Goal: Information Seeking & Learning: Learn about a topic

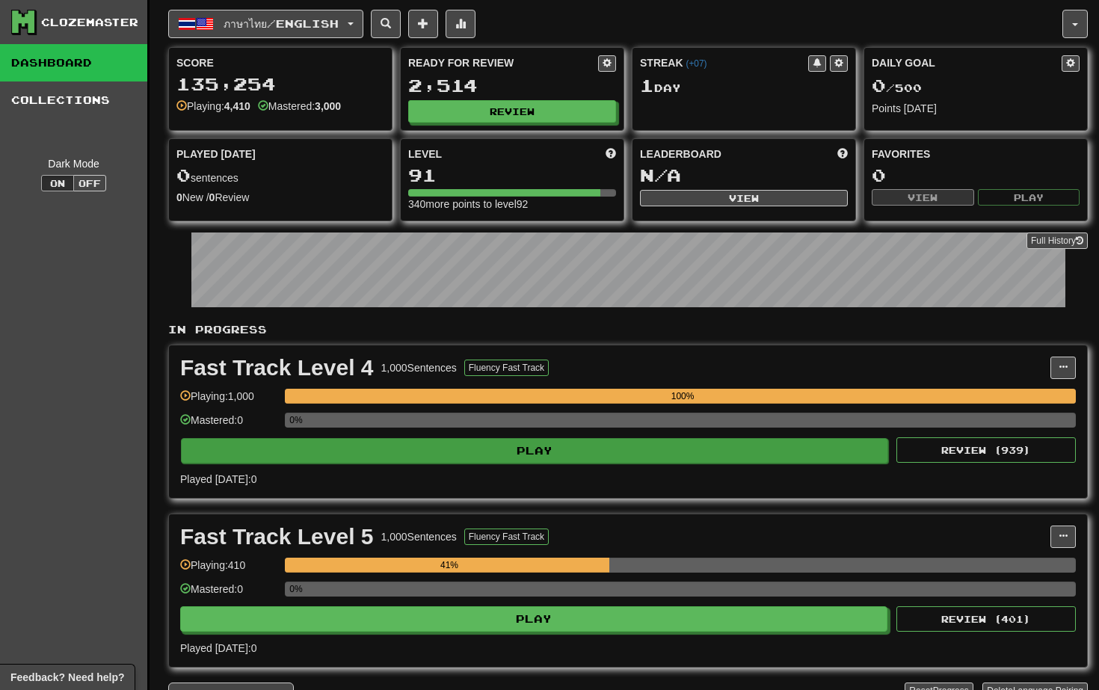
click at [408, 453] on button "Play" at bounding box center [534, 450] width 707 height 25
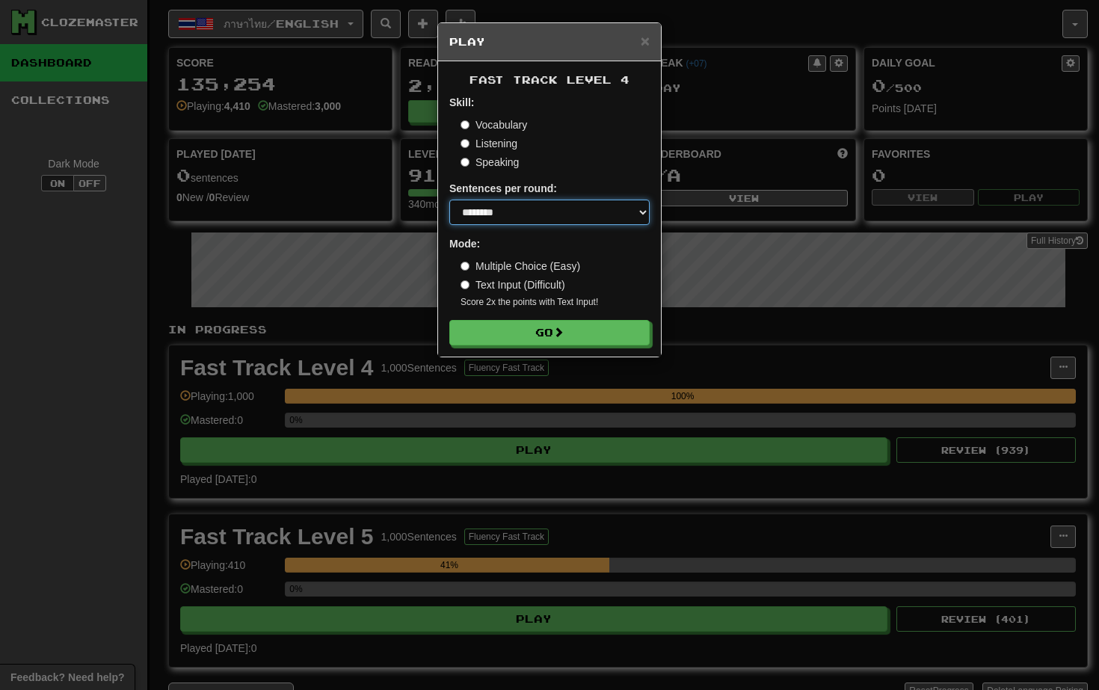
select select "**"
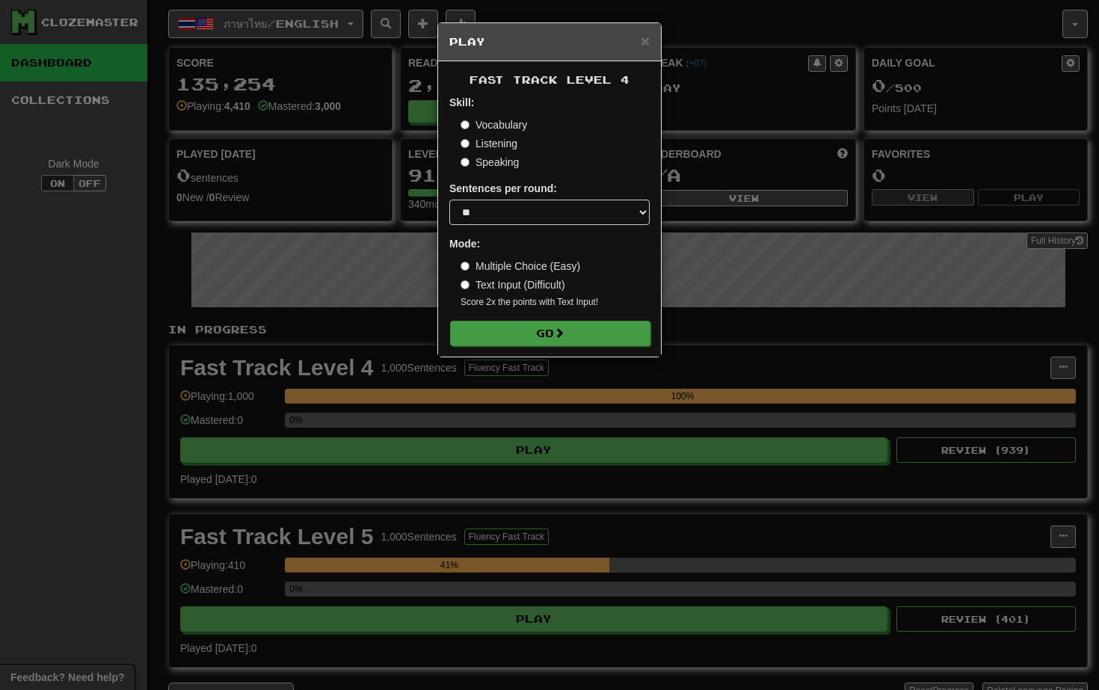
click at [549, 335] on button "Go" at bounding box center [550, 333] width 200 height 25
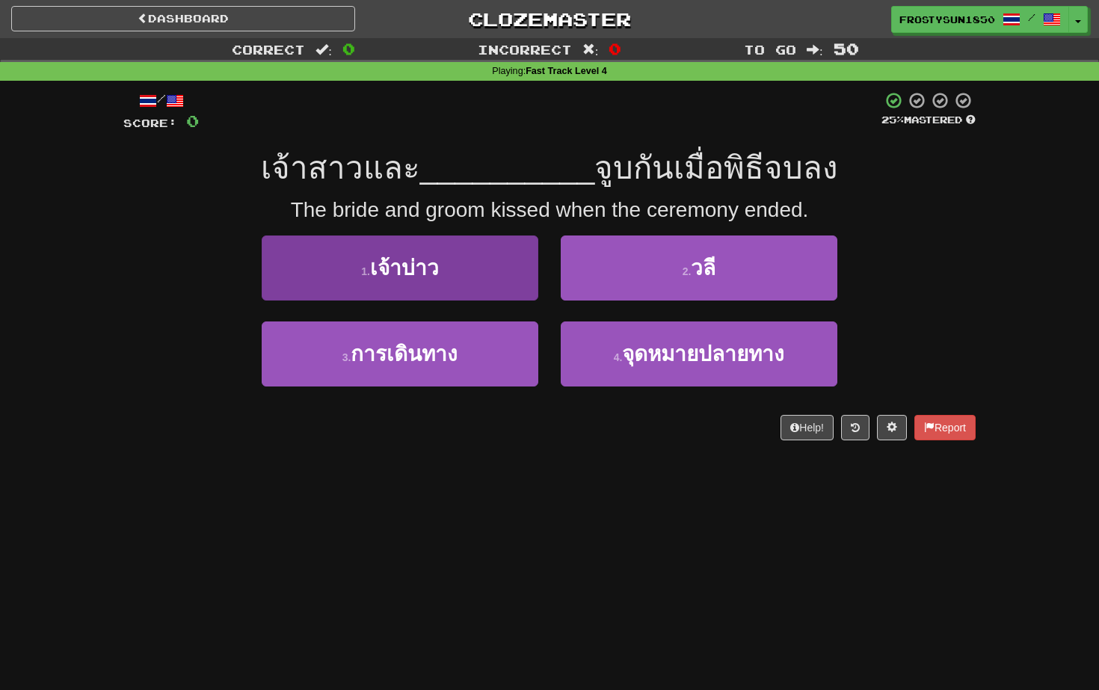
click at [440, 269] on button "1 . เจ้าบ่าว" at bounding box center [400, 267] width 277 height 65
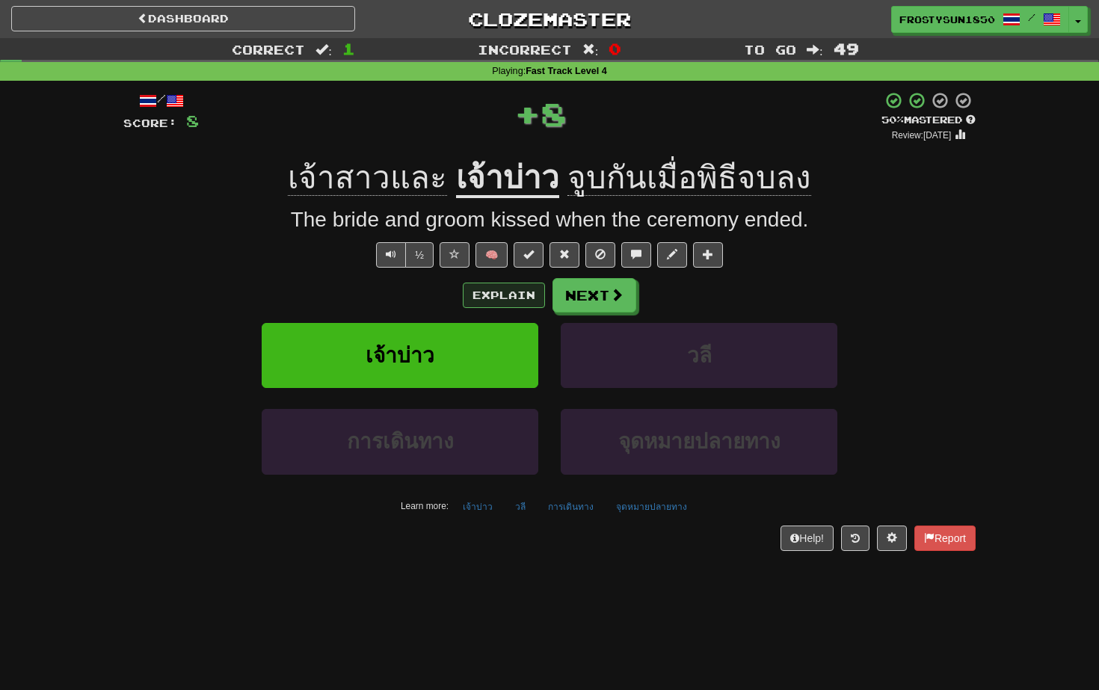
click at [503, 295] on button "Explain" at bounding box center [504, 295] width 82 height 25
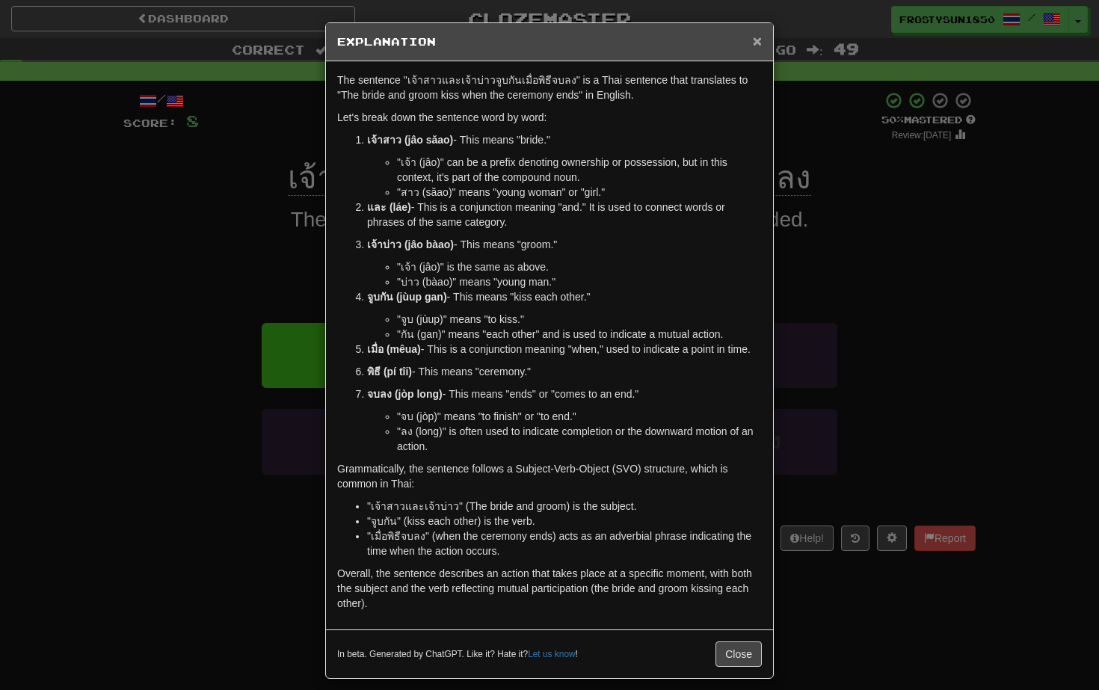
click at [756, 43] on span "×" at bounding box center [757, 40] width 9 height 17
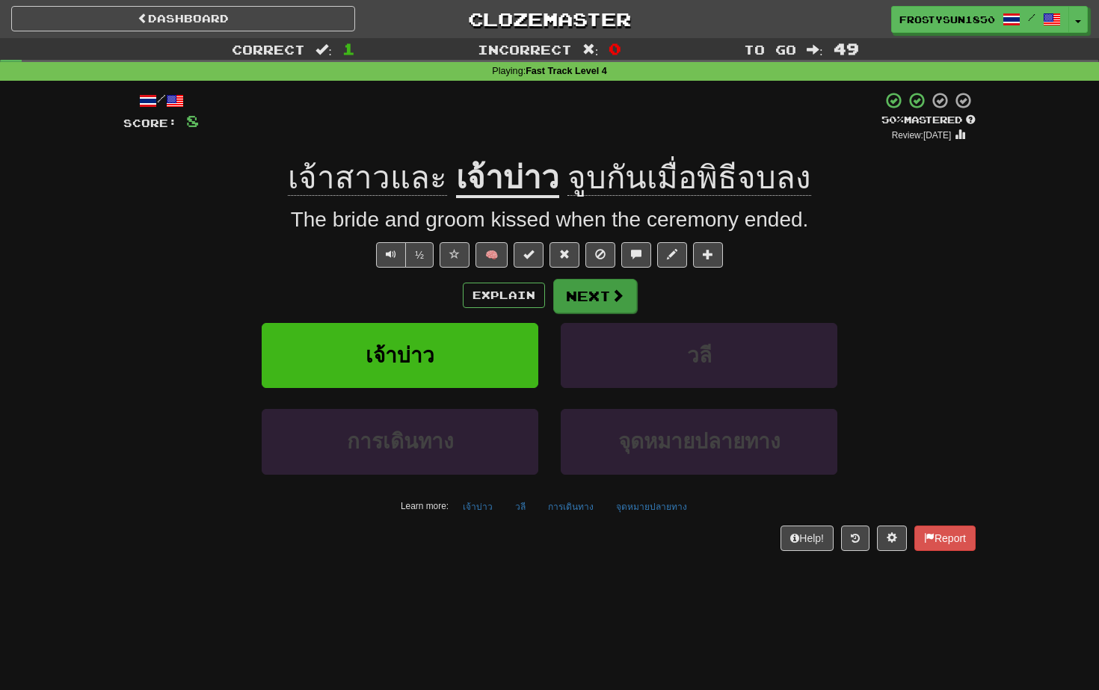
click at [595, 299] on button "Next" at bounding box center [595, 296] width 84 height 34
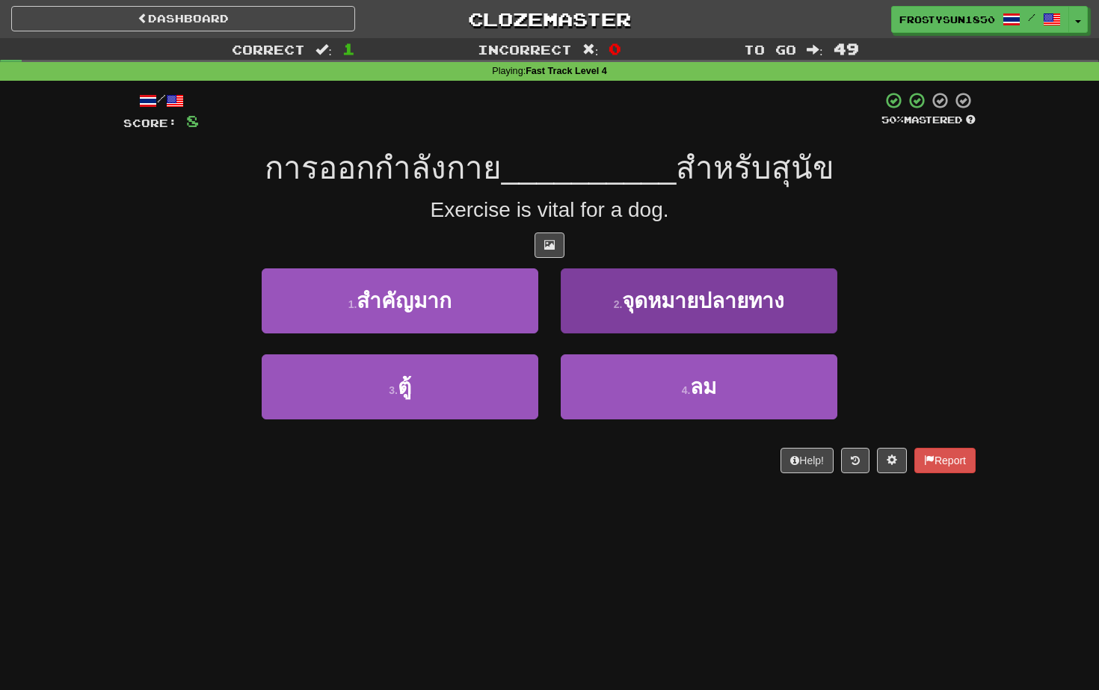
click at [637, 300] on span "จุดหมายปลายทาง" at bounding box center [703, 300] width 162 height 23
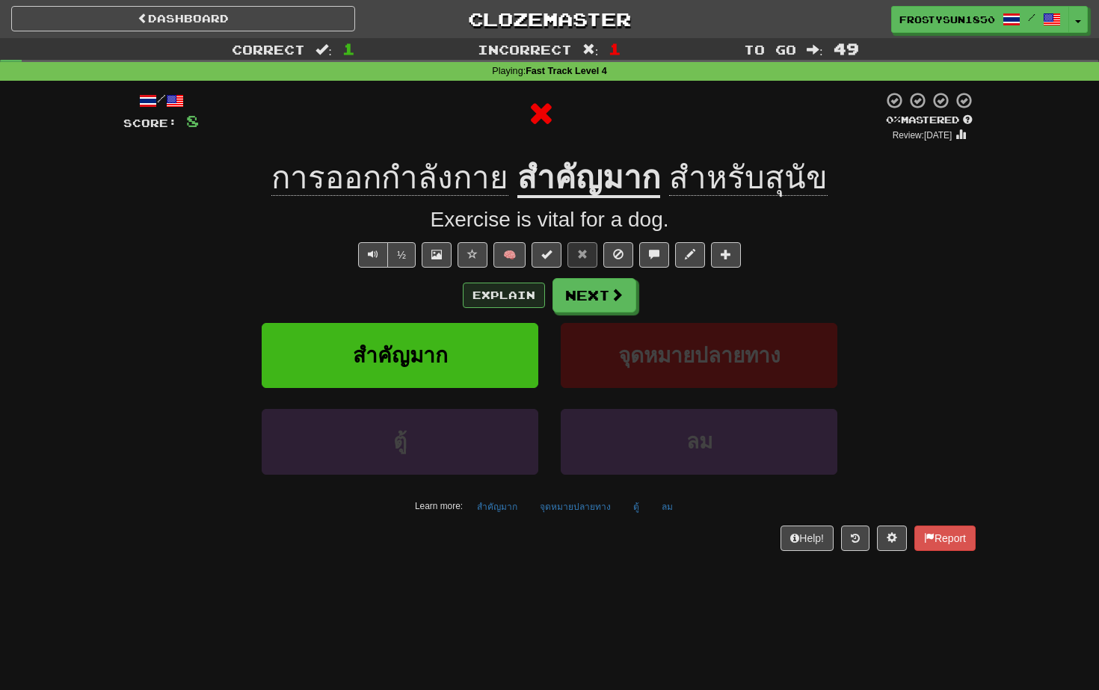
click at [507, 291] on button "Explain" at bounding box center [504, 295] width 82 height 25
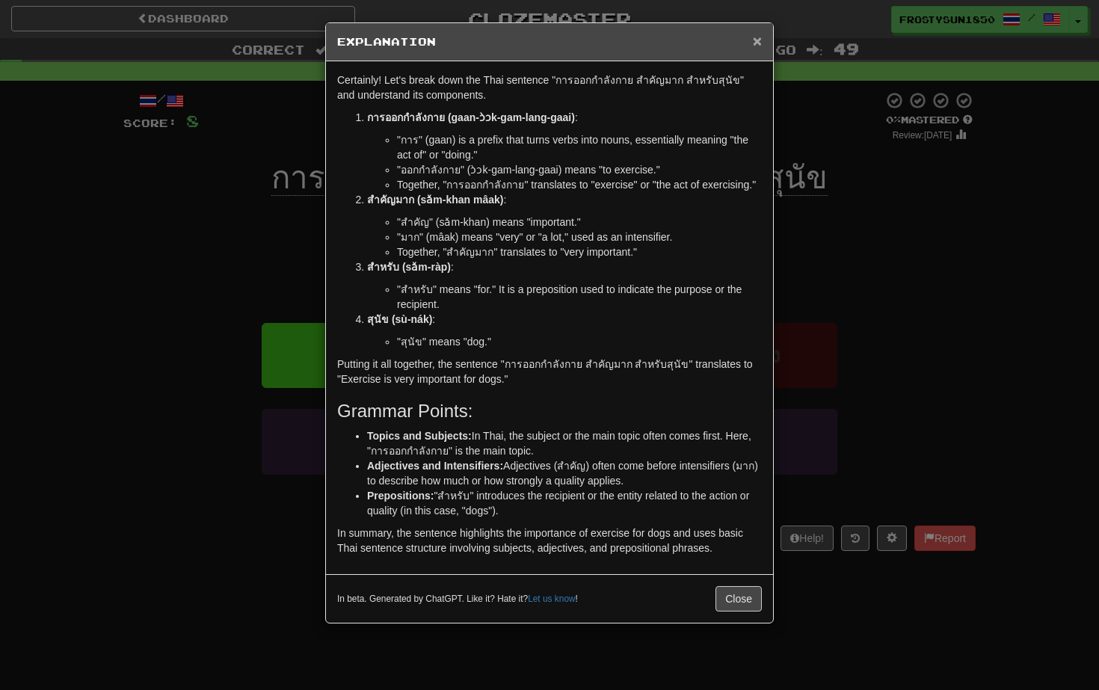
click at [754, 43] on span "×" at bounding box center [757, 40] width 9 height 17
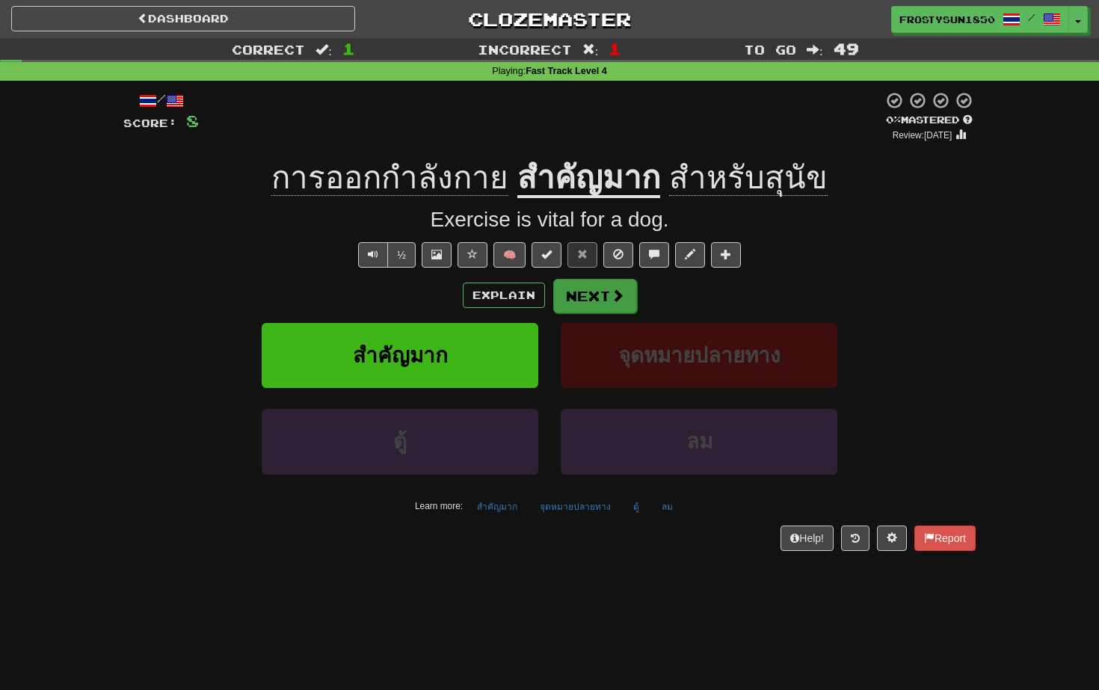
click at [599, 300] on button "Next" at bounding box center [595, 296] width 84 height 34
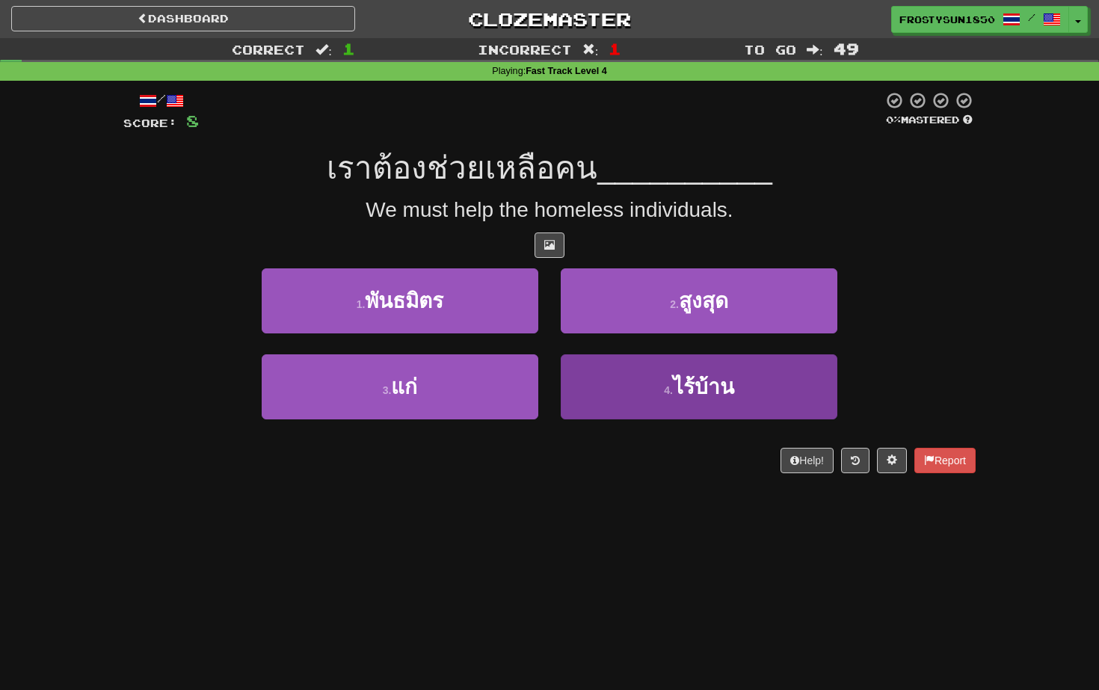
click at [718, 379] on span "ไร้บ้าน" at bounding box center [703, 386] width 61 height 23
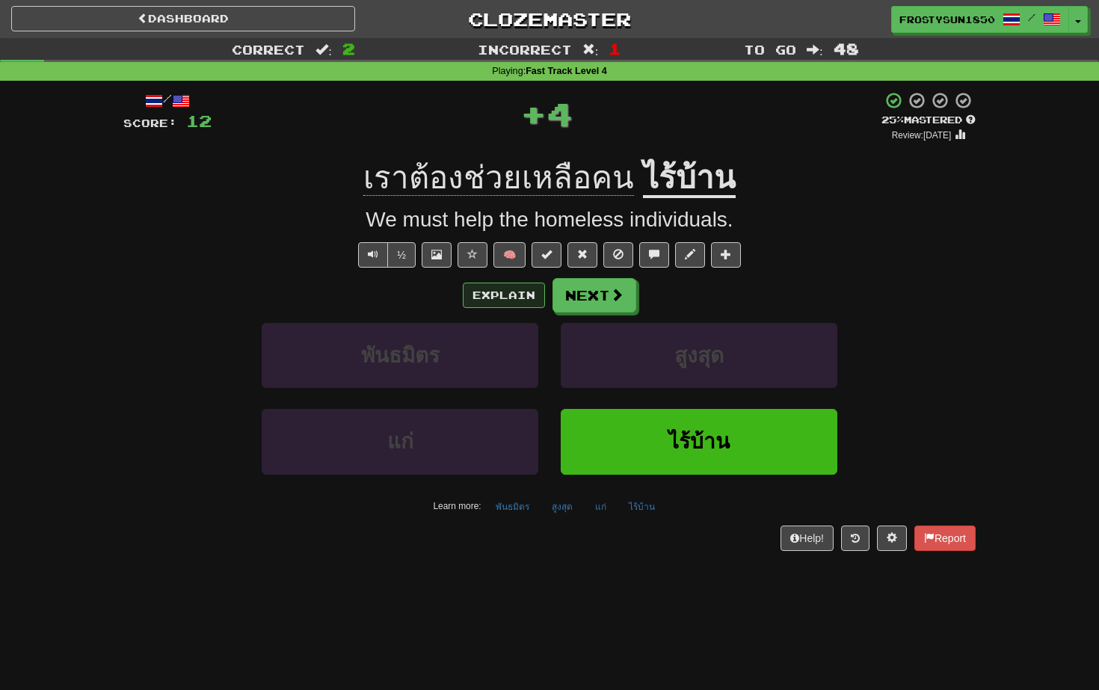
click at [503, 293] on button "Explain" at bounding box center [504, 295] width 82 height 25
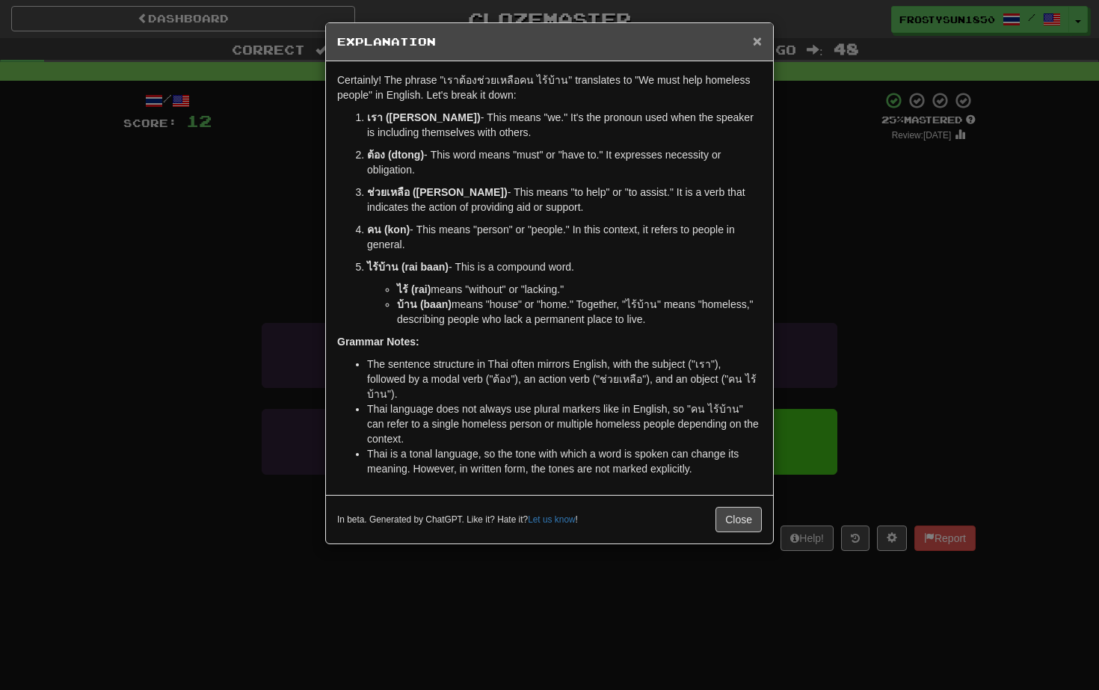
click at [756, 40] on span "×" at bounding box center [757, 40] width 9 height 17
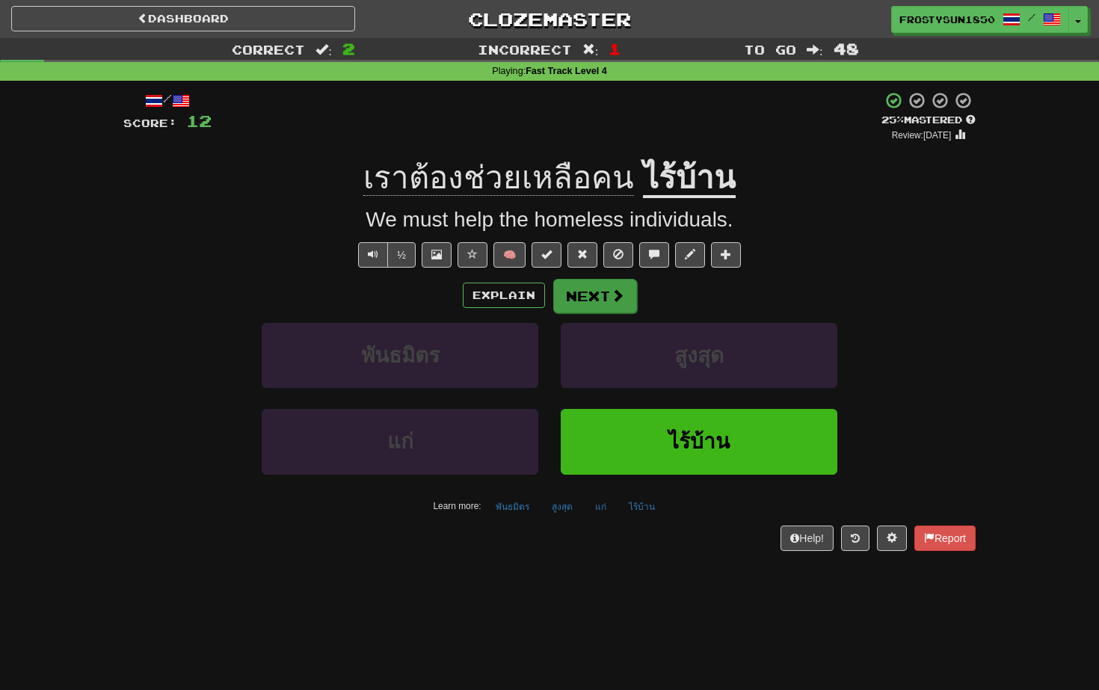
click at [594, 292] on button "Next" at bounding box center [595, 296] width 84 height 34
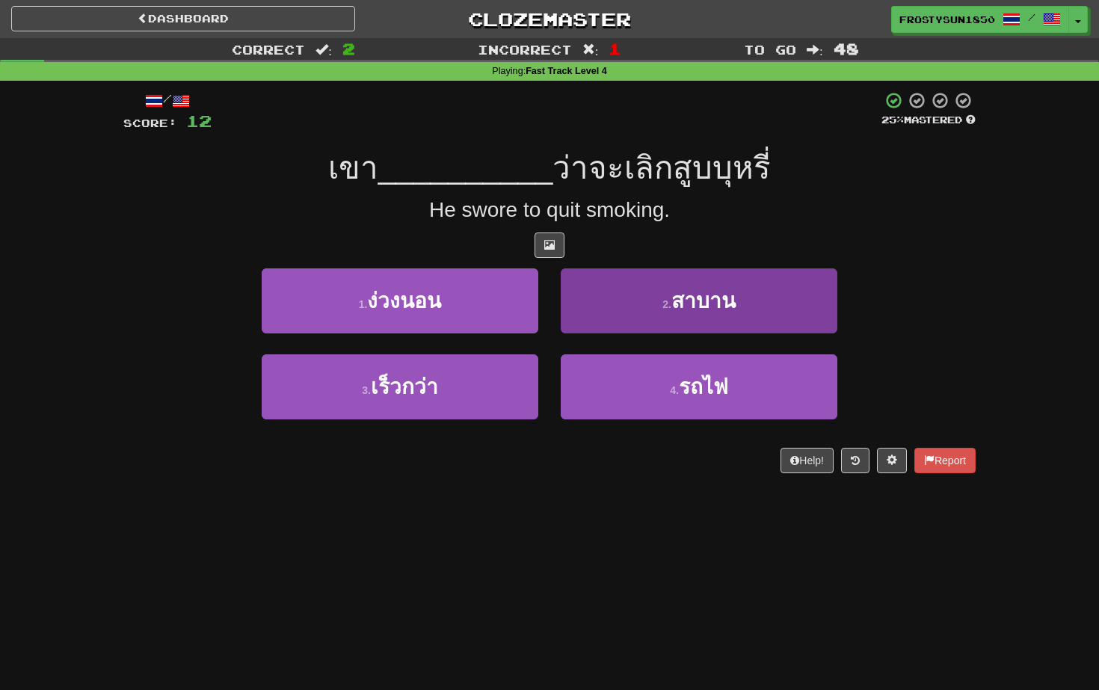
click at [650, 294] on button "2 . สาบาน" at bounding box center [699, 300] width 277 height 65
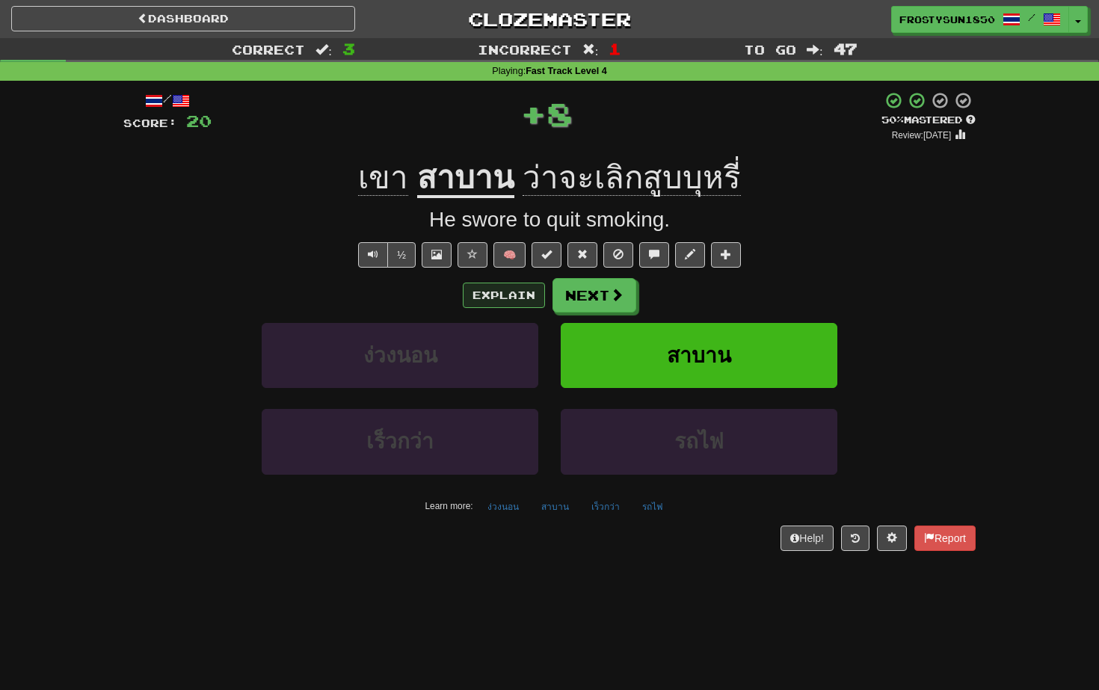
click at [490, 289] on button "Explain" at bounding box center [504, 295] width 82 height 25
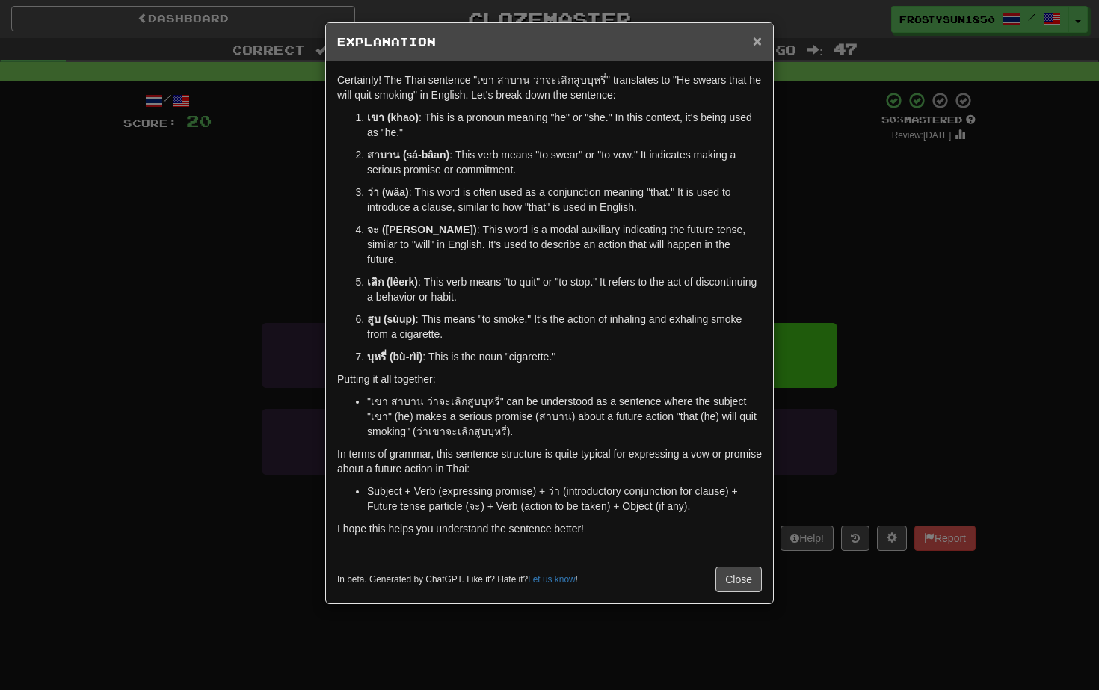
click at [757, 40] on span "×" at bounding box center [757, 40] width 9 height 17
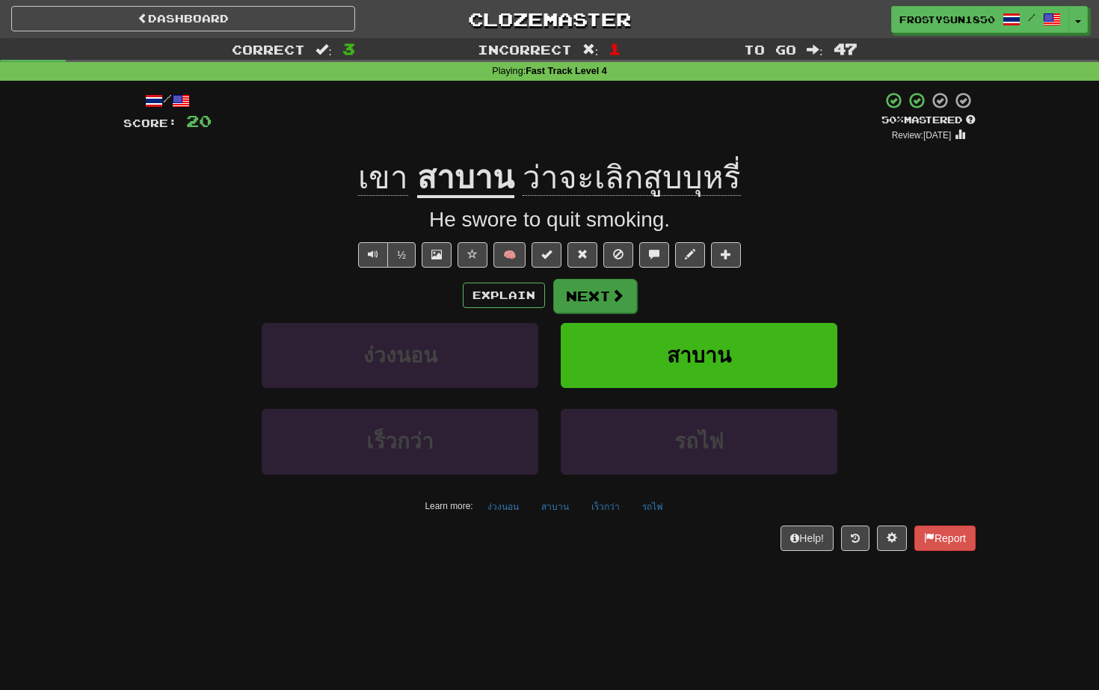
click at [588, 297] on button "Next" at bounding box center [595, 296] width 84 height 34
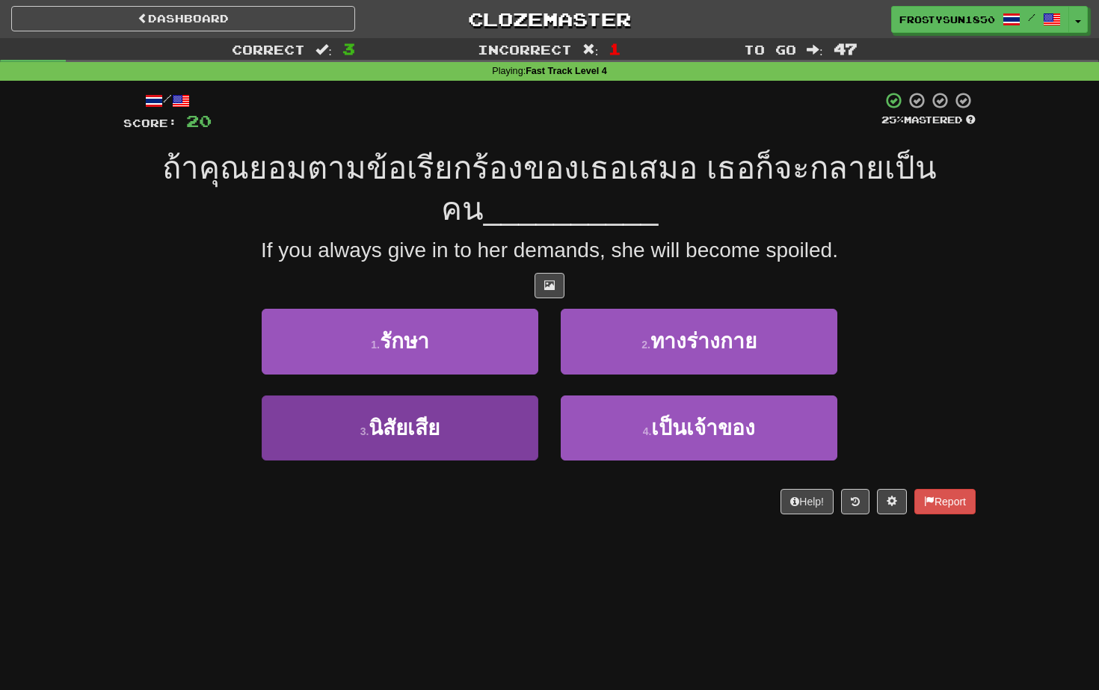
click at [494, 422] on button "3 . นิสัยเสีย" at bounding box center [400, 427] width 277 height 65
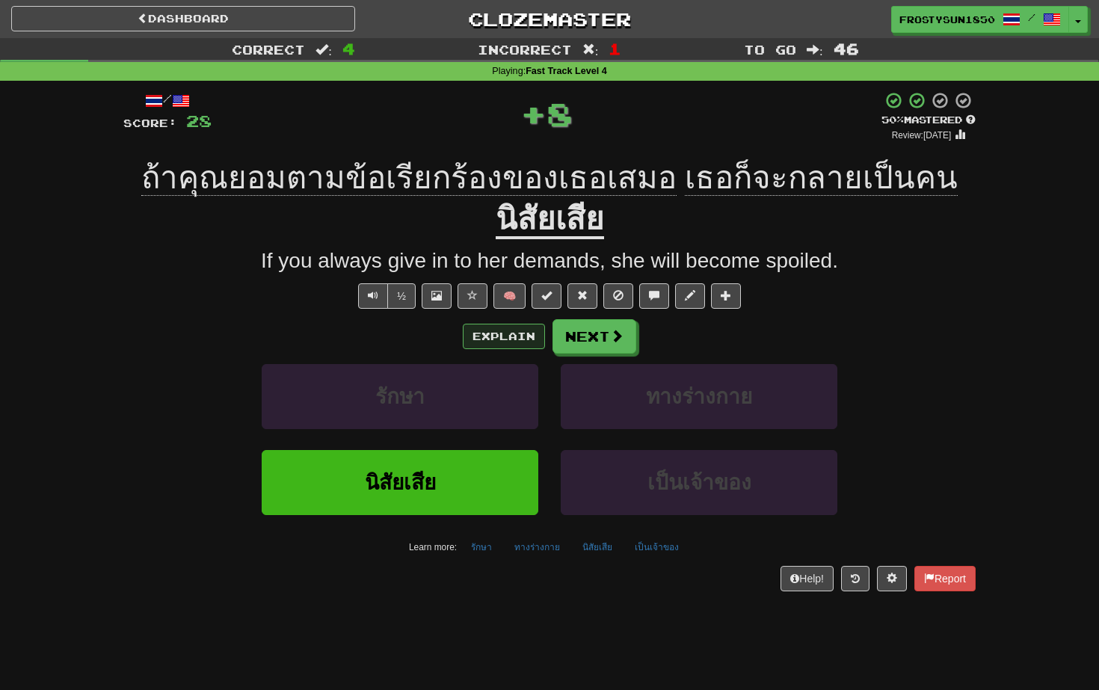
click at [502, 340] on button "Explain" at bounding box center [504, 336] width 82 height 25
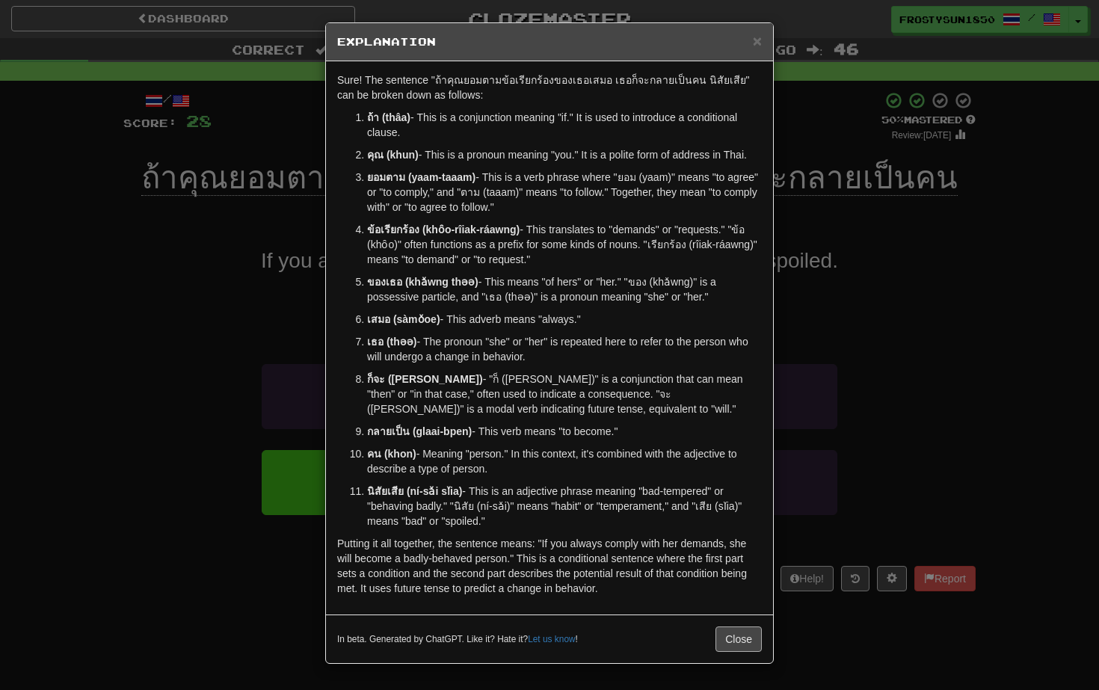
click at [727, 635] on button "Close" at bounding box center [738, 638] width 46 height 25
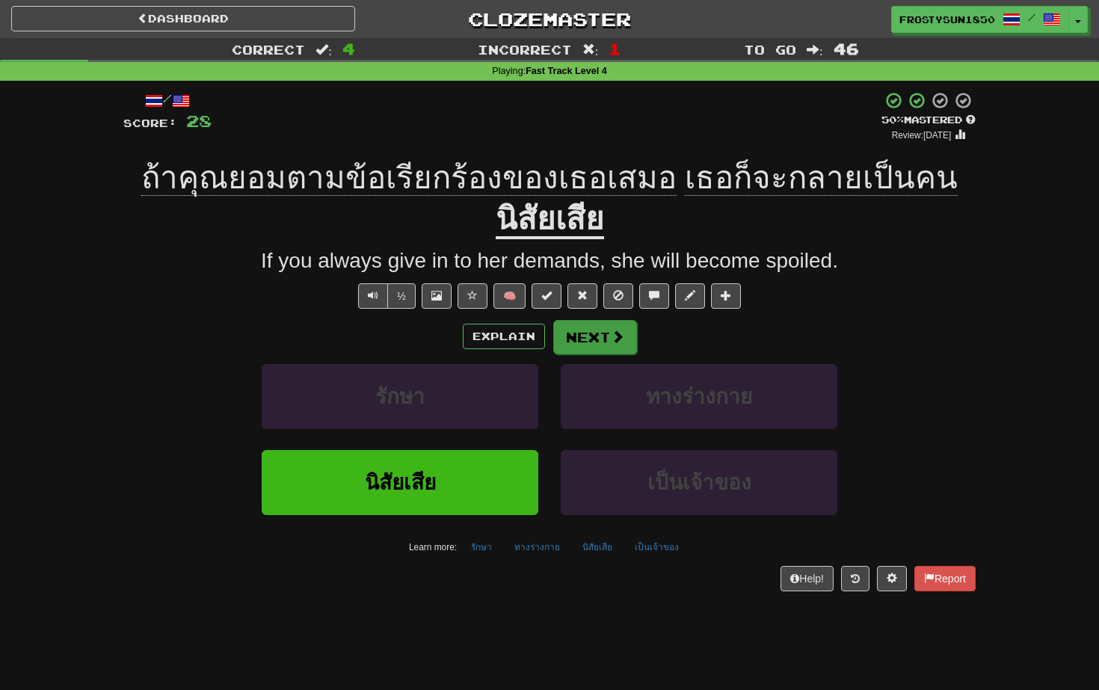
click at [589, 342] on button "Next" at bounding box center [595, 337] width 84 height 34
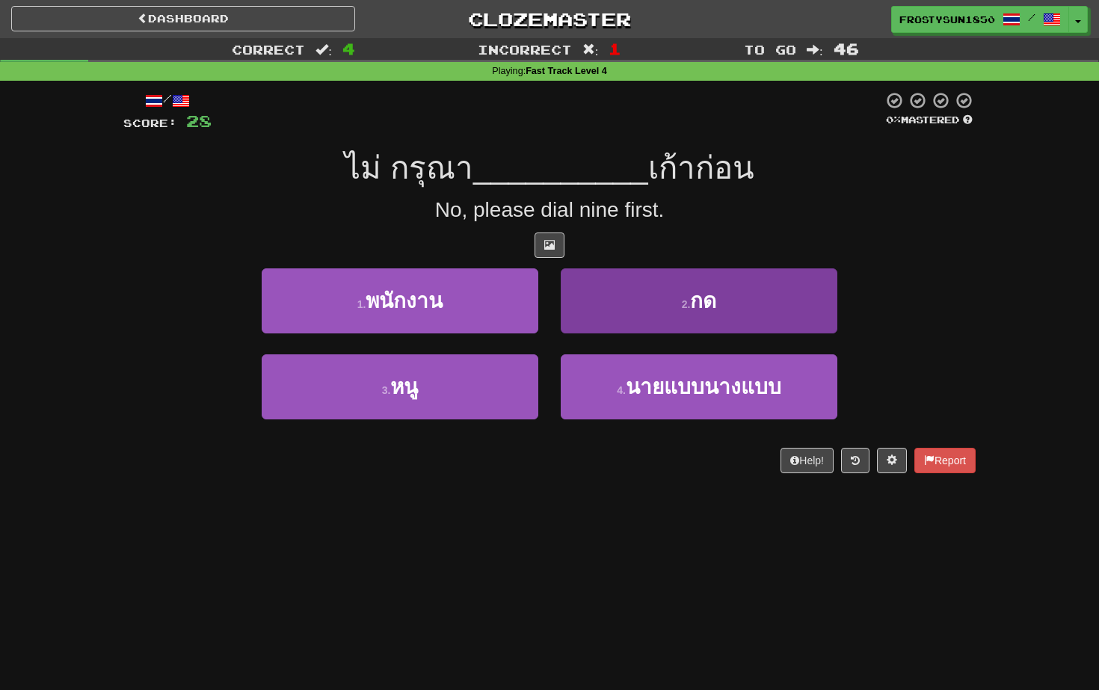
click at [597, 312] on button "2 . กด" at bounding box center [699, 300] width 277 height 65
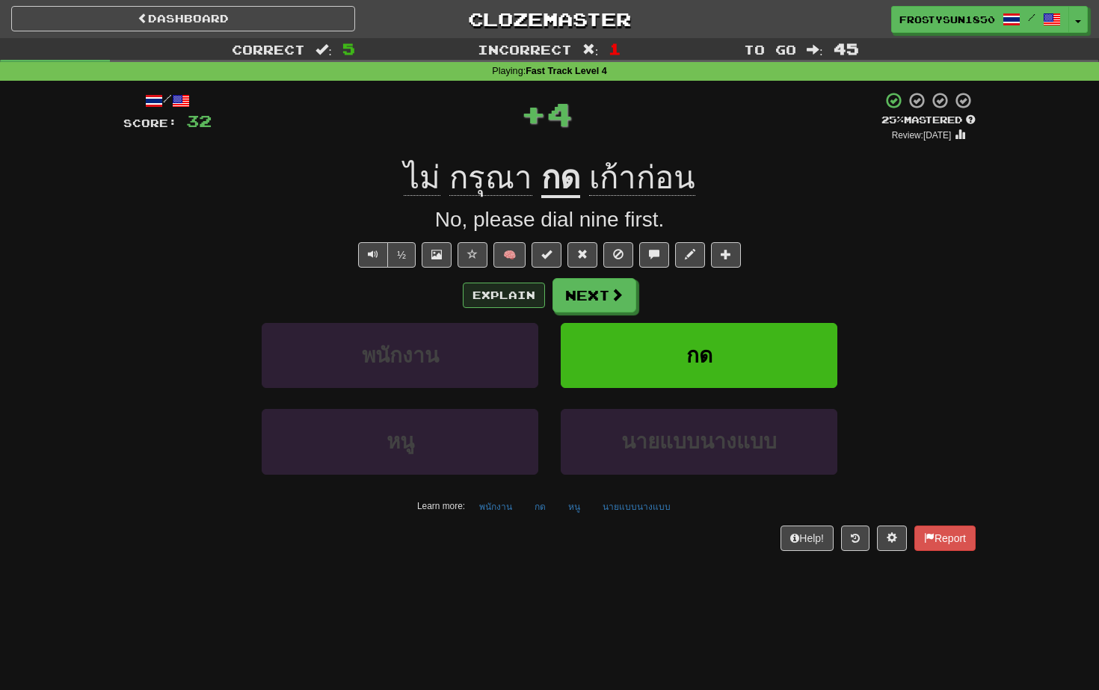
click at [520, 298] on button "Explain" at bounding box center [504, 295] width 82 height 25
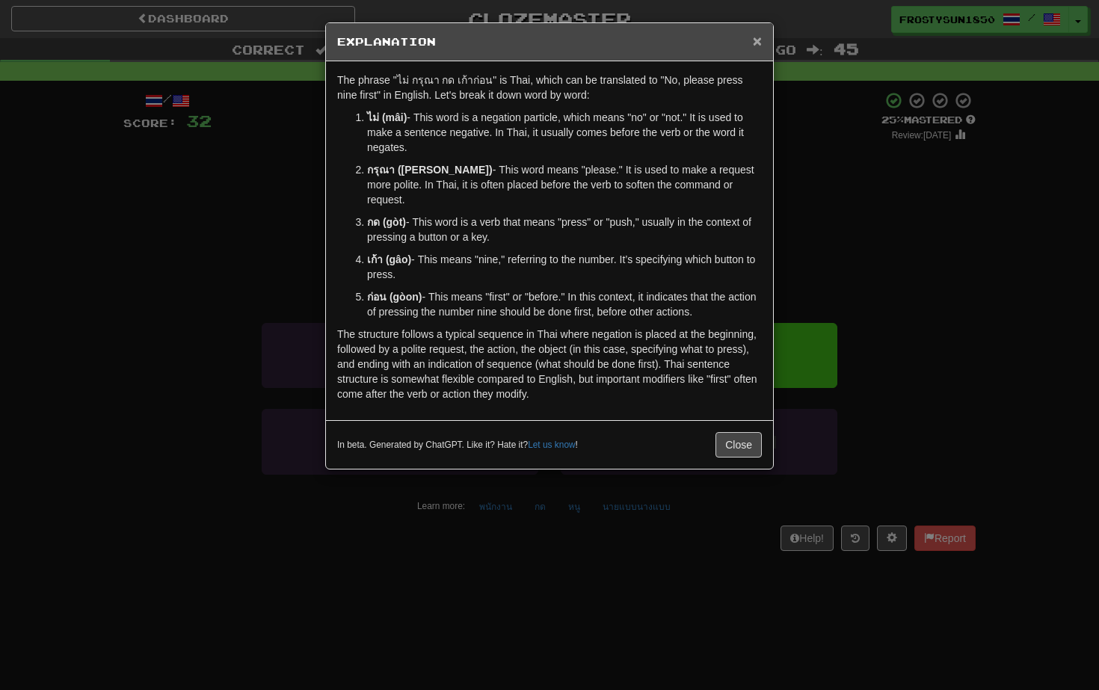
click at [759, 41] on span "×" at bounding box center [757, 40] width 9 height 17
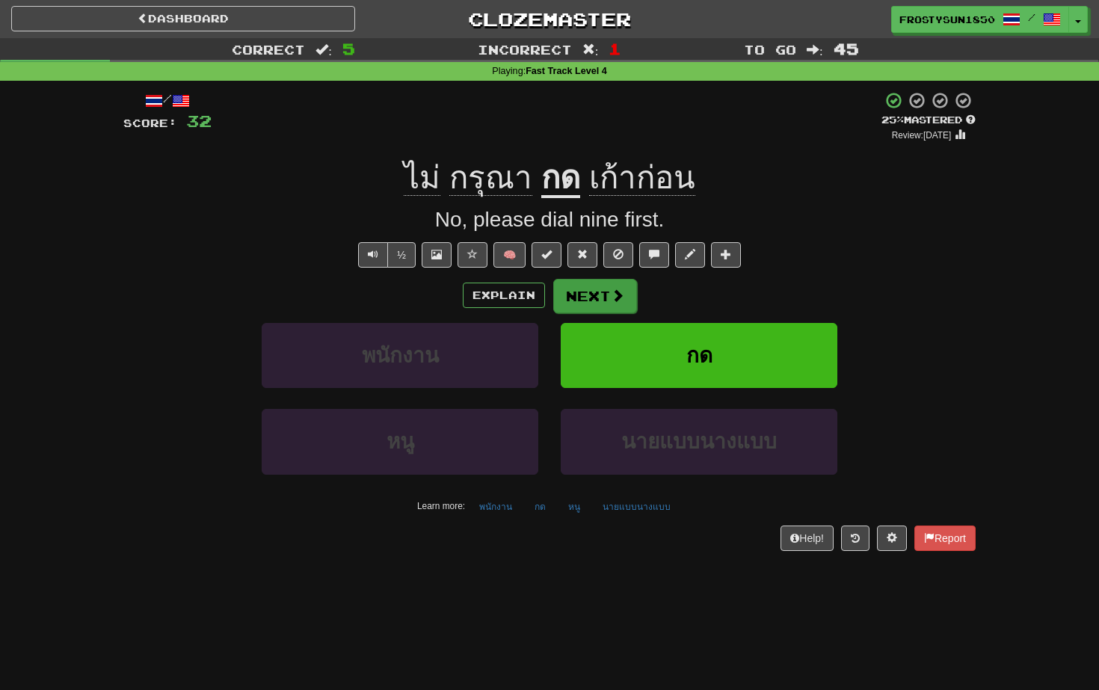
click at [604, 292] on button "Next" at bounding box center [595, 296] width 84 height 34
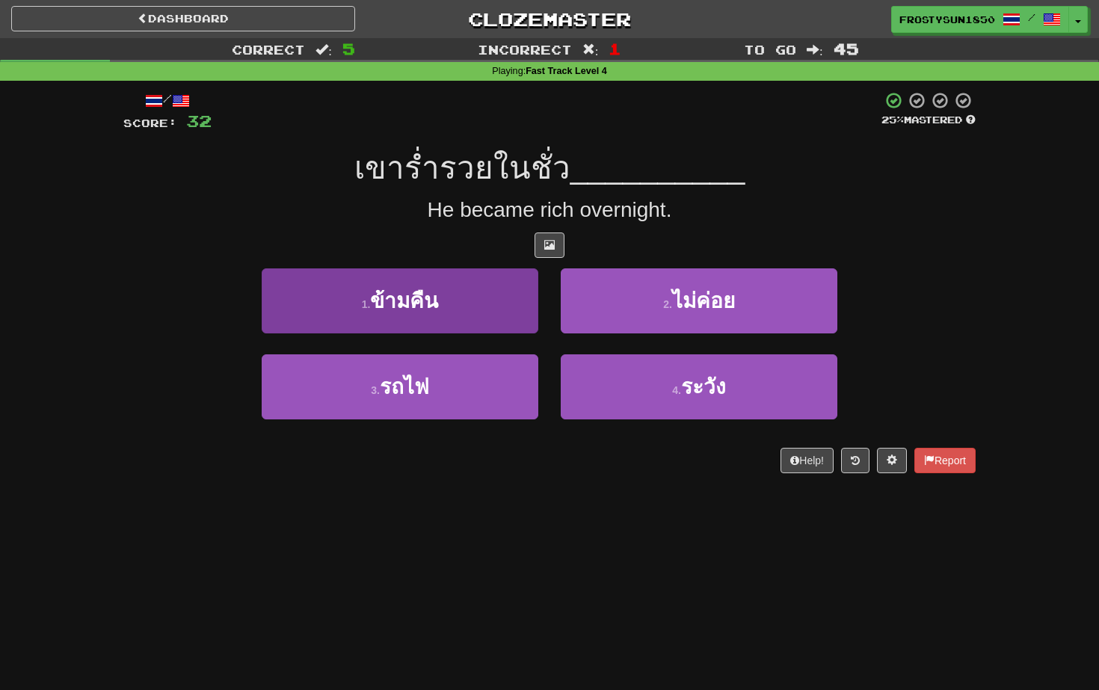
click at [459, 299] on button "1 . ข้ามคืน" at bounding box center [400, 300] width 277 height 65
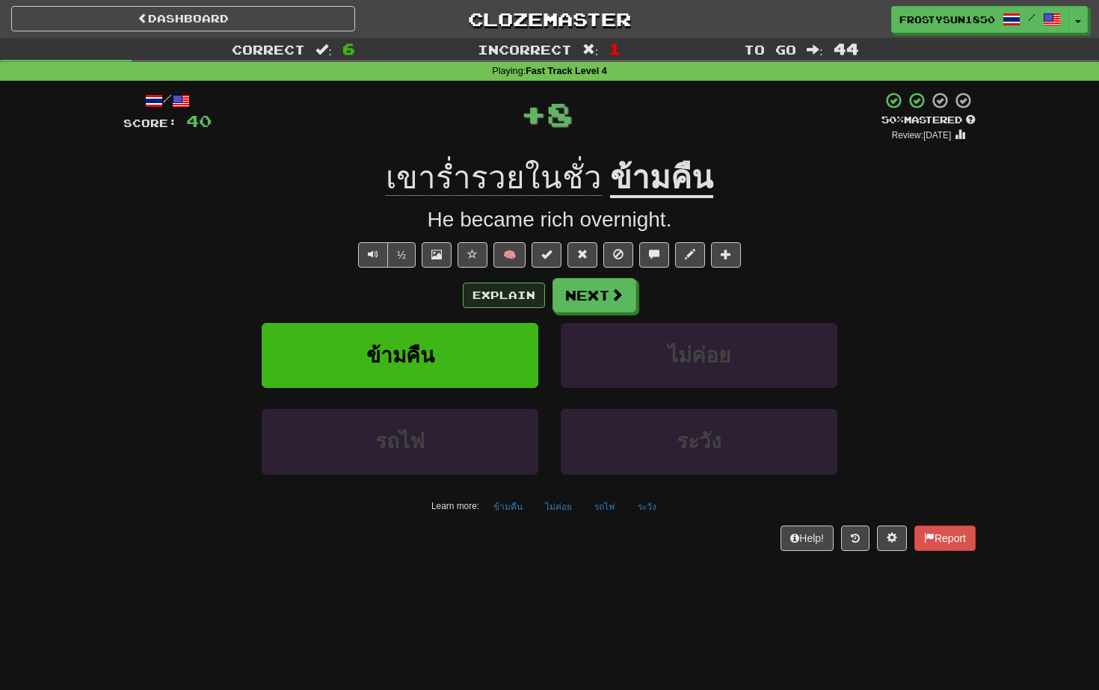
click at [493, 296] on button "Explain" at bounding box center [504, 295] width 82 height 25
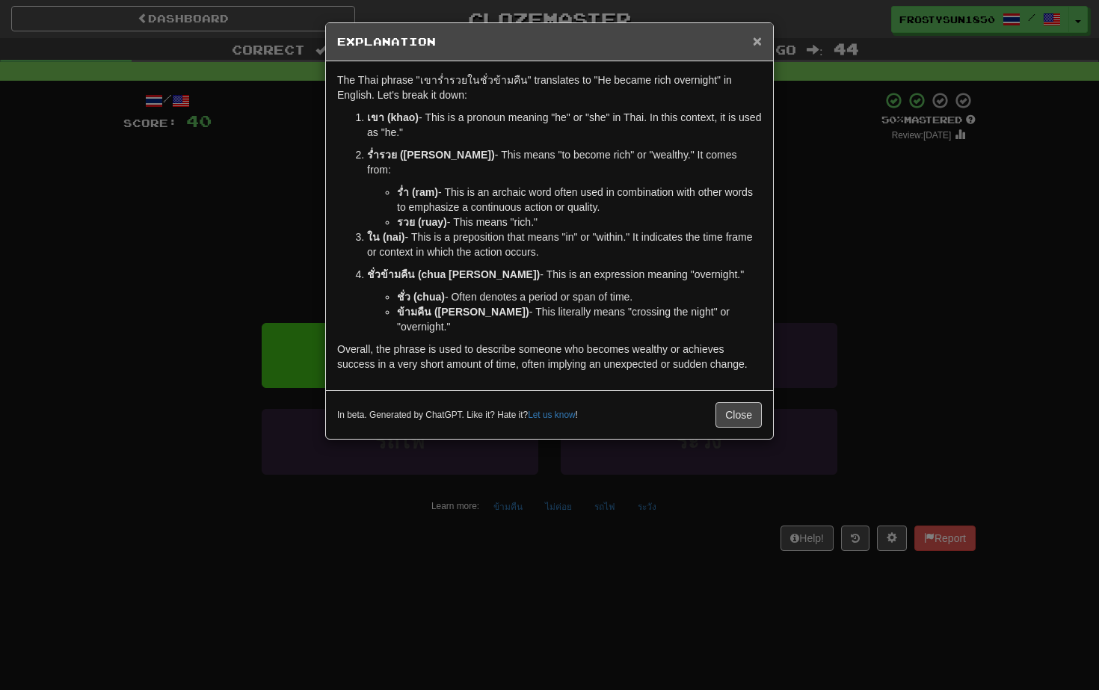
click at [754, 42] on span "×" at bounding box center [757, 40] width 9 height 17
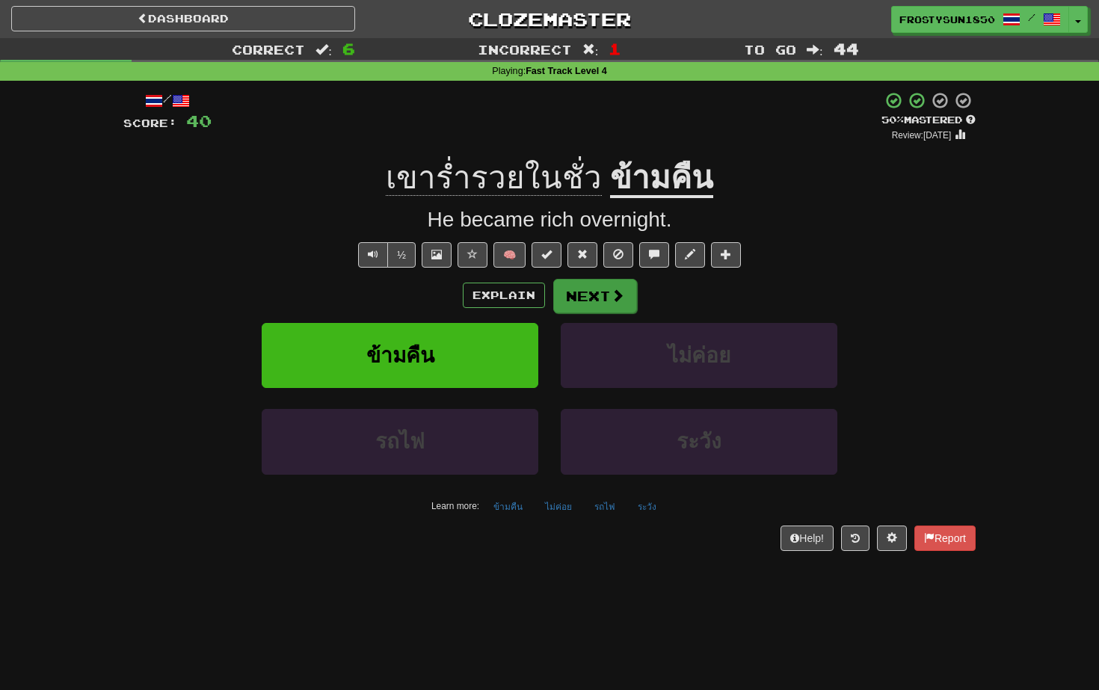
click at [594, 298] on button "Next" at bounding box center [595, 296] width 84 height 34
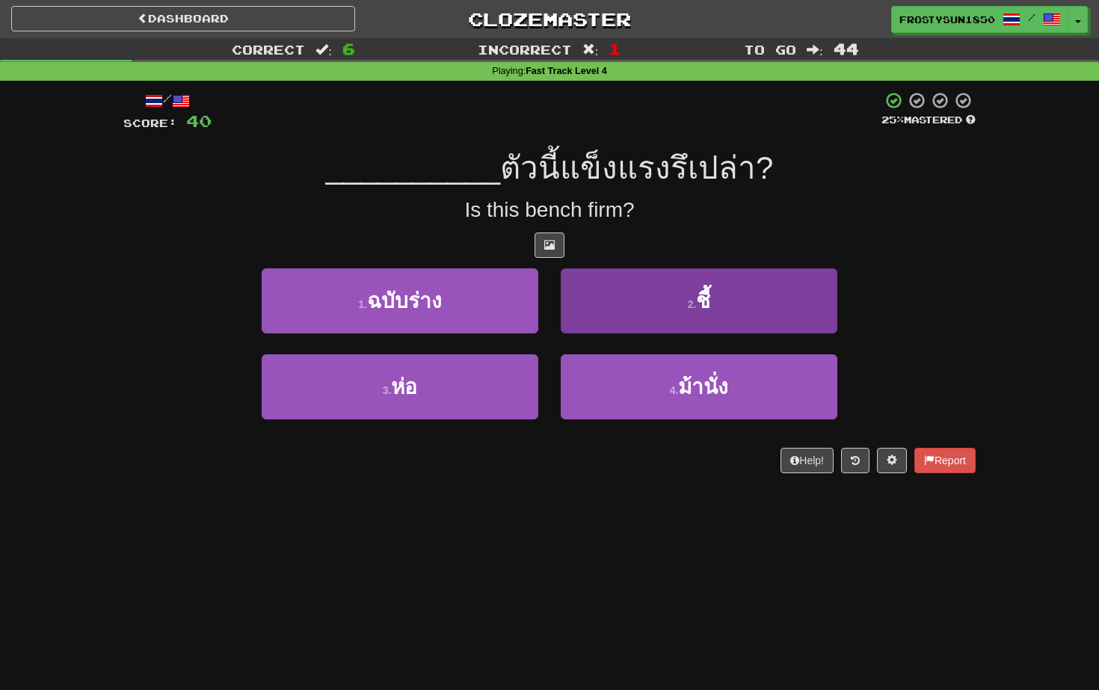
click at [626, 300] on button "2 . ชี้" at bounding box center [699, 300] width 277 height 65
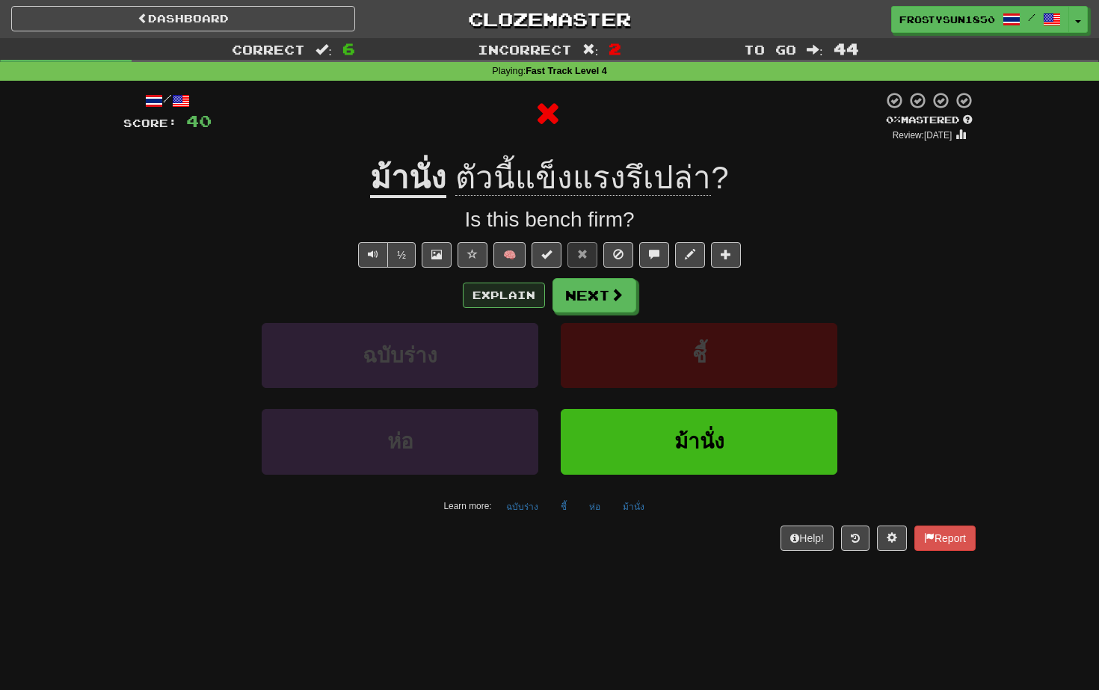
click at [513, 290] on button "Explain" at bounding box center [504, 295] width 82 height 25
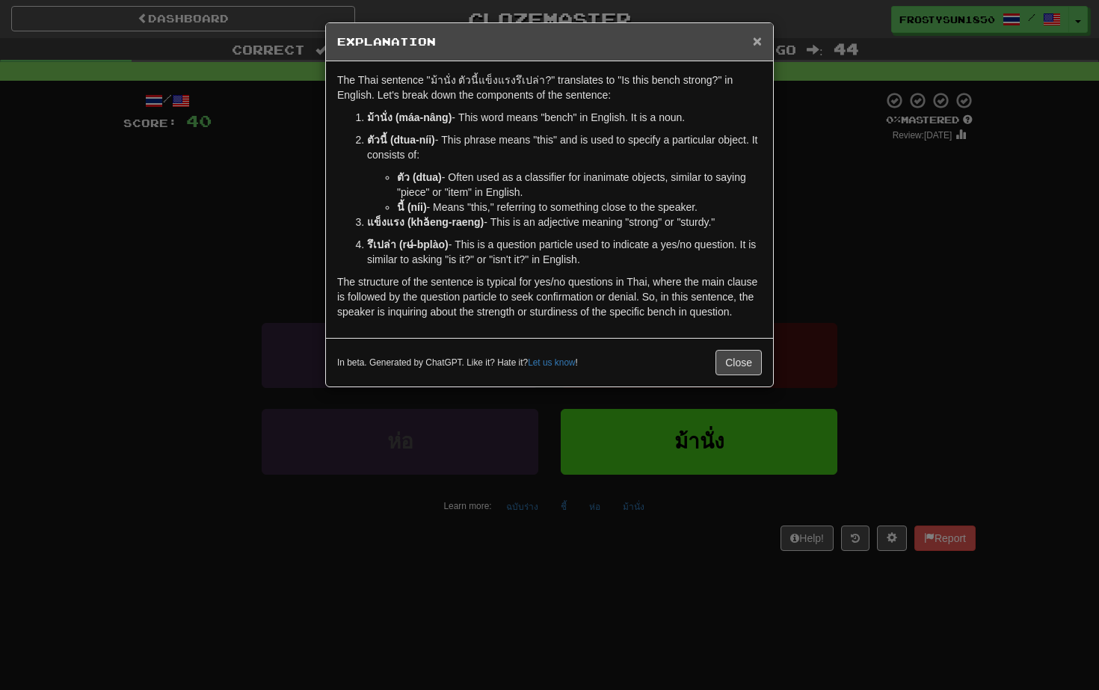
click at [755, 43] on span "×" at bounding box center [757, 40] width 9 height 17
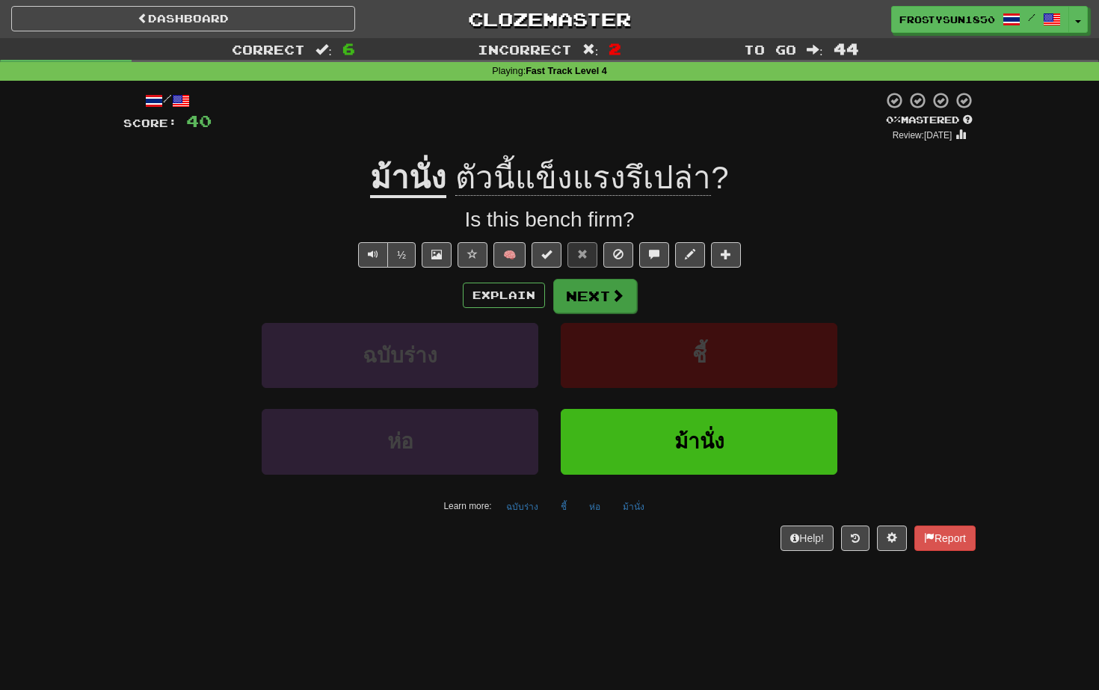
click at [588, 292] on button "Next" at bounding box center [595, 296] width 84 height 34
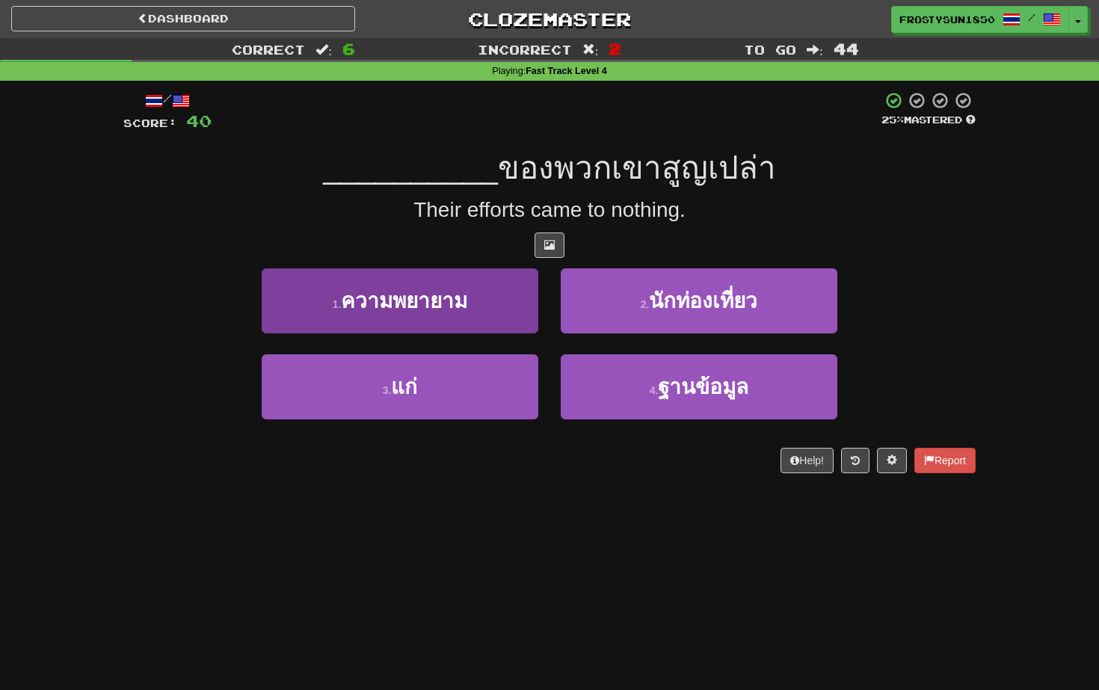
click at [329, 308] on button "1 . ความพยายาม" at bounding box center [400, 300] width 277 height 65
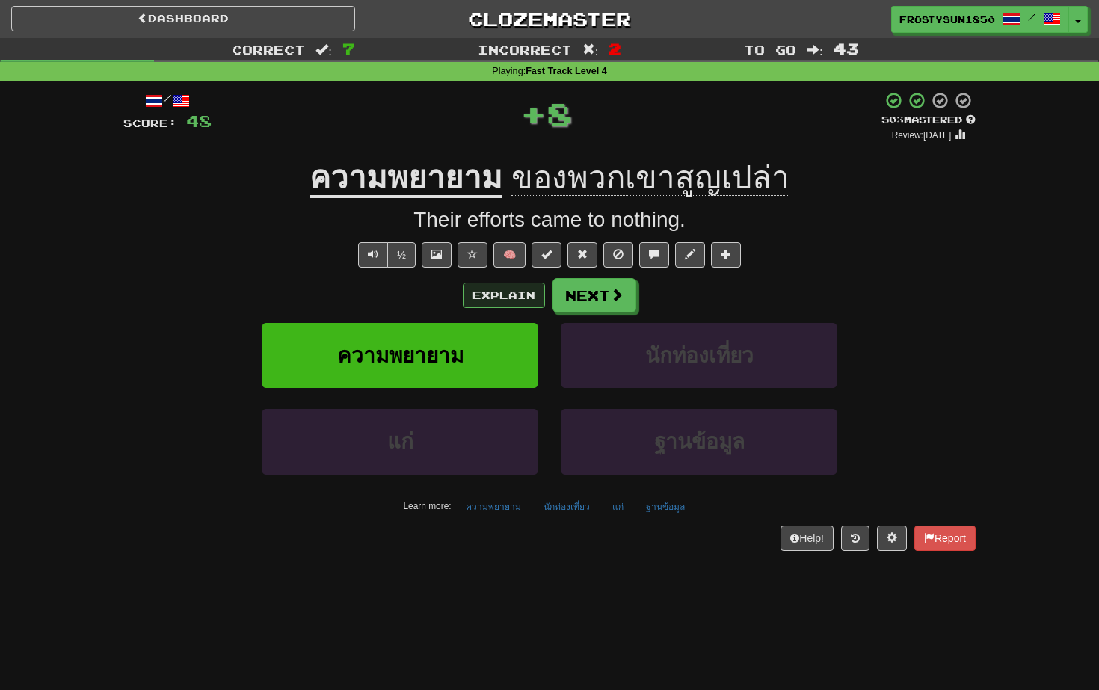
click at [502, 300] on button "Explain" at bounding box center [504, 295] width 82 height 25
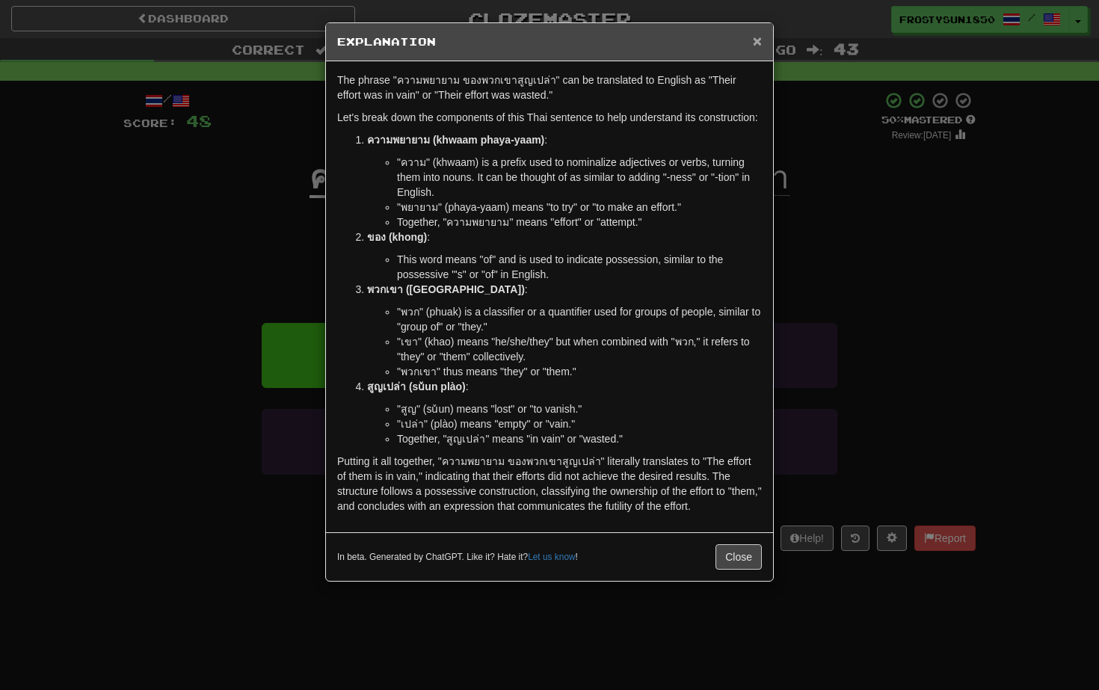
click at [756, 46] on span "×" at bounding box center [757, 40] width 9 height 17
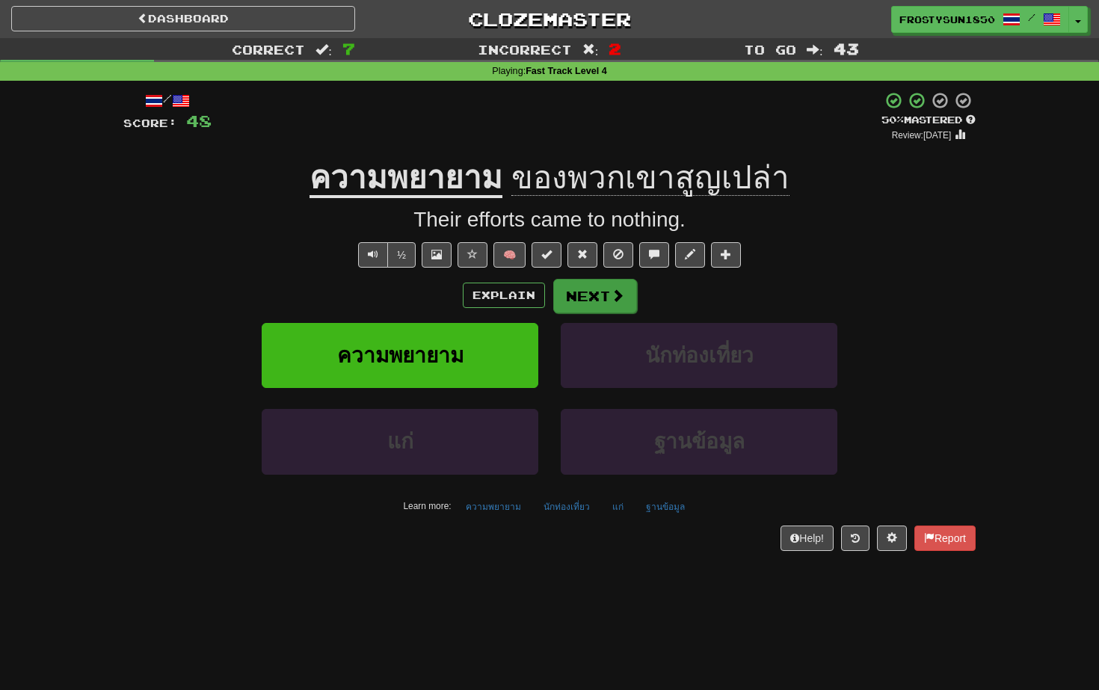
click at [589, 296] on button "Next" at bounding box center [595, 296] width 84 height 34
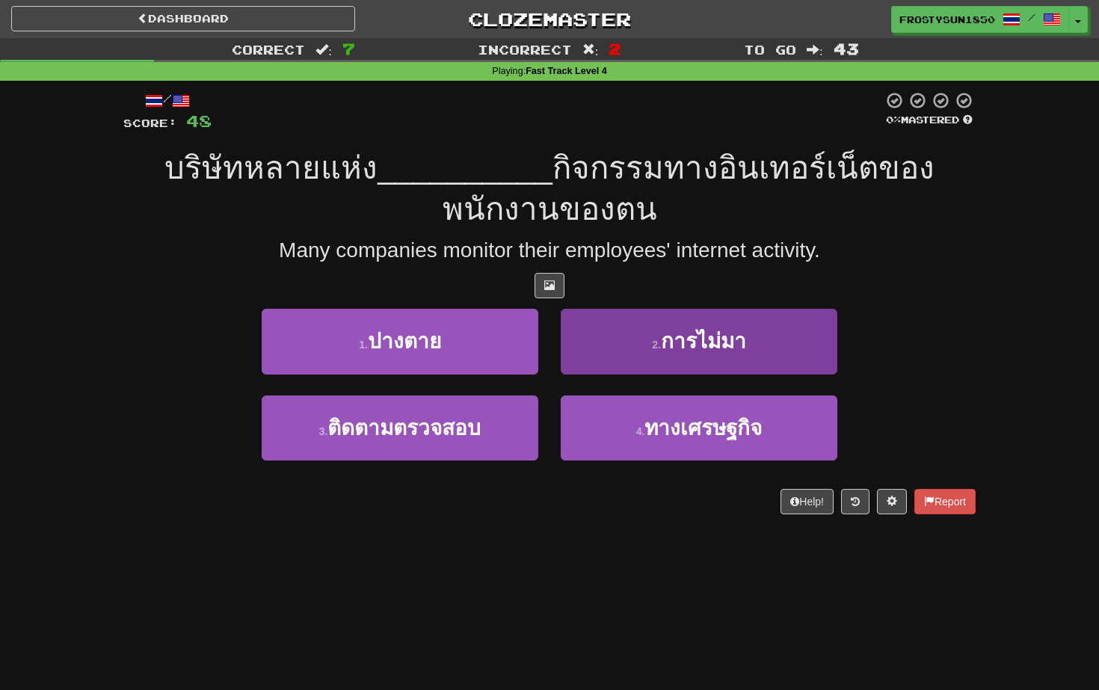
click at [617, 340] on button "2 . การไม่มา" at bounding box center [699, 341] width 277 height 65
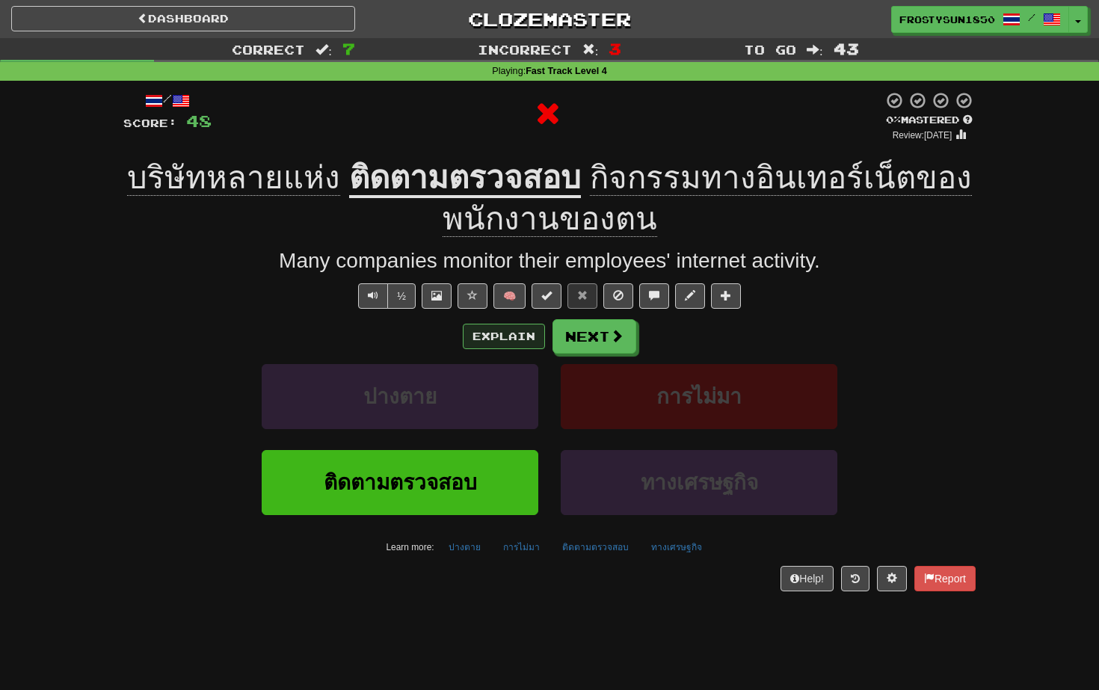
click at [502, 337] on button "Explain" at bounding box center [504, 336] width 82 height 25
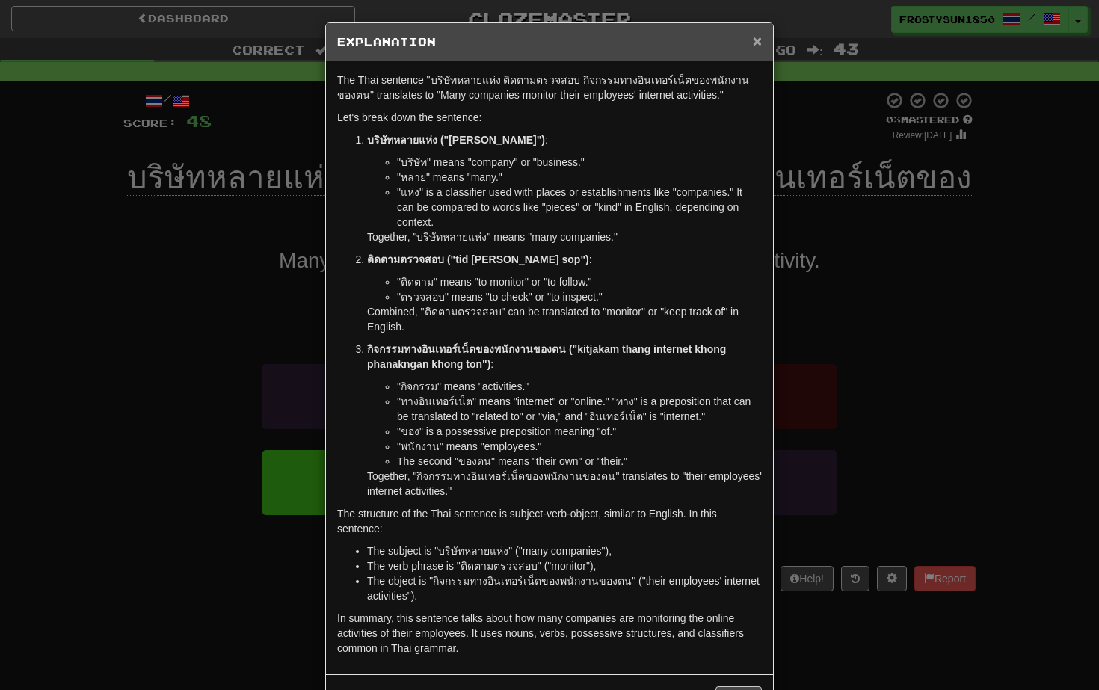
click at [757, 43] on span "×" at bounding box center [757, 40] width 9 height 17
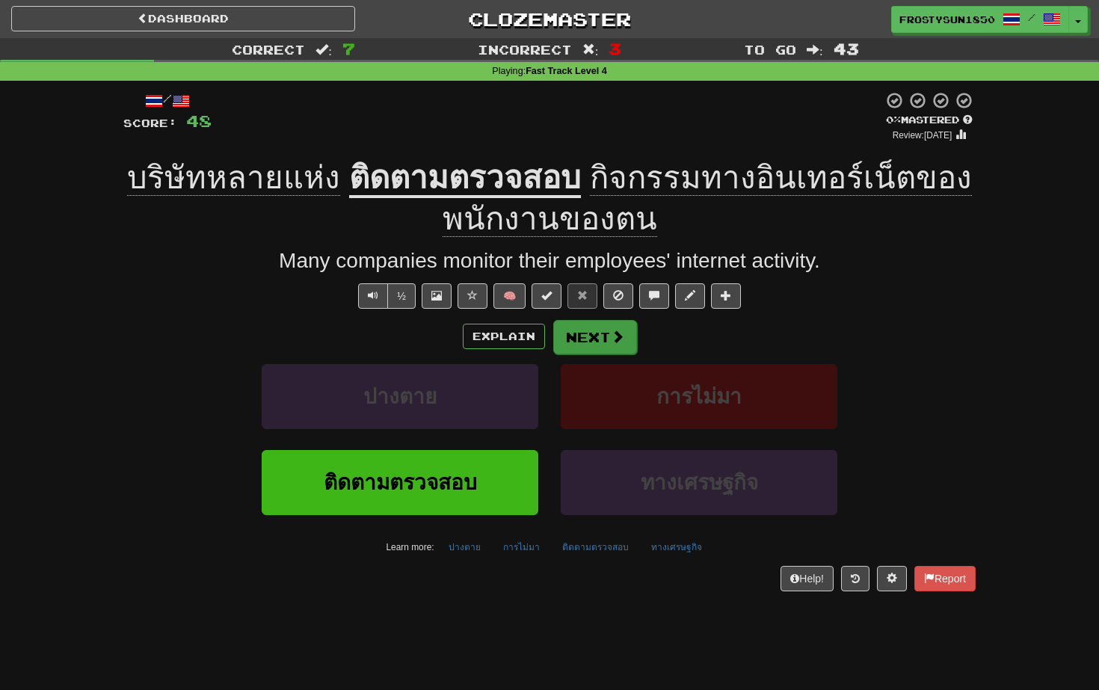
click at [618, 340] on span at bounding box center [617, 336] width 13 height 13
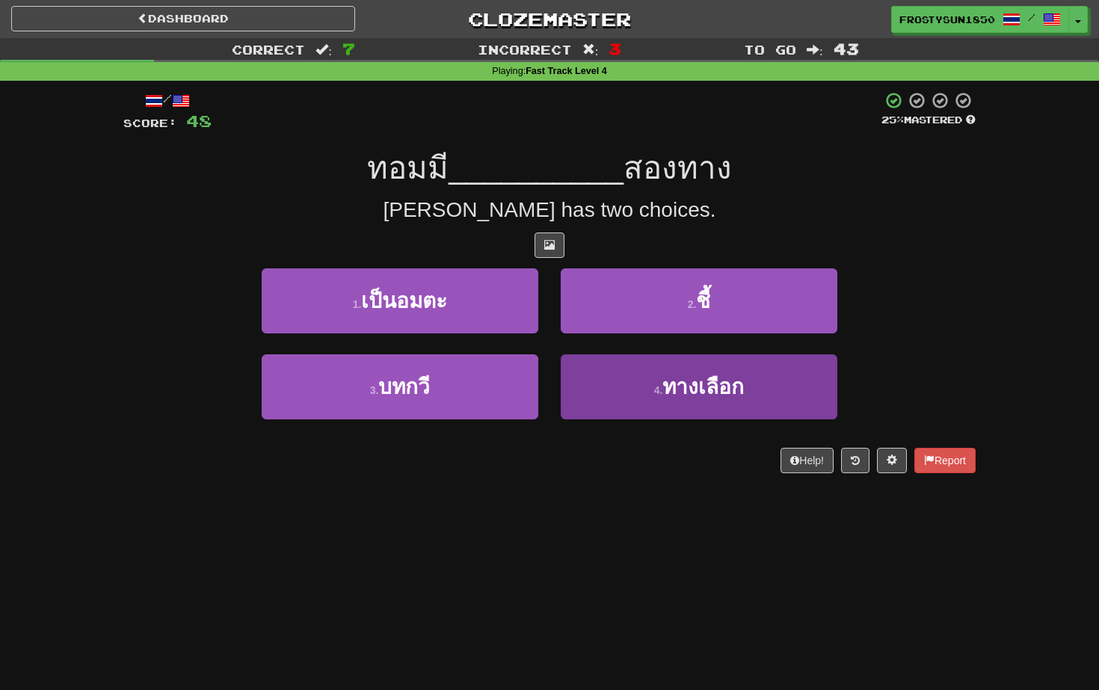
click at [638, 374] on button "4 . ทางเลือก" at bounding box center [699, 386] width 277 height 65
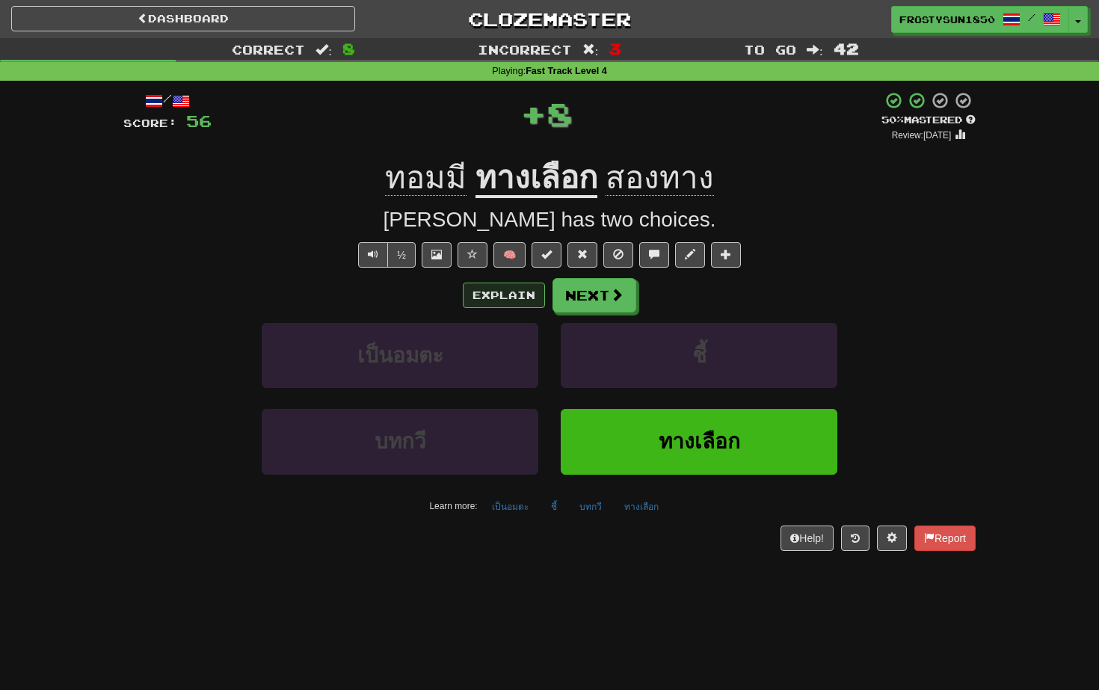
click at [494, 298] on button "Explain" at bounding box center [504, 295] width 82 height 25
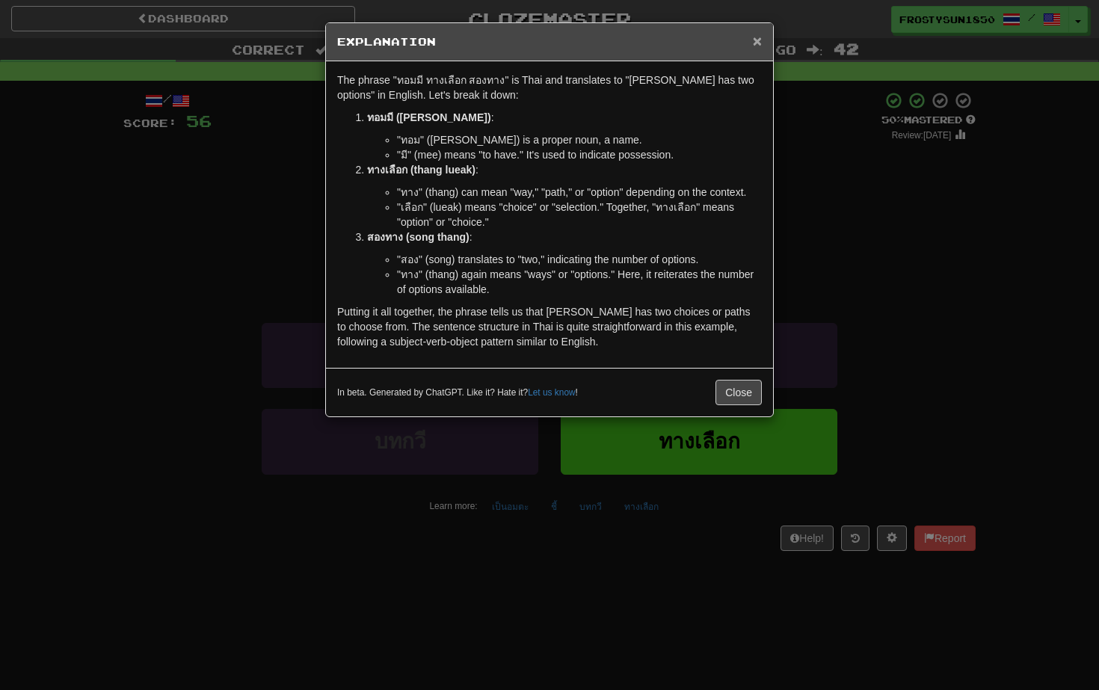
click at [757, 44] on span "×" at bounding box center [757, 40] width 9 height 17
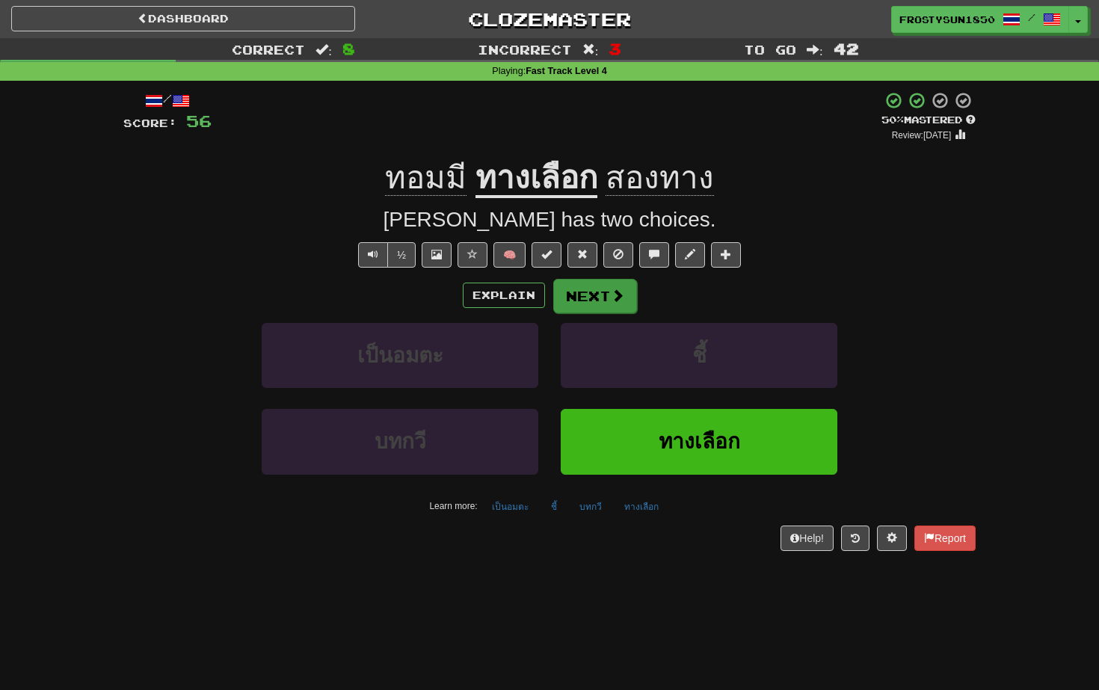
click at [586, 298] on button "Next" at bounding box center [595, 296] width 84 height 34
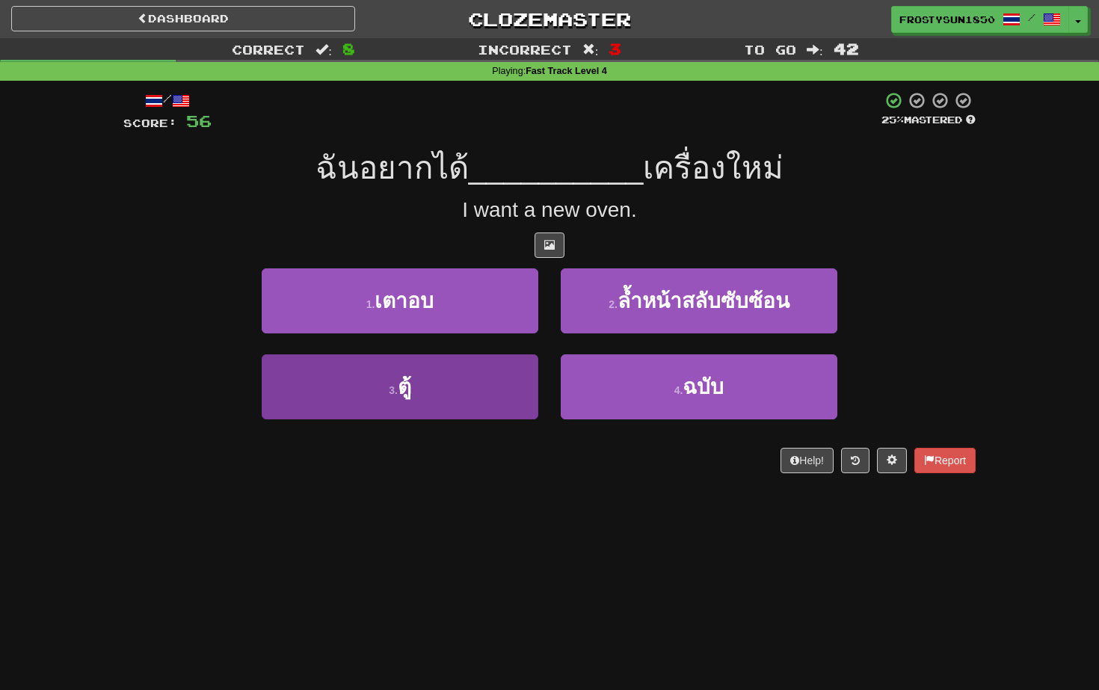
click at [474, 388] on button "3 . ตู้" at bounding box center [400, 386] width 277 height 65
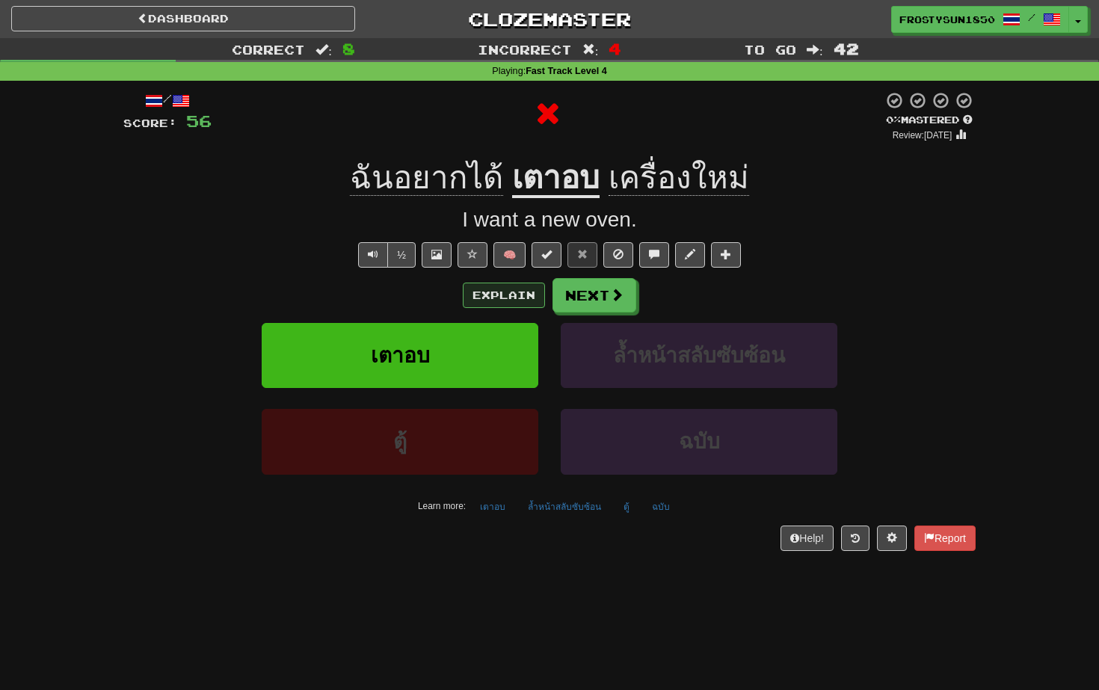
click at [497, 284] on button "Explain" at bounding box center [504, 295] width 82 height 25
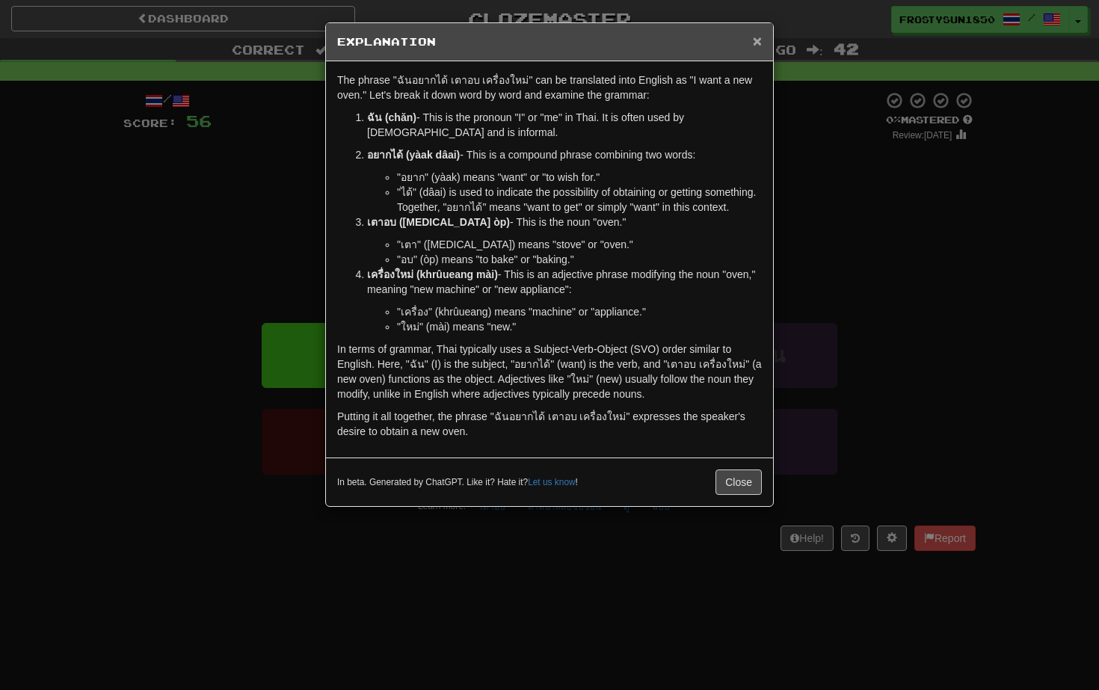
click at [756, 44] on span "×" at bounding box center [757, 40] width 9 height 17
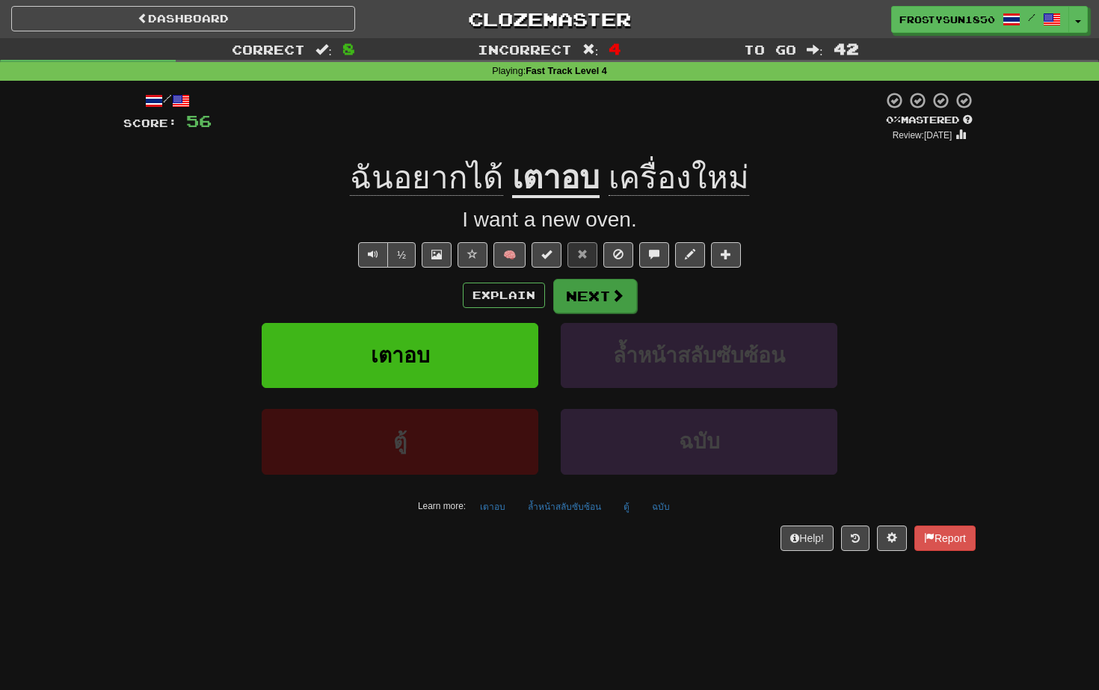
click at [596, 300] on button "Next" at bounding box center [595, 296] width 84 height 34
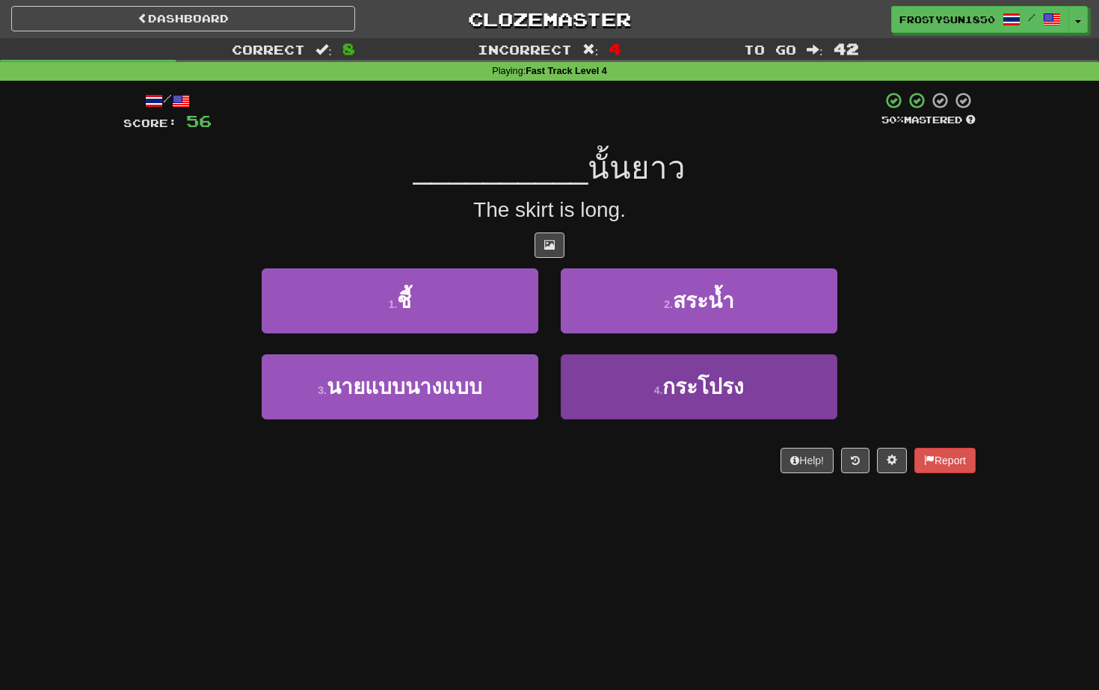
click at [668, 388] on span "กระโปรง" at bounding box center [702, 386] width 81 height 23
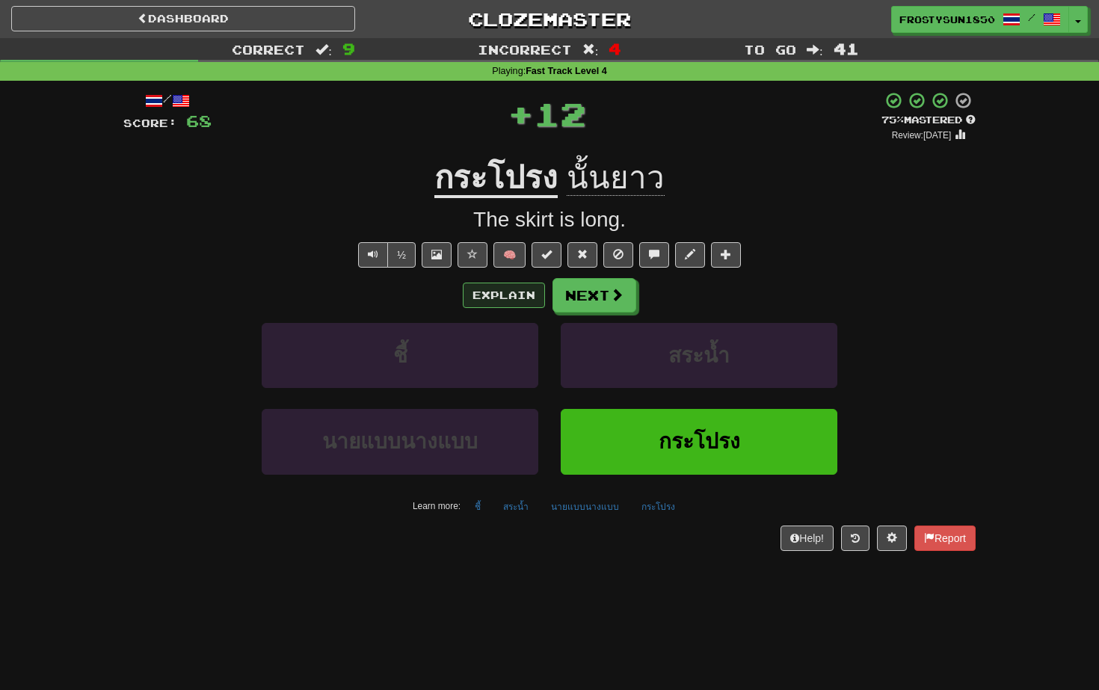
click at [511, 293] on button "Explain" at bounding box center [504, 295] width 82 height 25
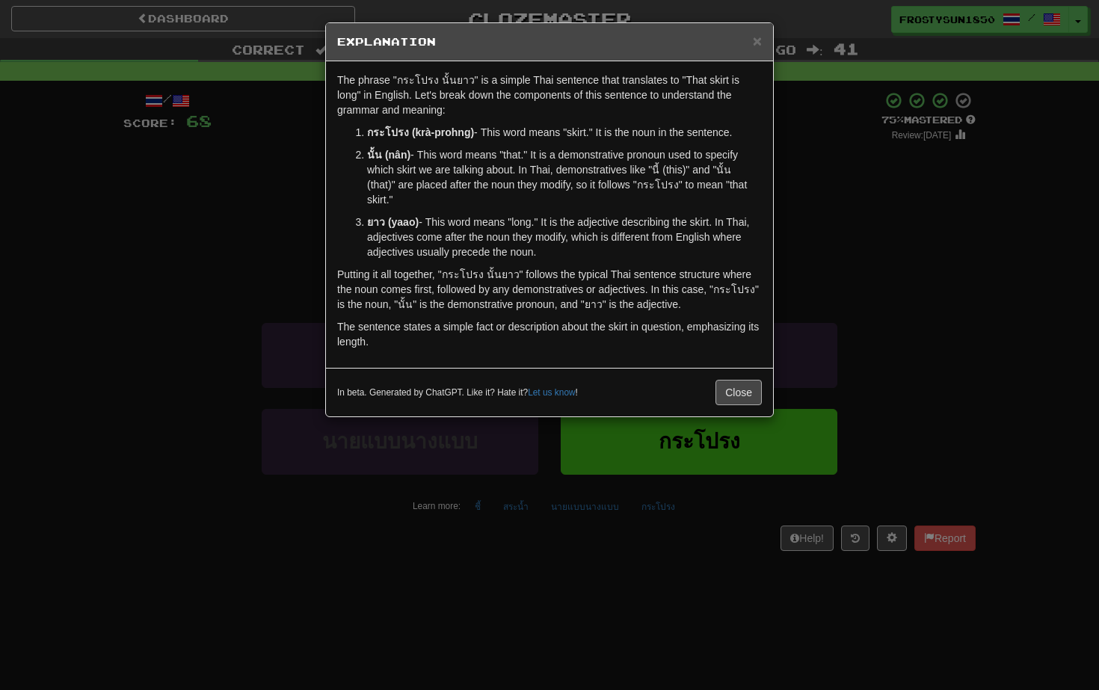
click at [736, 388] on button "Close" at bounding box center [738, 392] width 46 height 25
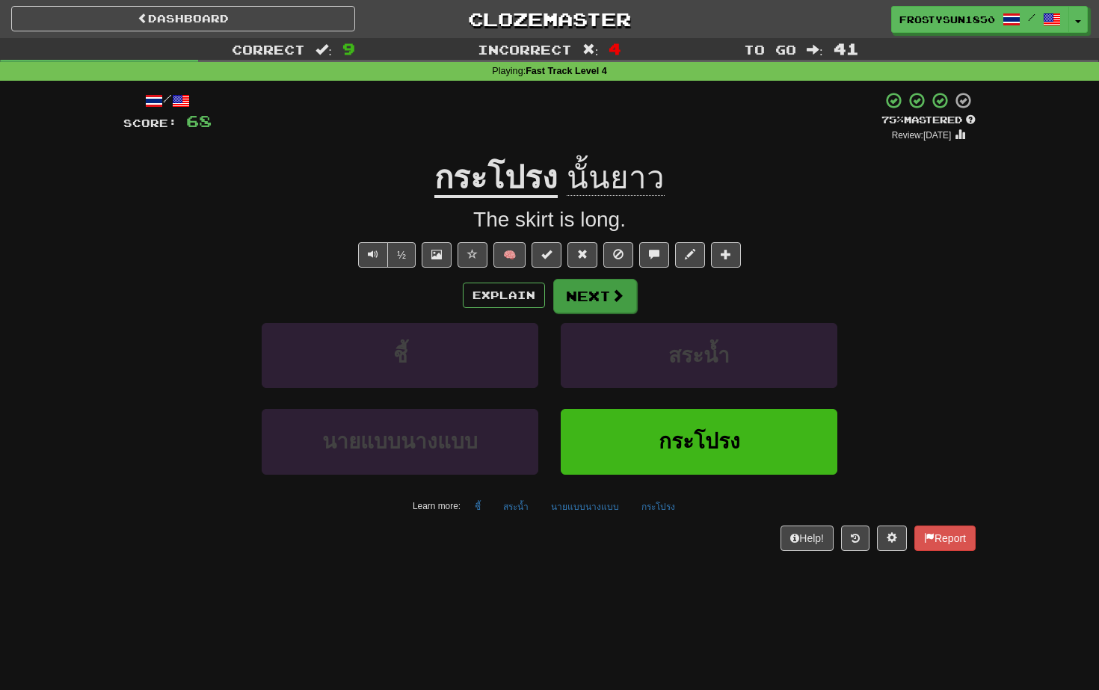
click at [599, 298] on button "Next" at bounding box center [595, 296] width 84 height 34
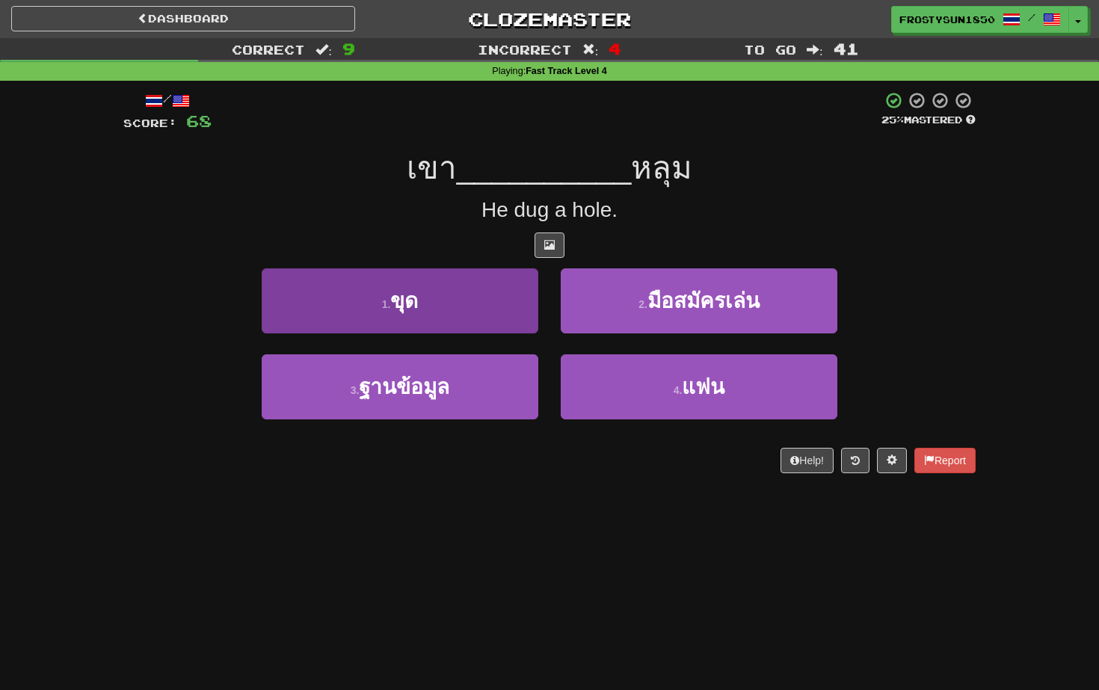
click at [307, 290] on button "1 . ขุด" at bounding box center [400, 300] width 277 height 65
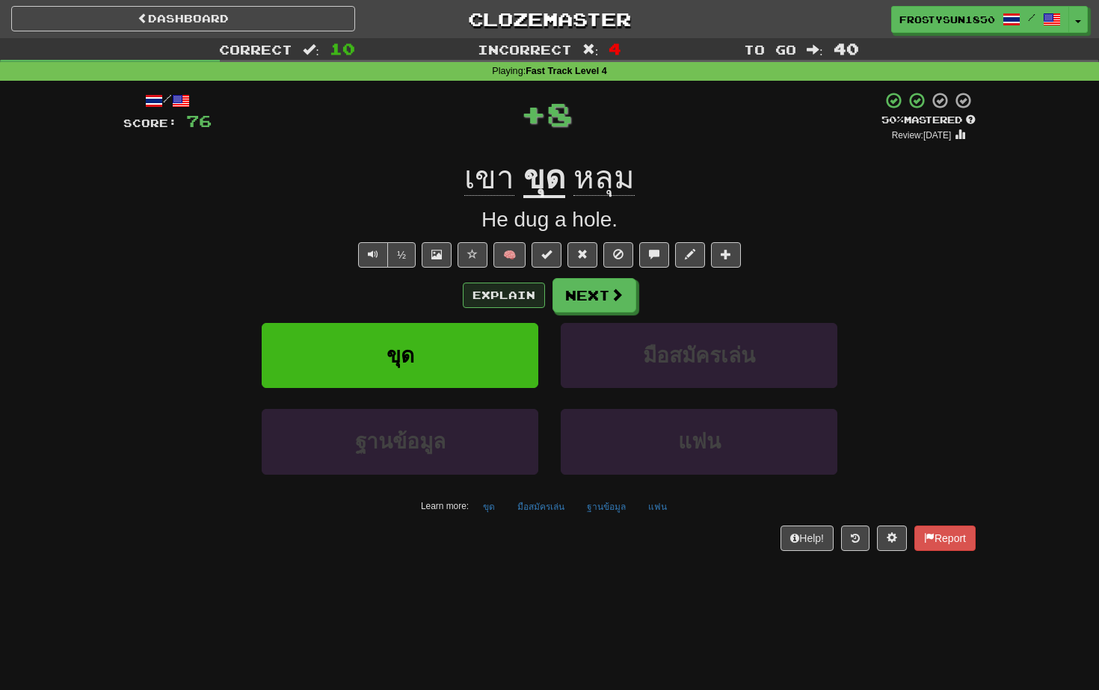
click at [491, 300] on button "Explain" at bounding box center [504, 295] width 82 height 25
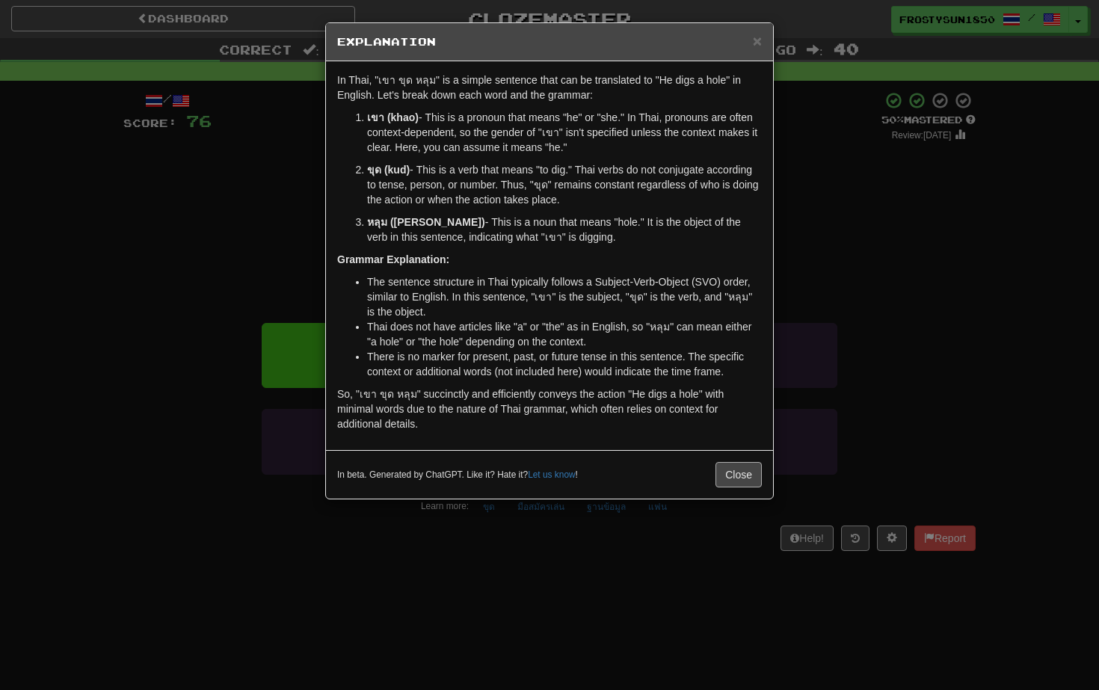
click at [734, 470] on button "Close" at bounding box center [738, 474] width 46 height 25
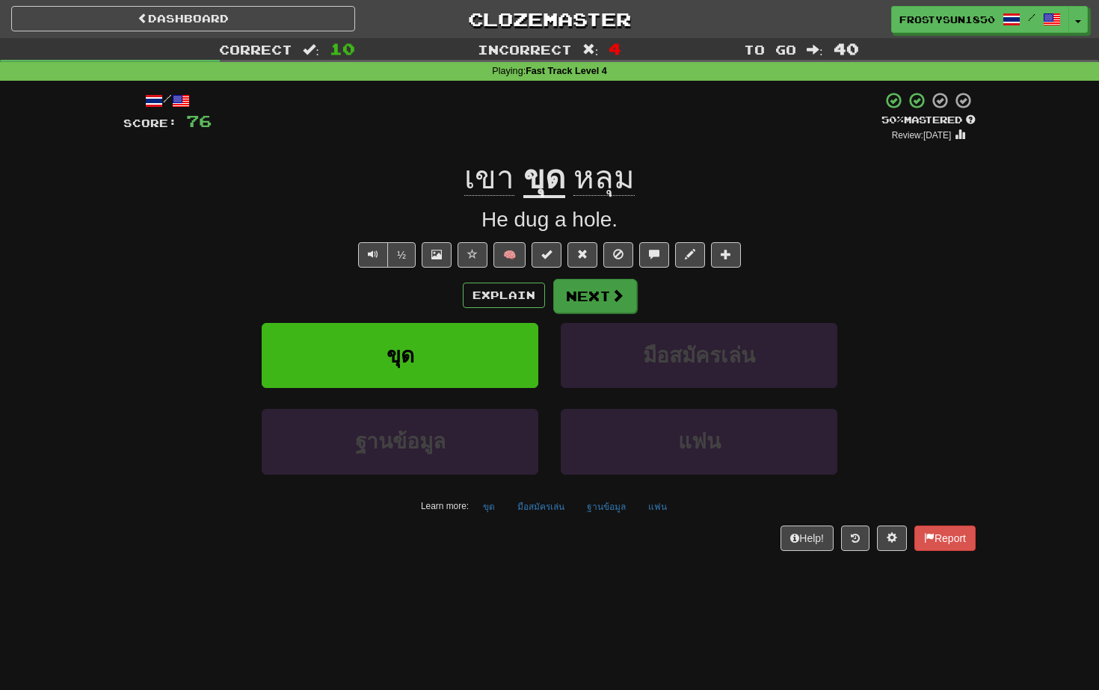
click at [583, 302] on button "Next" at bounding box center [595, 296] width 84 height 34
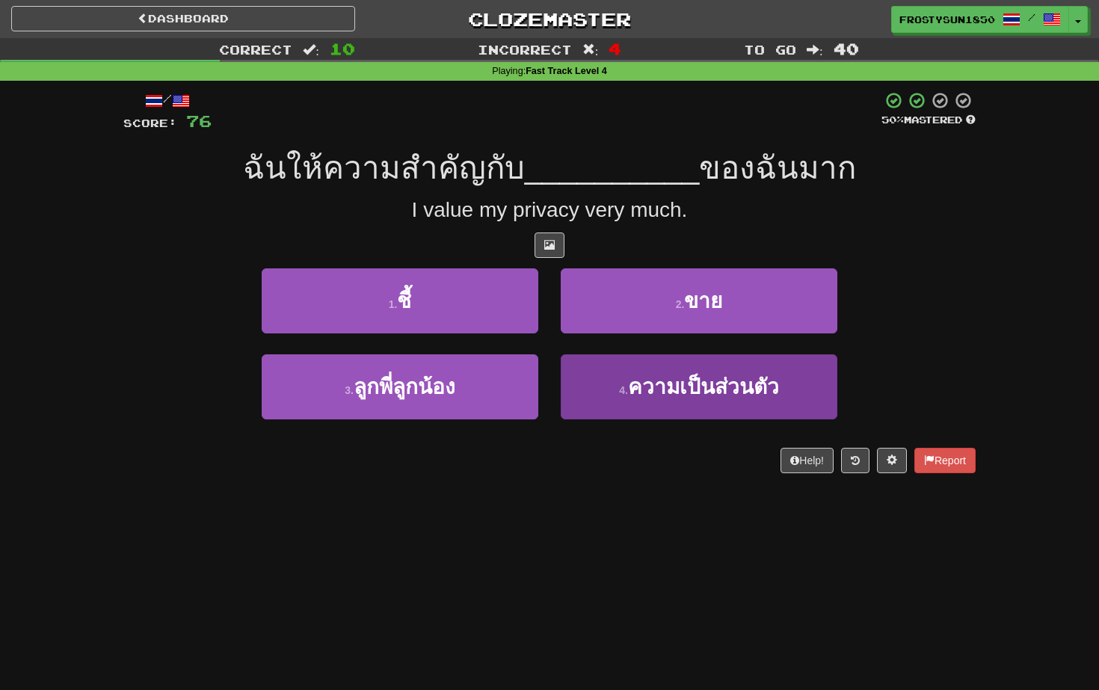
click at [645, 386] on span "ความเป็นส่วนตัว" at bounding box center [703, 386] width 151 height 23
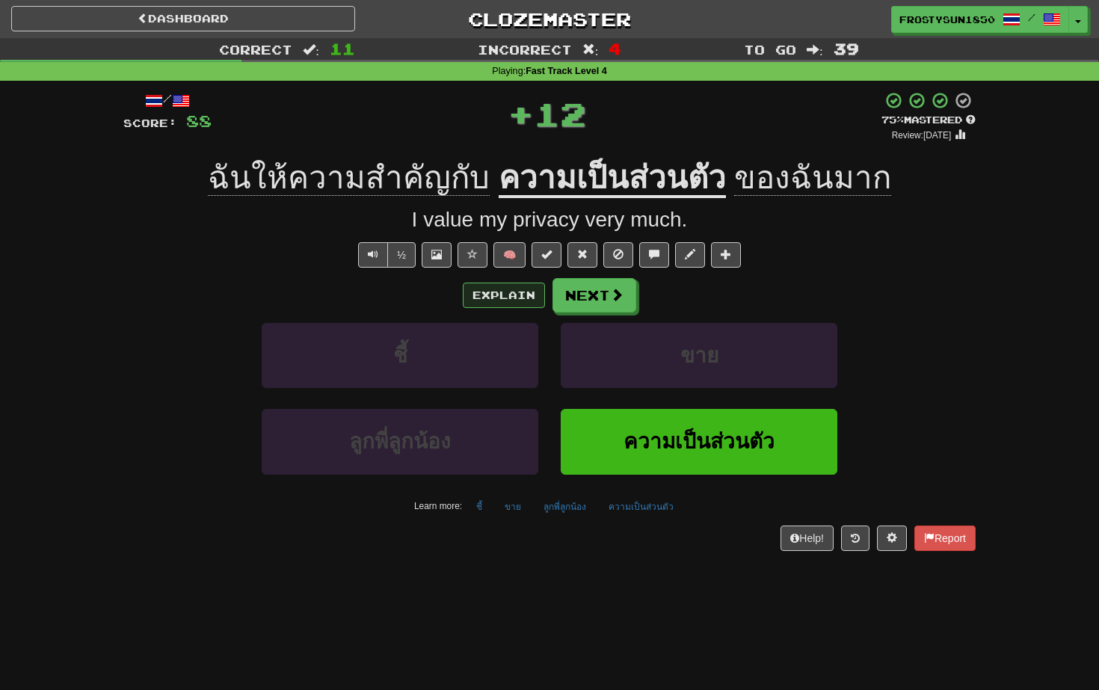
click at [491, 292] on button "Explain" at bounding box center [504, 295] width 82 height 25
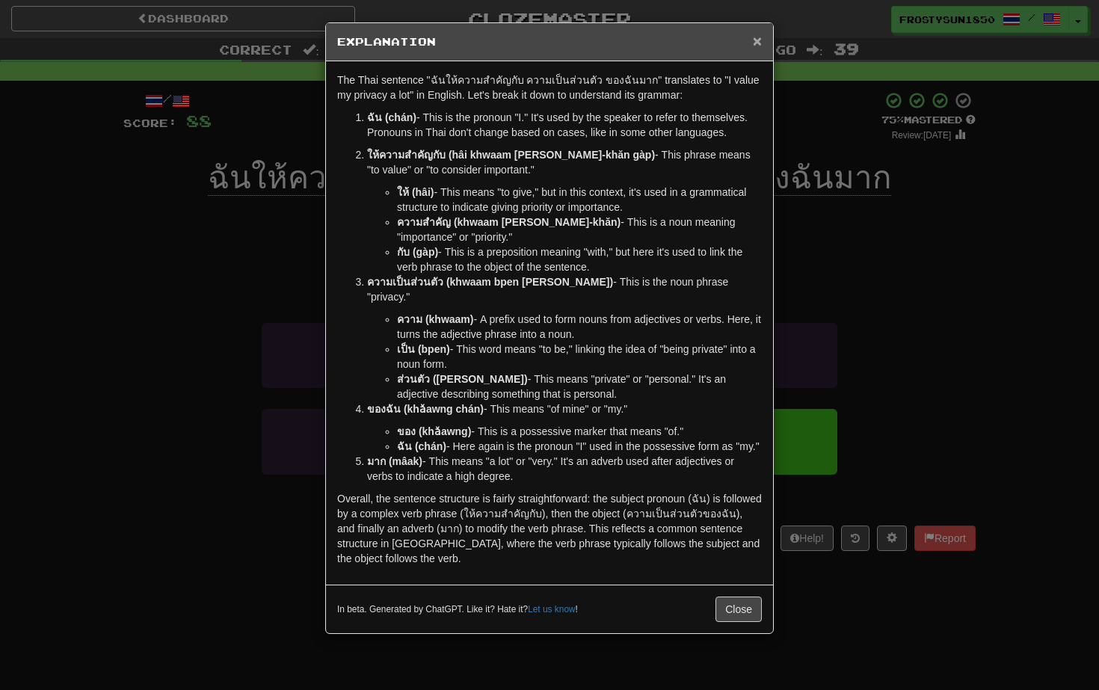
click at [757, 43] on span "×" at bounding box center [757, 40] width 9 height 17
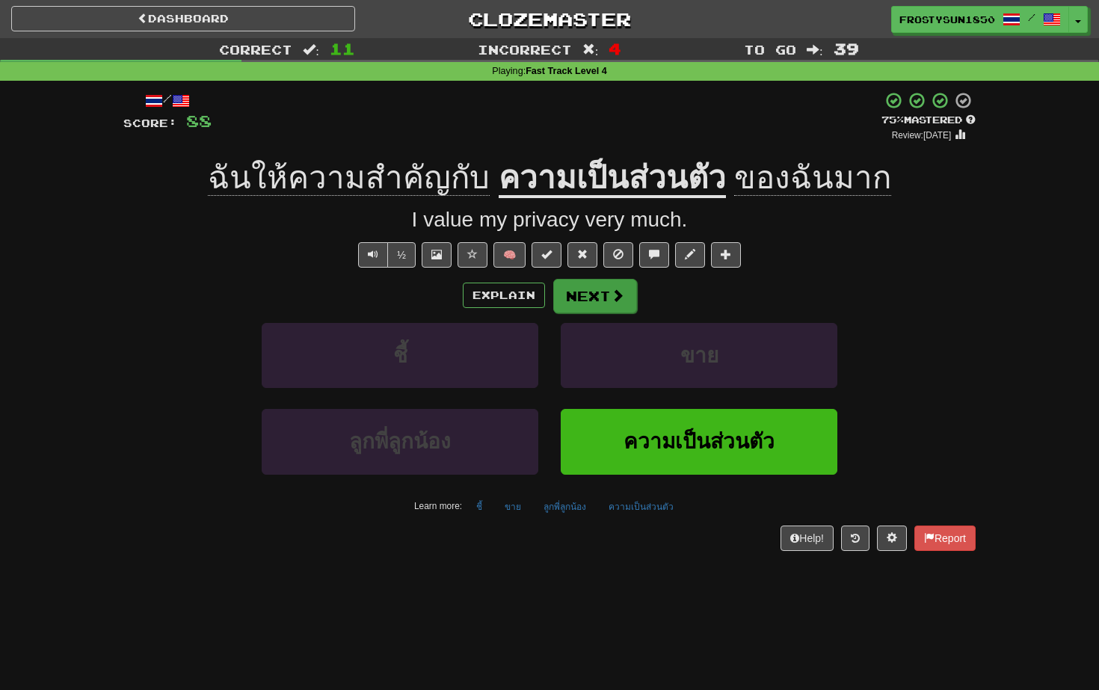
click at [570, 295] on button "Next" at bounding box center [595, 296] width 84 height 34
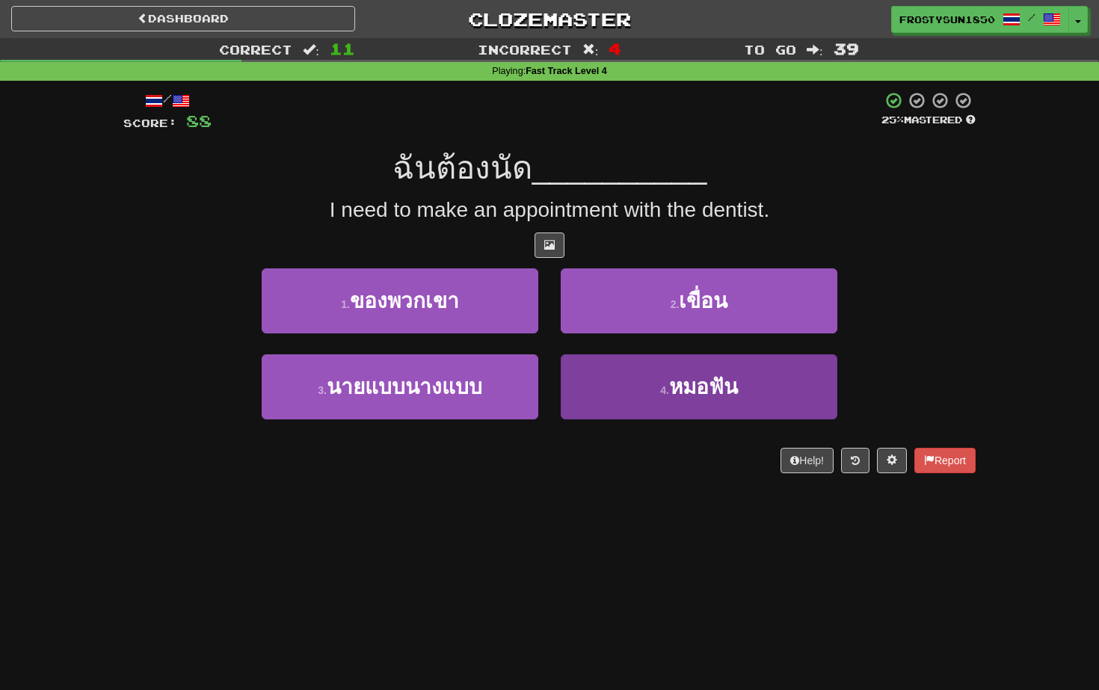
click at [662, 398] on button "4 . หมอฟัน" at bounding box center [699, 386] width 277 height 65
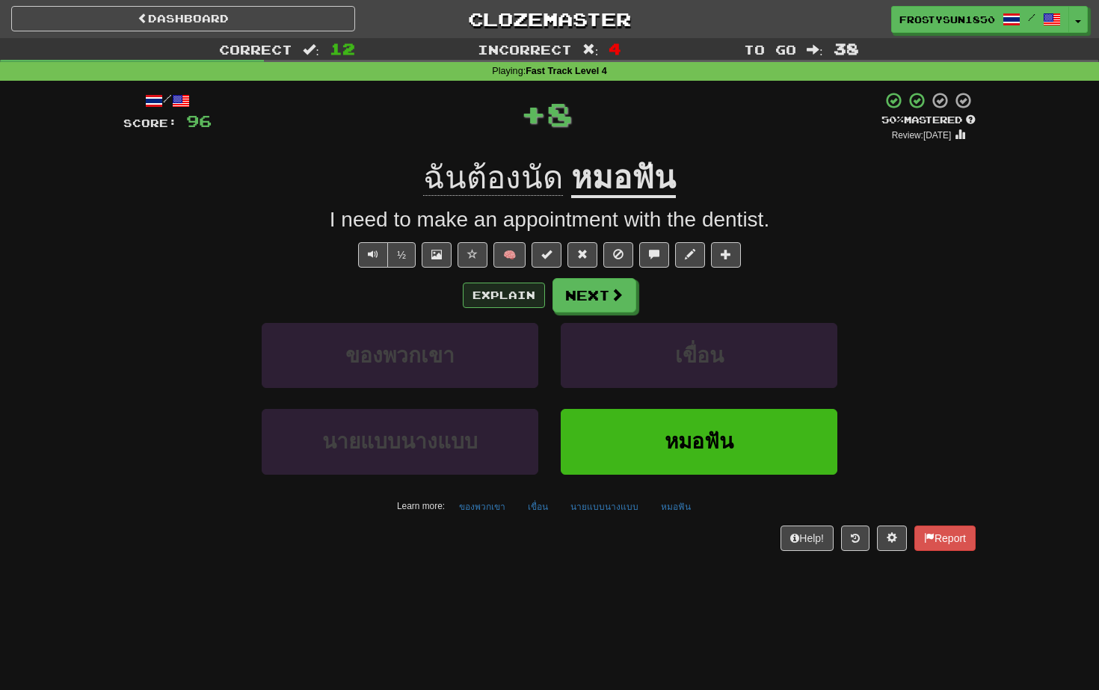
click at [505, 290] on button "Explain" at bounding box center [504, 295] width 82 height 25
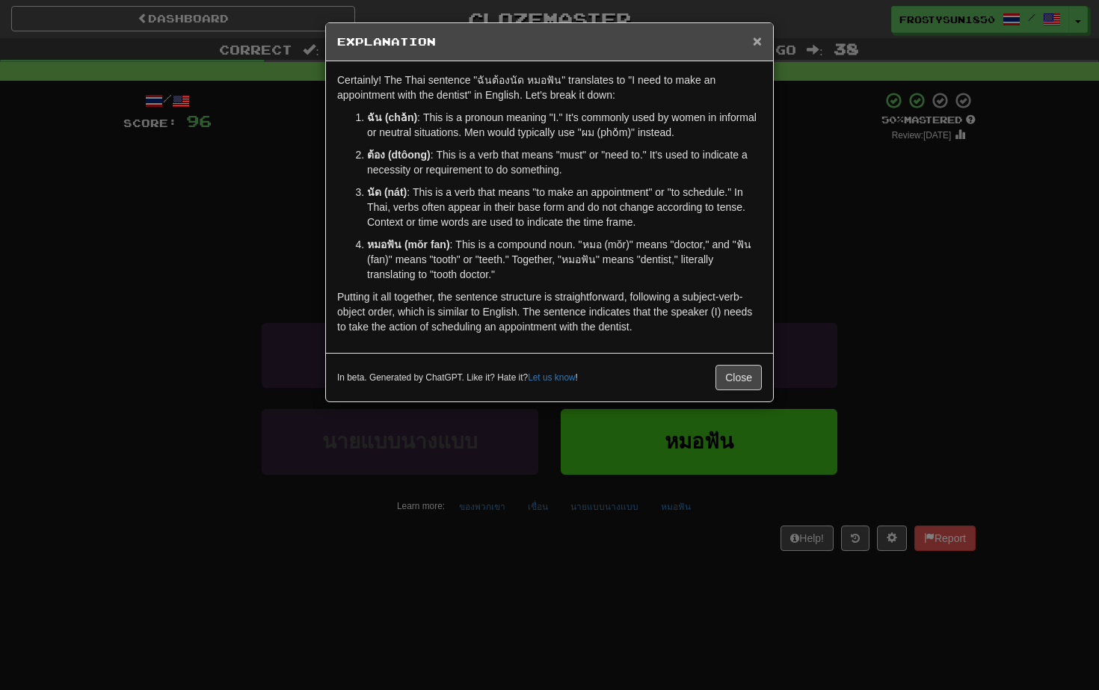
click at [756, 44] on span "×" at bounding box center [757, 40] width 9 height 17
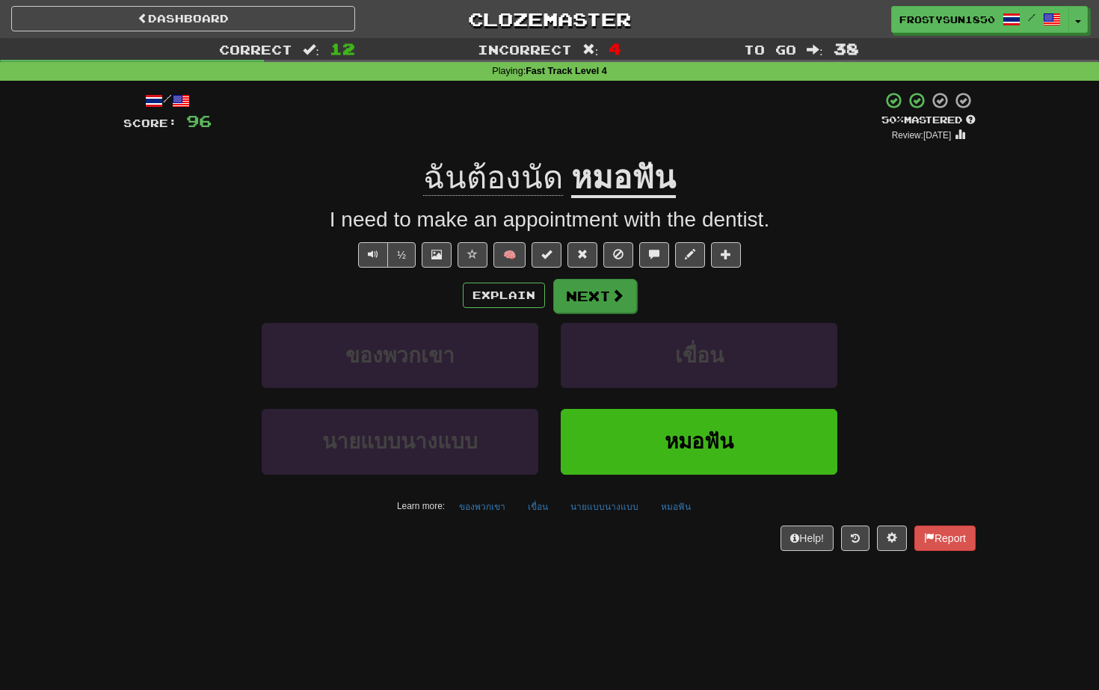
click at [588, 280] on button "Next" at bounding box center [595, 296] width 84 height 34
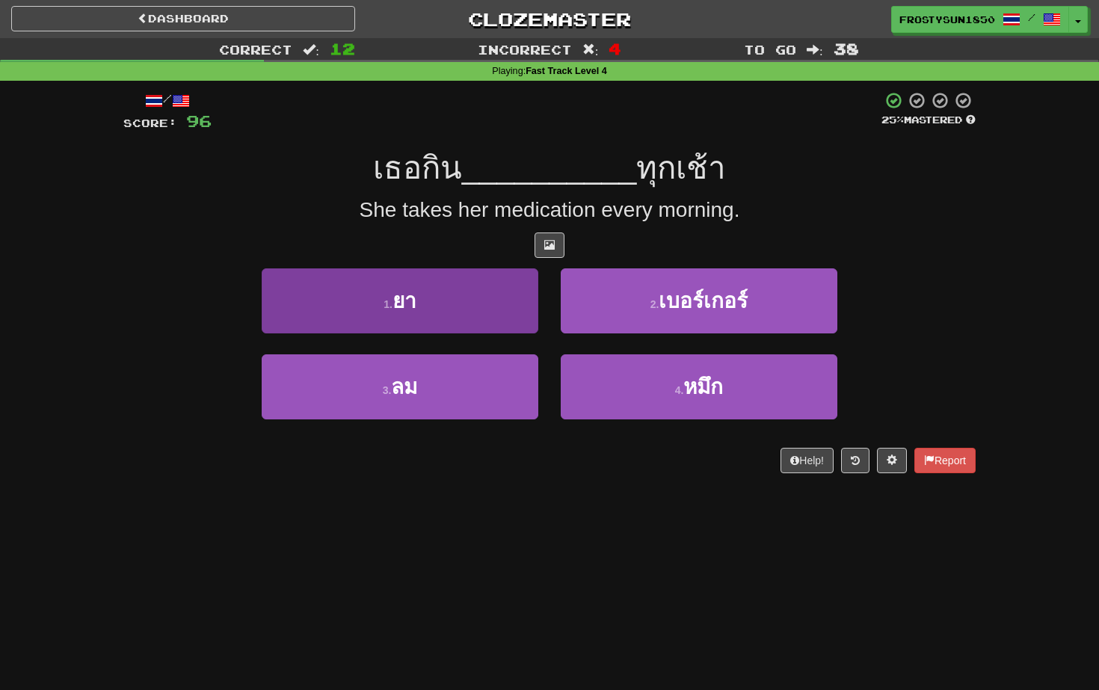
click at [444, 298] on button "1 . ยา" at bounding box center [400, 300] width 277 height 65
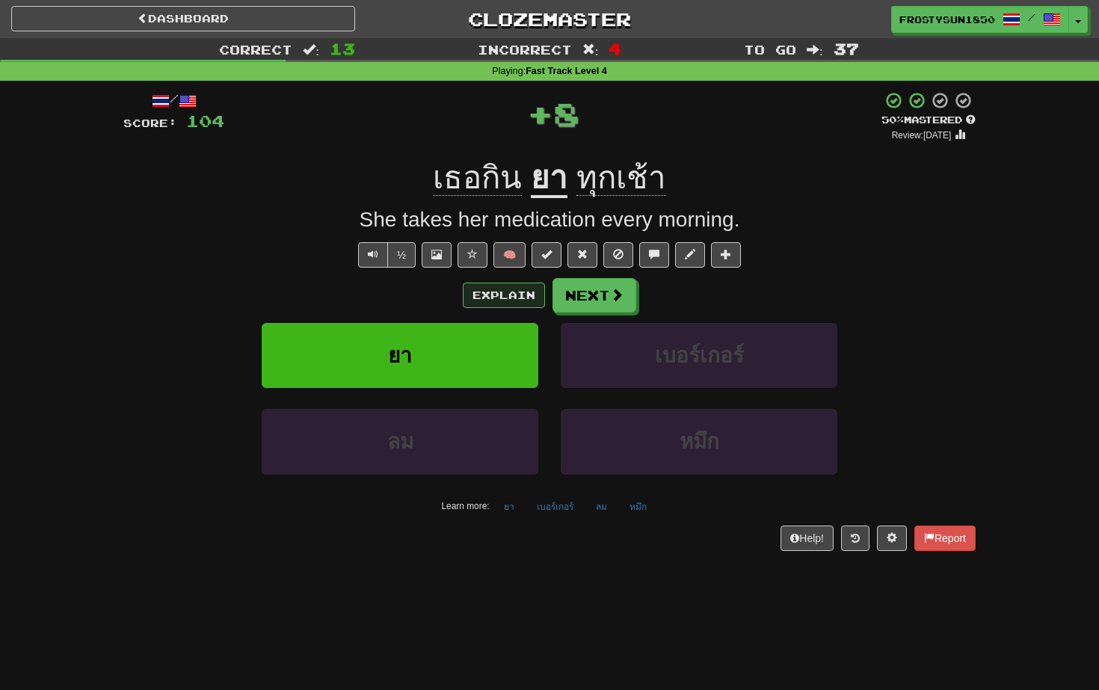
click at [494, 289] on button "Explain" at bounding box center [504, 295] width 82 height 25
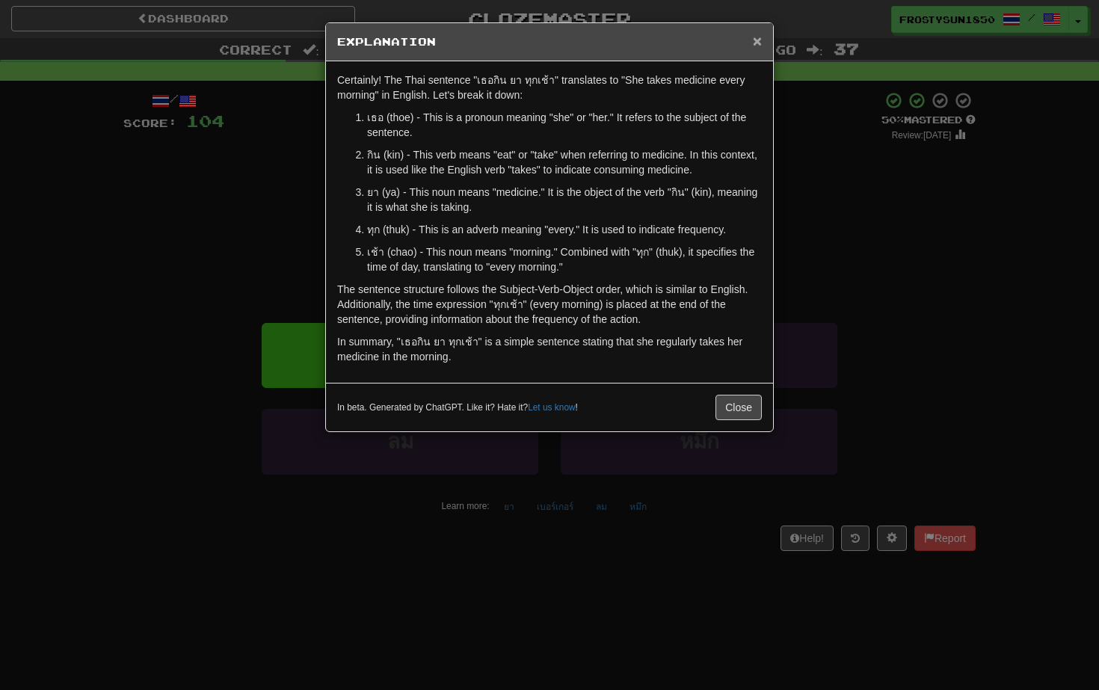
click at [757, 40] on span "×" at bounding box center [757, 40] width 9 height 17
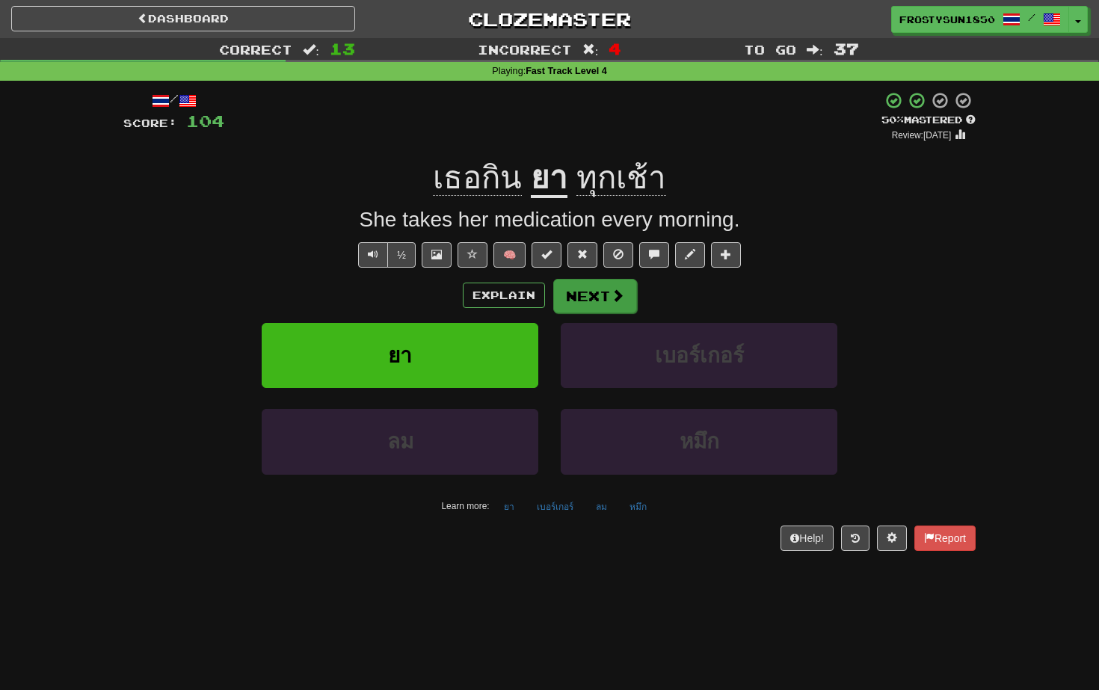
click at [614, 295] on span at bounding box center [617, 295] width 13 height 13
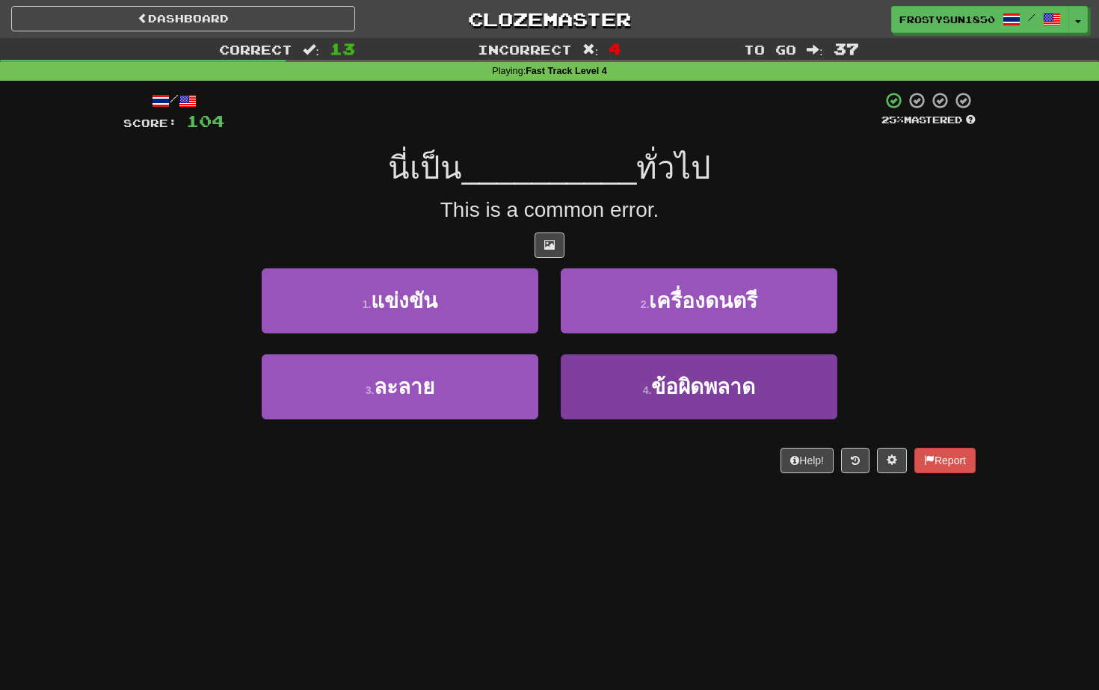
click at [688, 399] on button "4 . ข้อผิดพลาด" at bounding box center [699, 386] width 277 height 65
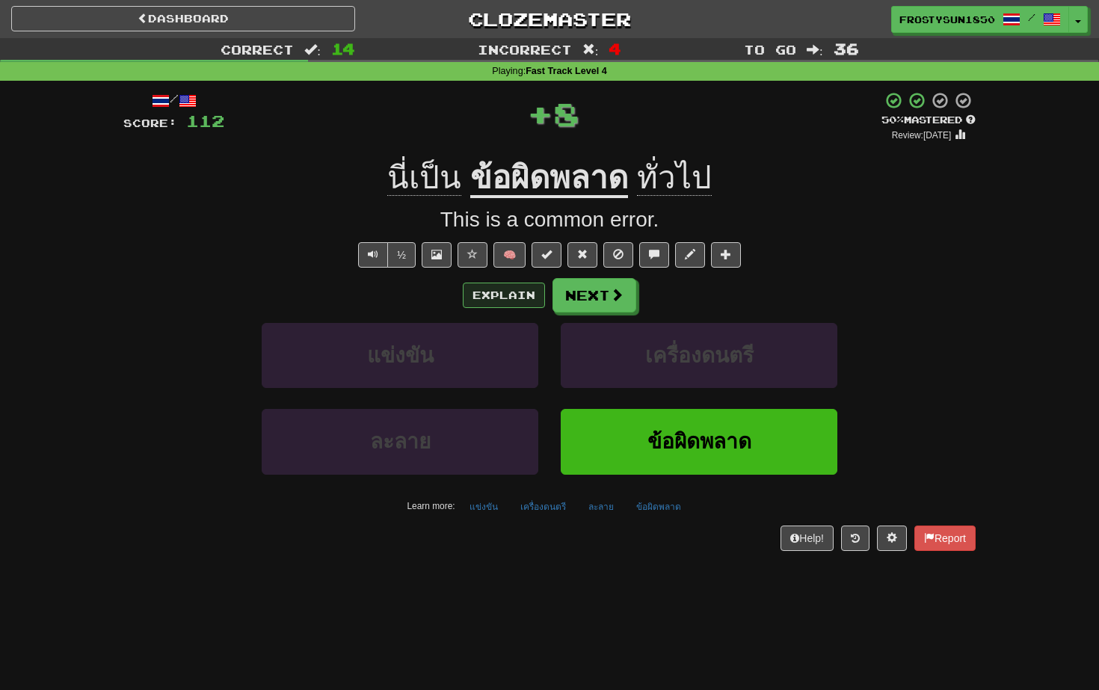
click at [499, 292] on button "Explain" at bounding box center [504, 295] width 82 height 25
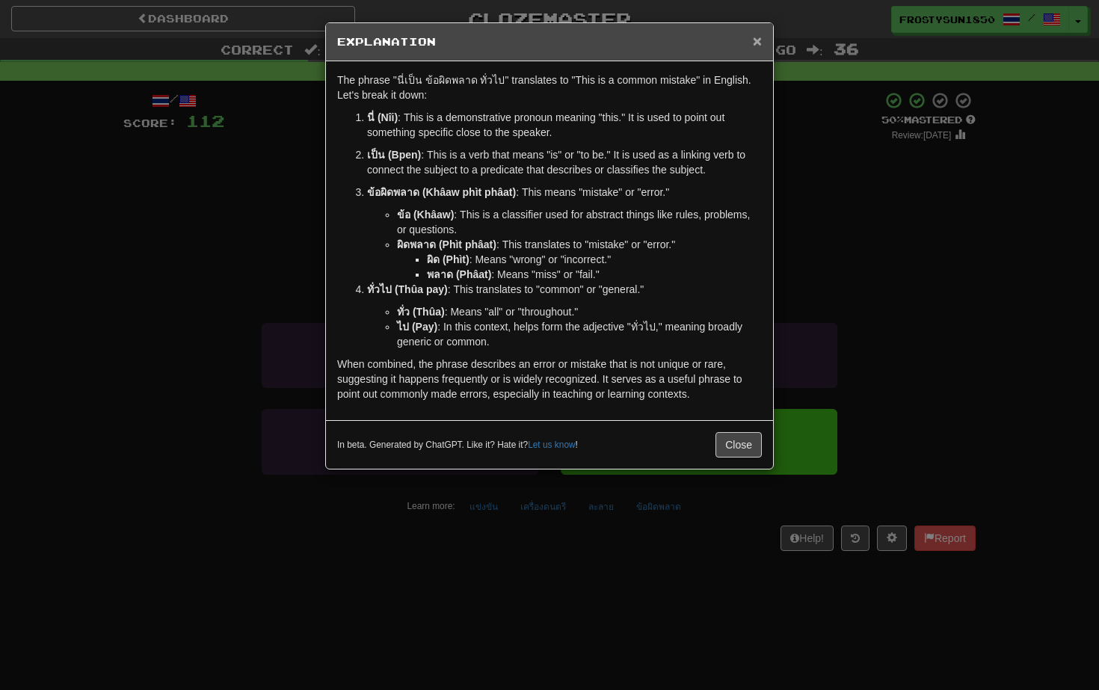
click at [756, 38] on span "×" at bounding box center [757, 40] width 9 height 17
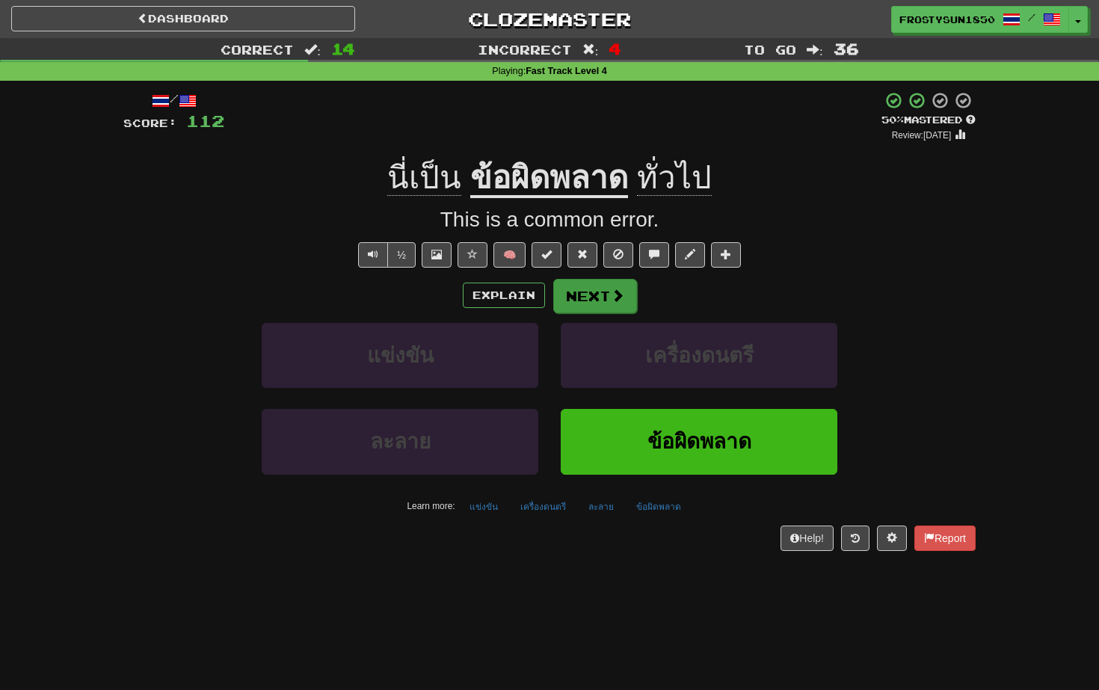
click at [598, 297] on button "Next" at bounding box center [595, 296] width 84 height 34
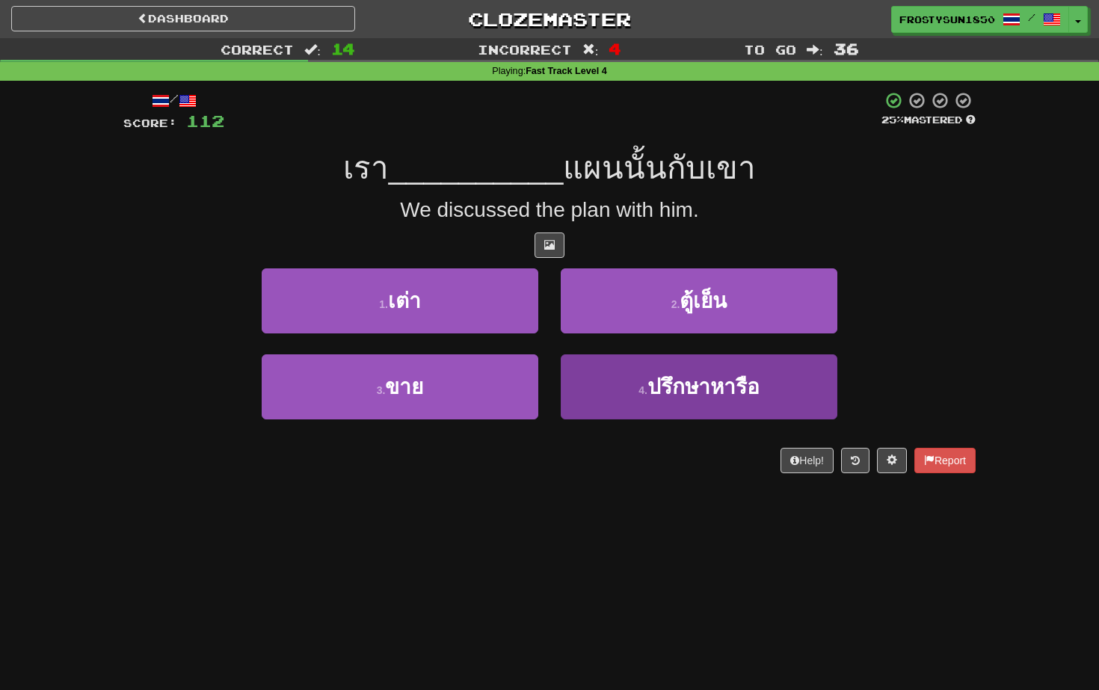
click at [613, 380] on button "4 . ปรึกษาหารือ" at bounding box center [699, 386] width 277 height 65
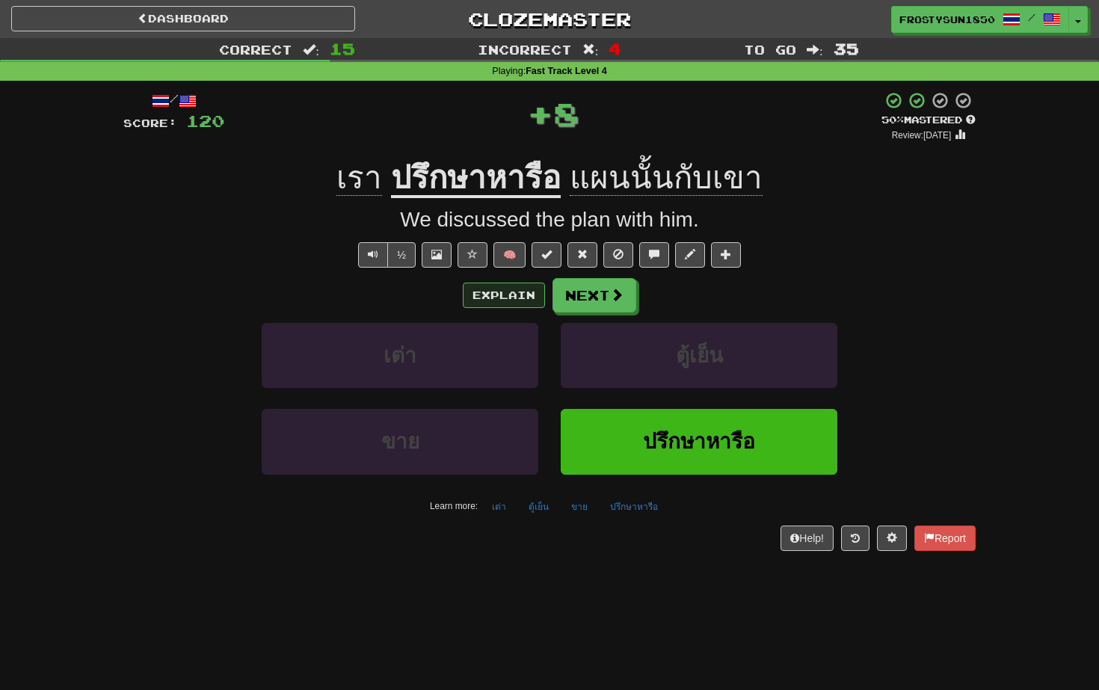
click at [498, 286] on button "Explain" at bounding box center [504, 295] width 82 height 25
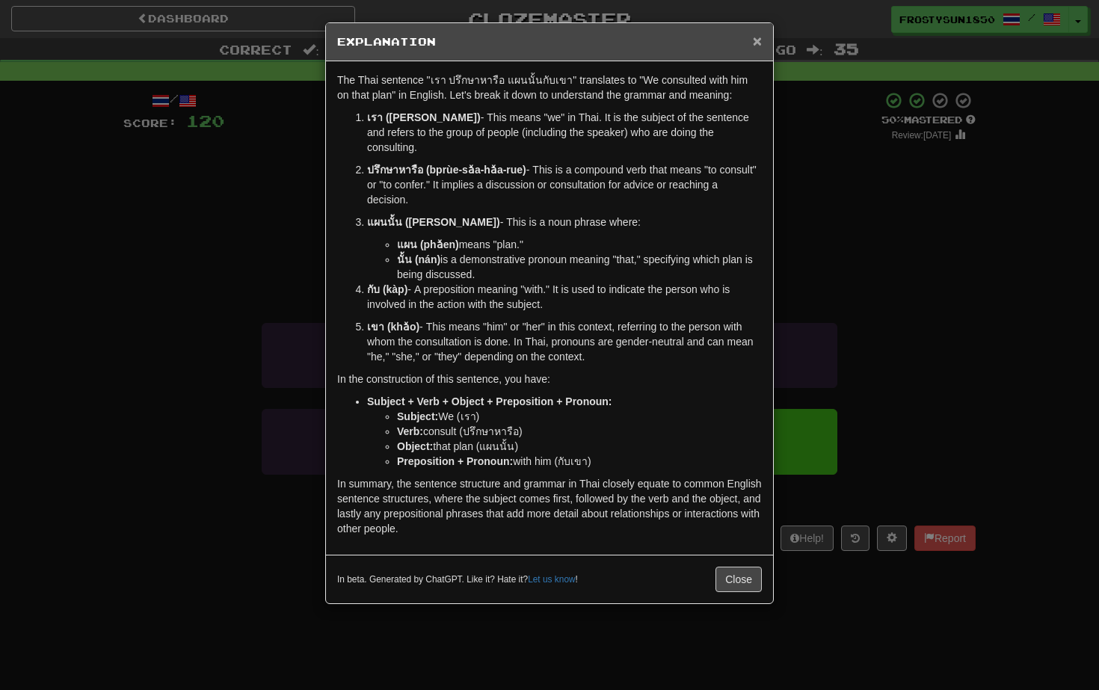
click at [756, 43] on span "×" at bounding box center [757, 40] width 9 height 17
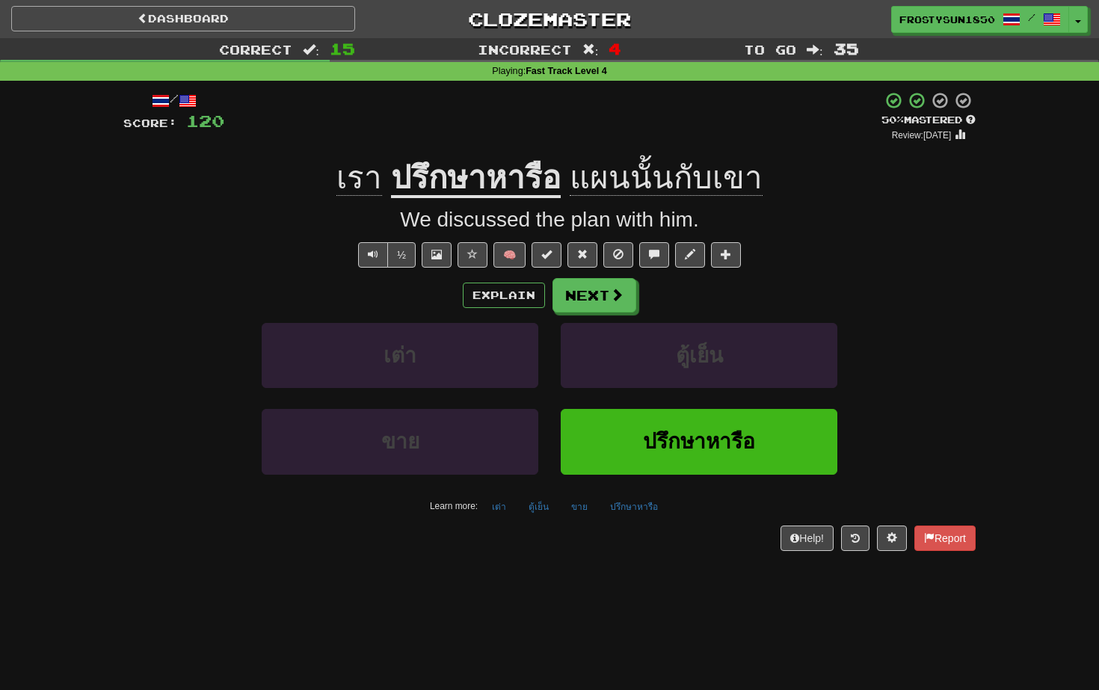
click at [158, 19] on link "Dashboard" at bounding box center [183, 18] width 344 height 25
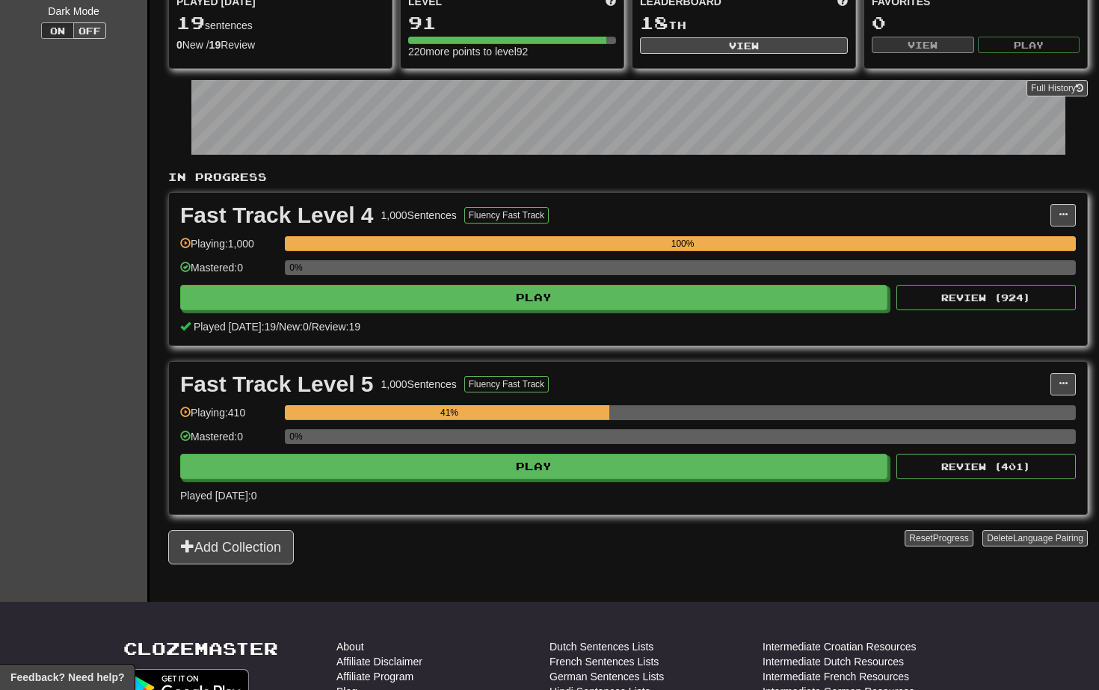
scroll to position [154, 0]
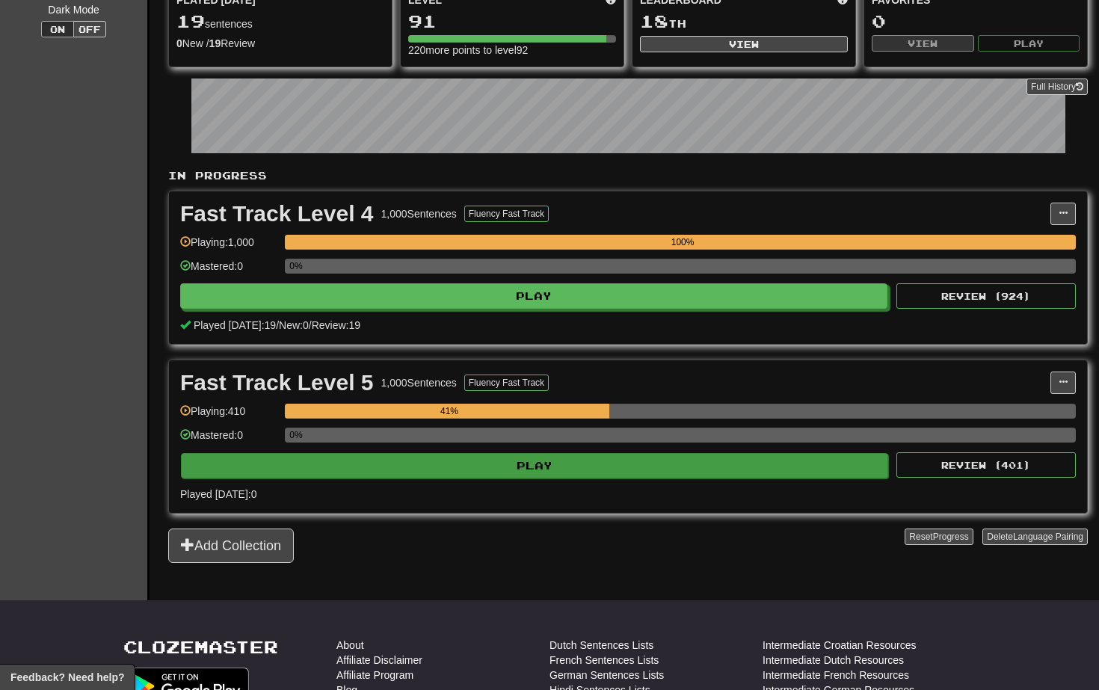
click at [392, 468] on button "Play" at bounding box center [534, 465] width 707 height 25
select select "**"
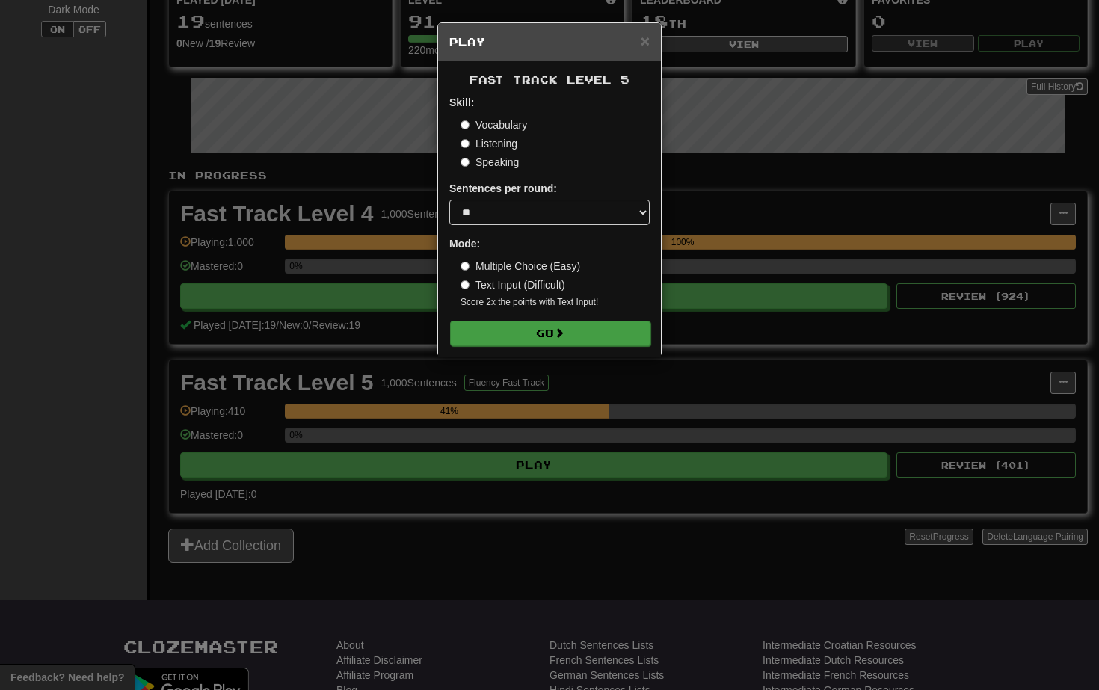
click at [536, 336] on button "Go" at bounding box center [550, 333] width 200 height 25
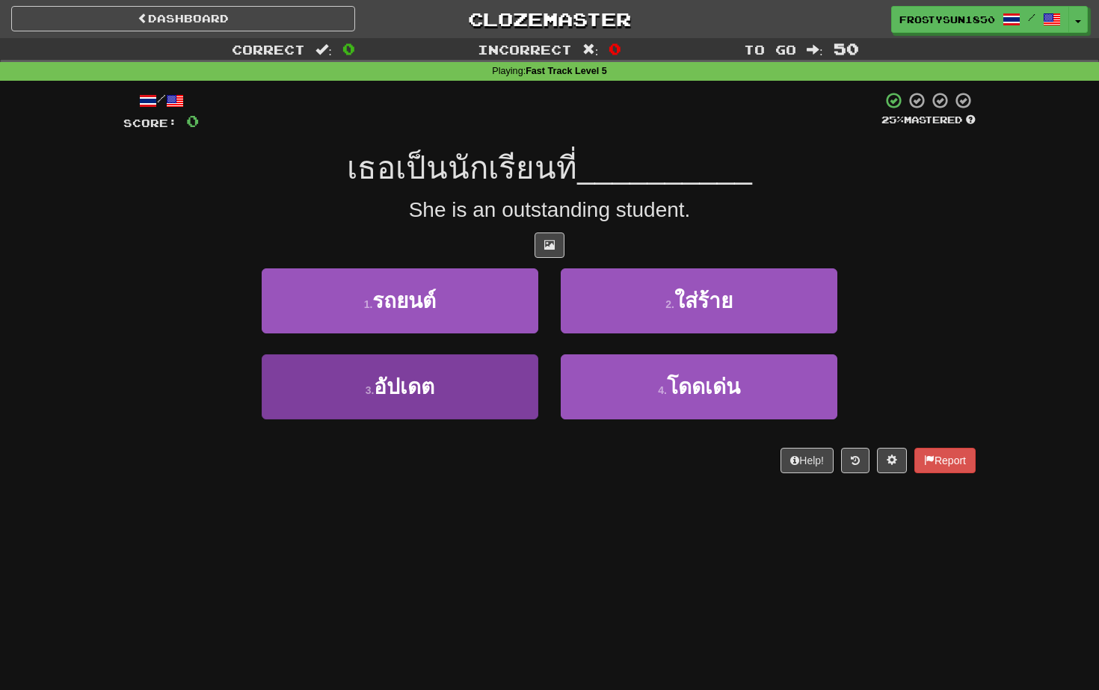
click at [474, 378] on button "3 . อัปเดต" at bounding box center [400, 386] width 277 height 65
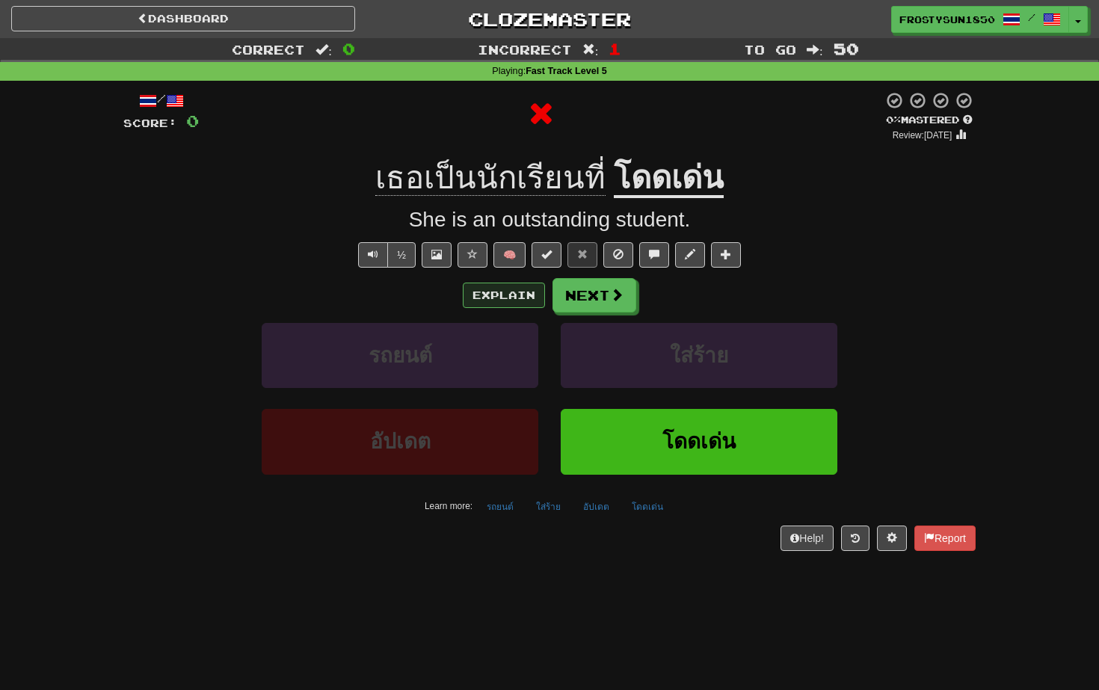
click at [500, 292] on button "Explain" at bounding box center [504, 295] width 82 height 25
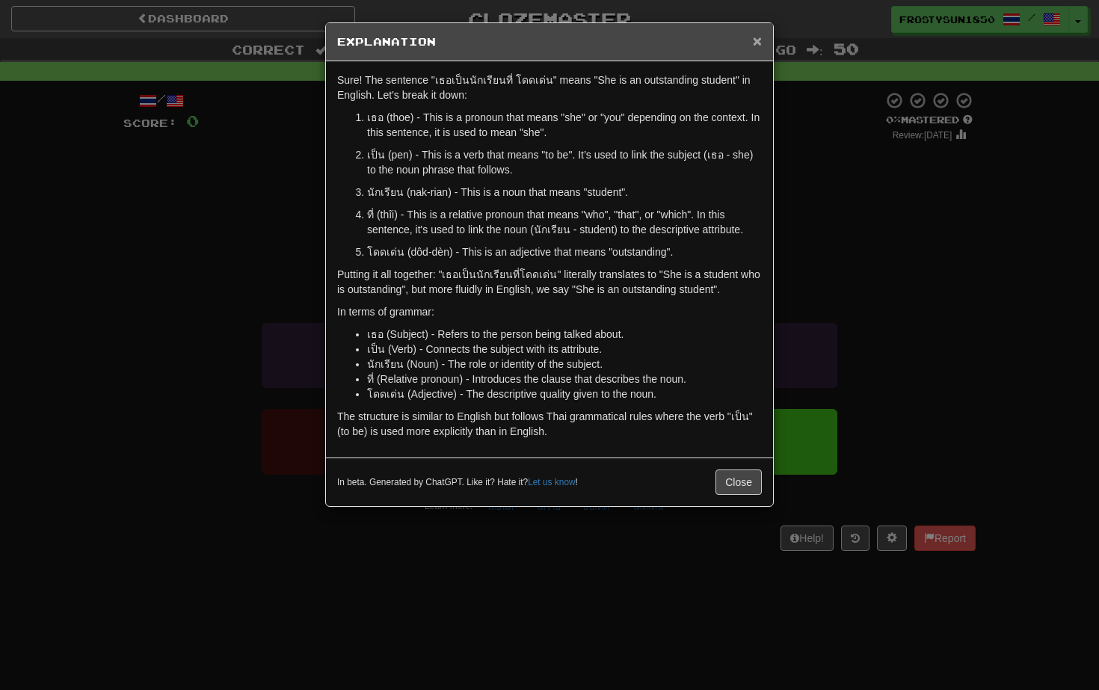
click at [757, 40] on span "×" at bounding box center [757, 40] width 9 height 17
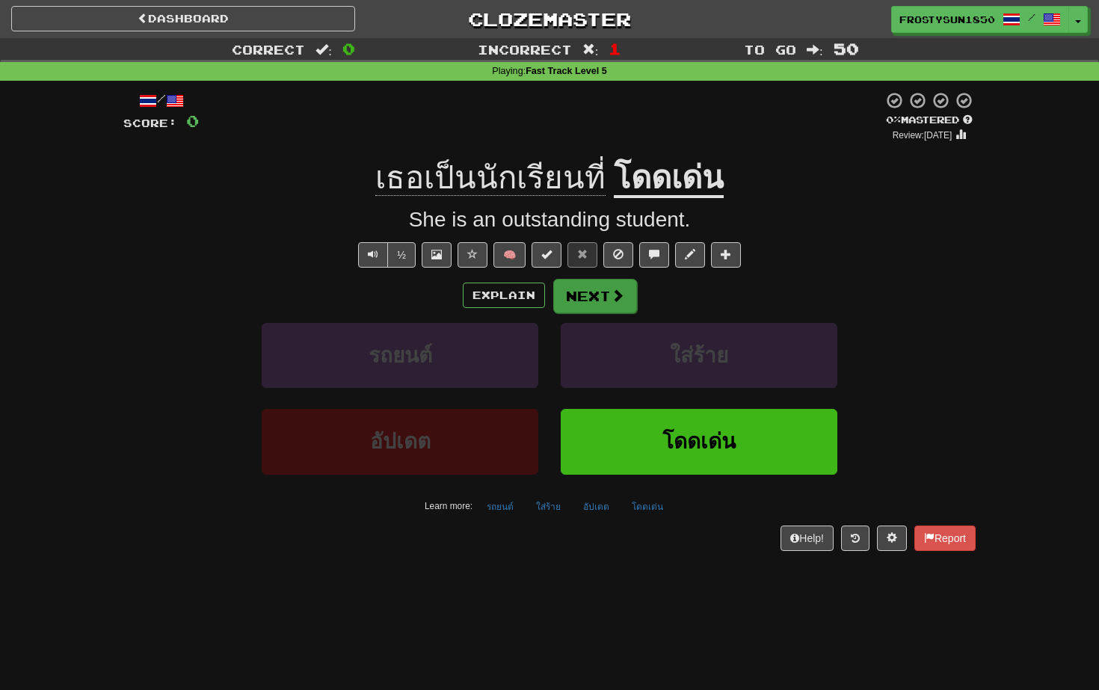
click at [597, 292] on button "Next" at bounding box center [595, 296] width 84 height 34
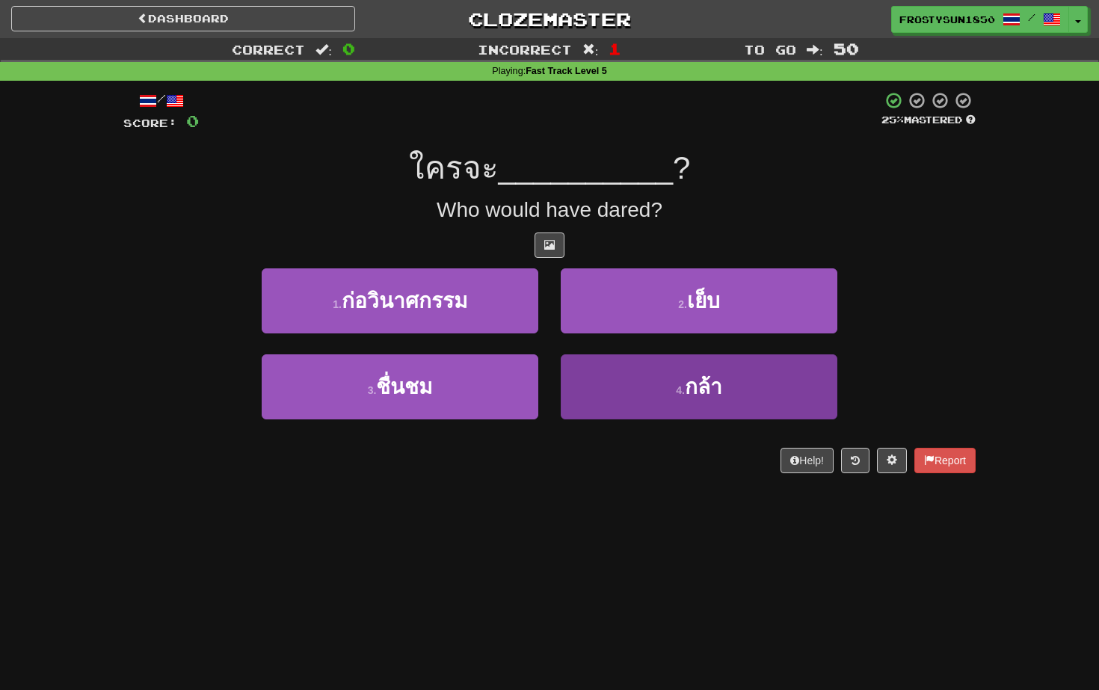
click at [616, 380] on button "4 . กล้า" at bounding box center [699, 386] width 277 height 65
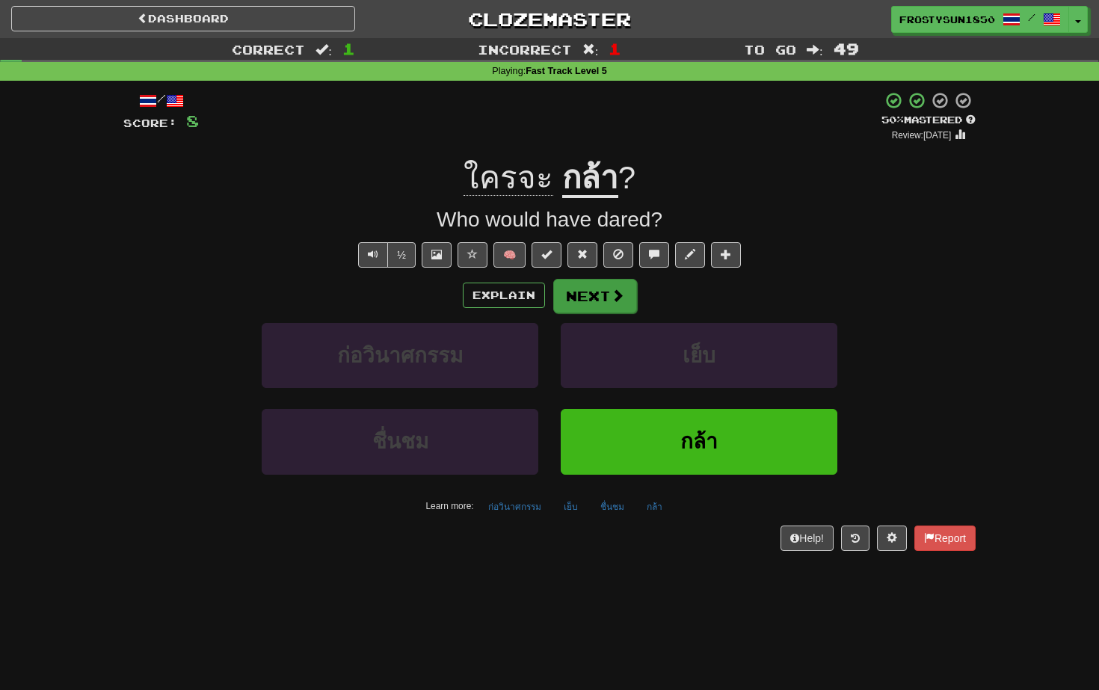
click at [595, 294] on button "Next" at bounding box center [595, 296] width 84 height 34
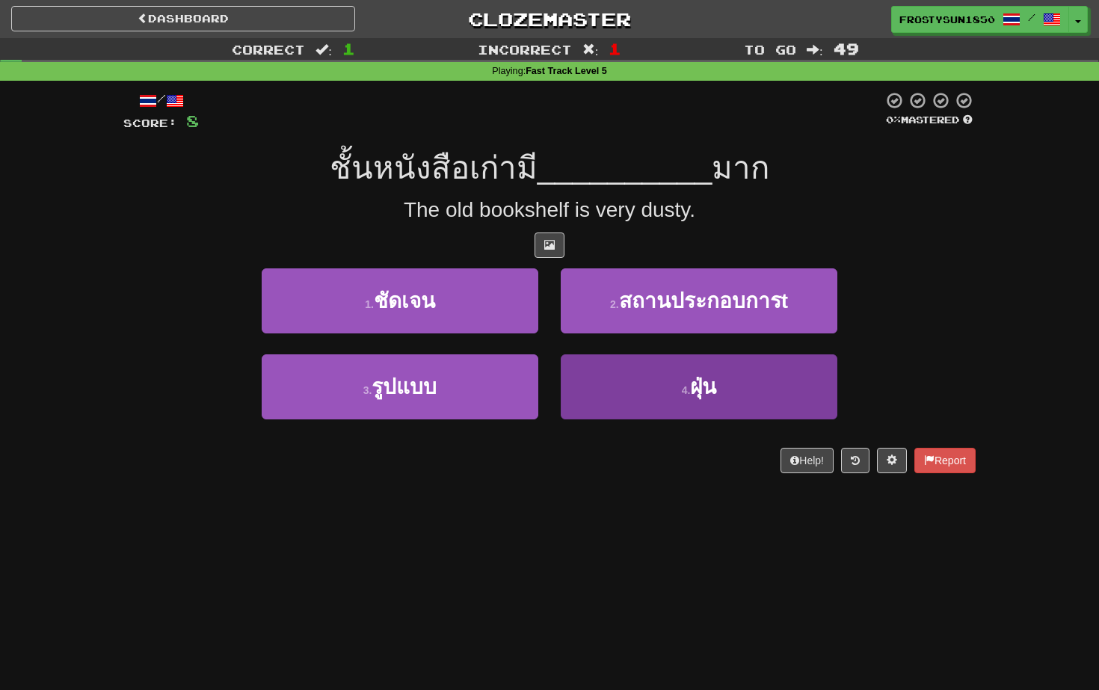
click at [671, 388] on button "4 . ฝุ่น" at bounding box center [699, 386] width 277 height 65
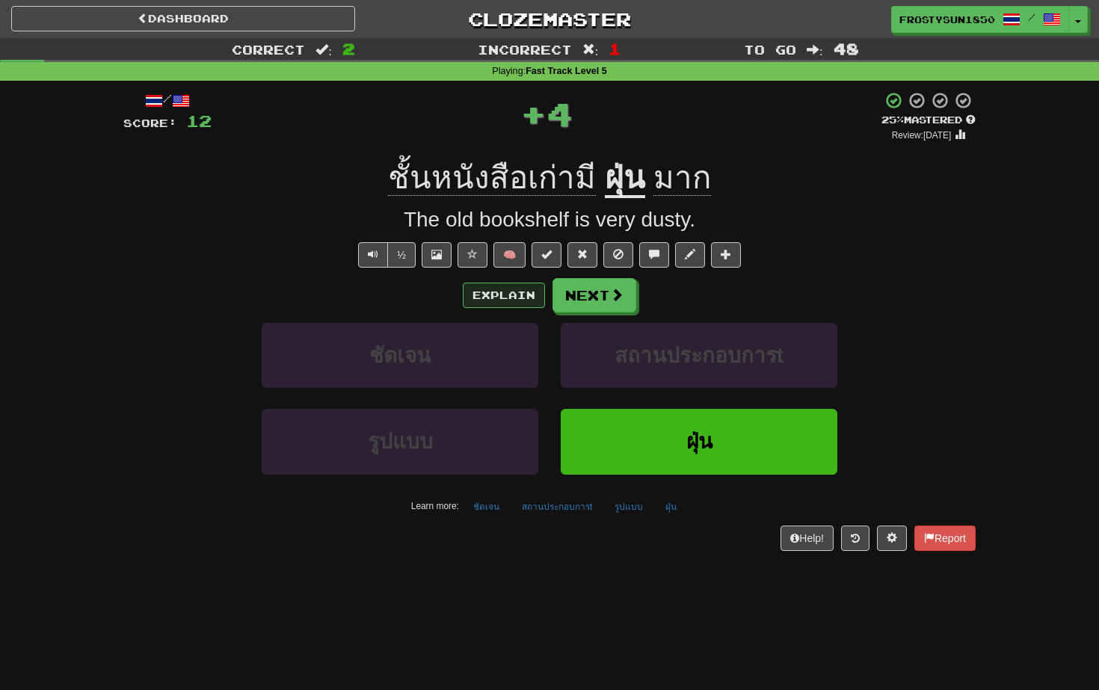
click at [514, 302] on button "Explain" at bounding box center [504, 295] width 82 height 25
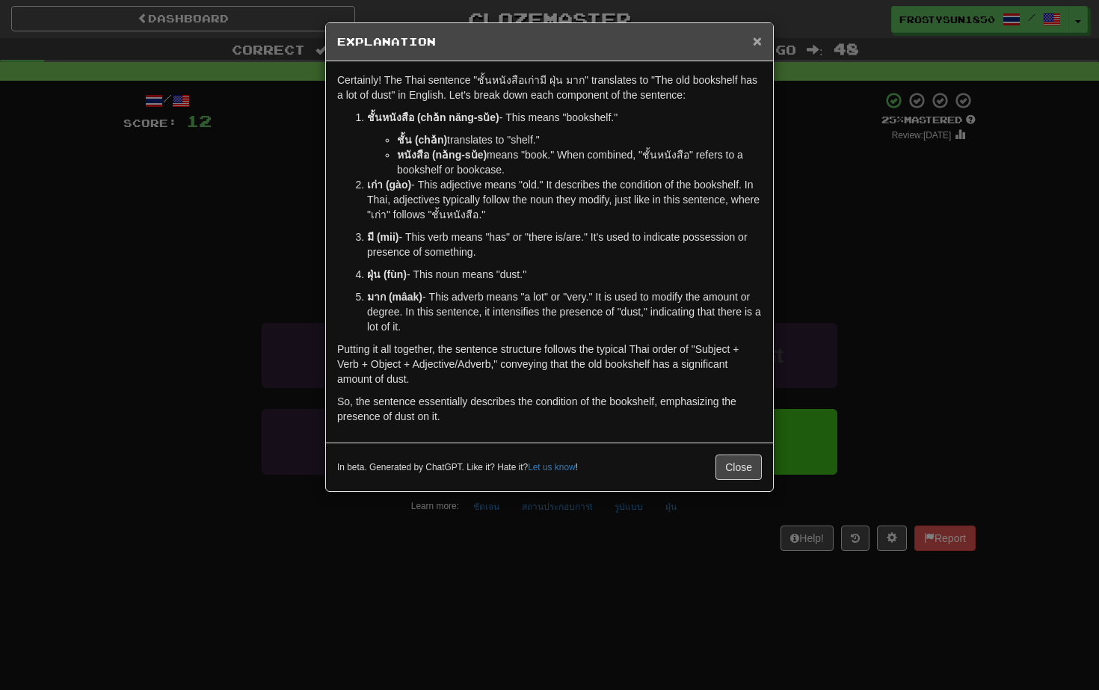
click at [754, 42] on span "×" at bounding box center [757, 40] width 9 height 17
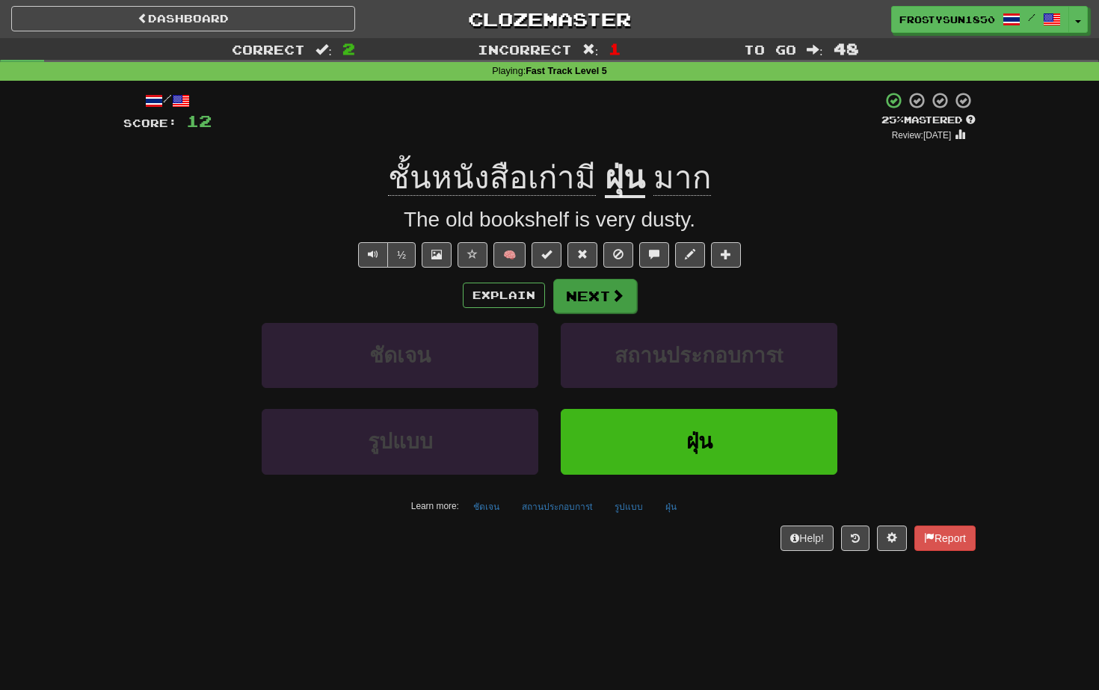
click at [594, 294] on button "Next" at bounding box center [595, 296] width 84 height 34
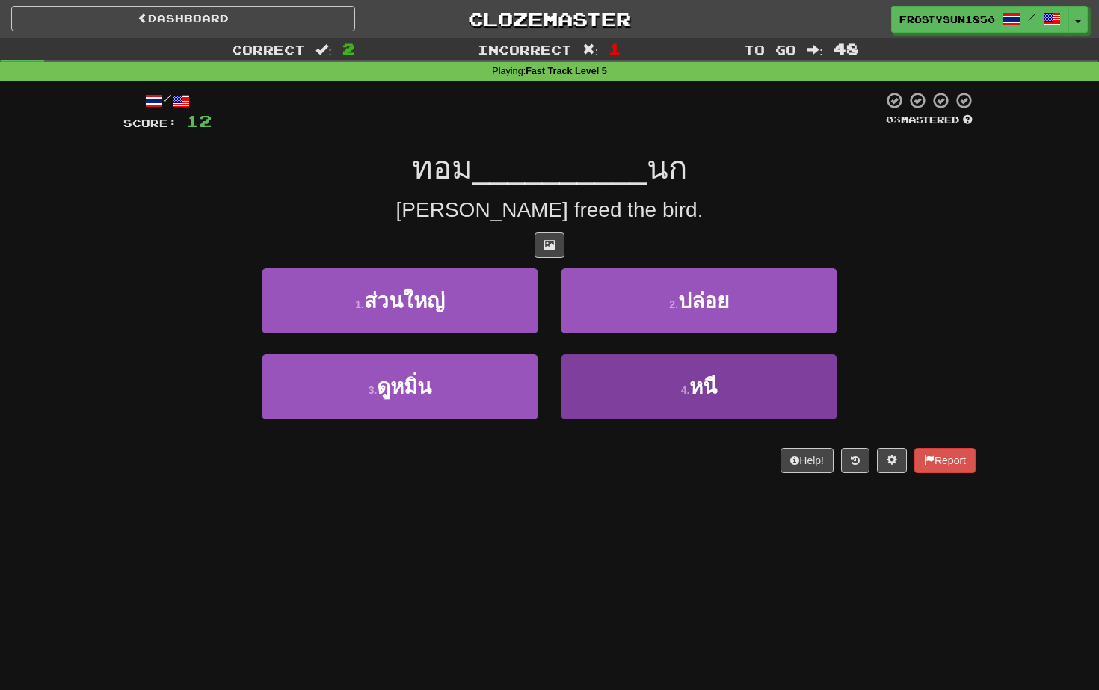
click at [622, 375] on button "4 . หนี" at bounding box center [699, 386] width 277 height 65
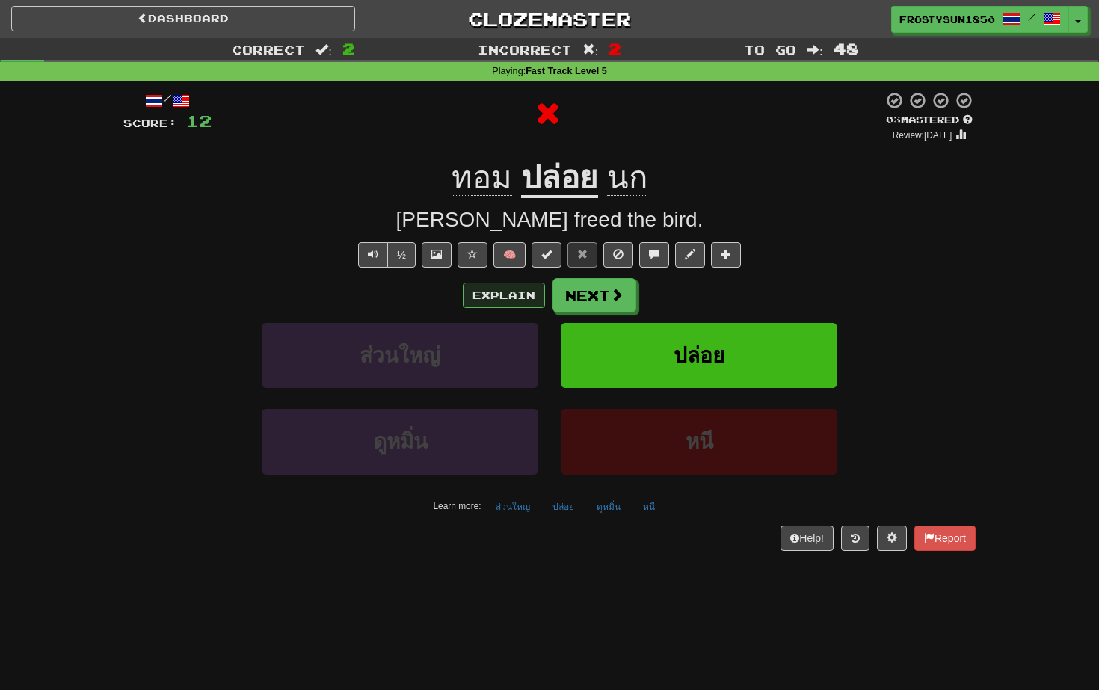
click at [509, 297] on button "Explain" at bounding box center [504, 295] width 82 height 25
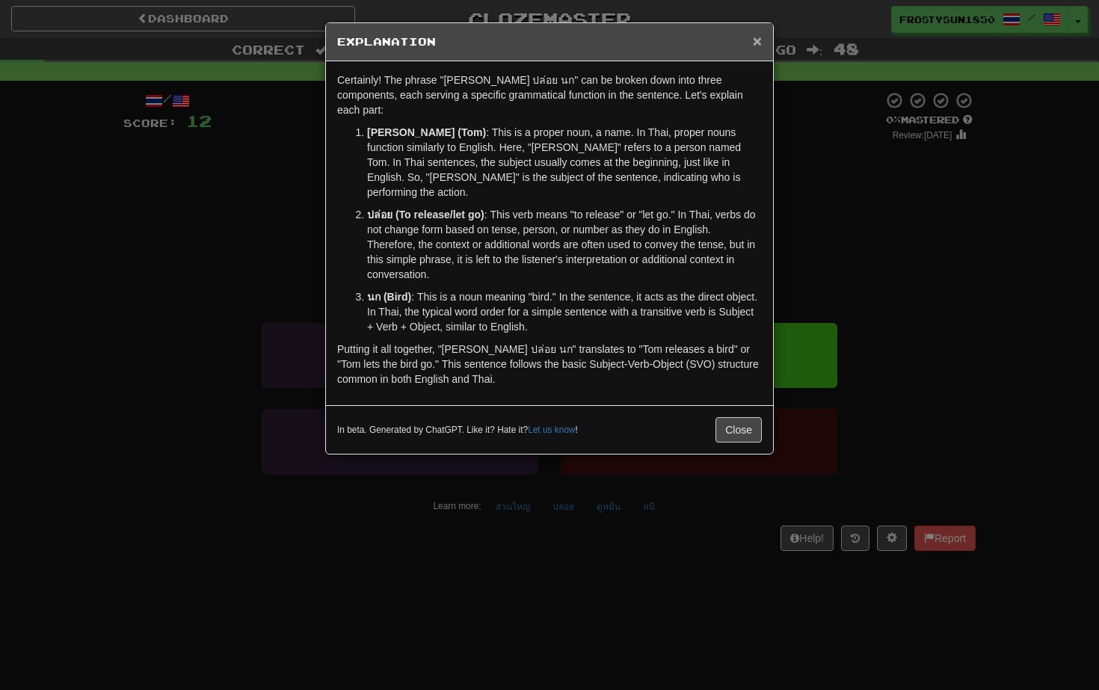
click at [759, 39] on span "×" at bounding box center [757, 40] width 9 height 17
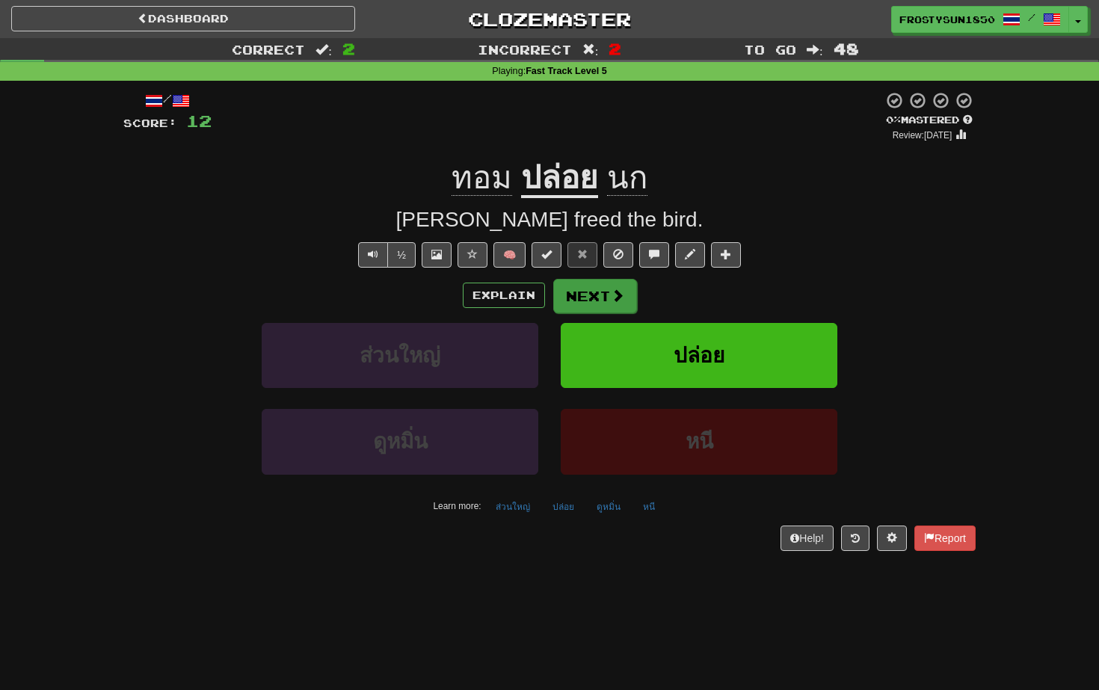
click at [595, 289] on button "Next" at bounding box center [595, 296] width 84 height 34
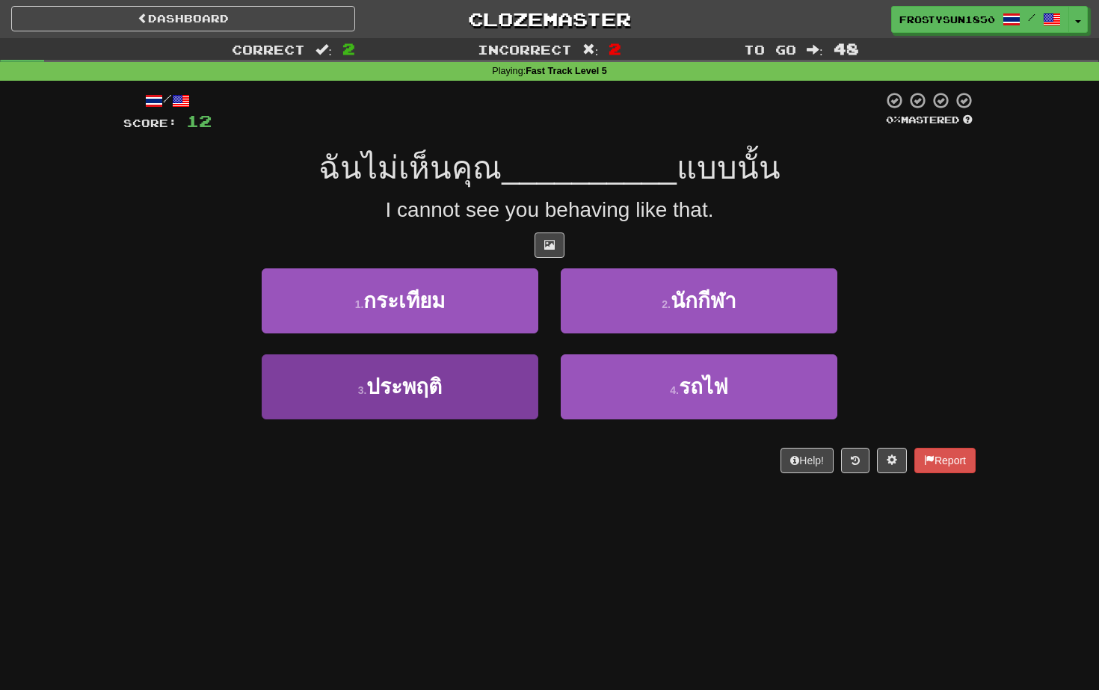
click at [475, 385] on button "3 . ประพฤติ" at bounding box center [400, 386] width 277 height 65
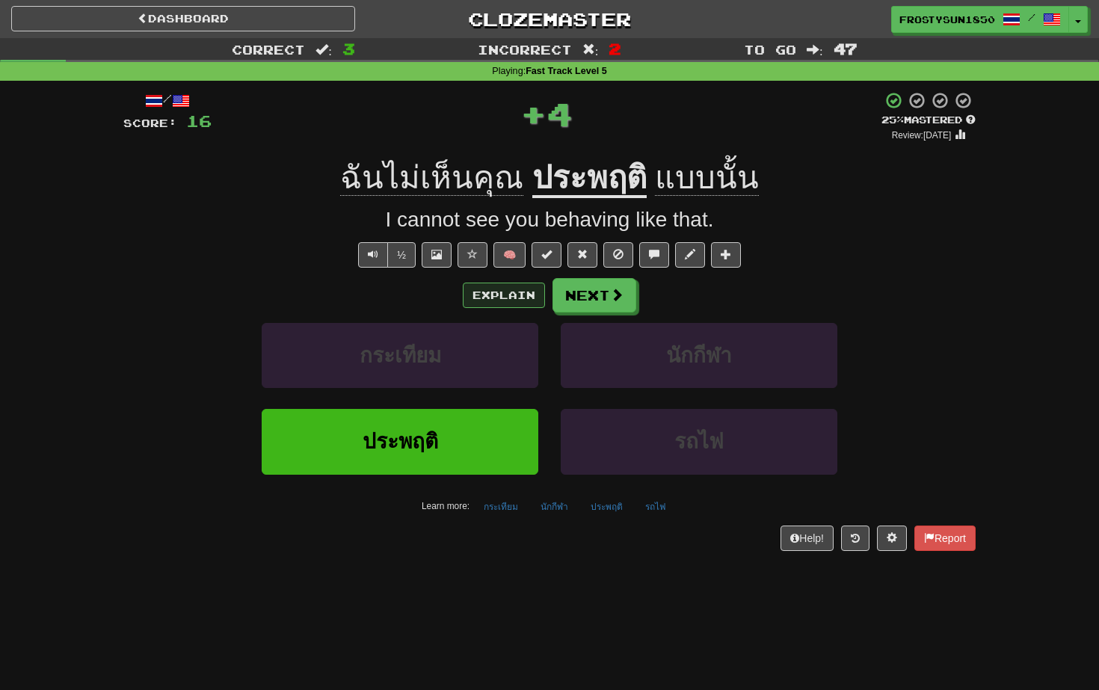
click at [497, 294] on button "Explain" at bounding box center [504, 295] width 82 height 25
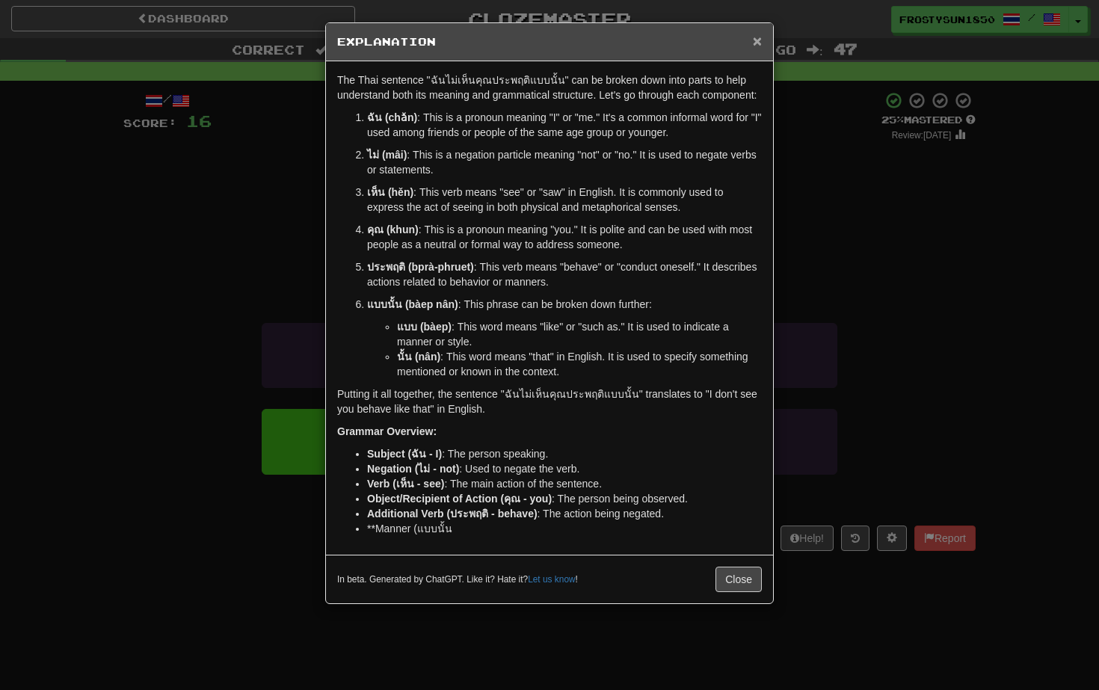
click at [756, 41] on span "×" at bounding box center [757, 40] width 9 height 17
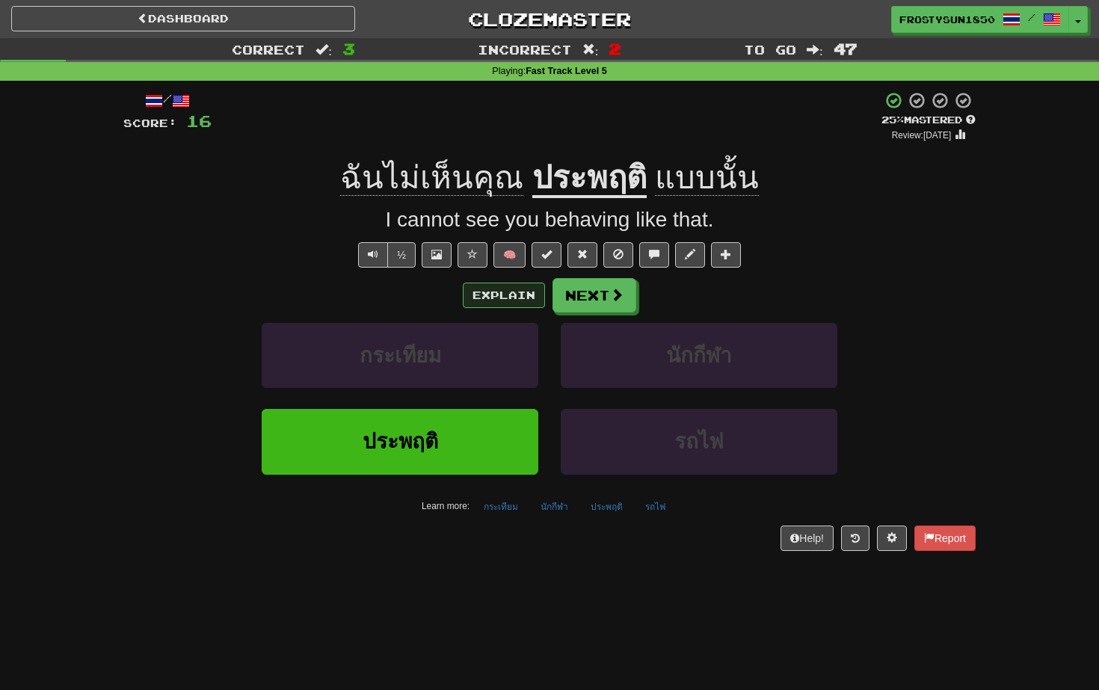
click at [508, 287] on button "Explain" at bounding box center [504, 295] width 82 height 25
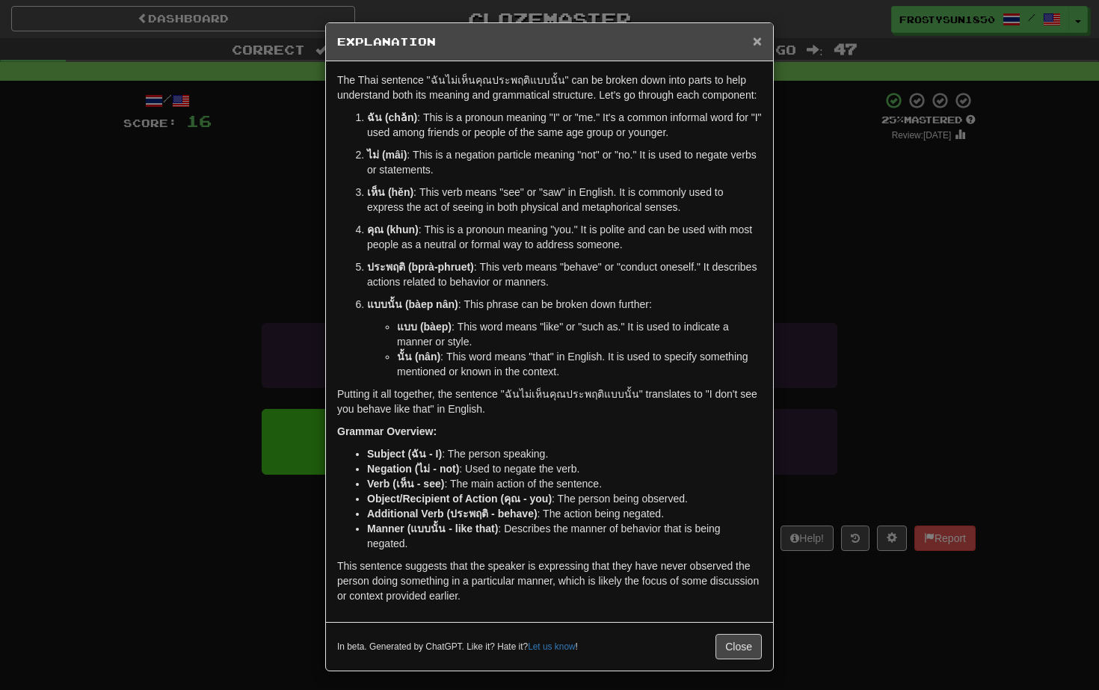
click at [756, 40] on span "×" at bounding box center [757, 40] width 9 height 17
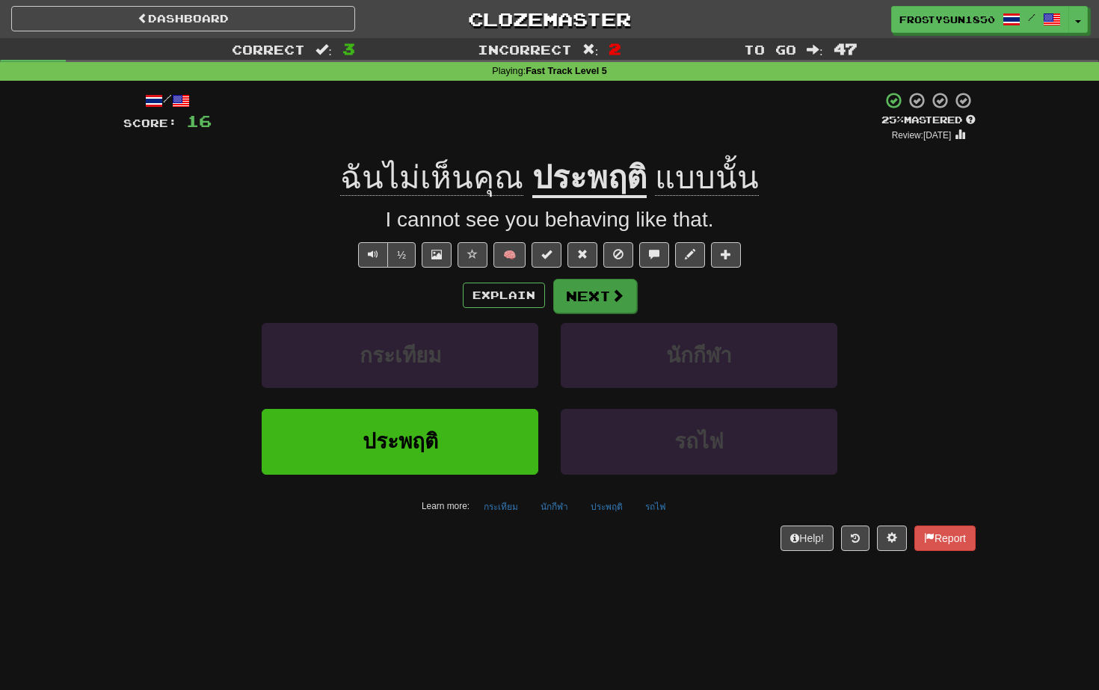
click at [599, 294] on button "Next" at bounding box center [595, 296] width 84 height 34
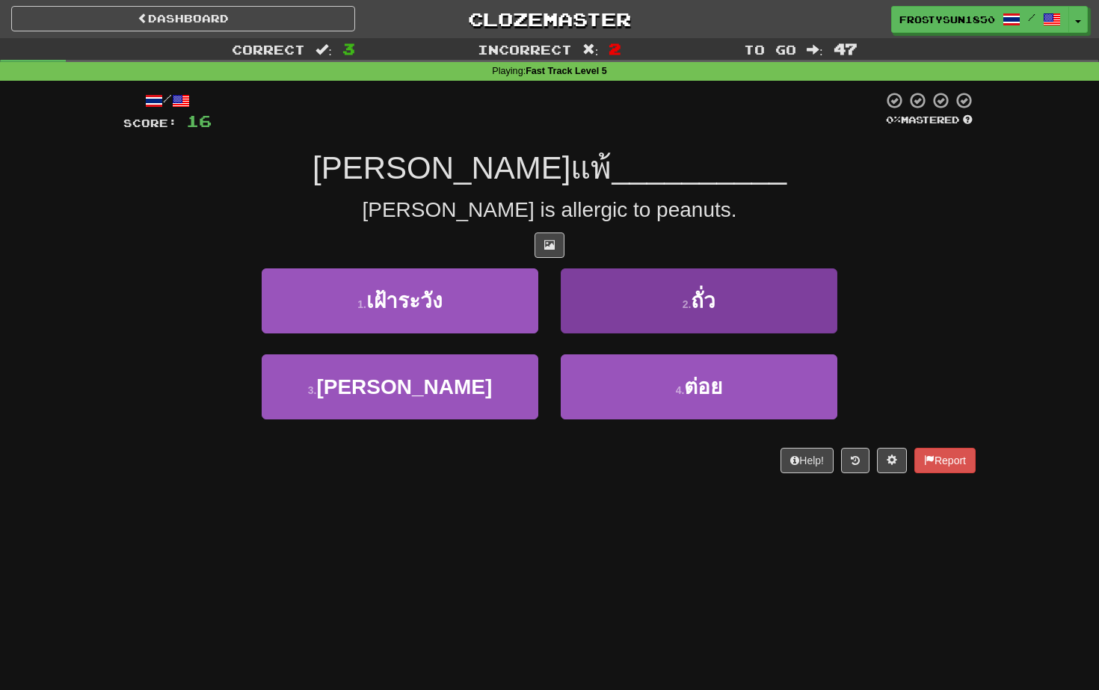
click at [650, 294] on button "2 . ถั่ว" at bounding box center [699, 300] width 277 height 65
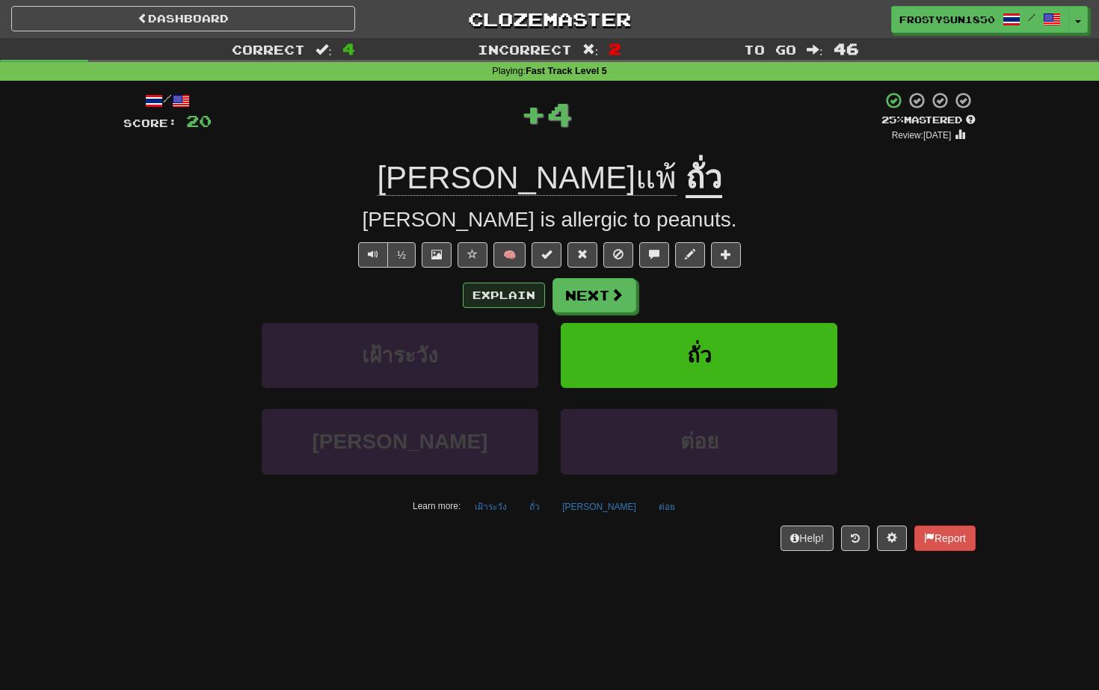
click at [502, 296] on button "Explain" at bounding box center [504, 295] width 82 height 25
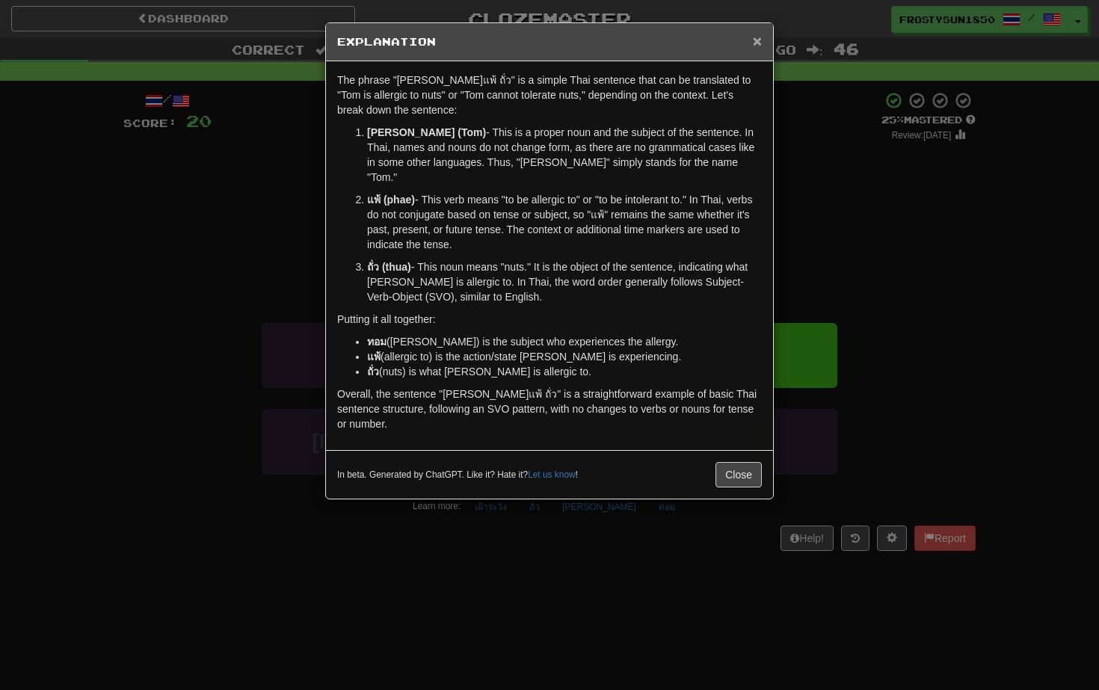
click at [757, 40] on span "×" at bounding box center [757, 40] width 9 height 17
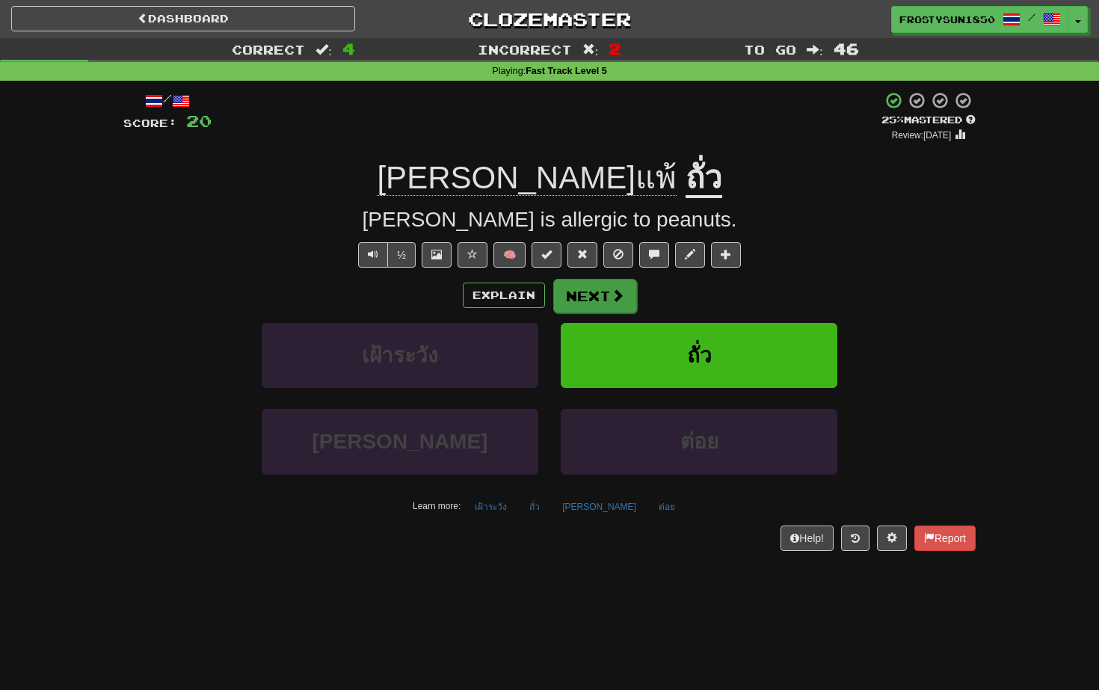
click at [595, 299] on button "Next" at bounding box center [595, 296] width 84 height 34
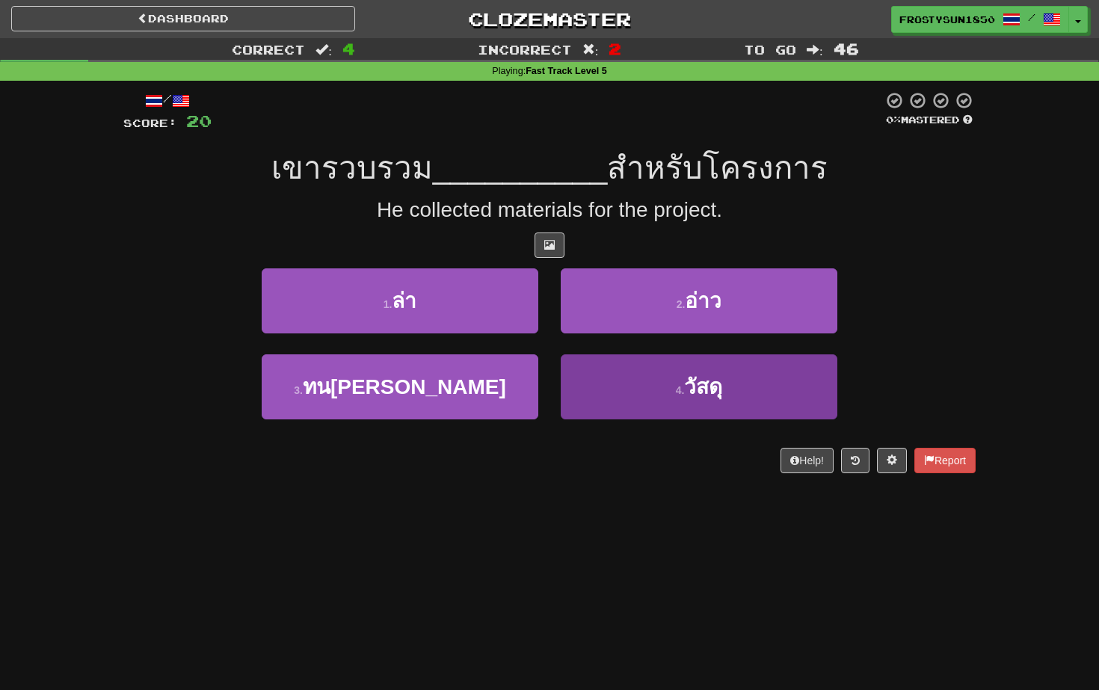
click at [710, 416] on button "4 . วัสดุ" at bounding box center [699, 386] width 277 height 65
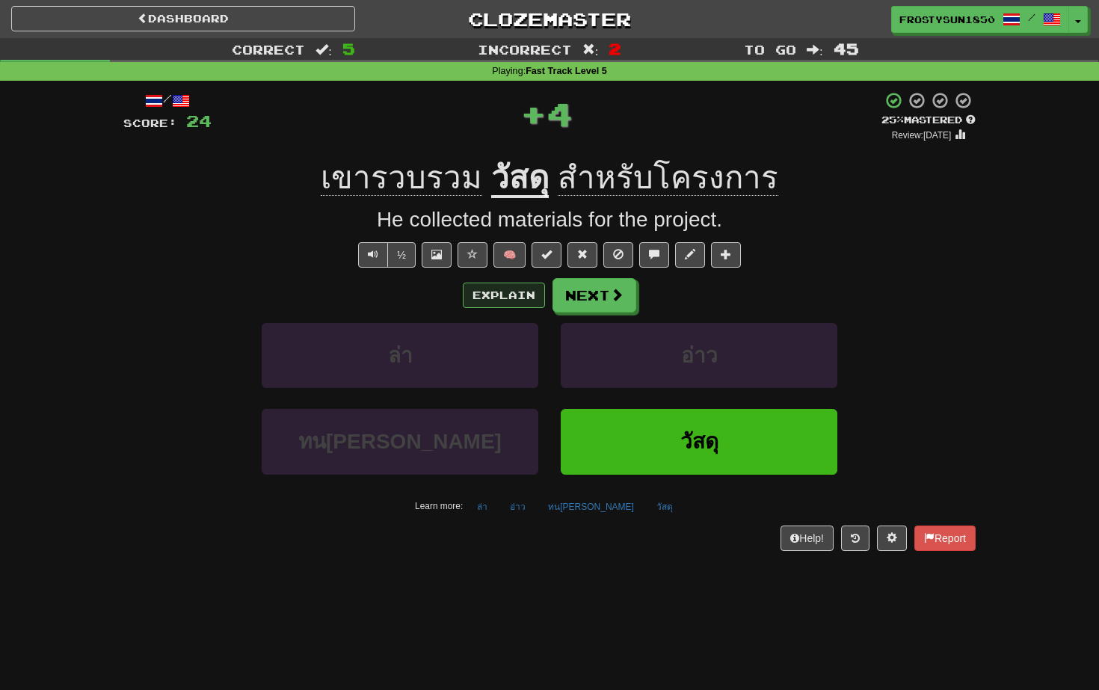
click at [481, 296] on button "Explain" at bounding box center [504, 295] width 82 height 25
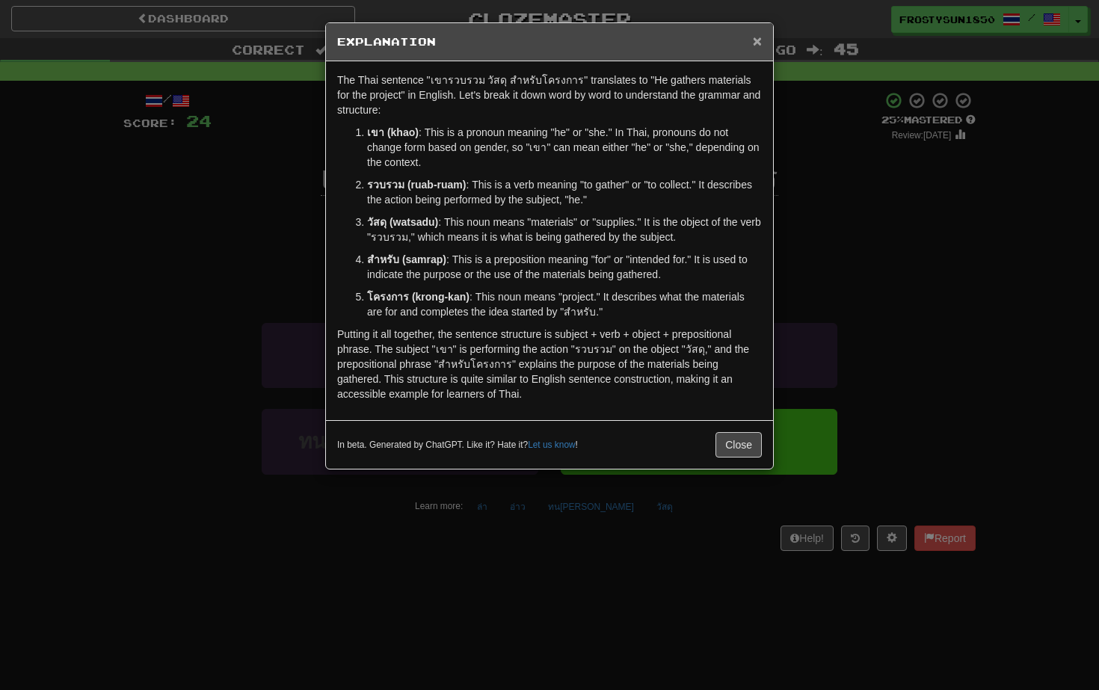
click at [757, 43] on span "×" at bounding box center [757, 40] width 9 height 17
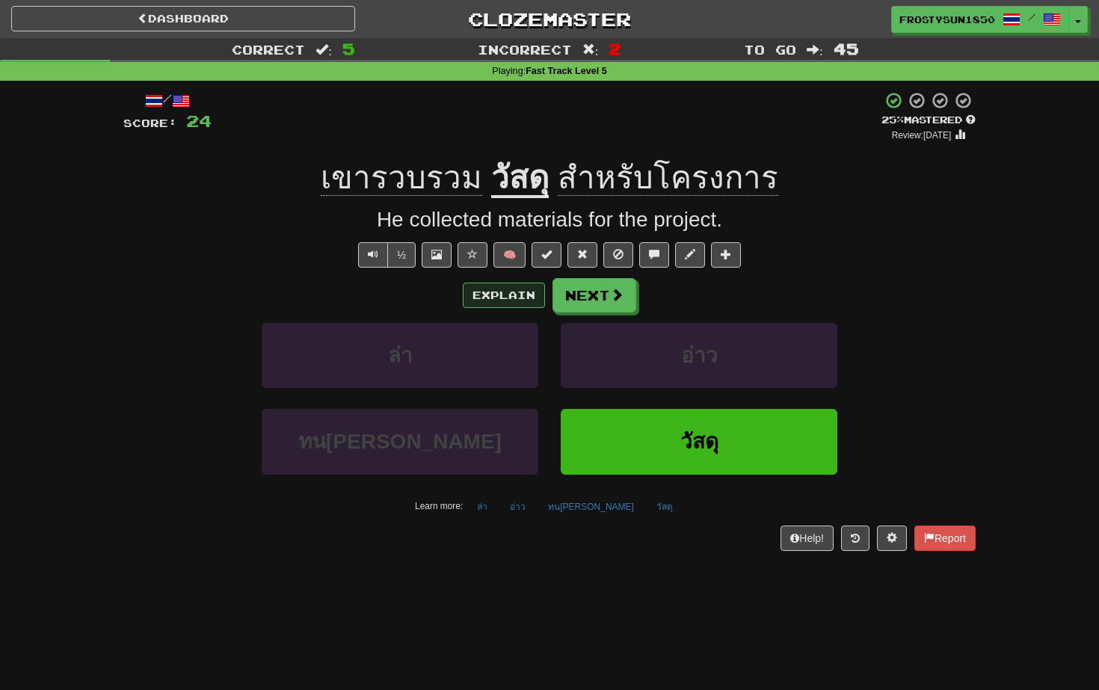
click at [483, 298] on button "Explain" at bounding box center [504, 295] width 82 height 25
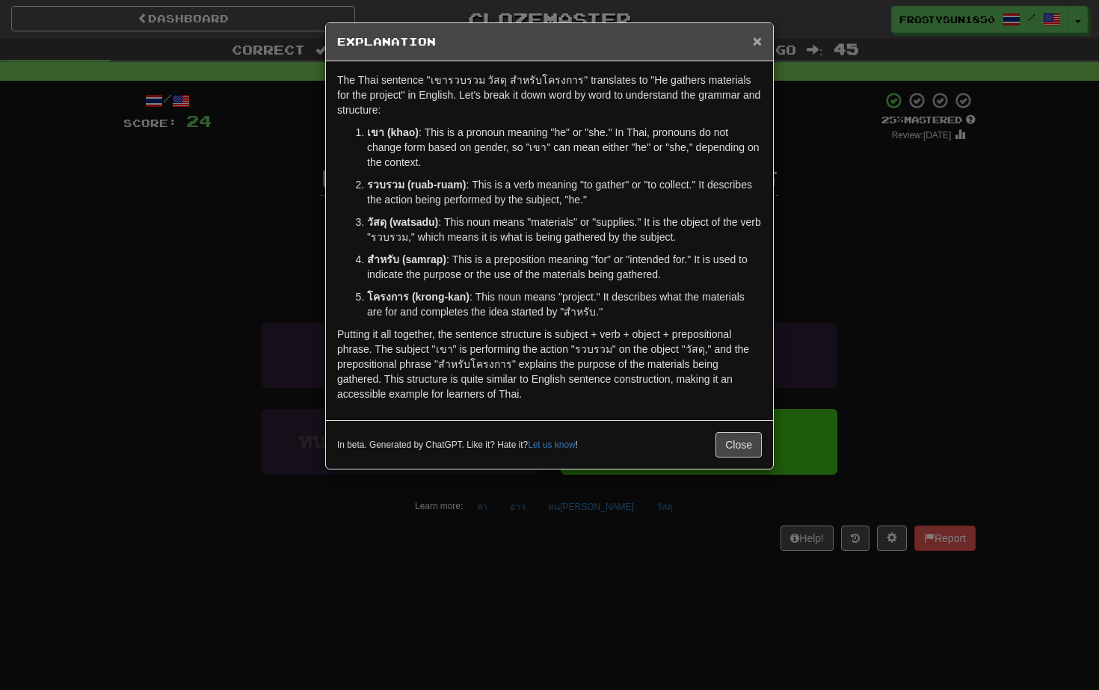
click at [758, 39] on span "×" at bounding box center [757, 40] width 9 height 17
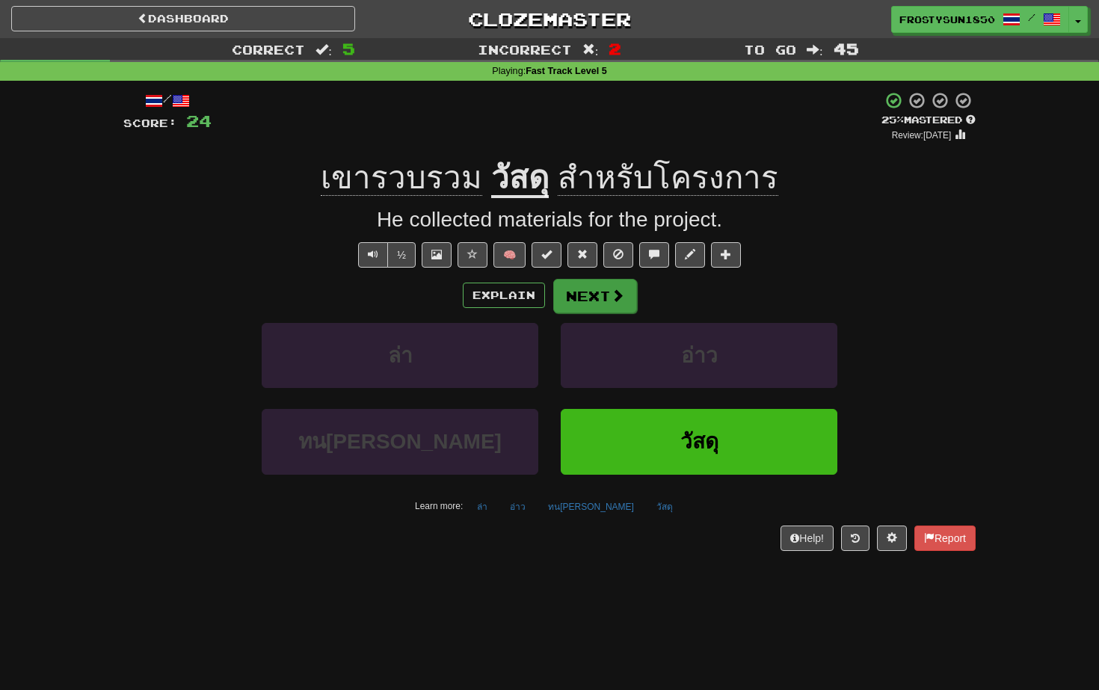
click at [618, 300] on span at bounding box center [617, 295] width 13 height 13
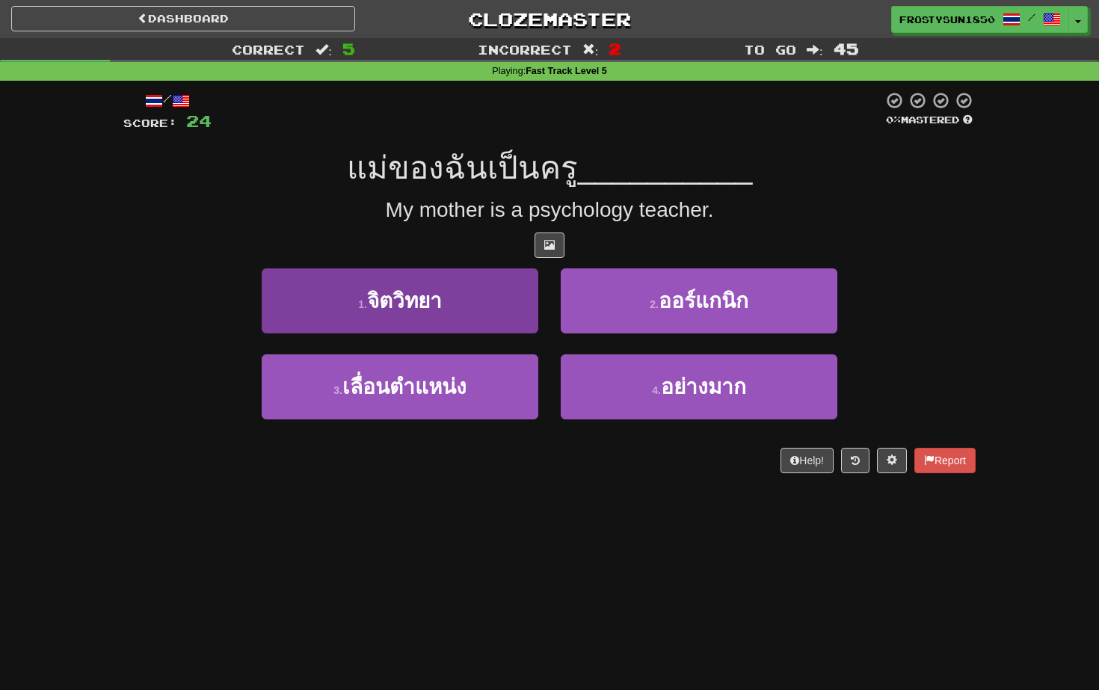
click at [468, 312] on button "1 . จิตวิทยา" at bounding box center [400, 300] width 277 height 65
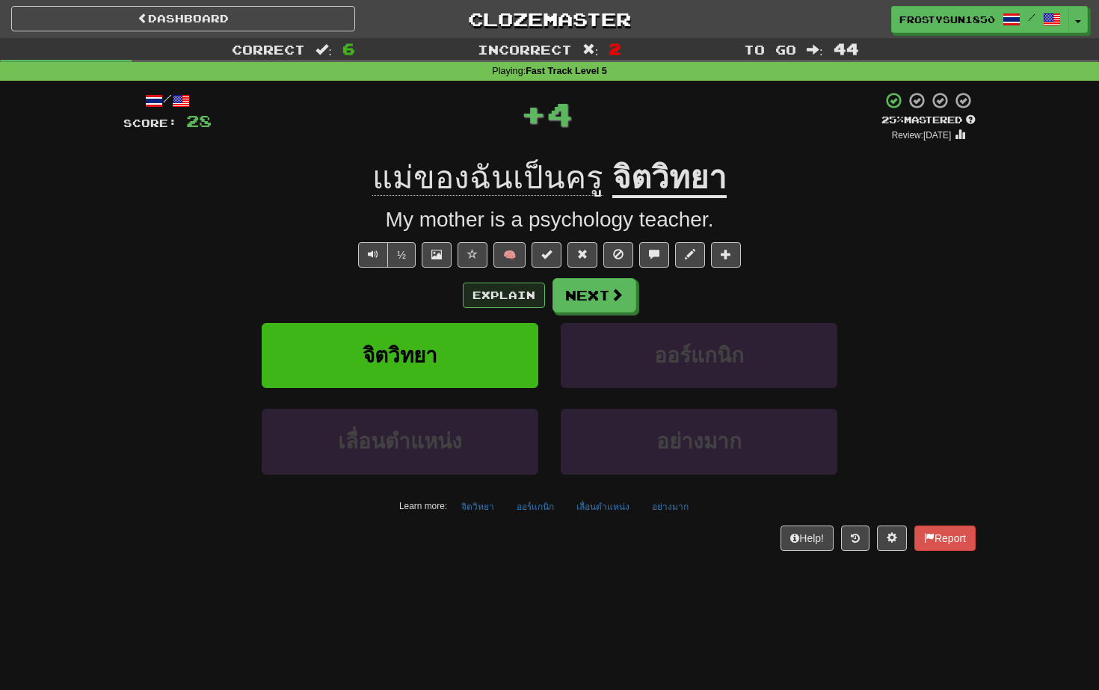
click at [492, 292] on button "Explain" at bounding box center [504, 295] width 82 height 25
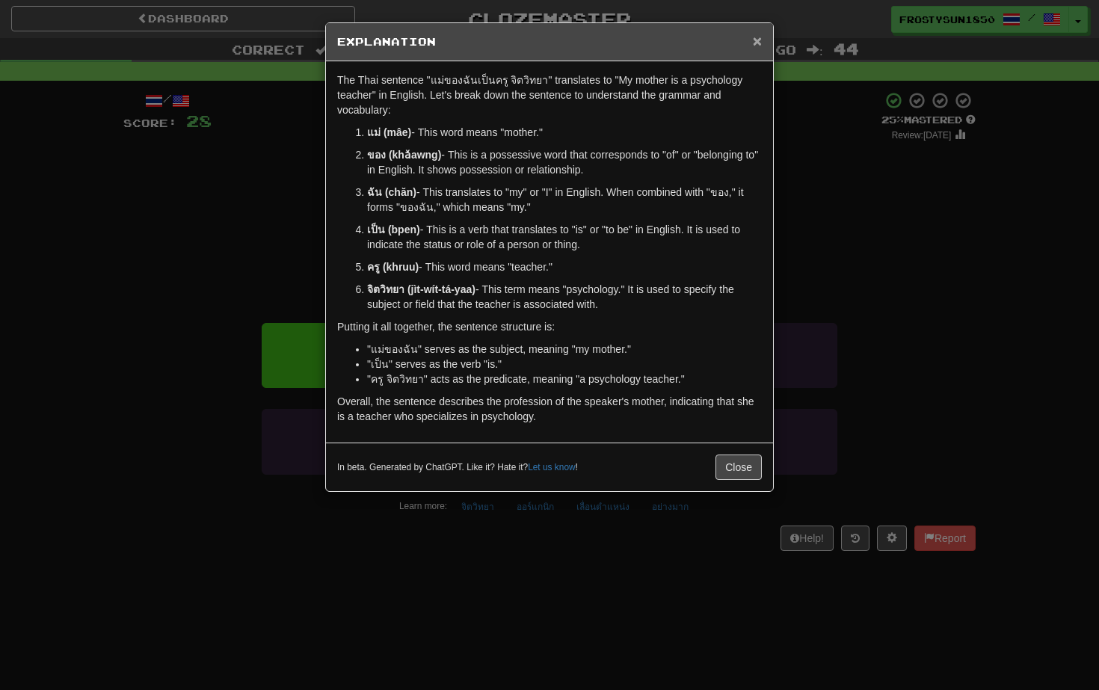
click at [756, 43] on span "×" at bounding box center [757, 40] width 9 height 17
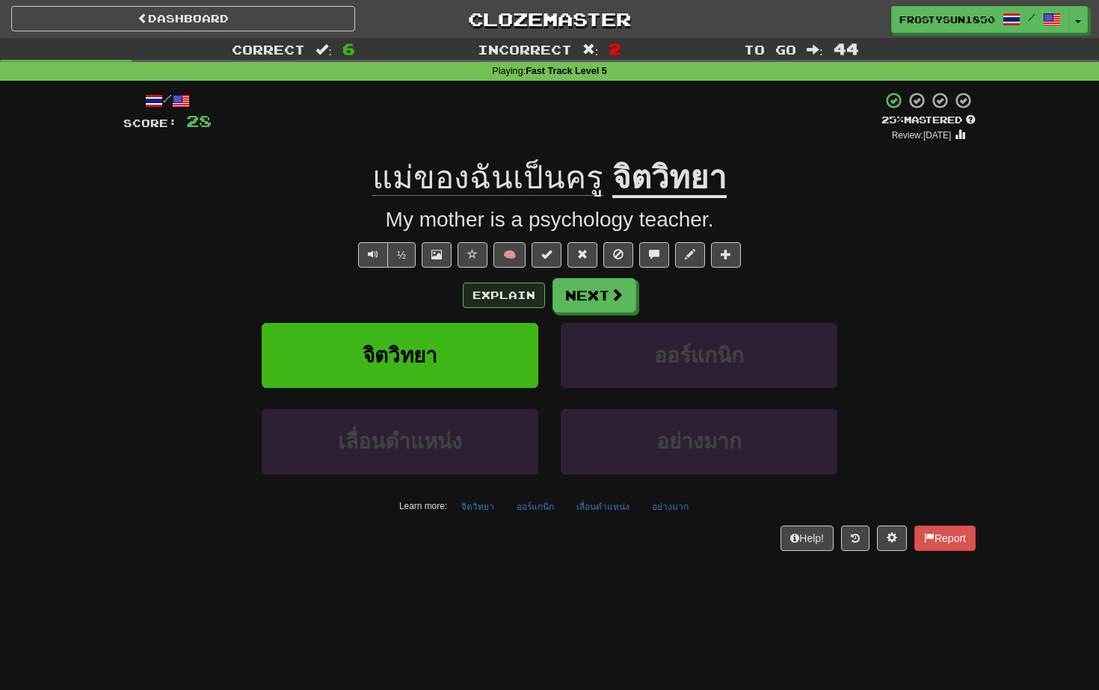
click at [498, 289] on button "Explain" at bounding box center [504, 295] width 82 height 25
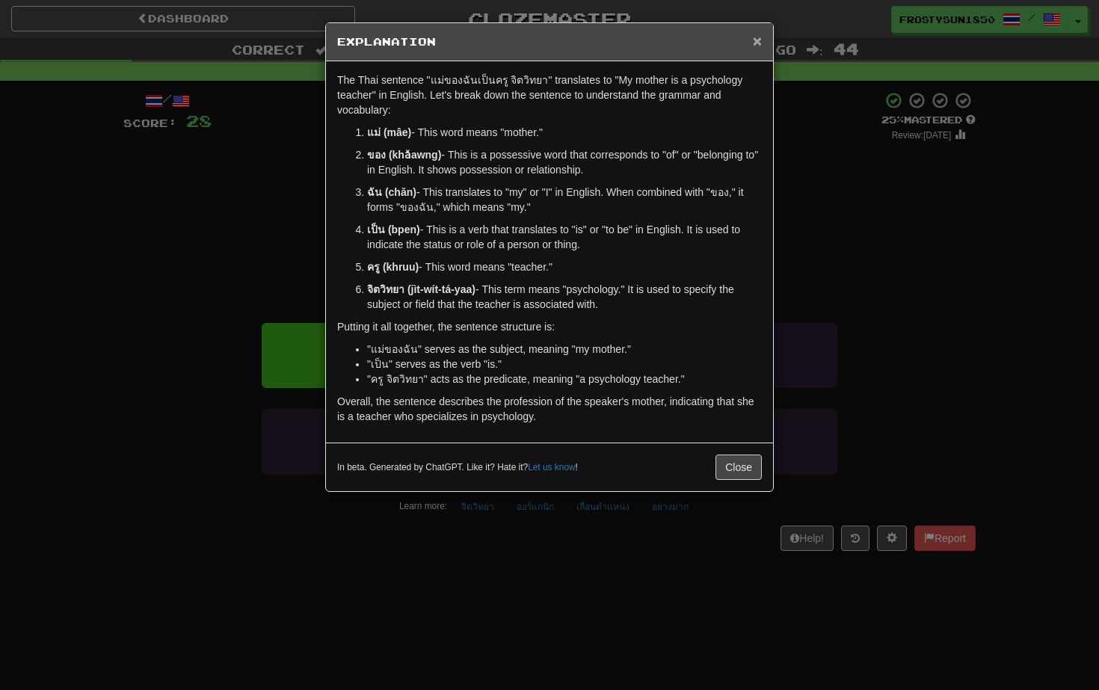
click at [758, 44] on span "×" at bounding box center [757, 40] width 9 height 17
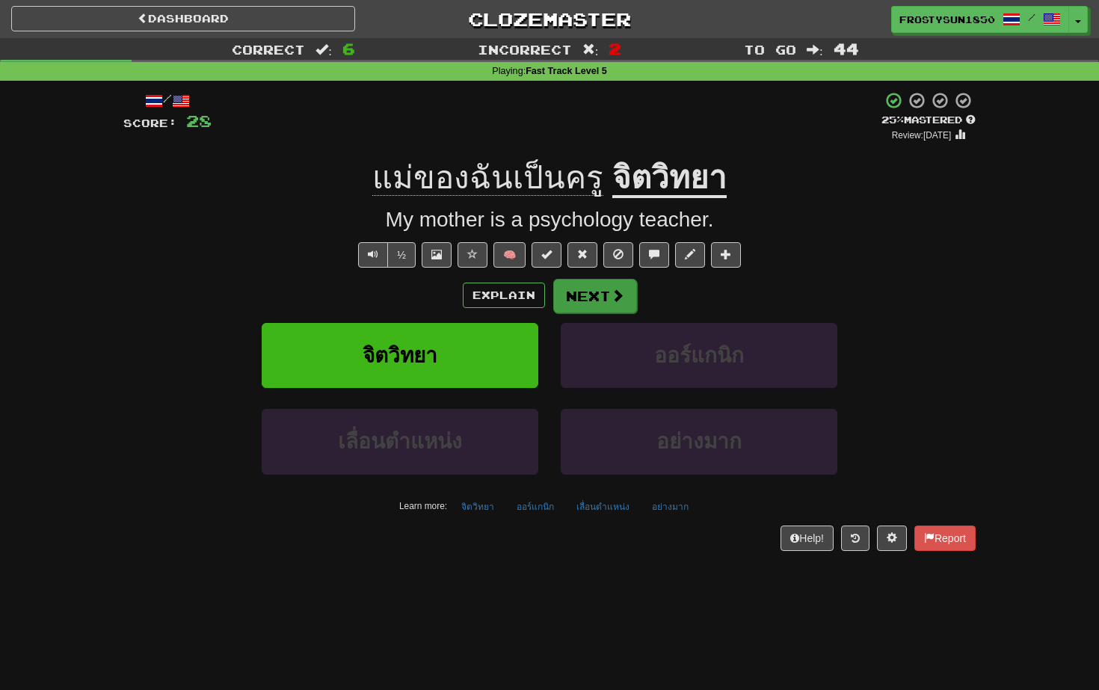
click at [605, 303] on button "Next" at bounding box center [595, 296] width 84 height 34
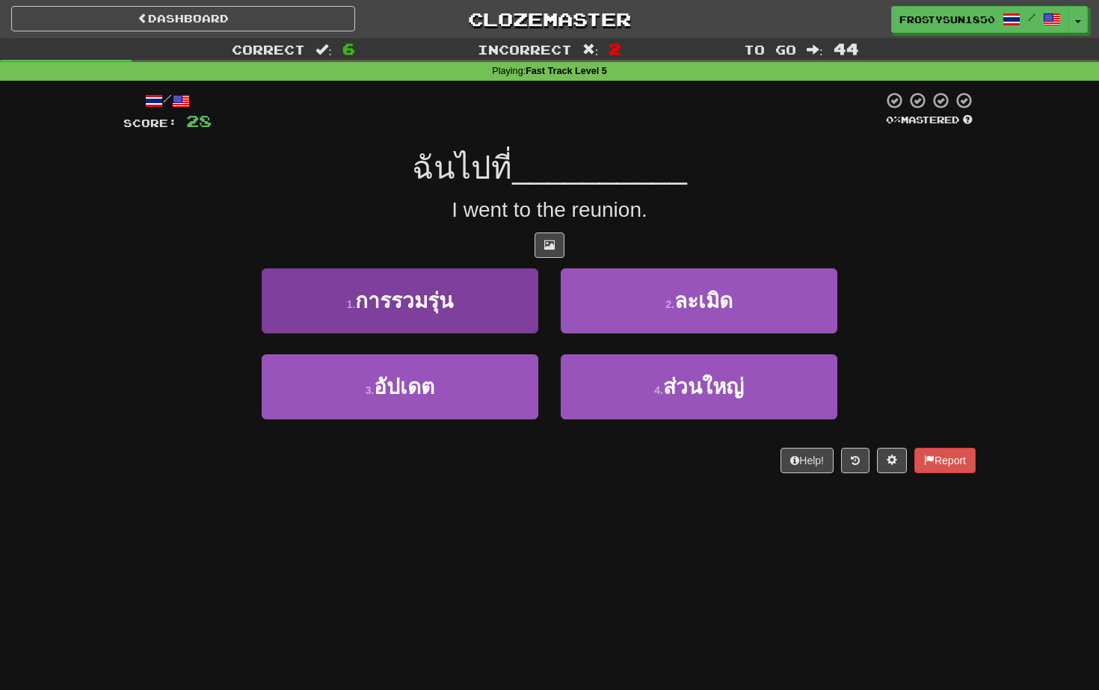
click at [359, 321] on button "1 . การรวมรุ่น" at bounding box center [400, 300] width 277 height 65
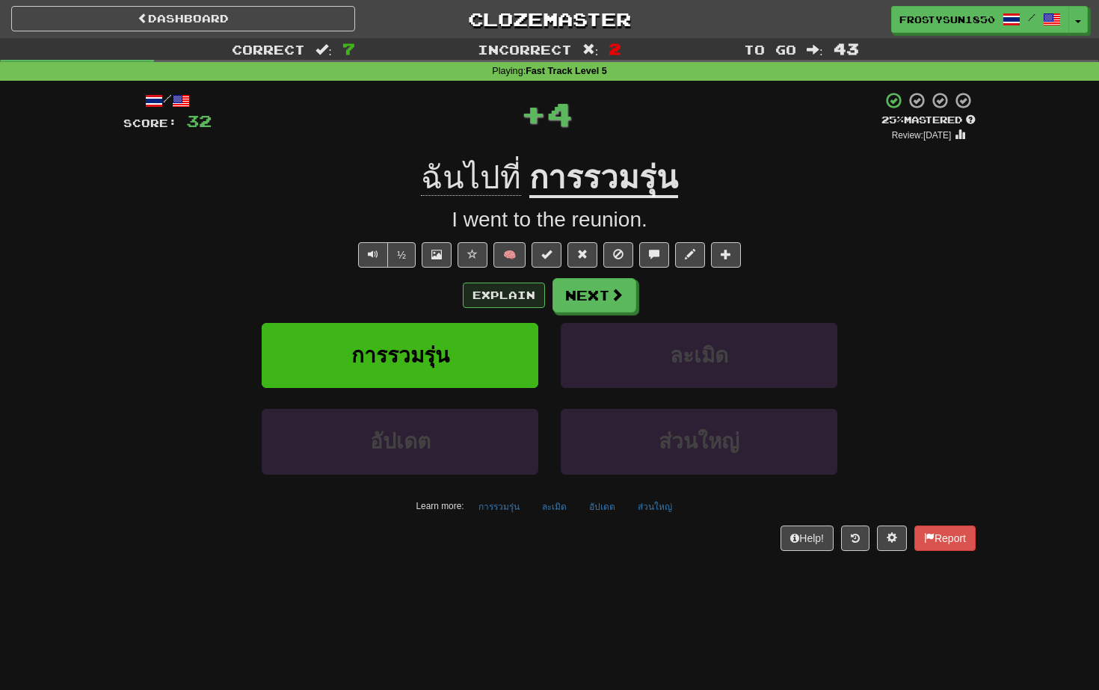
click at [503, 296] on button "Explain" at bounding box center [504, 295] width 82 height 25
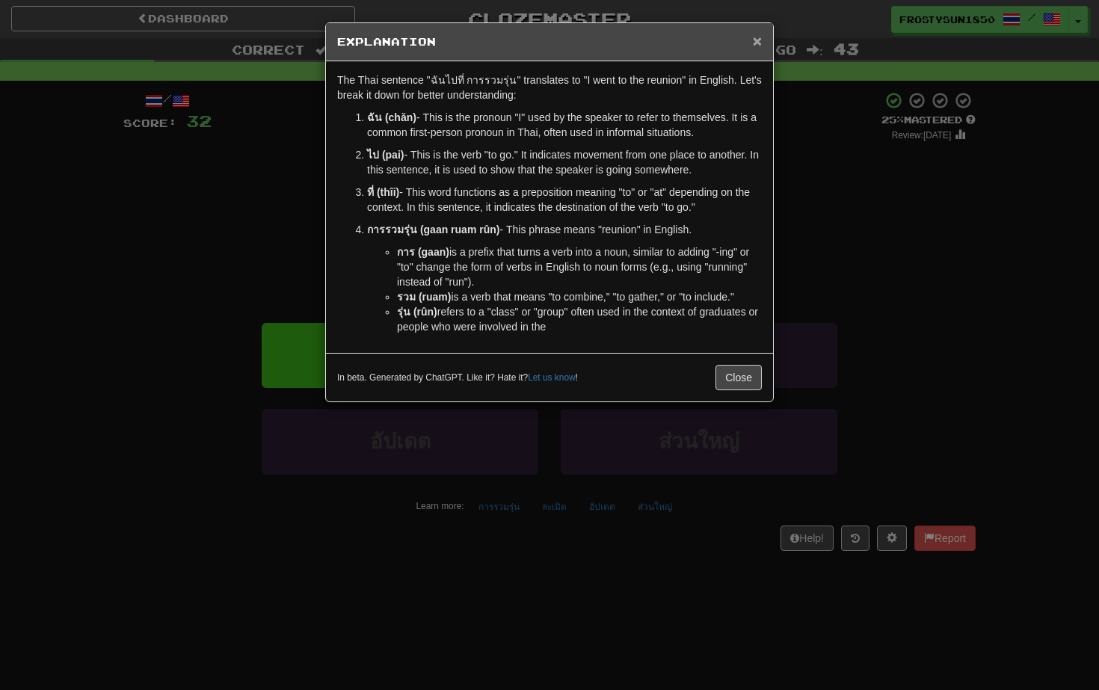
click at [756, 43] on span "×" at bounding box center [757, 40] width 9 height 17
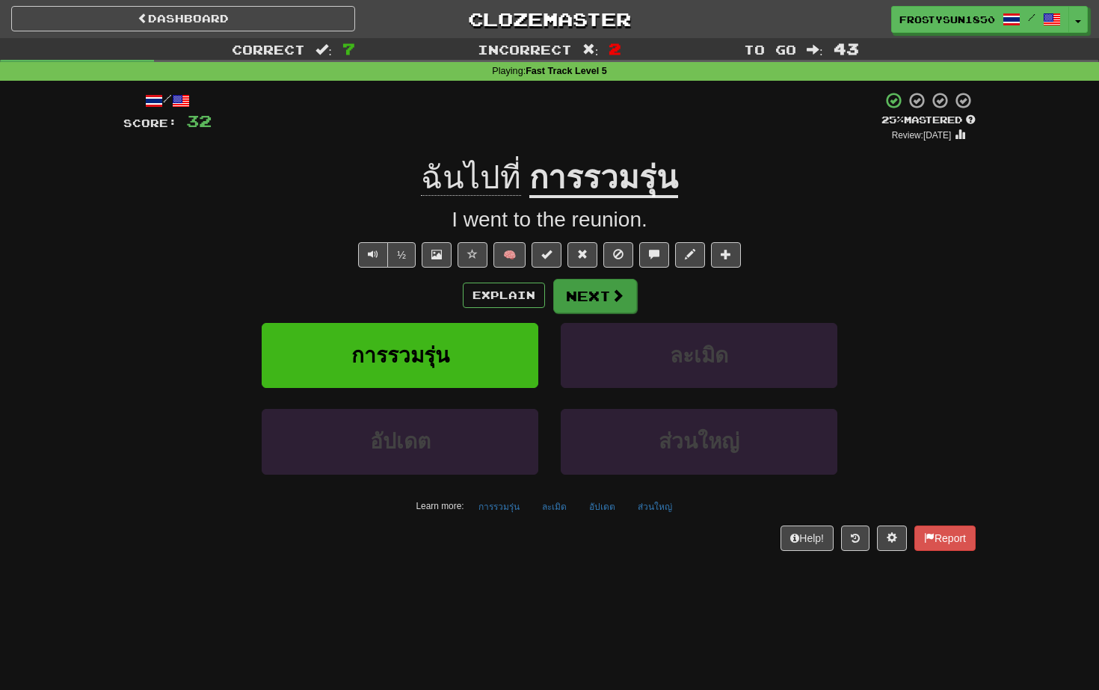
click at [598, 289] on button "Next" at bounding box center [595, 296] width 84 height 34
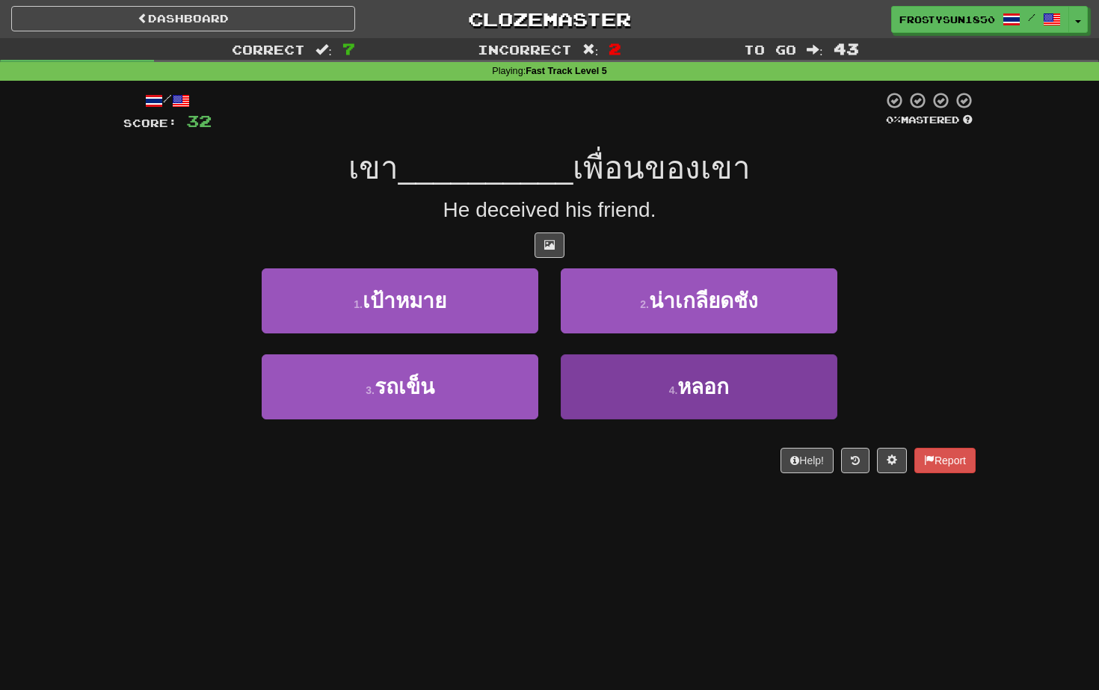
click at [655, 389] on button "4 . หลอก" at bounding box center [699, 386] width 277 height 65
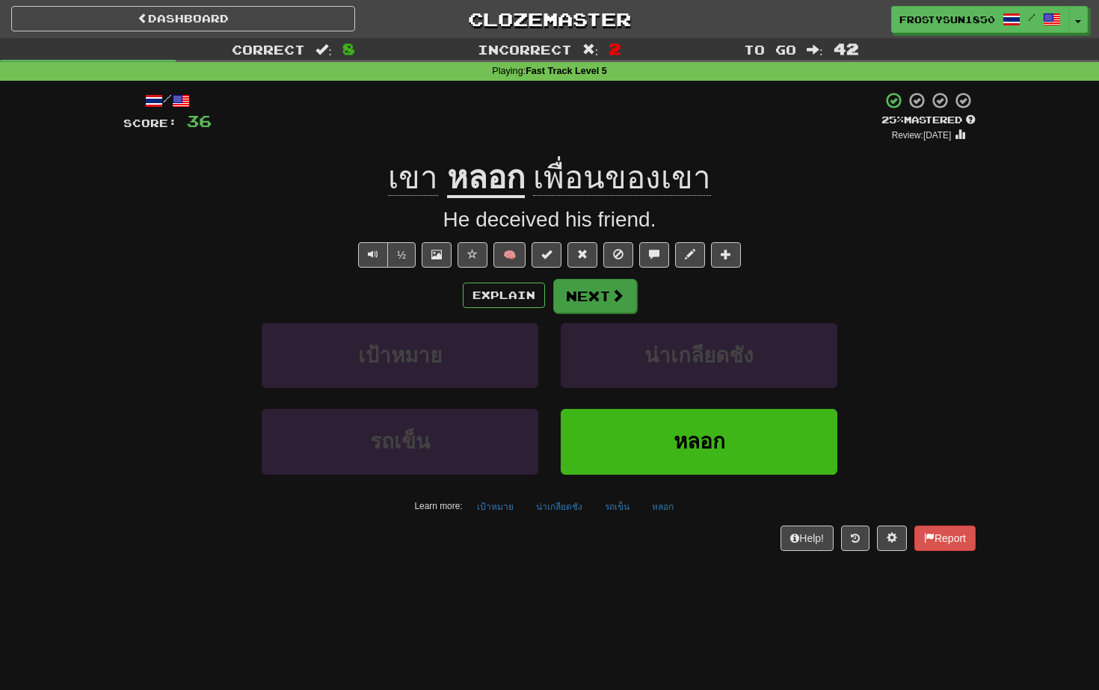
click at [599, 298] on button "Next" at bounding box center [595, 296] width 84 height 34
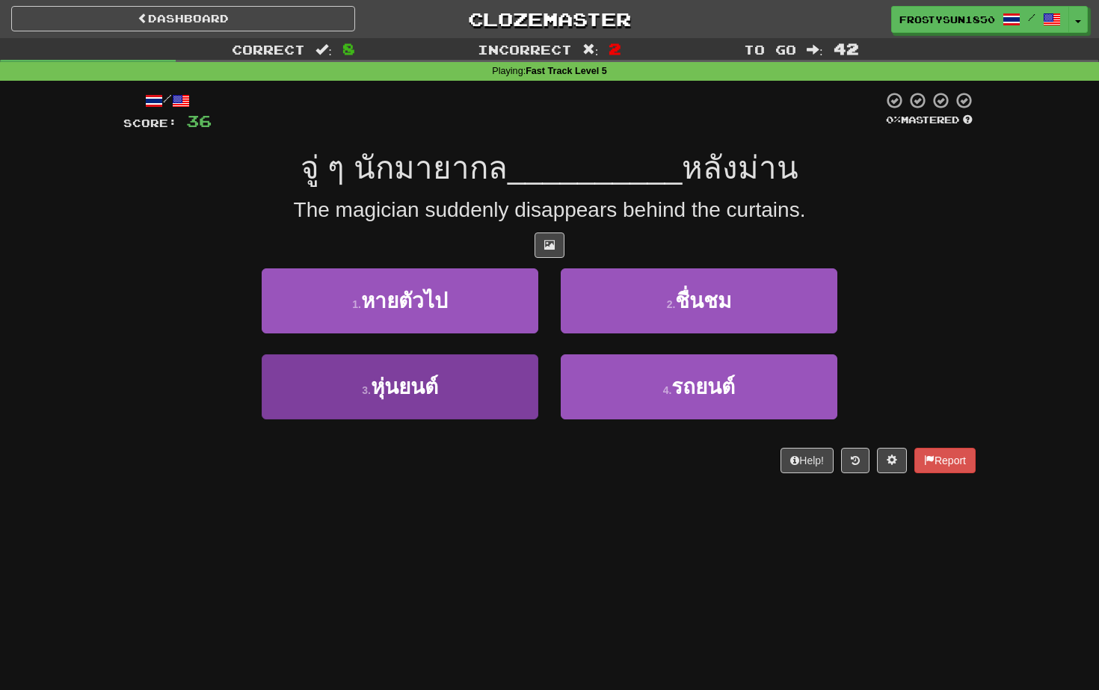
click at [478, 376] on button "3 . หุ่นยนต์" at bounding box center [400, 386] width 277 height 65
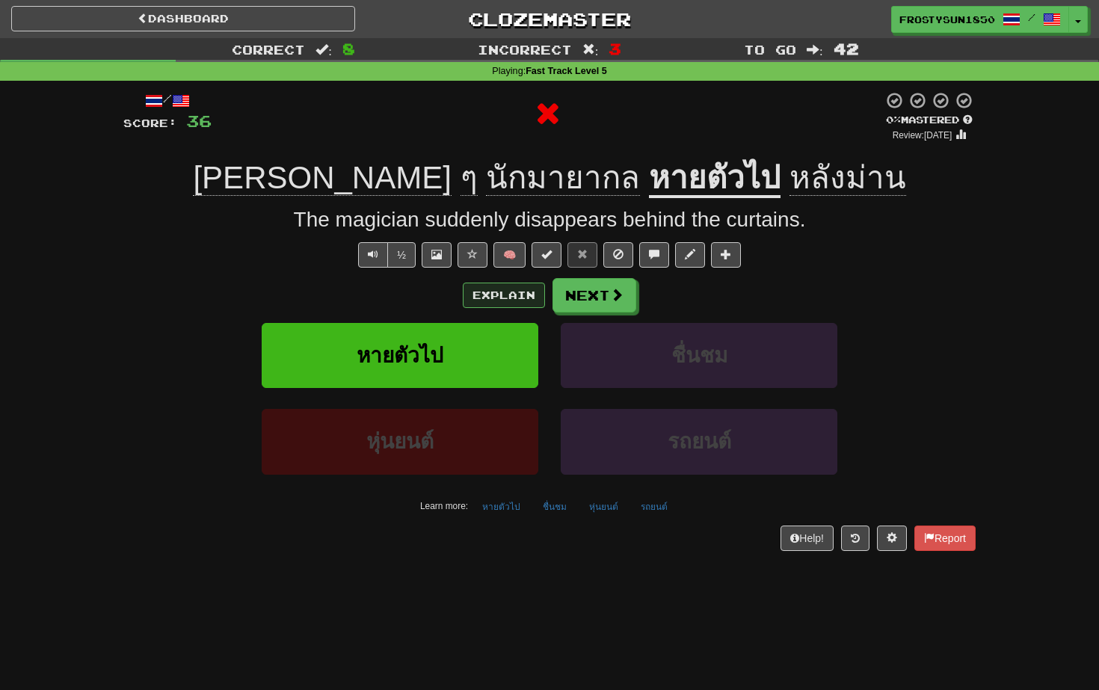
click at [499, 292] on button "Explain" at bounding box center [504, 295] width 82 height 25
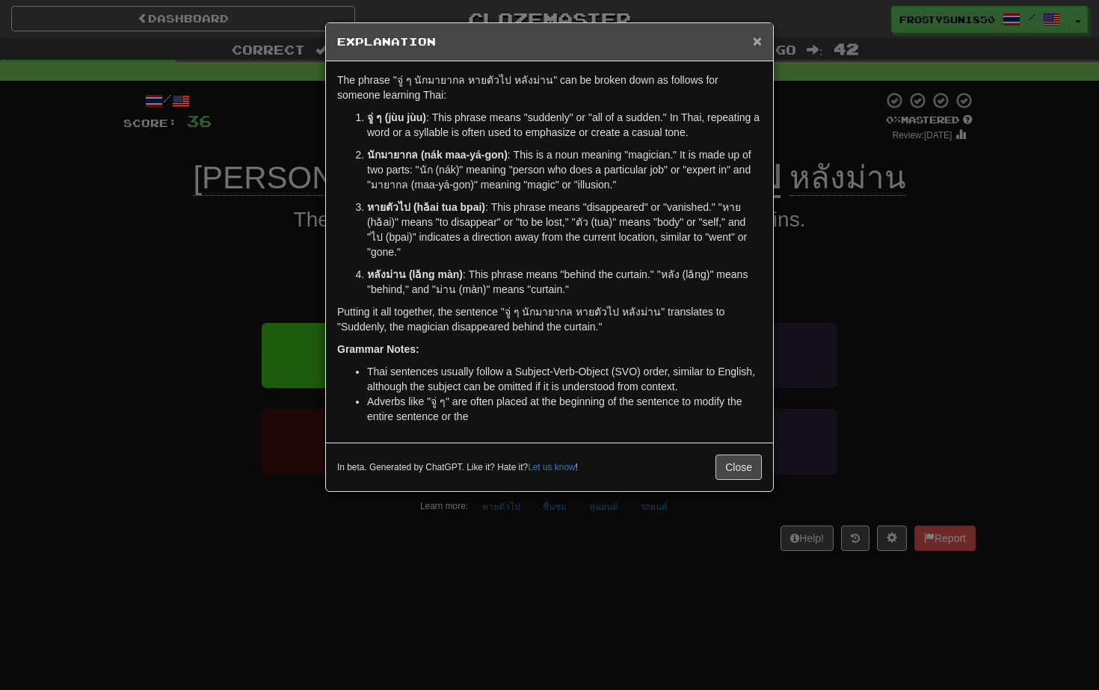
click at [754, 44] on span "×" at bounding box center [757, 40] width 9 height 17
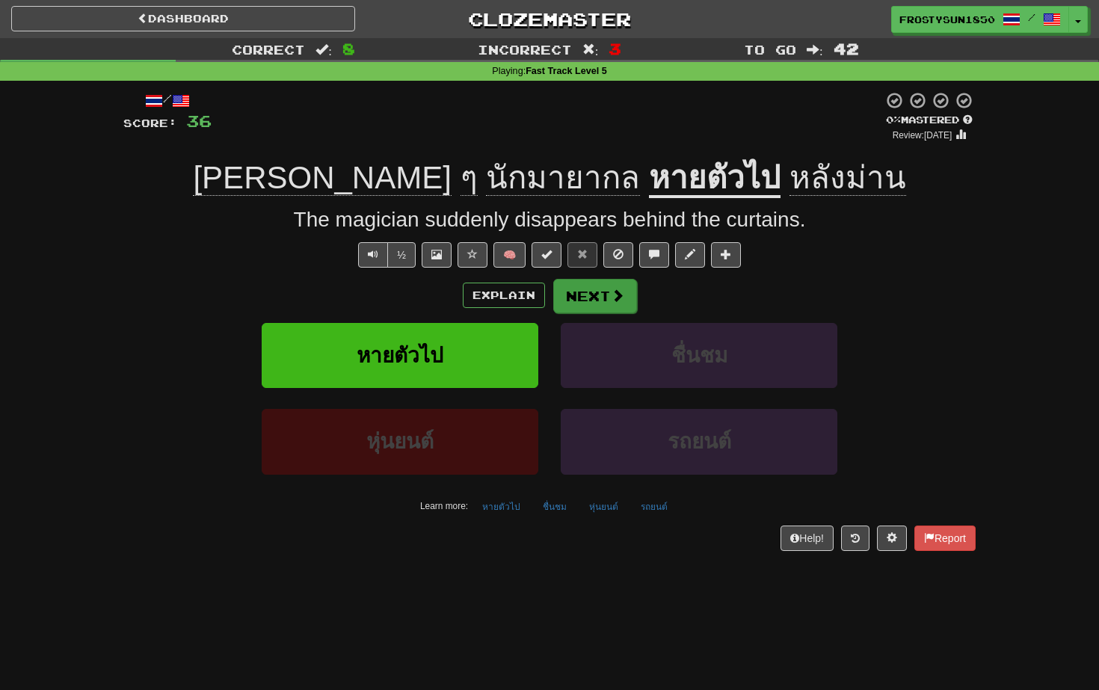
click at [585, 291] on button "Next" at bounding box center [595, 296] width 84 height 34
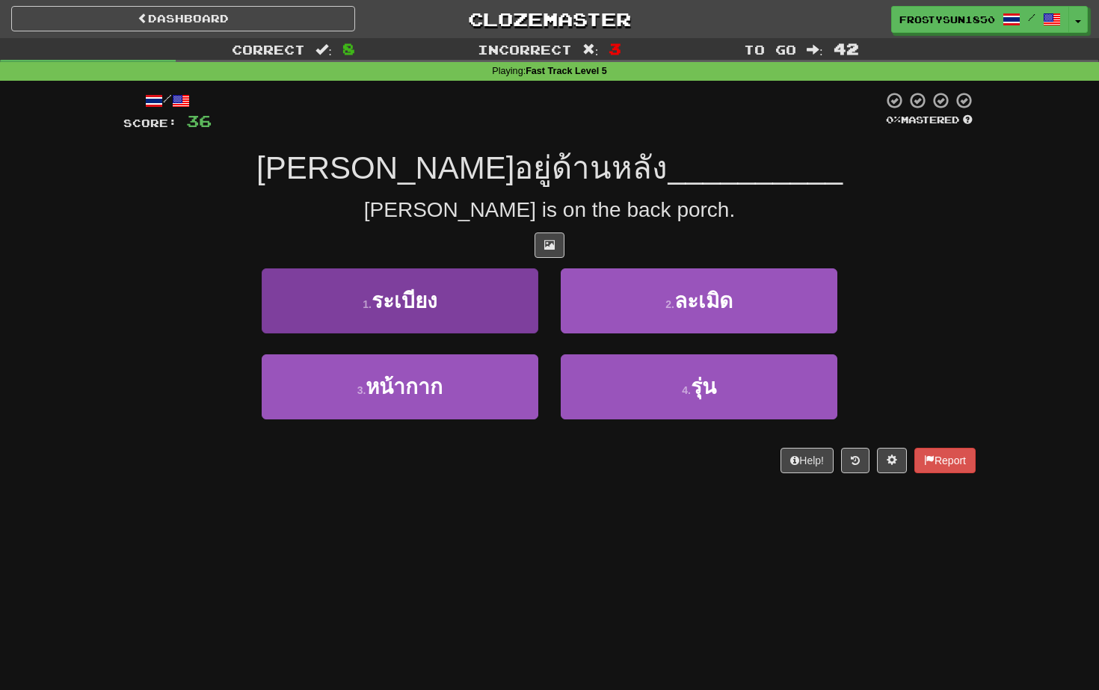
click at [455, 312] on button "1 . ระเบียง" at bounding box center [400, 300] width 277 height 65
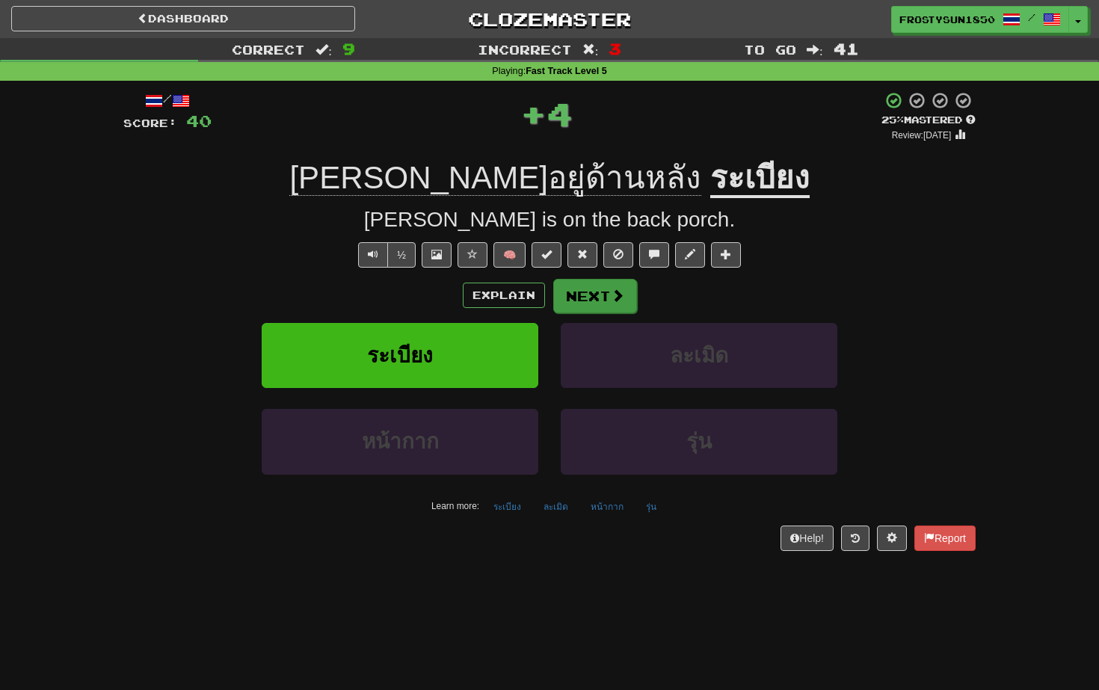
click at [589, 295] on button "Next" at bounding box center [595, 296] width 84 height 34
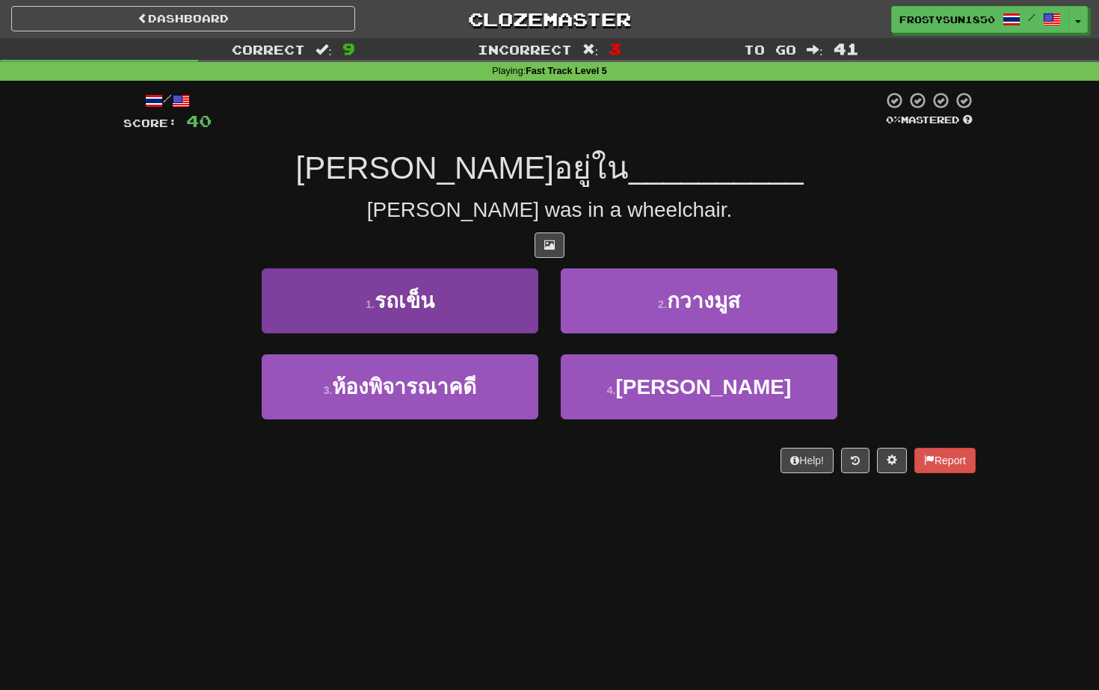
click at [460, 286] on button "1 . รถเข็น" at bounding box center [400, 300] width 277 height 65
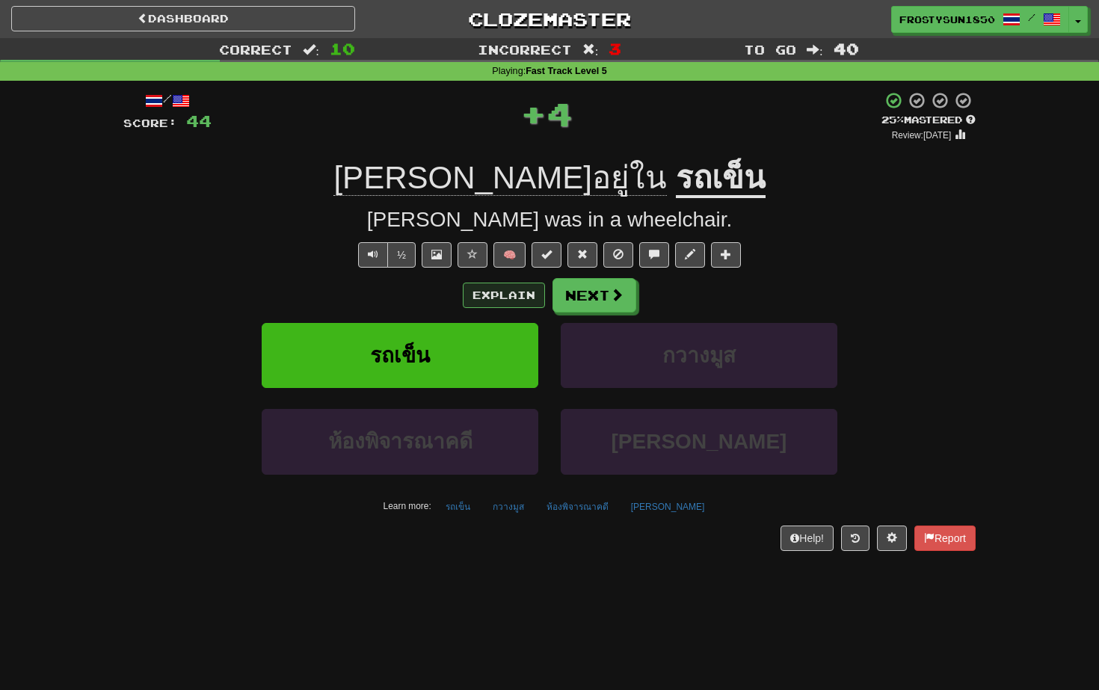
click at [507, 292] on button "Explain" at bounding box center [504, 295] width 82 height 25
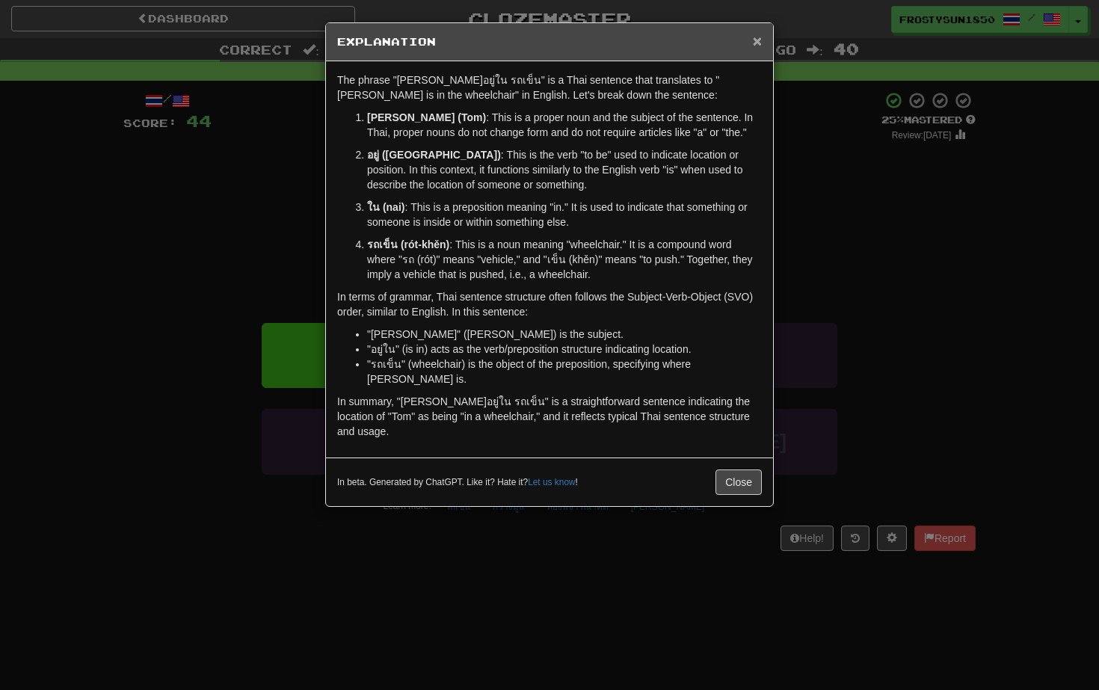
click at [756, 41] on span "×" at bounding box center [757, 40] width 9 height 17
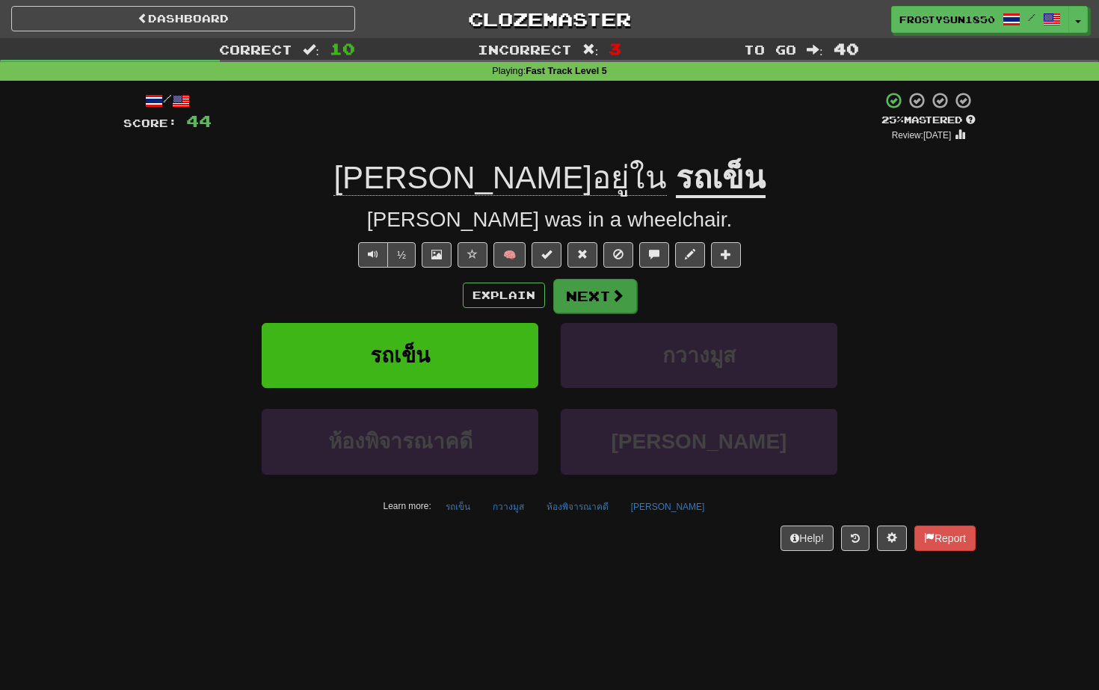
click at [597, 289] on button "Next" at bounding box center [595, 296] width 84 height 34
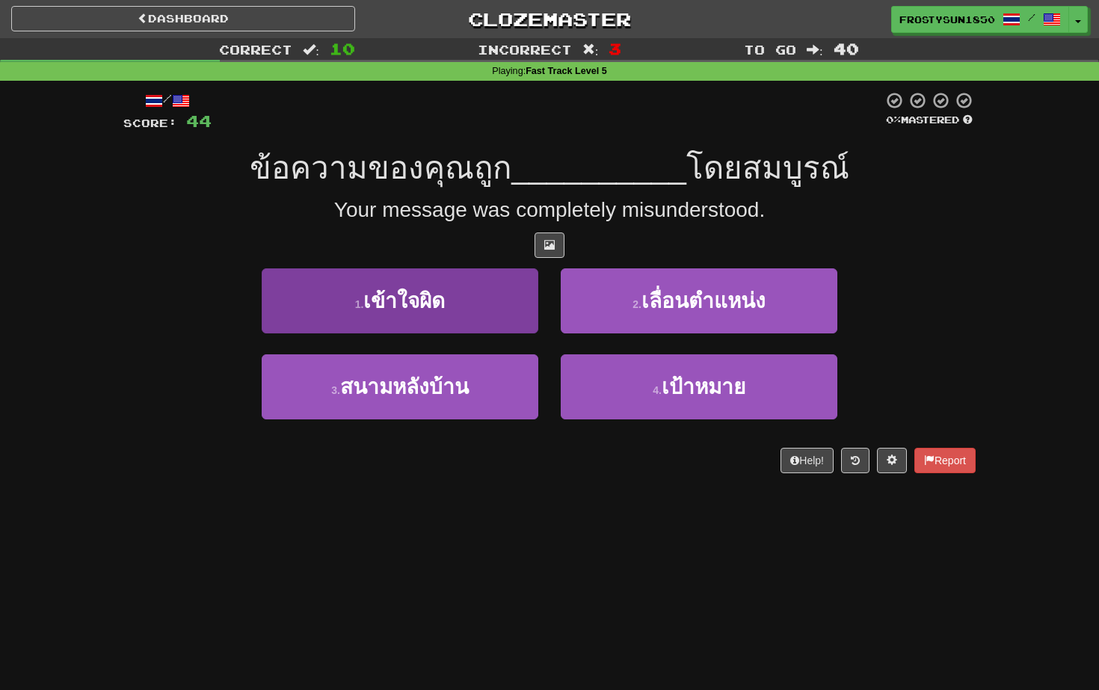
click at [469, 300] on button "1 . เข้าใจผิด" at bounding box center [400, 300] width 277 height 65
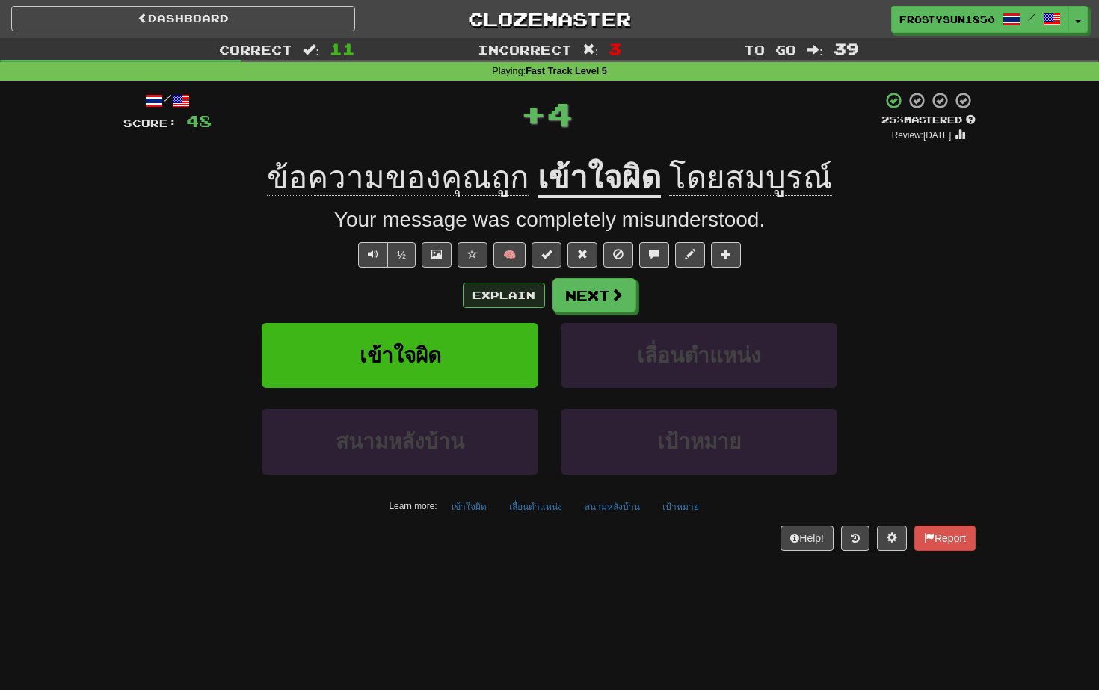
click at [499, 295] on button "Explain" at bounding box center [504, 295] width 82 height 25
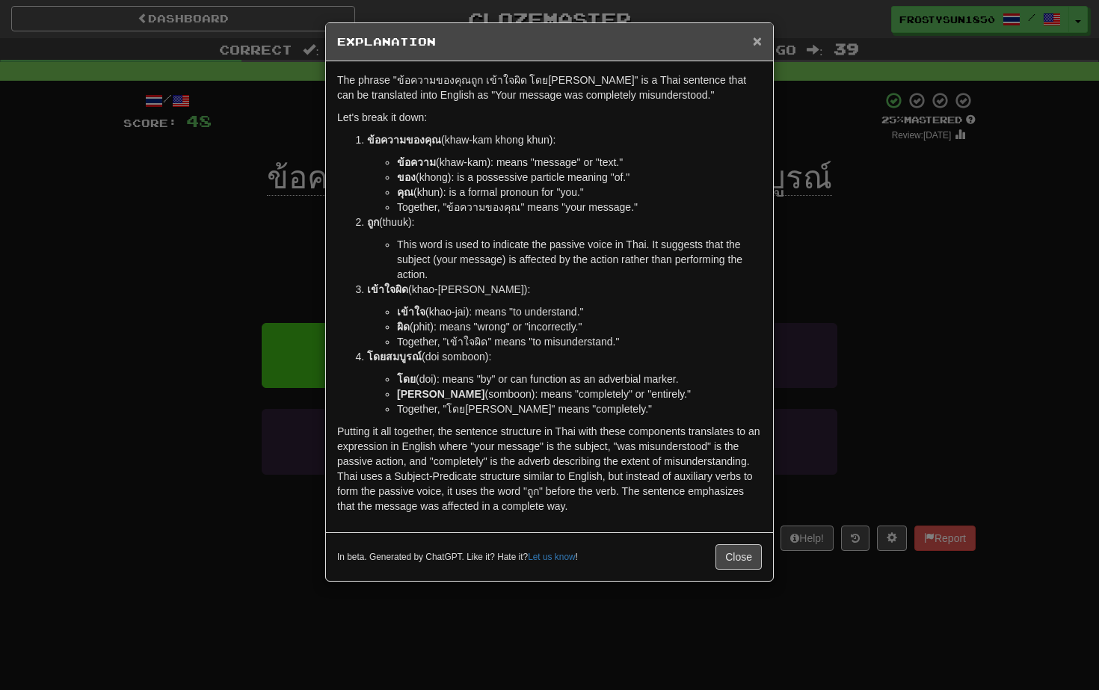
click at [756, 38] on span "×" at bounding box center [757, 40] width 9 height 17
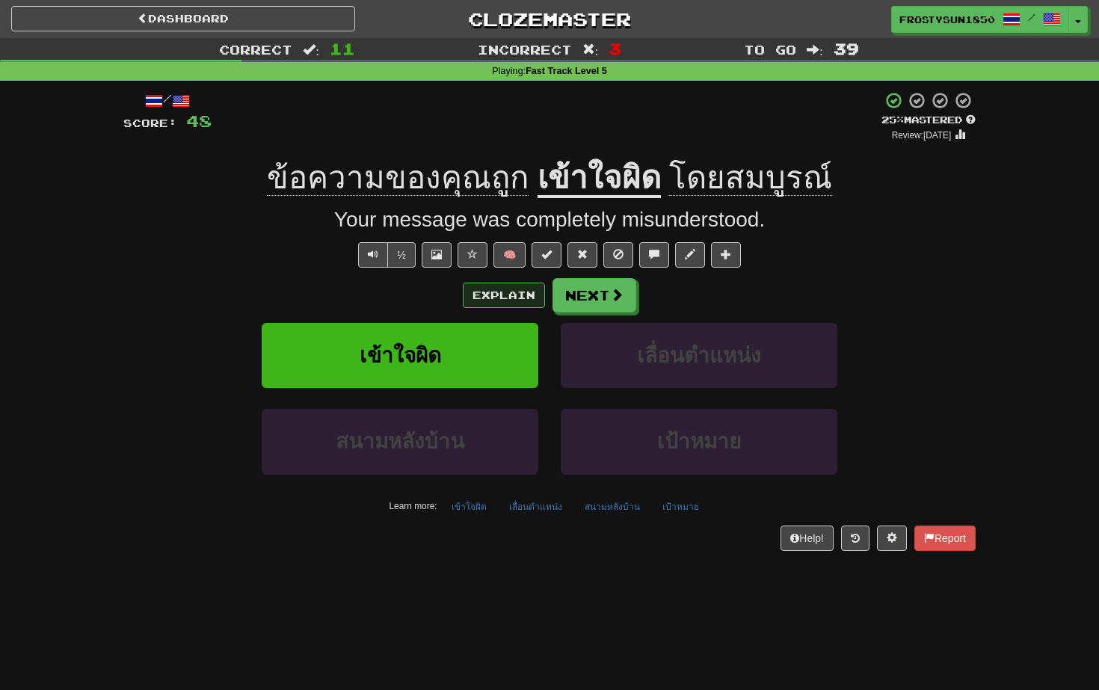
click at [518, 288] on button "Explain" at bounding box center [504, 295] width 82 height 25
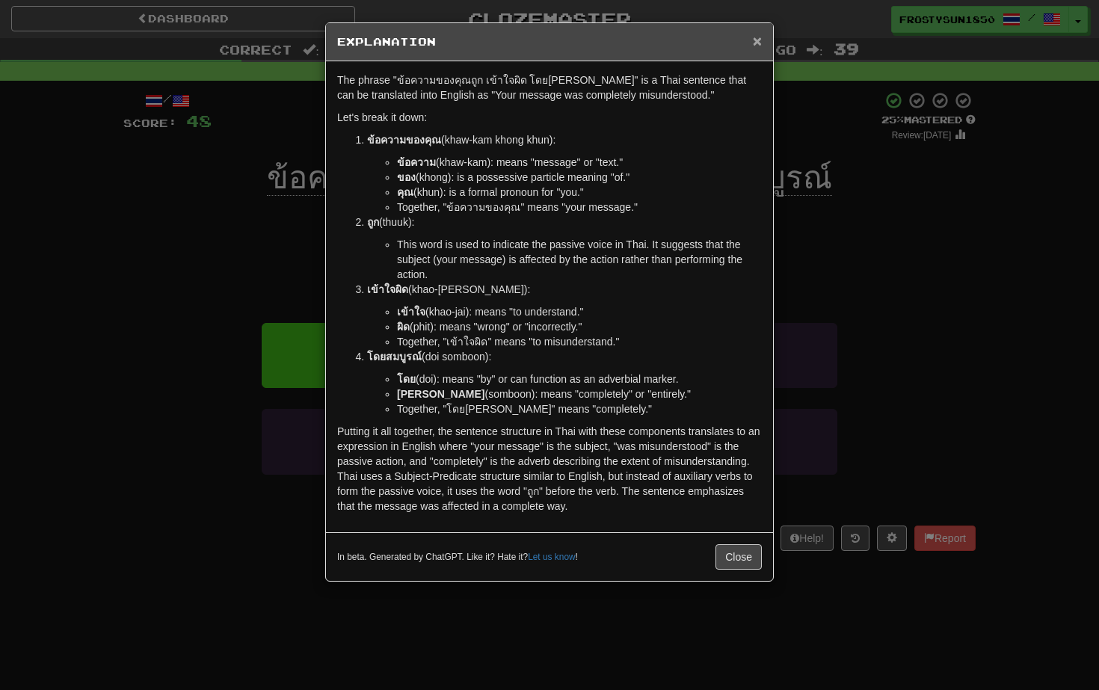
click at [756, 45] on span "×" at bounding box center [757, 40] width 9 height 17
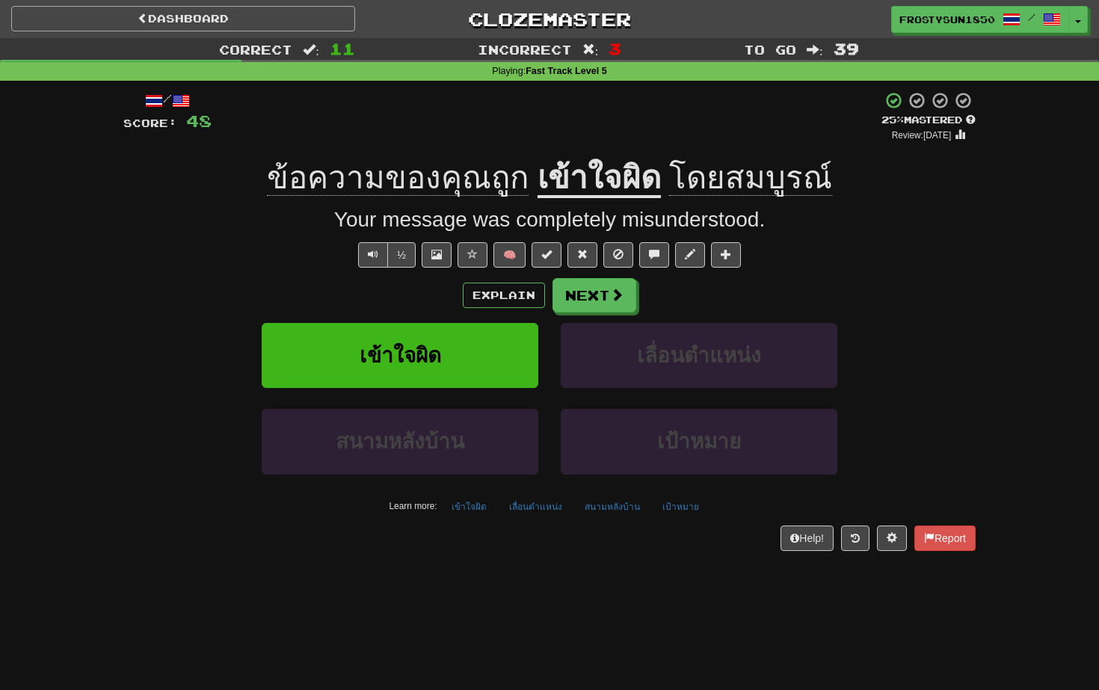
click at [201, 19] on link "Dashboard" at bounding box center [183, 18] width 344 height 25
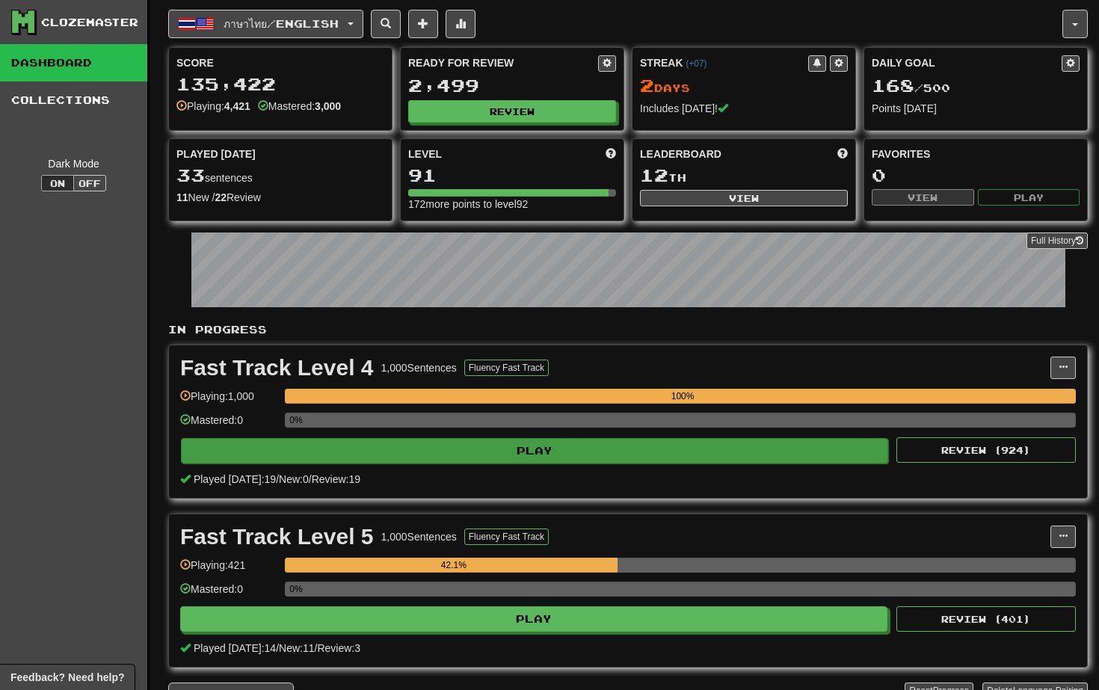
click at [462, 446] on button "Play" at bounding box center [534, 450] width 707 height 25
select select "**"
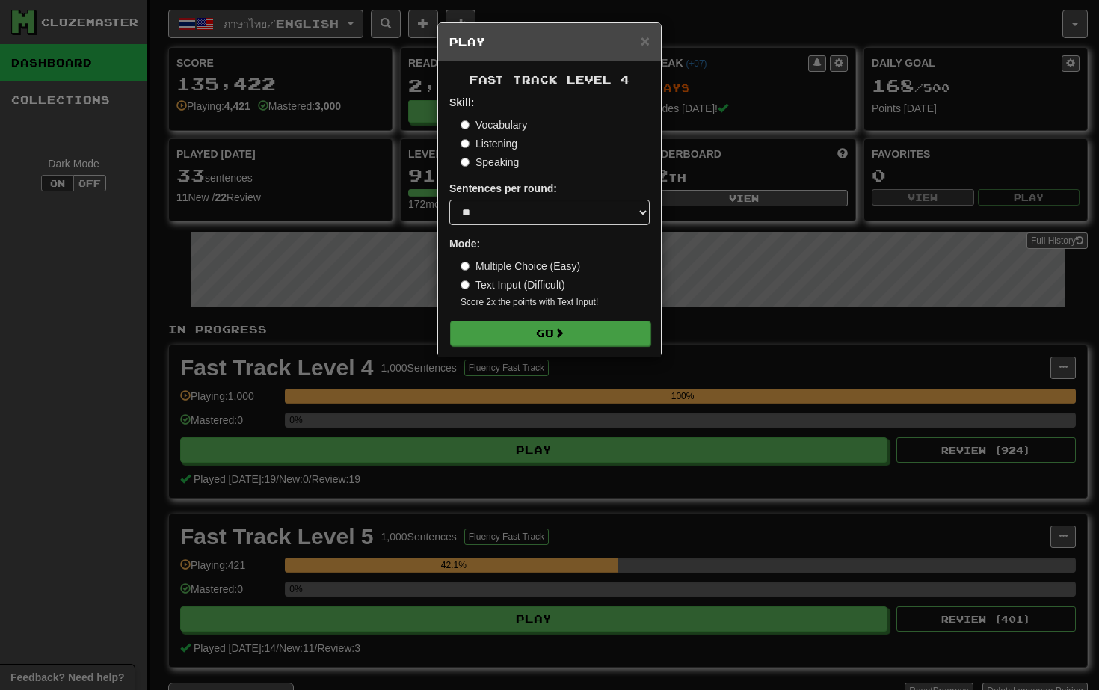
click at [573, 333] on button "Go" at bounding box center [550, 333] width 200 height 25
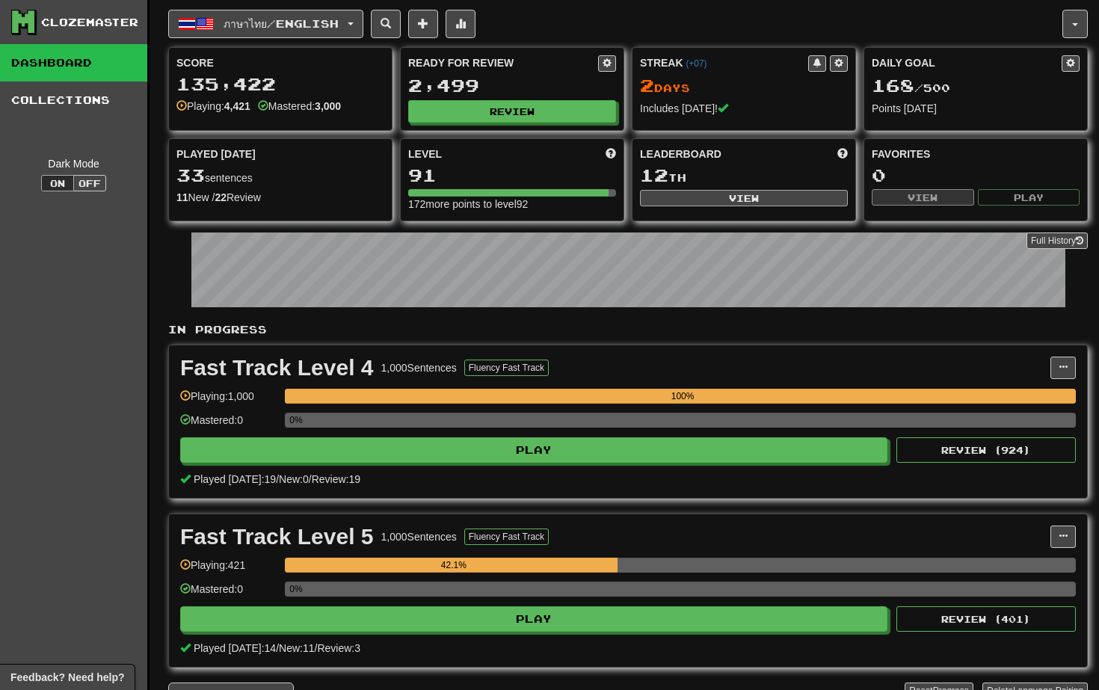
click at [730, 200] on button "View" at bounding box center [744, 198] width 208 height 16
select select "**********"
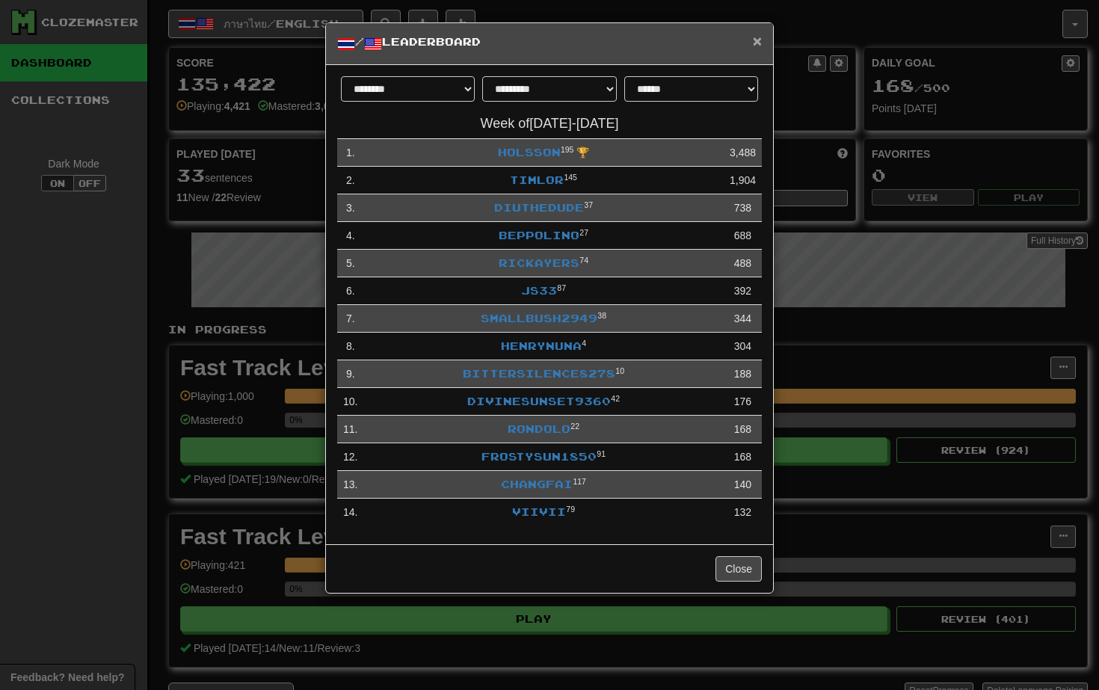
click at [760, 40] on span "×" at bounding box center [757, 40] width 9 height 17
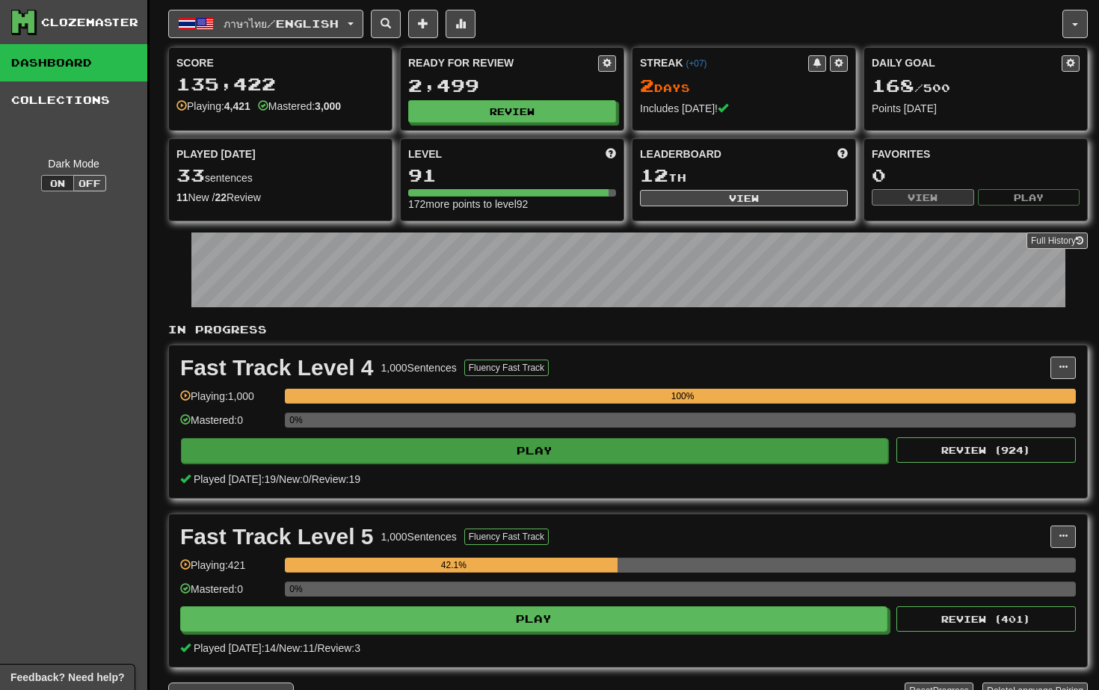
click at [523, 453] on button "Play" at bounding box center [534, 450] width 707 height 25
select select "**"
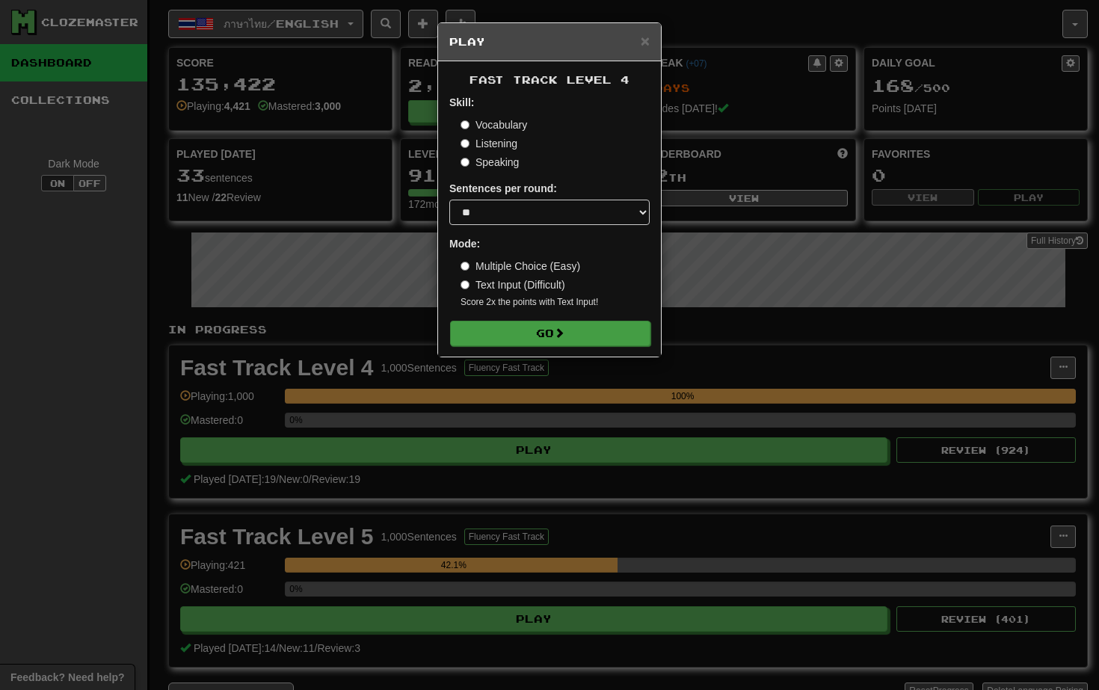
click at [550, 339] on button "Go" at bounding box center [550, 333] width 200 height 25
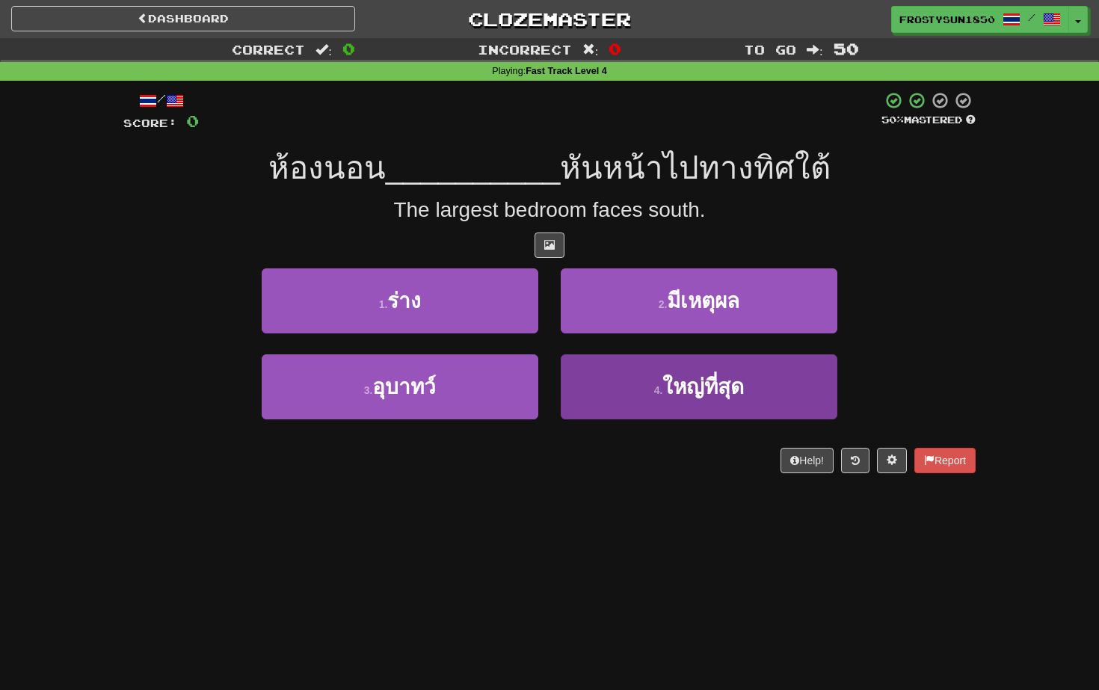
click at [704, 376] on span "ใหญ่ที่สุด" at bounding box center [702, 386] width 81 height 23
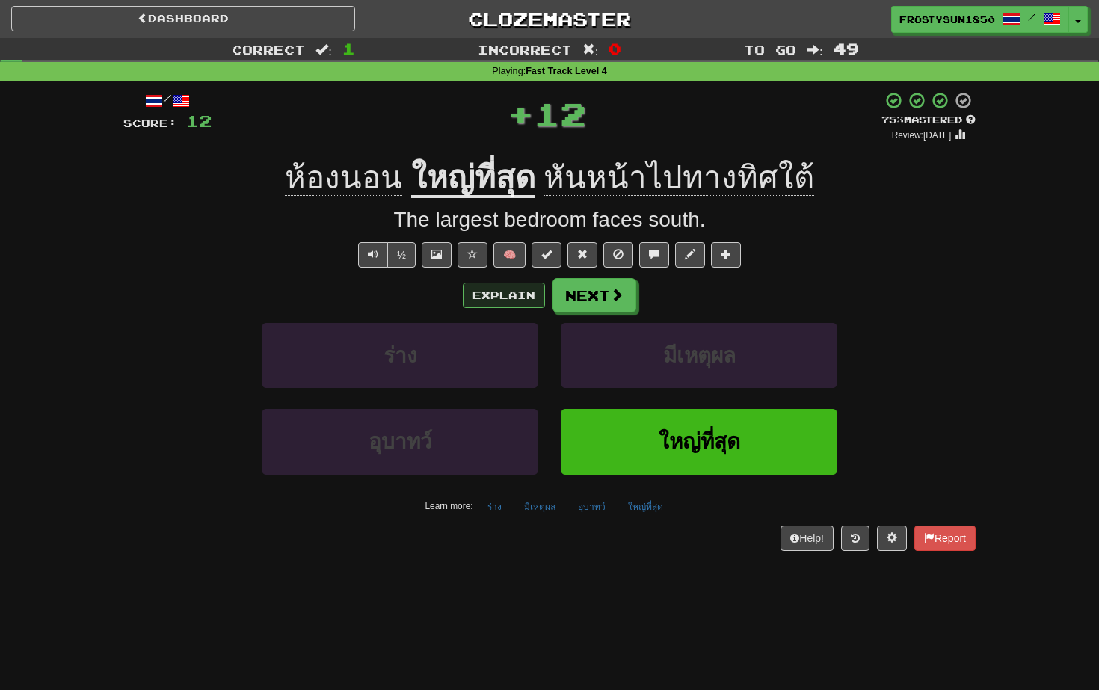
click at [499, 292] on button "Explain" at bounding box center [504, 295] width 82 height 25
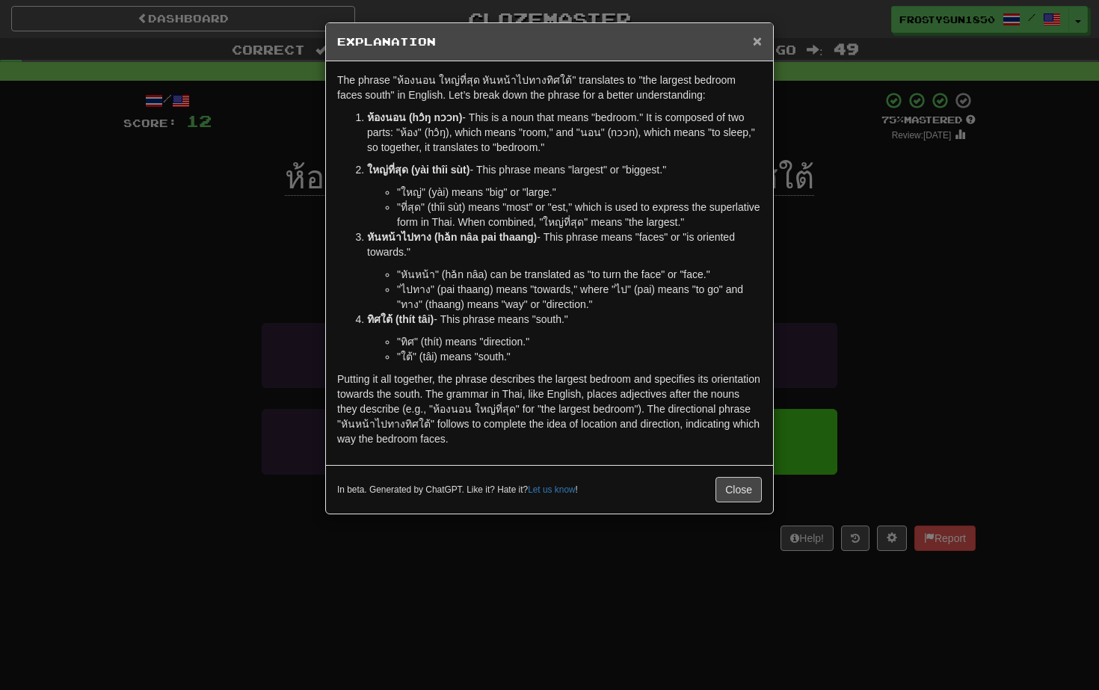
click at [759, 40] on span "×" at bounding box center [757, 40] width 9 height 17
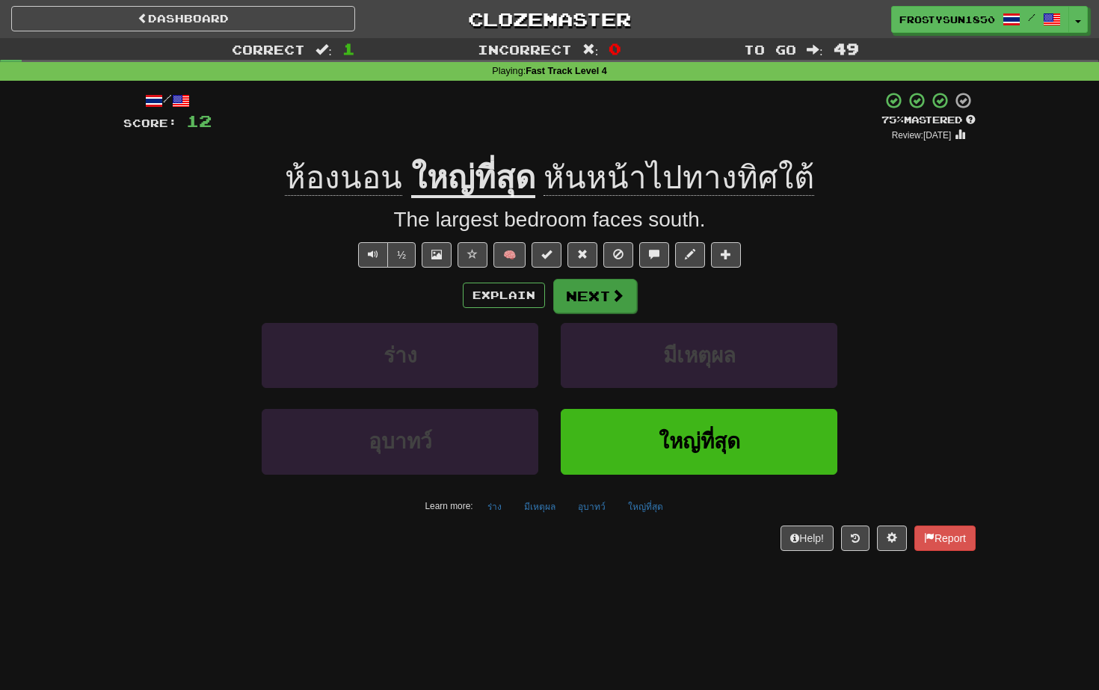
click at [593, 297] on button "Next" at bounding box center [595, 296] width 84 height 34
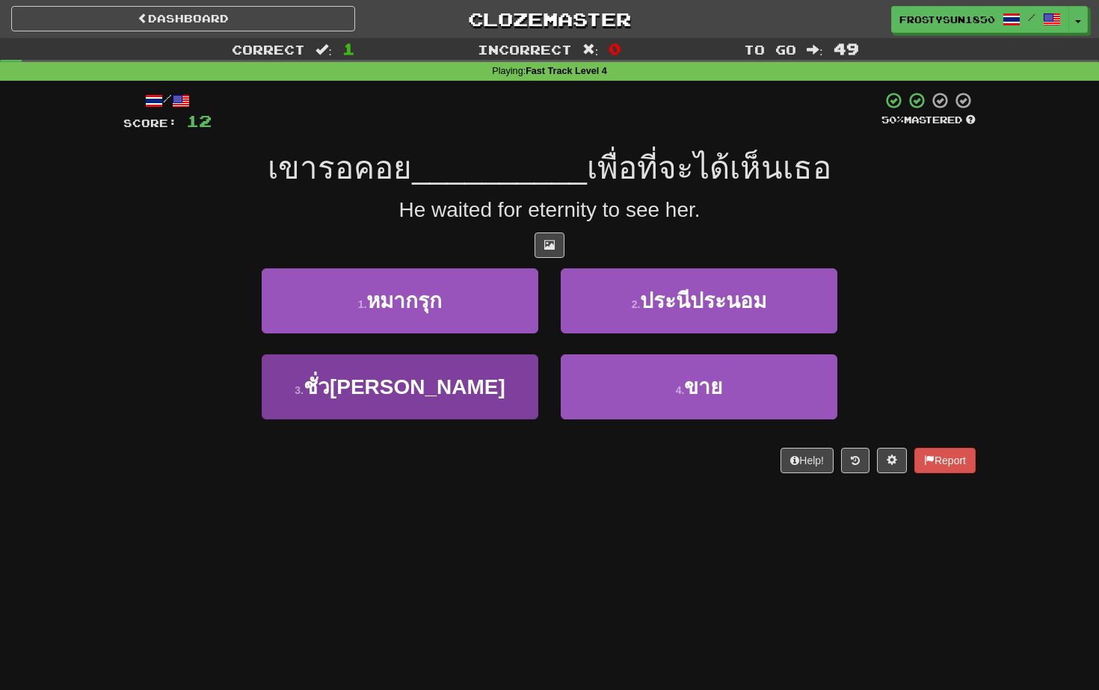
click at [474, 374] on button "3 . [PERSON_NAME]" at bounding box center [400, 386] width 277 height 65
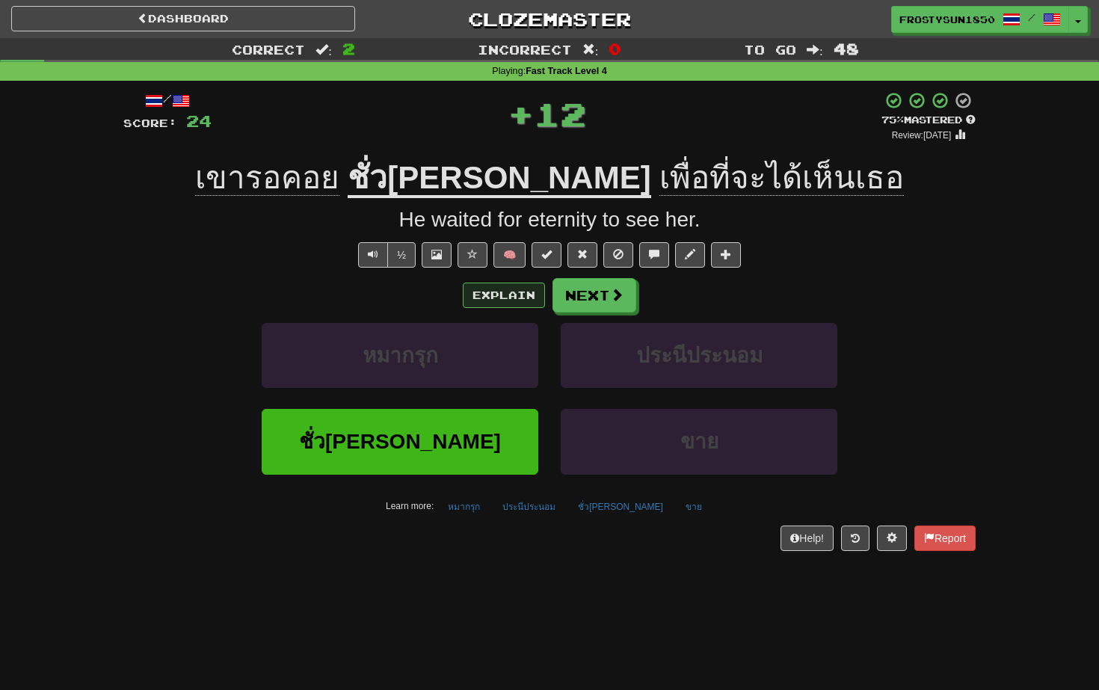
click at [489, 294] on button "Explain" at bounding box center [504, 295] width 82 height 25
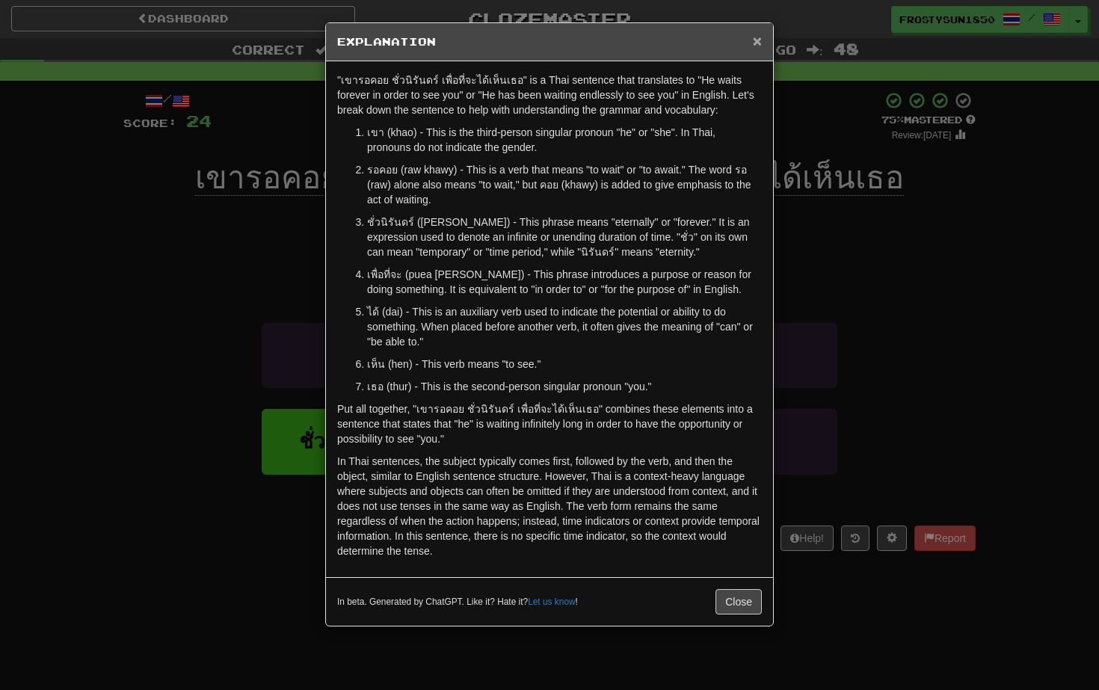
click at [756, 41] on span "×" at bounding box center [757, 40] width 9 height 17
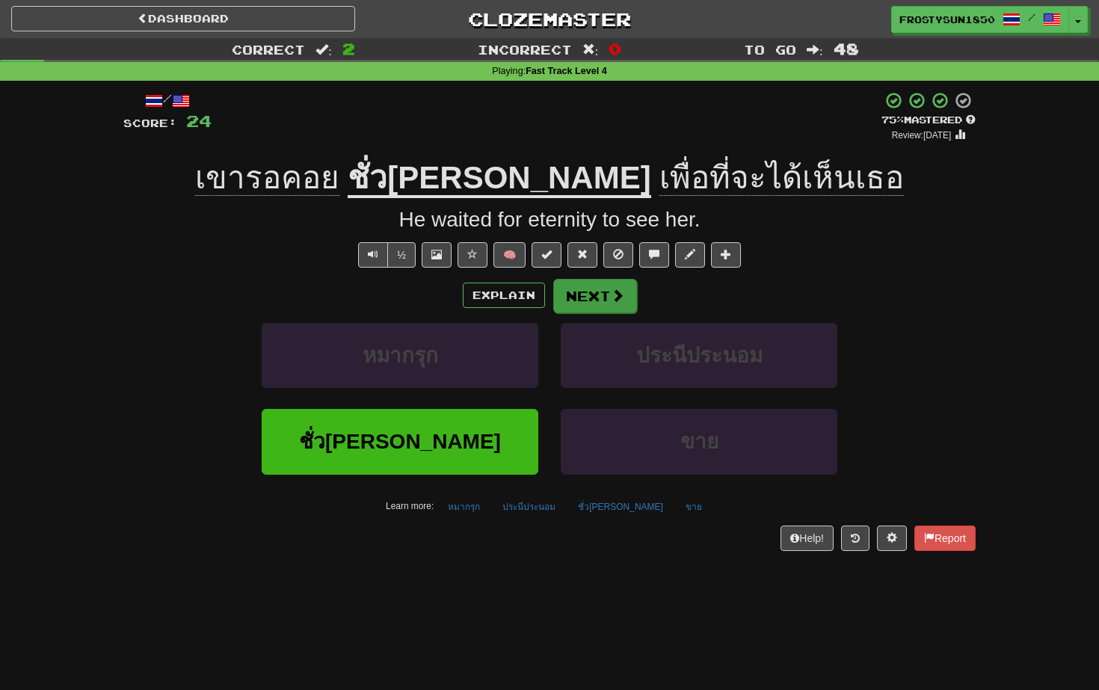
click at [611, 301] on span at bounding box center [617, 295] width 13 height 13
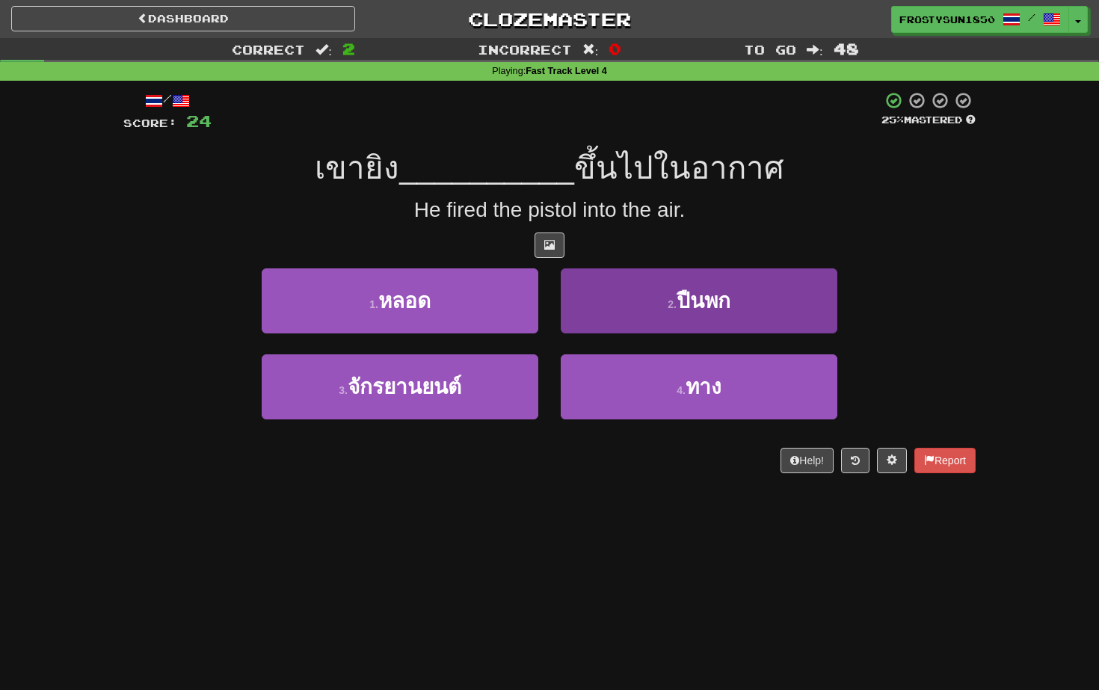
click at [641, 319] on button "2 . ปืนพก" at bounding box center [699, 300] width 277 height 65
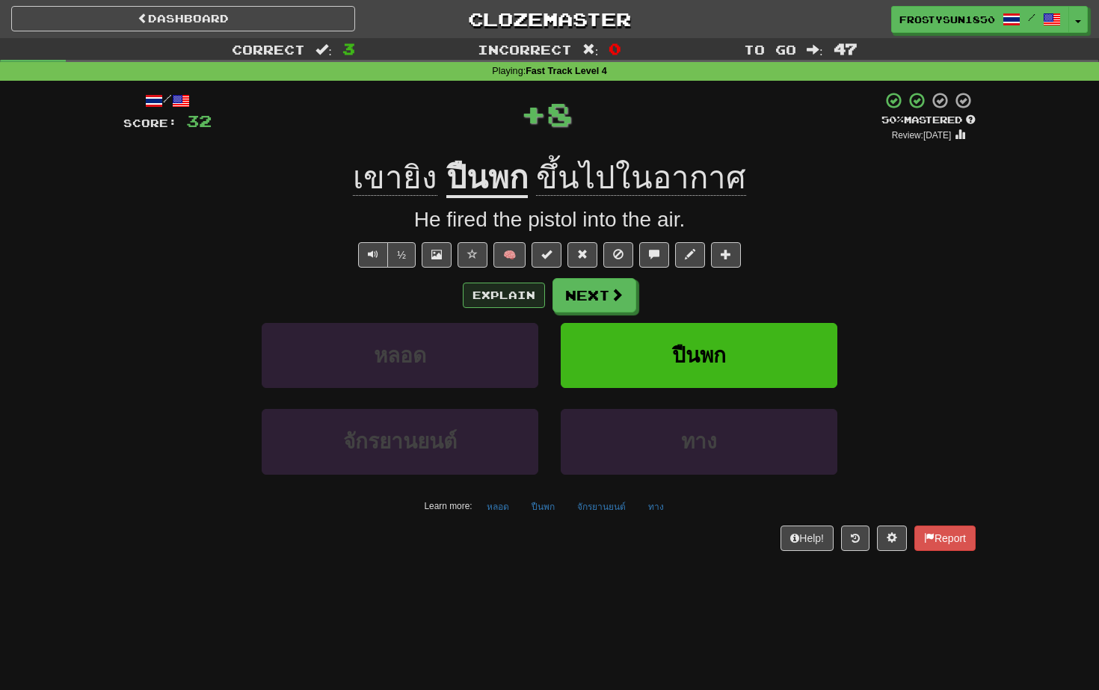
click at [501, 293] on button "Explain" at bounding box center [504, 295] width 82 height 25
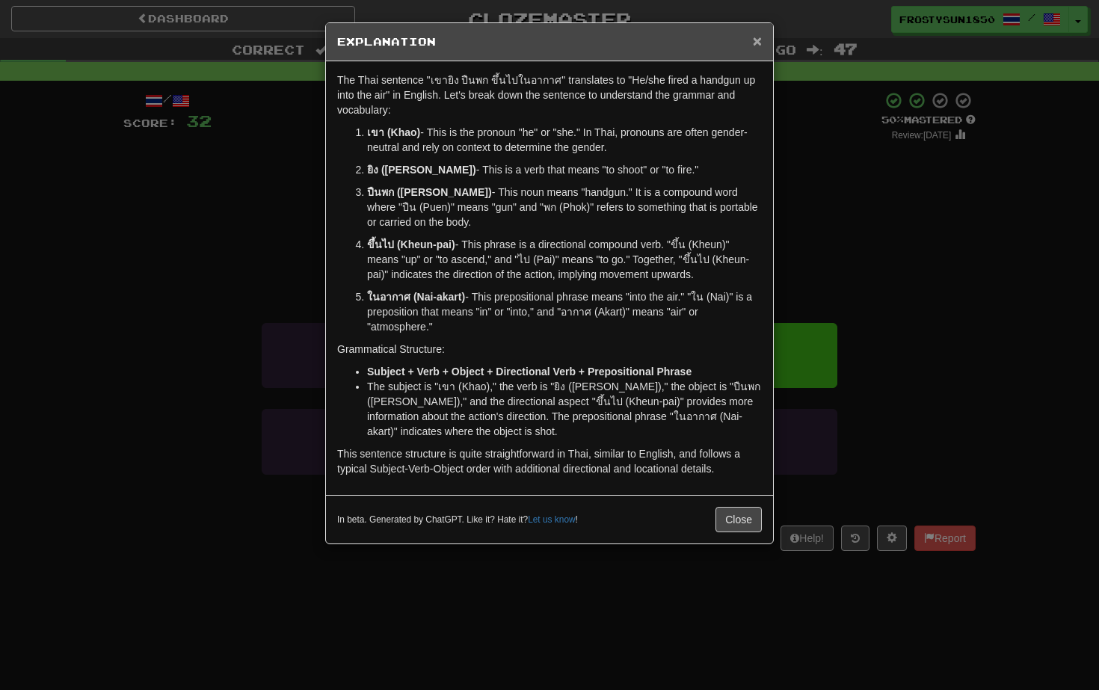
click at [755, 46] on span "×" at bounding box center [757, 40] width 9 height 17
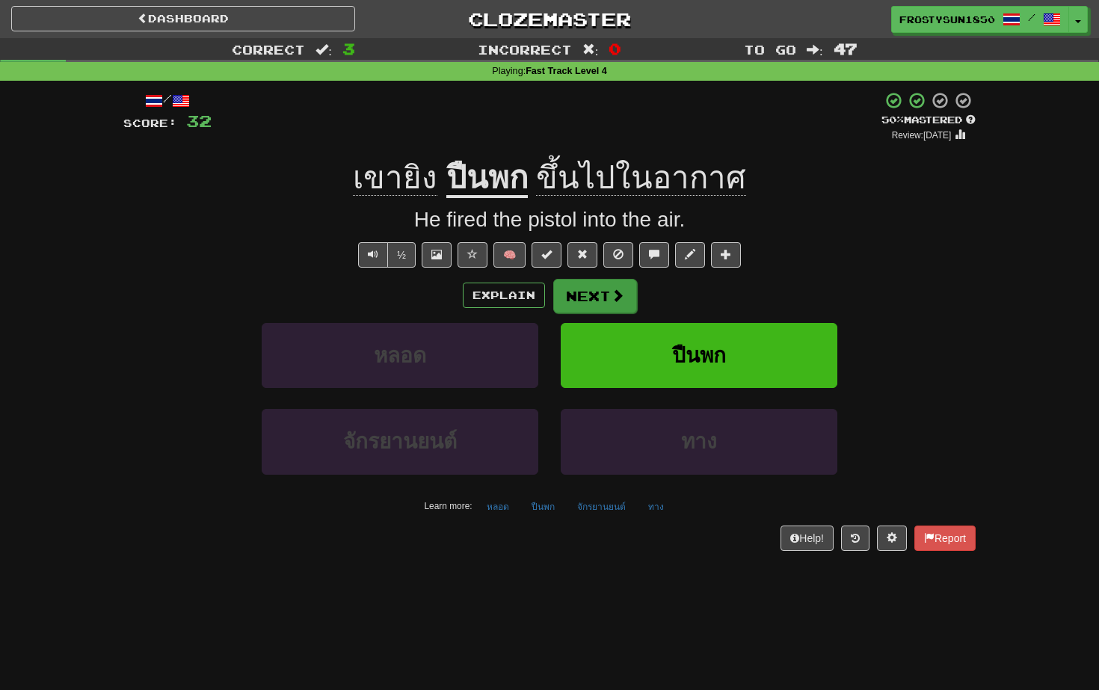
click at [599, 292] on button "Next" at bounding box center [595, 296] width 84 height 34
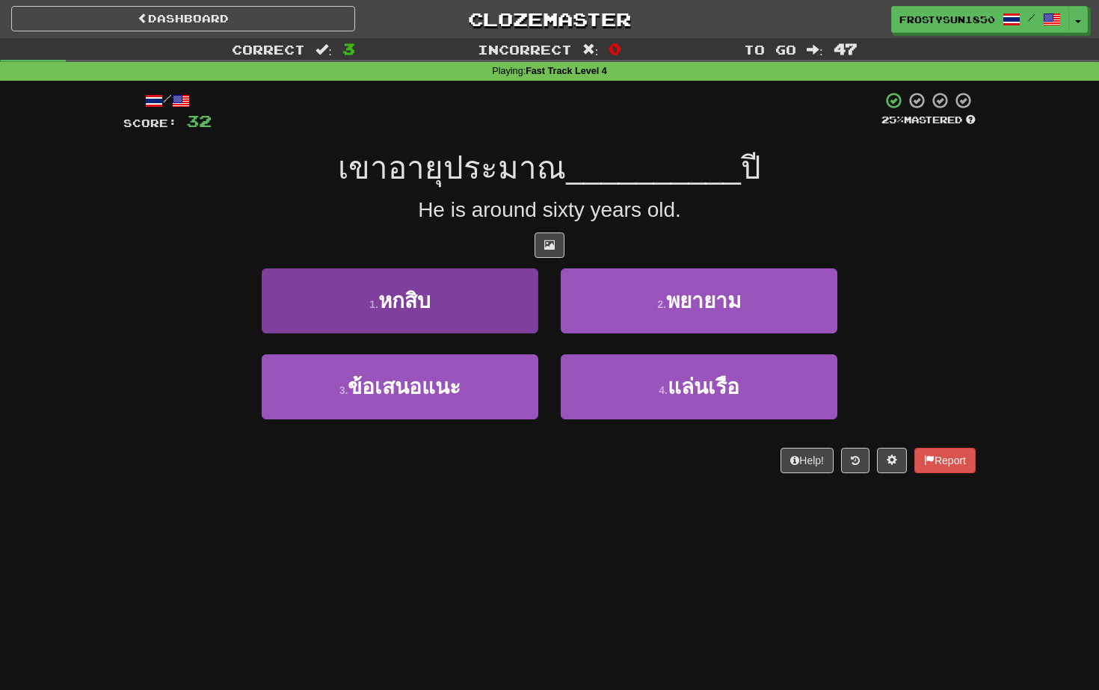
click at [326, 297] on button "1 . หกสิบ" at bounding box center [400, 300] width 277 height 65
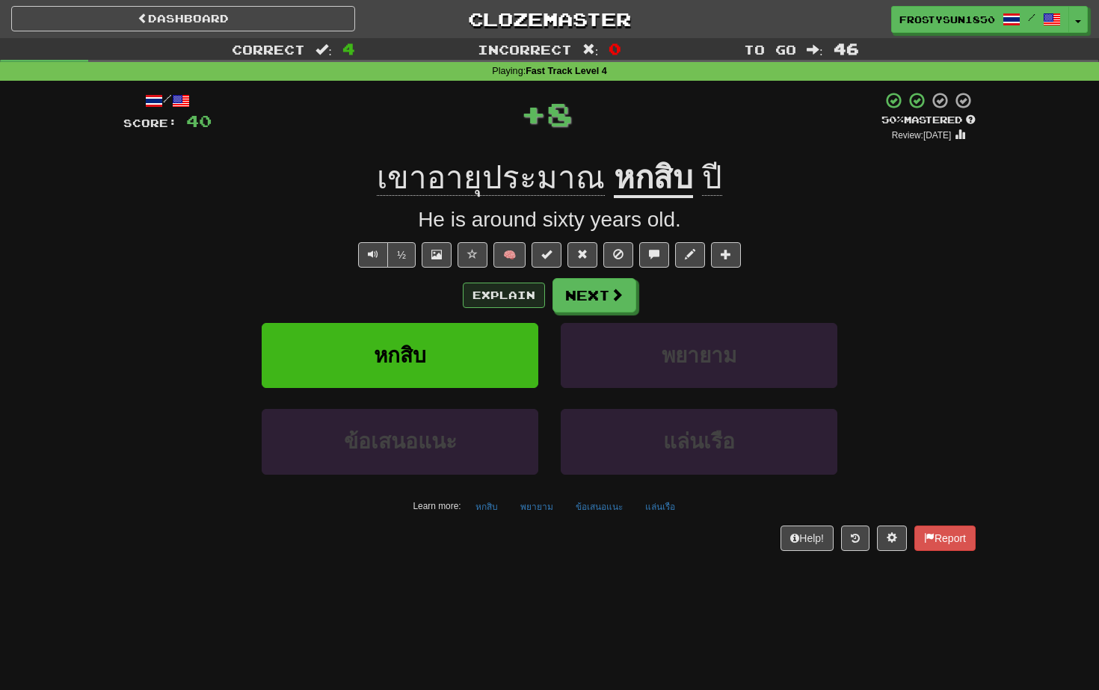
click at [515, 289] on button "Explain" at bounding box center [504, 295] width 82 height 25
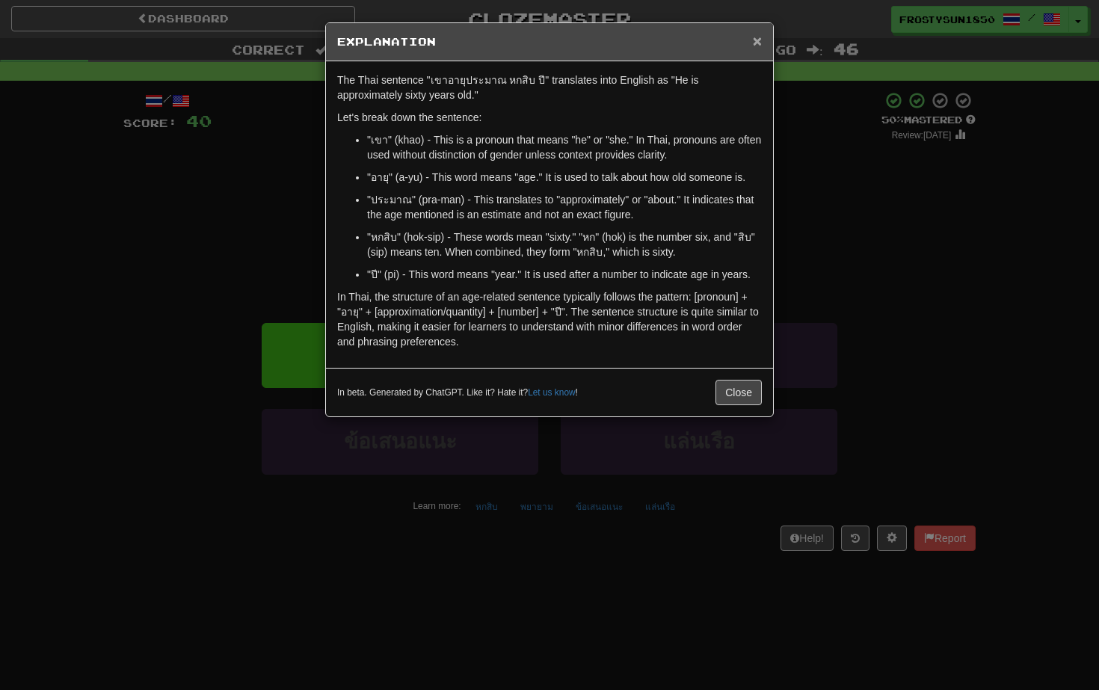
click at [756, 40] on span "×" at bounding box center [757, 40] width 9 height 17
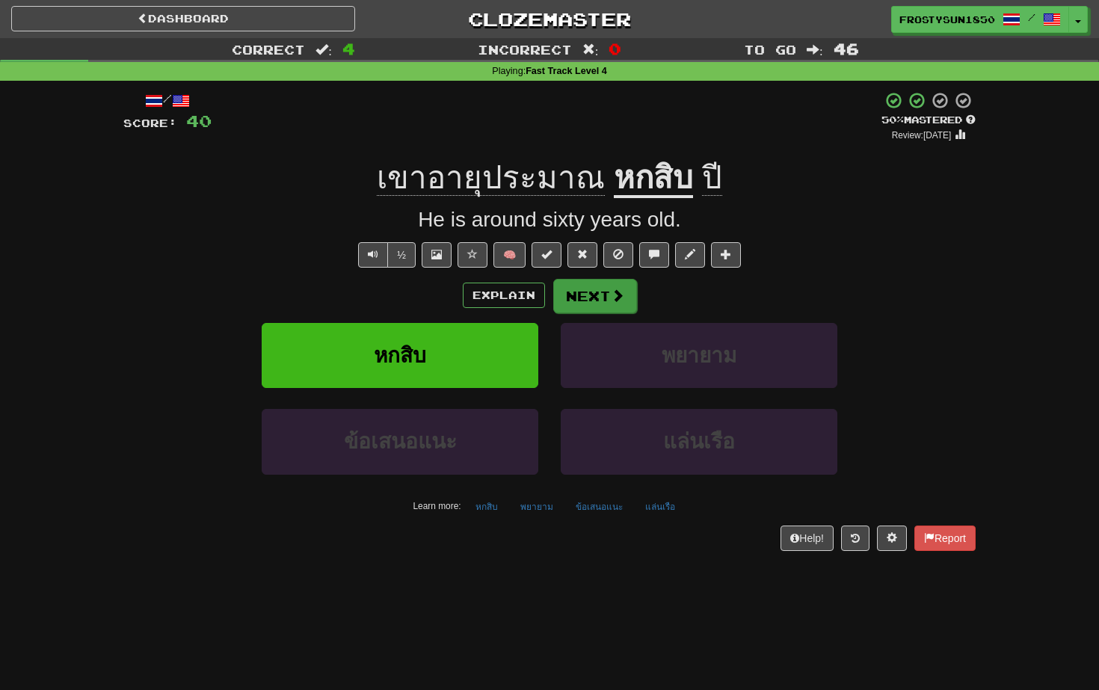
click at [606, 299] on button "Next" at bounding box center [595, 296] width 84 height 34
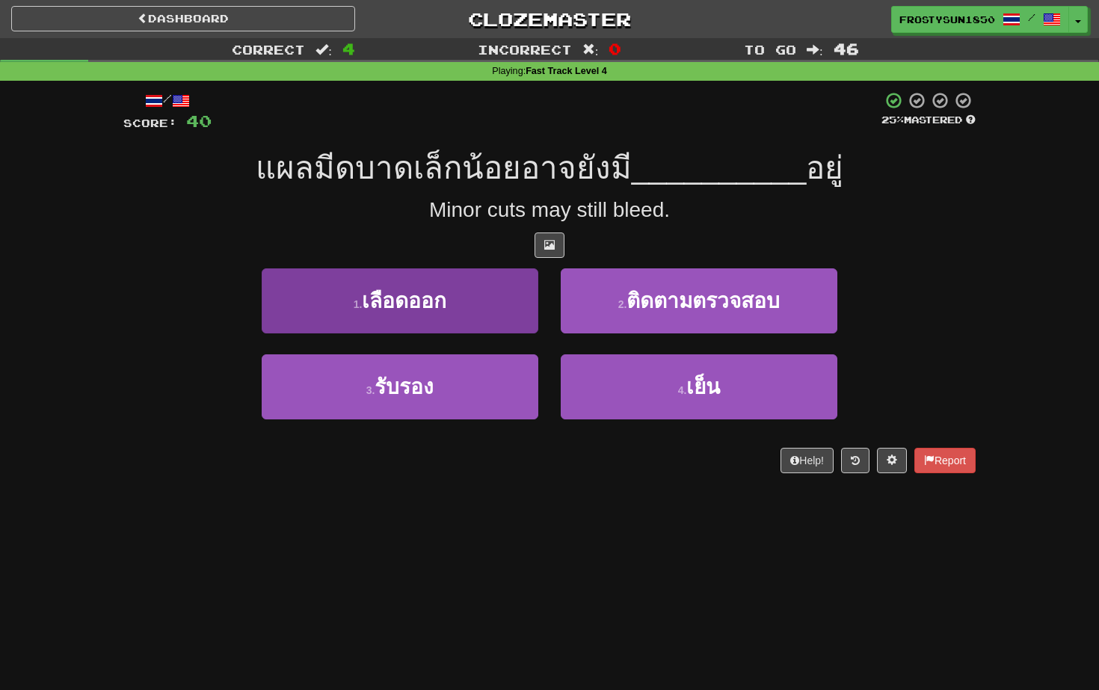
click at [424, 306] on span "เลือดออก" at bounding box center [404, 300] width 84 height 23
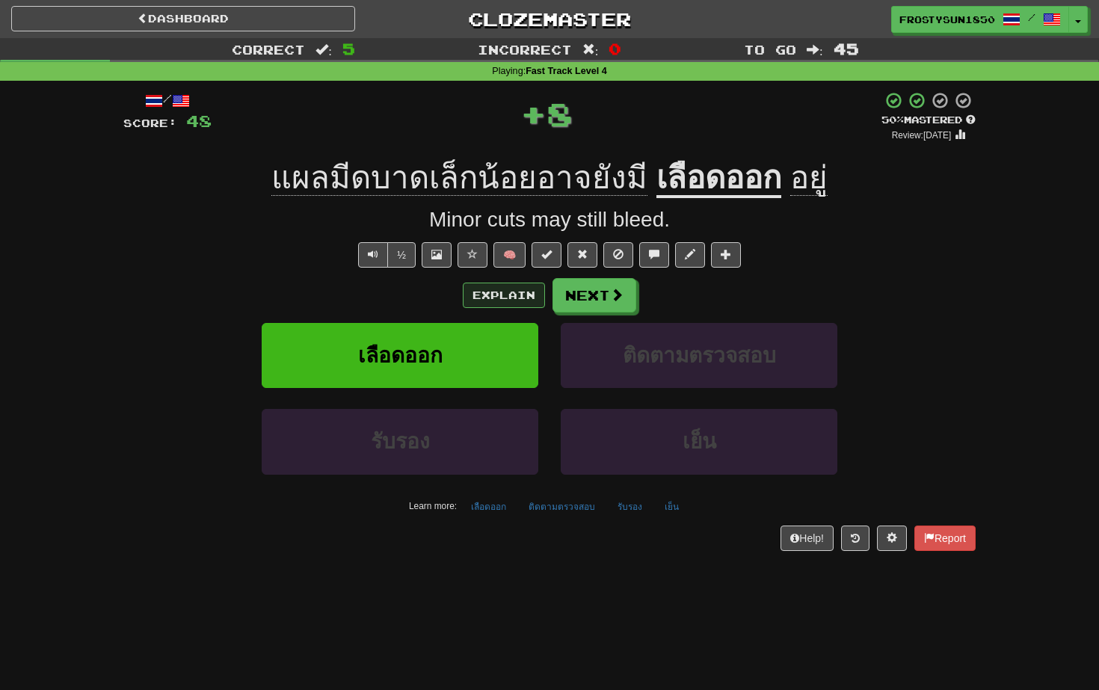
click at [513, 300] on button "Explain" at bounding box center [504, 295] width 82 height 25
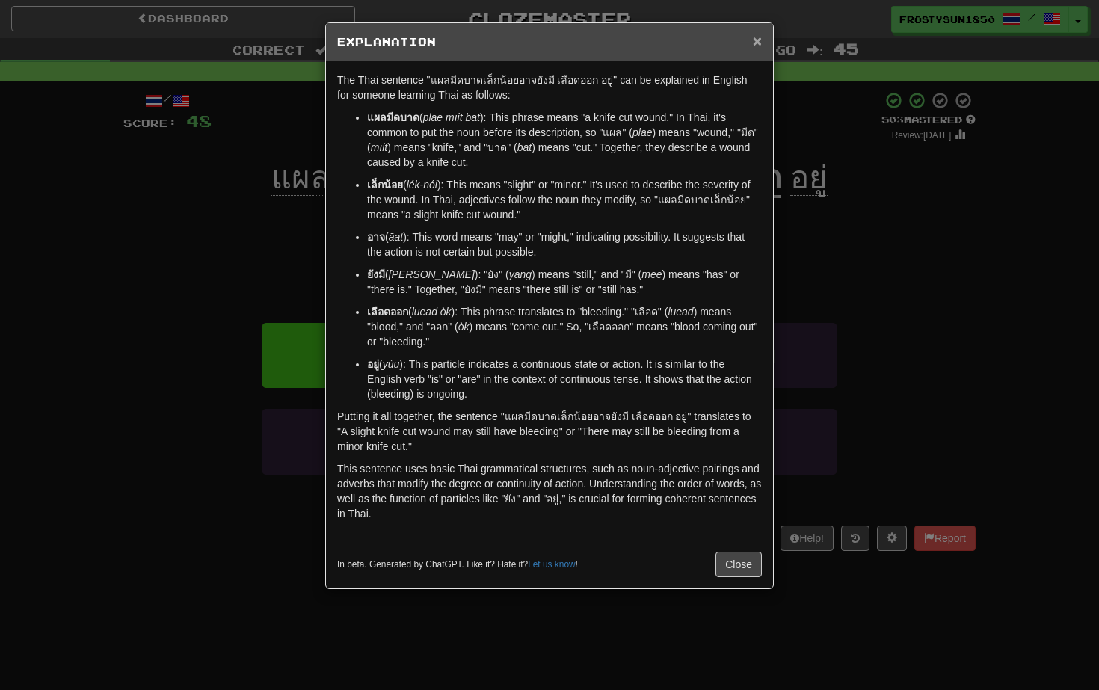
click at [753, 42] on span "×" at bounding box center [757, 40] width 9 height 17
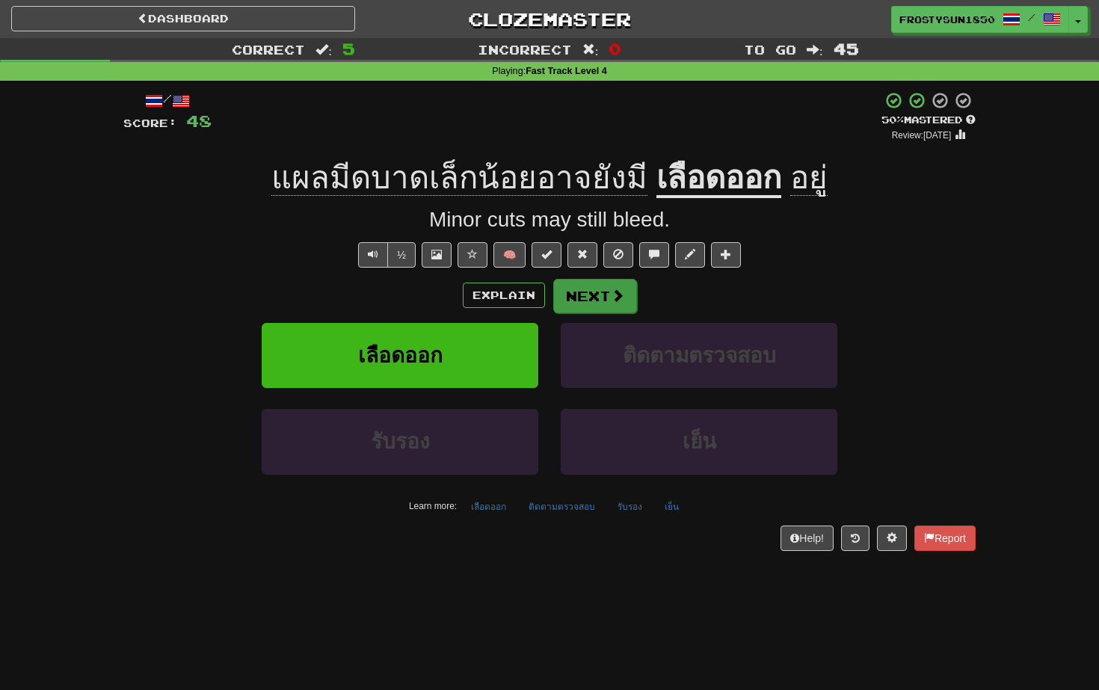
click at [600, 290] on button "Next" at bounding box center [595, 296] width 84 height 34
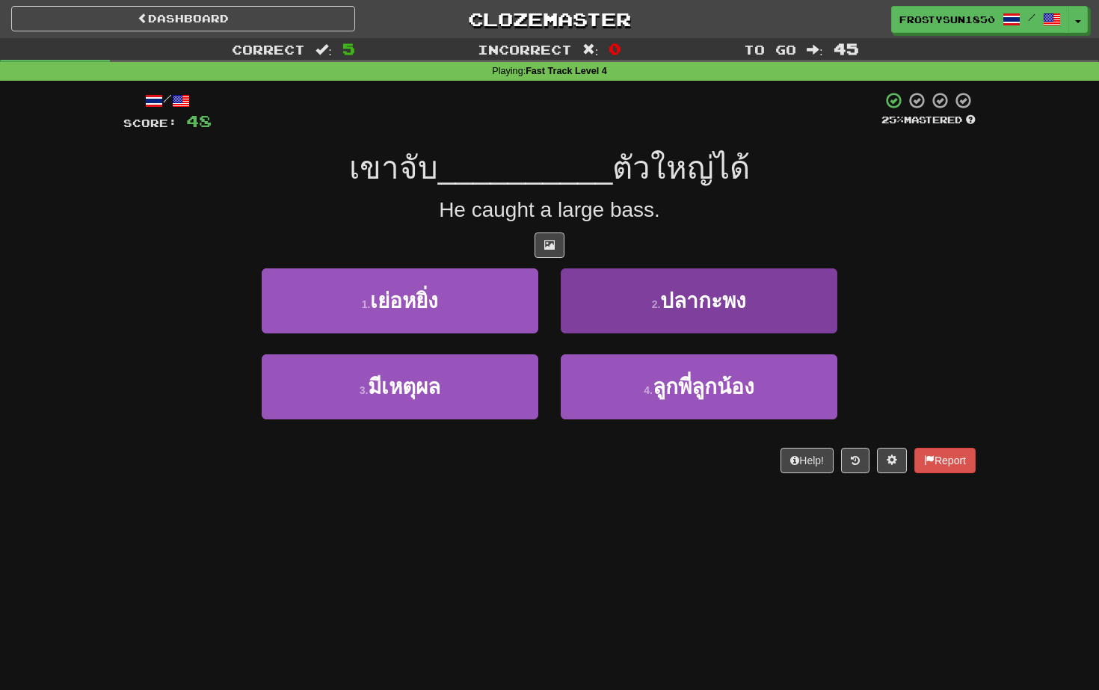
click at [662, 316] on button "2 . ปลากะพง" at bounding box center [699, 300] width 277 height 65
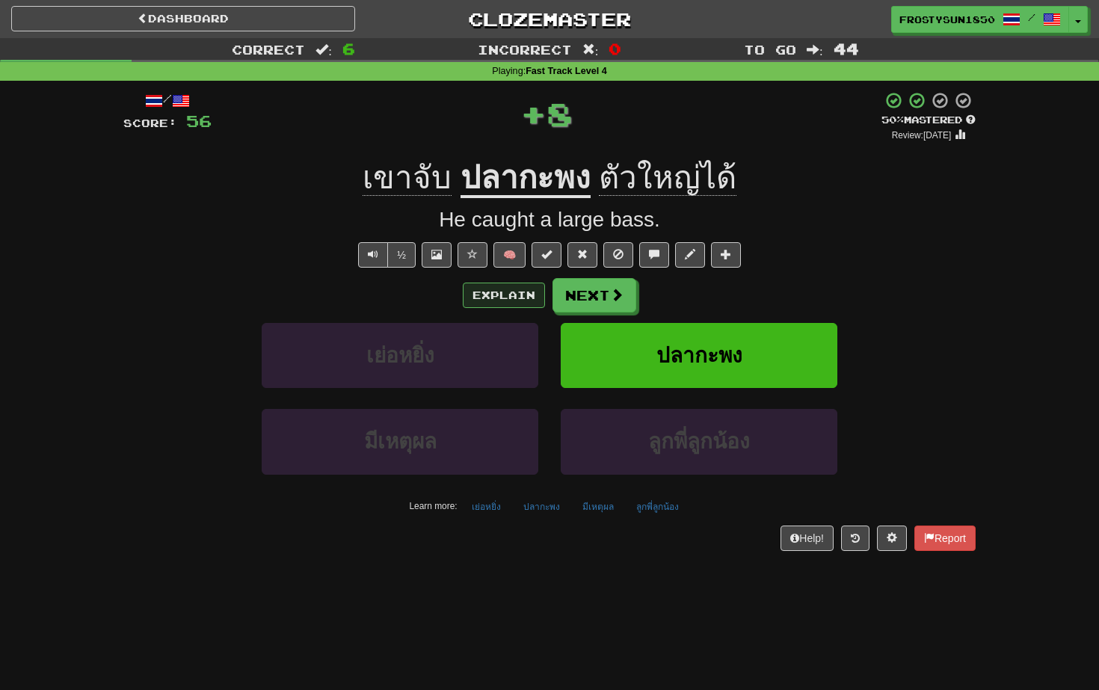
click at [505, 297] on button "Explain" at bounding box center [504, 295] width 82 height 25
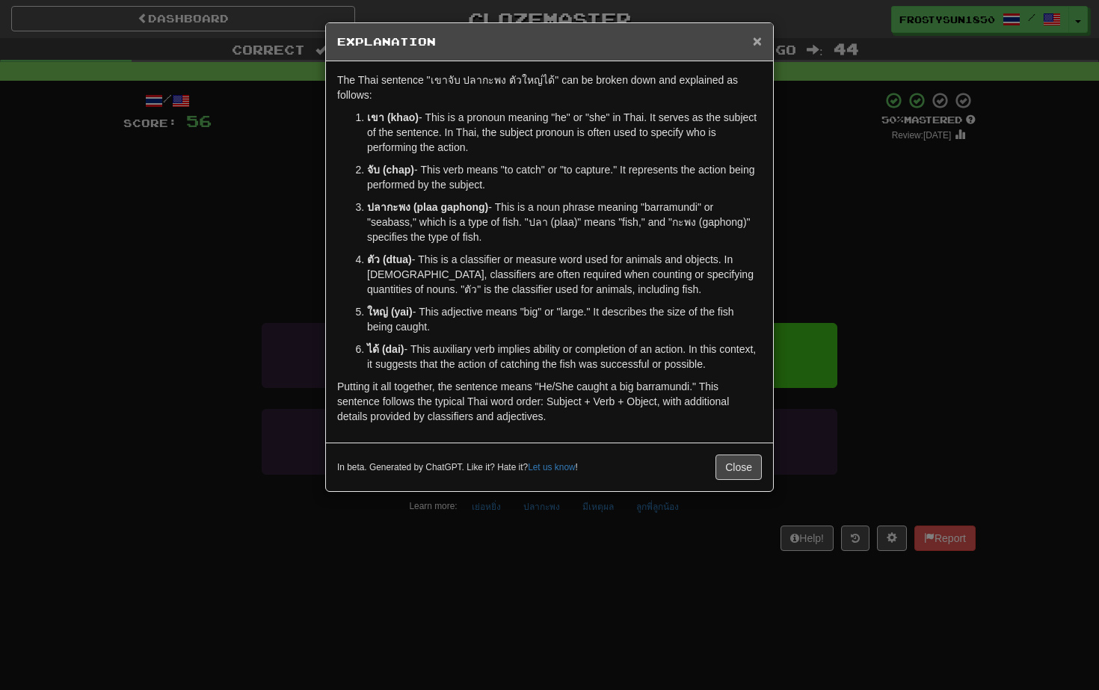
click at [756, 44] on span "×" at bounding box center [757, 40] width 9 height 17
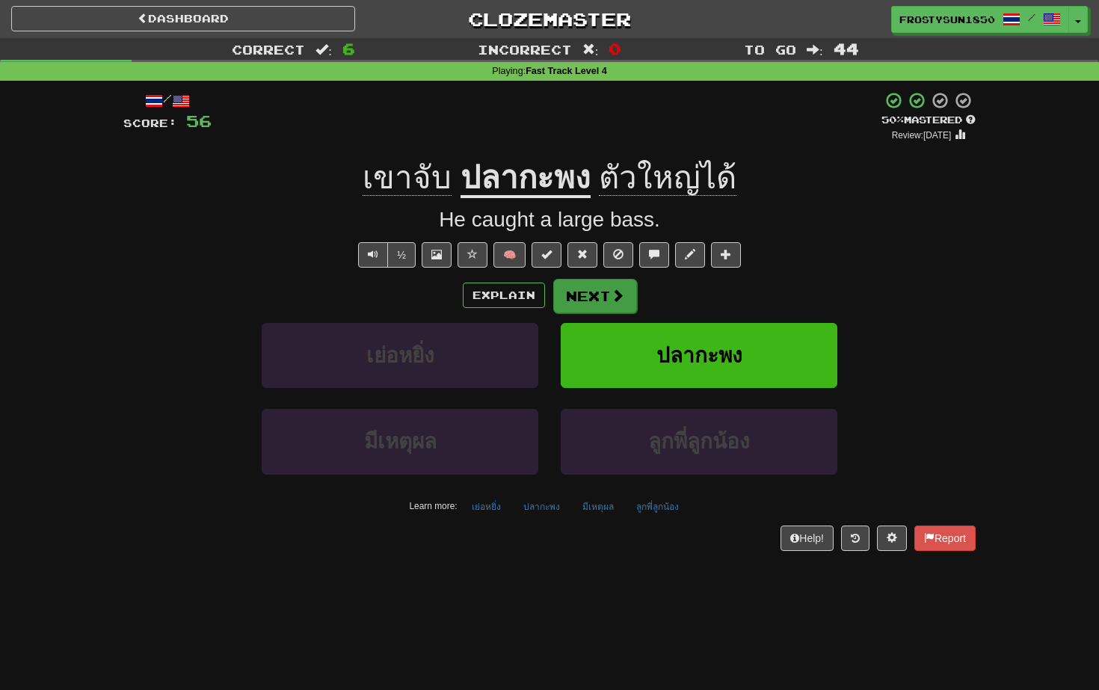
click at [612, 295] on span at bounding box center [617, 295] width 13 height 13
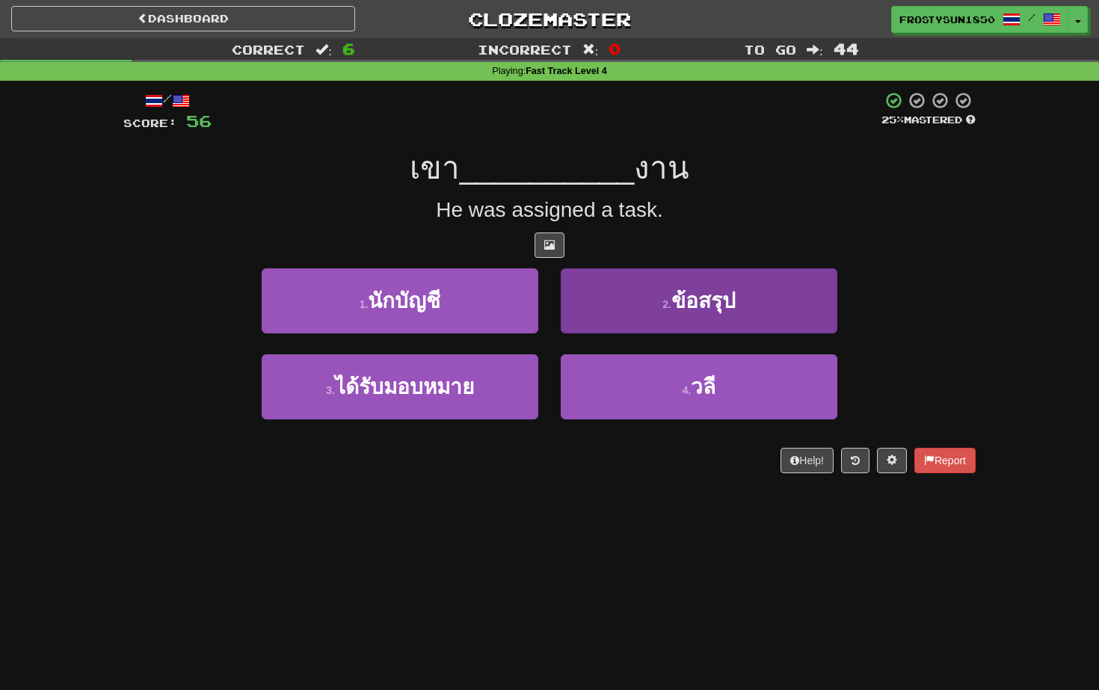
click at [718, 309] on span "ข้อสรุป" at bounding box center [703, 300] width 64 height 23
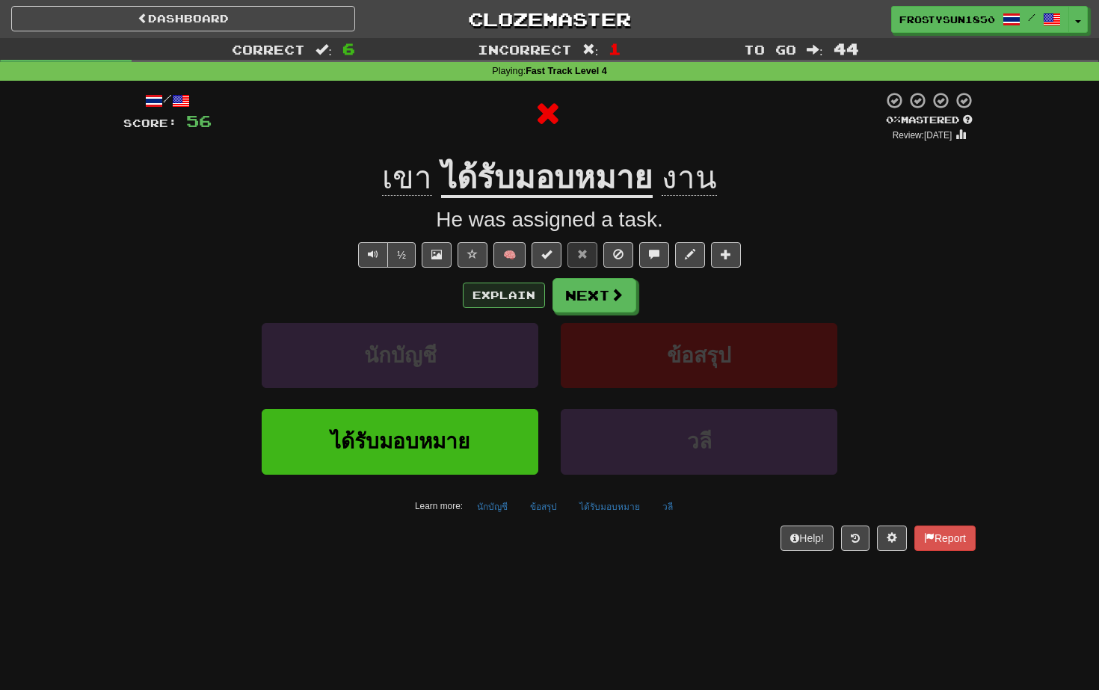
click at [483, 285] on button "Explain" at bounding box center [504, 295] width 82 height 25
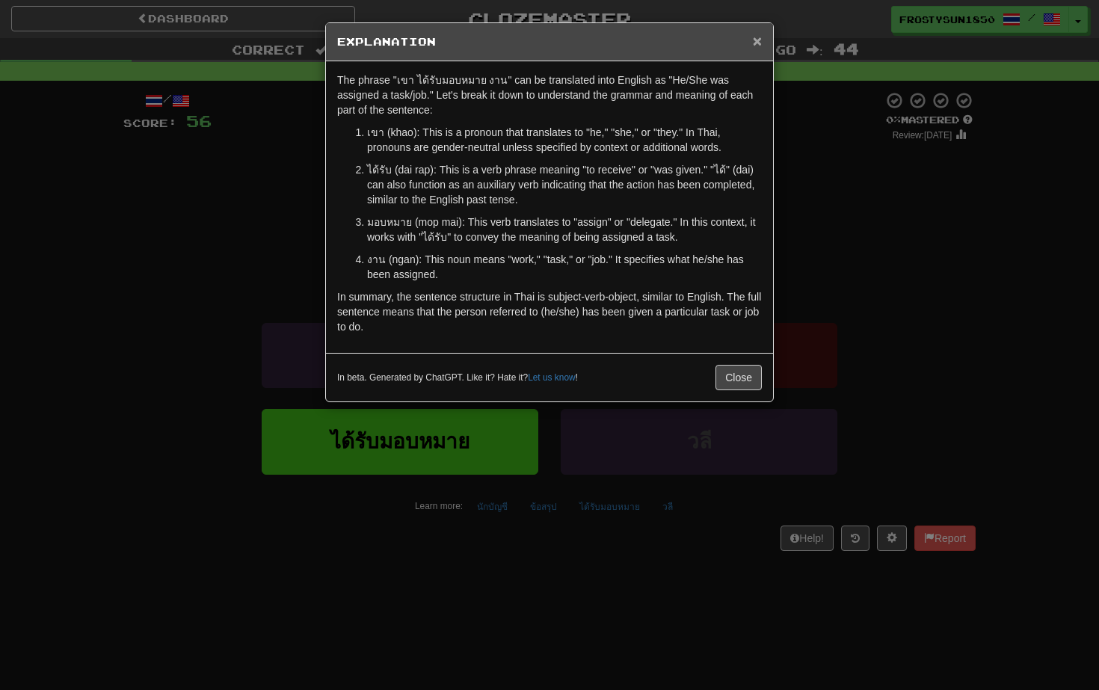
click at [758, 42] on span "×" at bounding box center [757, 40] width 9 height 17
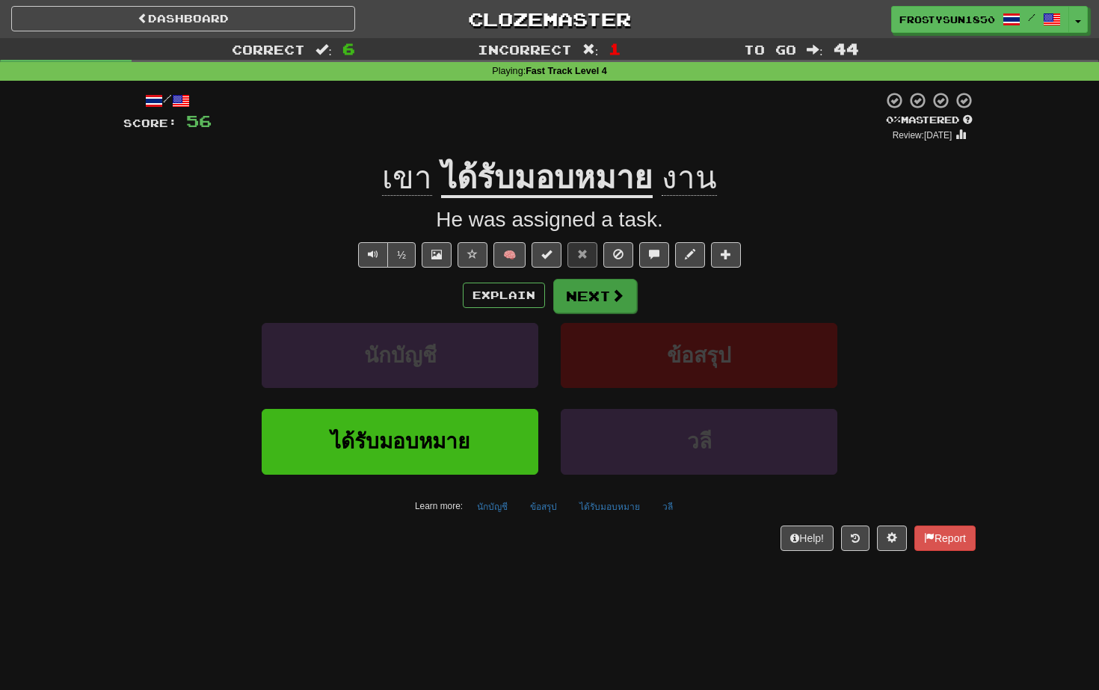
click at [611, 291] on span at bounding box center [617, 295] width 13 height 13
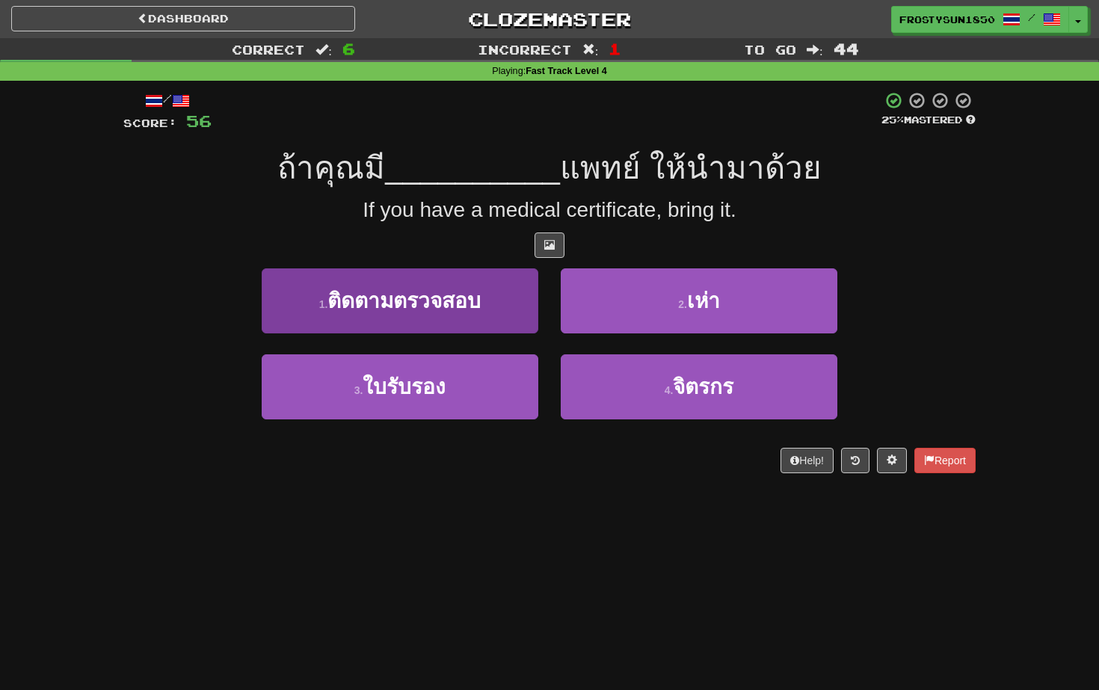
click at [491, 305] on button "1 . ติดตามตรวจสอบ" at bounding box center [400, 300] width 277 height 65
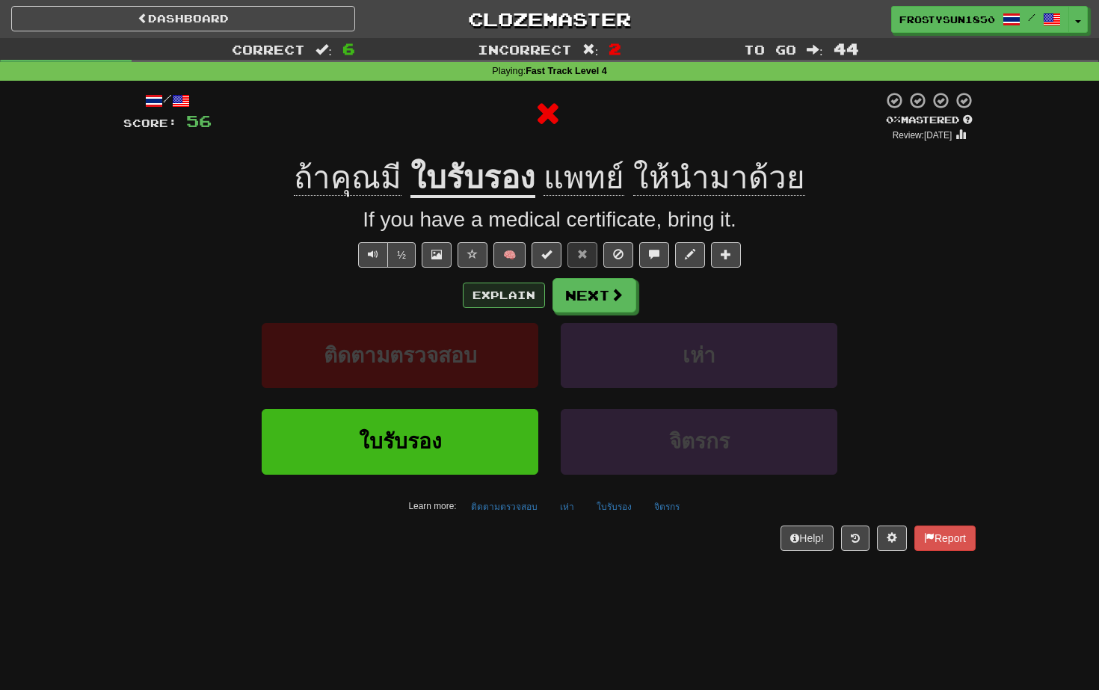
click at [497, 296] on button "Explain" at bounding box center [504, 295] width 82 height 25
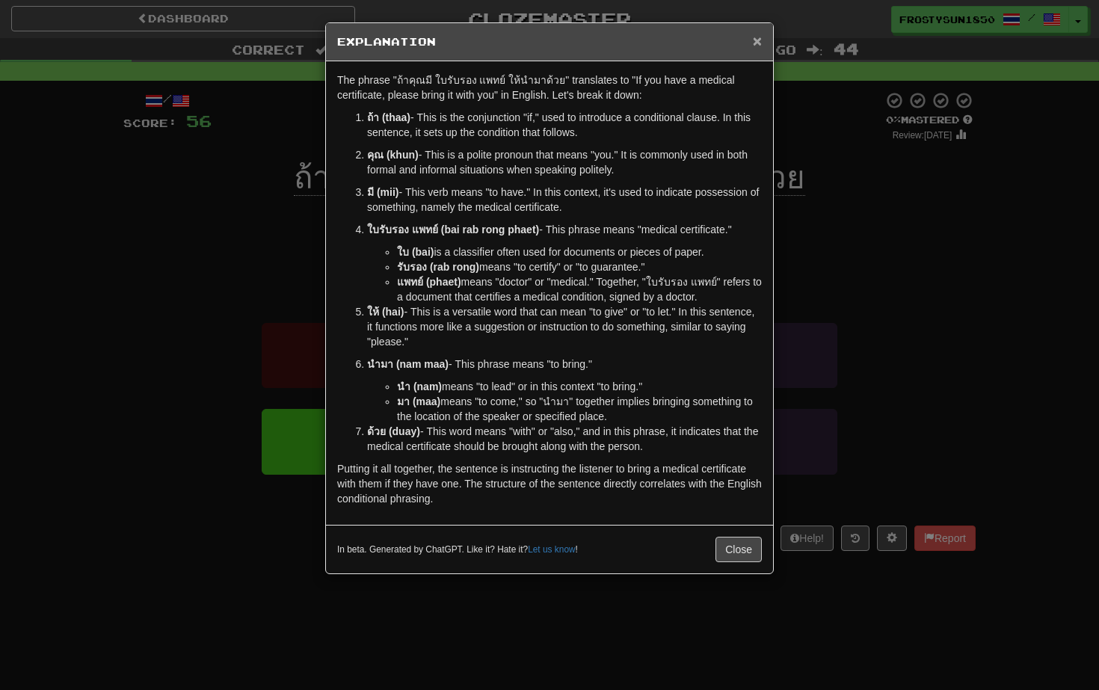
click at [757, 43] on span "×" at bounding box center [757, 40] width 9 height 17
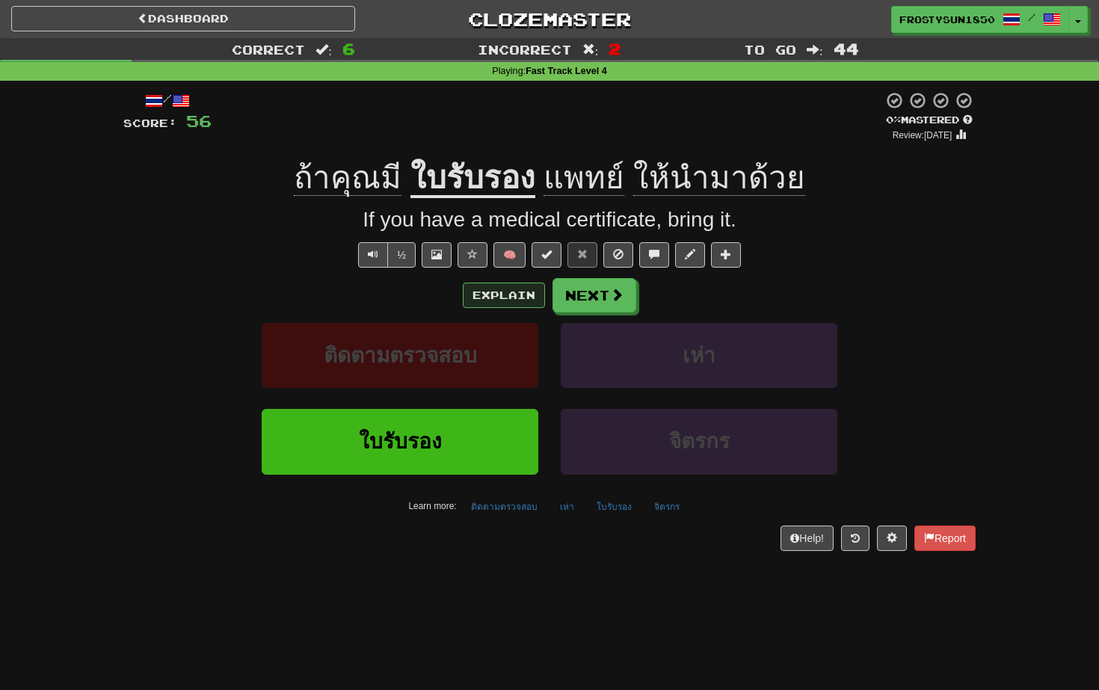
click at [524, 295] on button "Explain" at bounding box center [504, 295] width 82 height 25
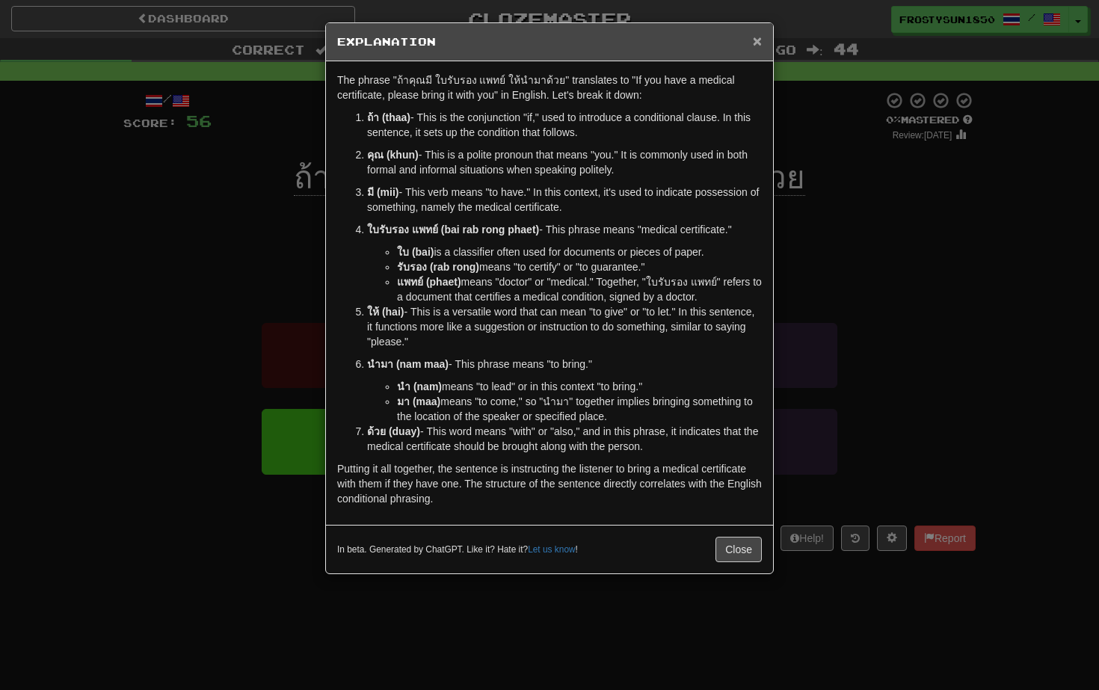
click at [755, 41] on span "×" at bounding box center [757, 40] width 9 height 17
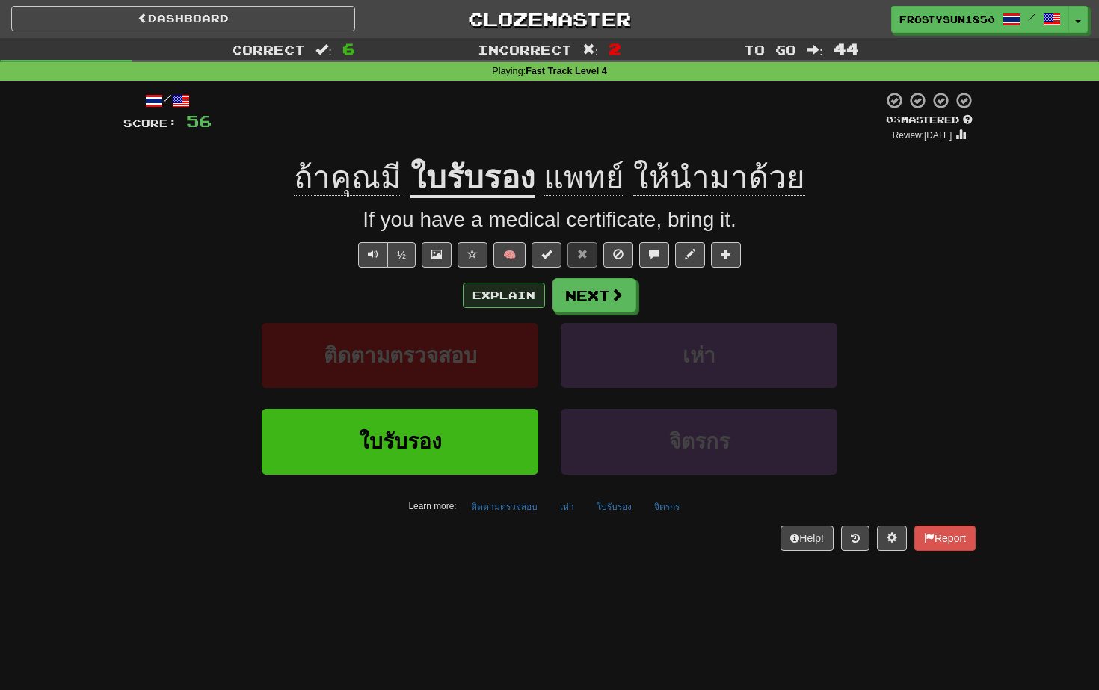
click at [511, 298] on button "Explain" at bounding box center [504, 295] width 82 height 25
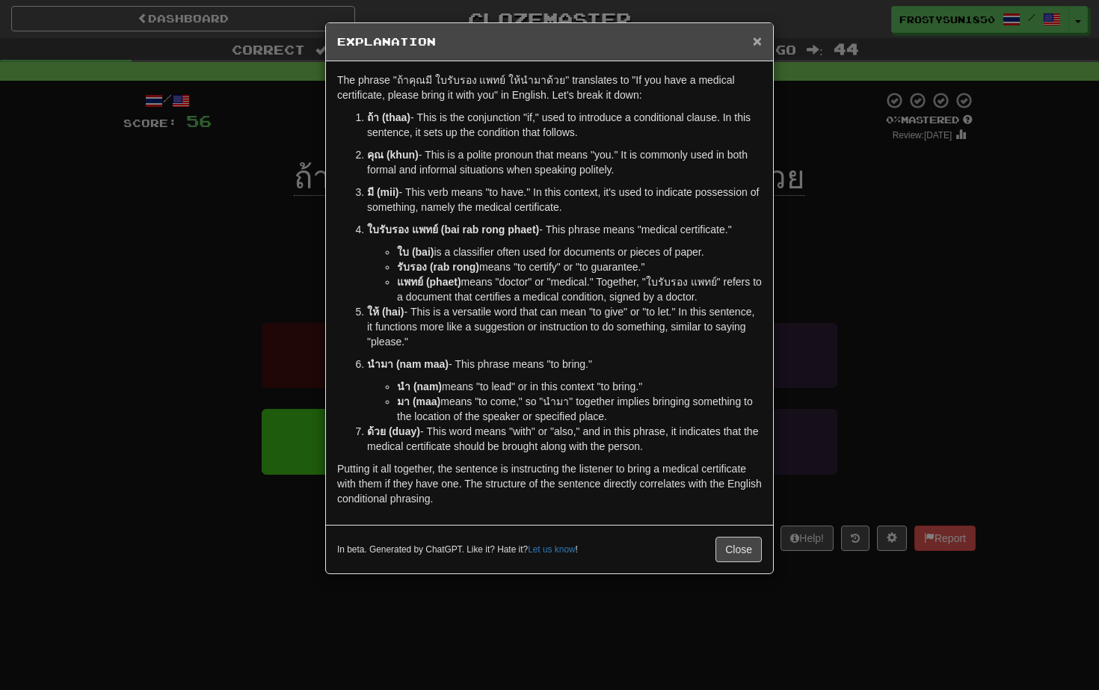
click at [754, 44] on span "×" at bounding box center [757, 40] width 9 height 17
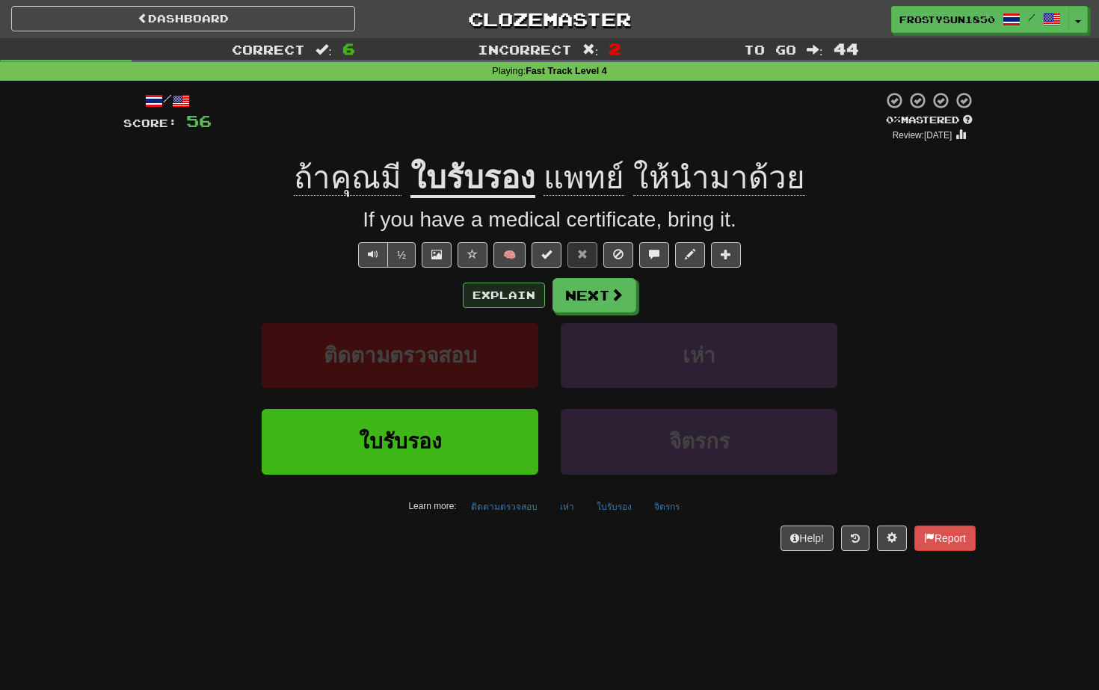
click at [523, 288] on button "Explain" at bounding box center [504, 295] width 82 height 25
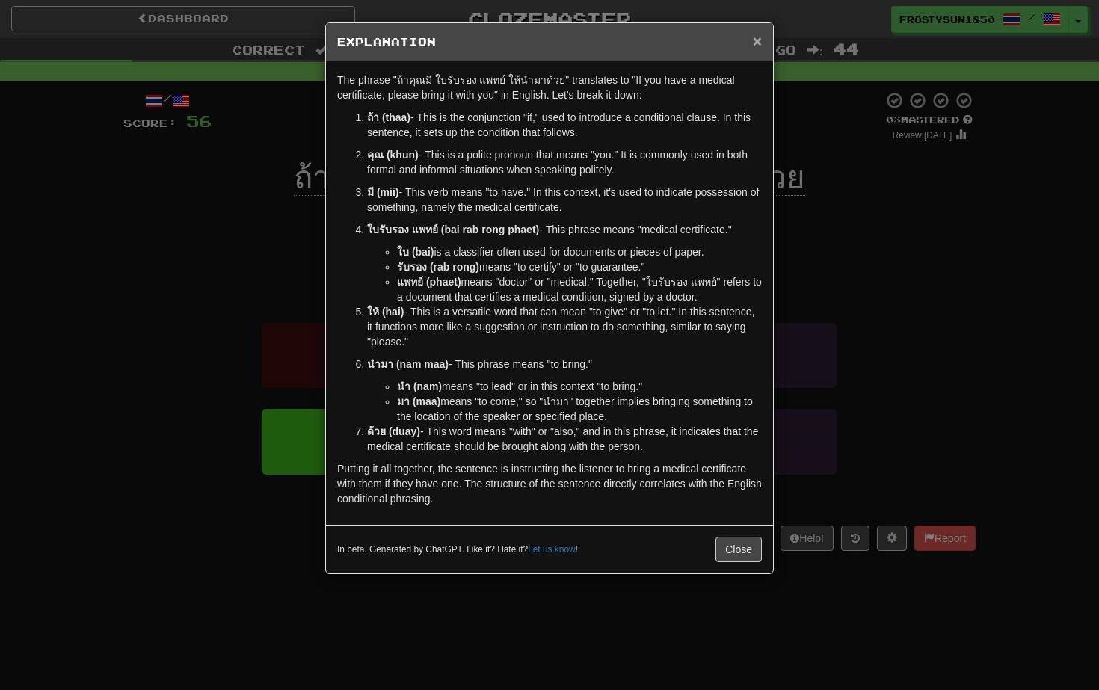
click at [755, 44] on span "×" at bounding box center [757, 40] width 9 height 17
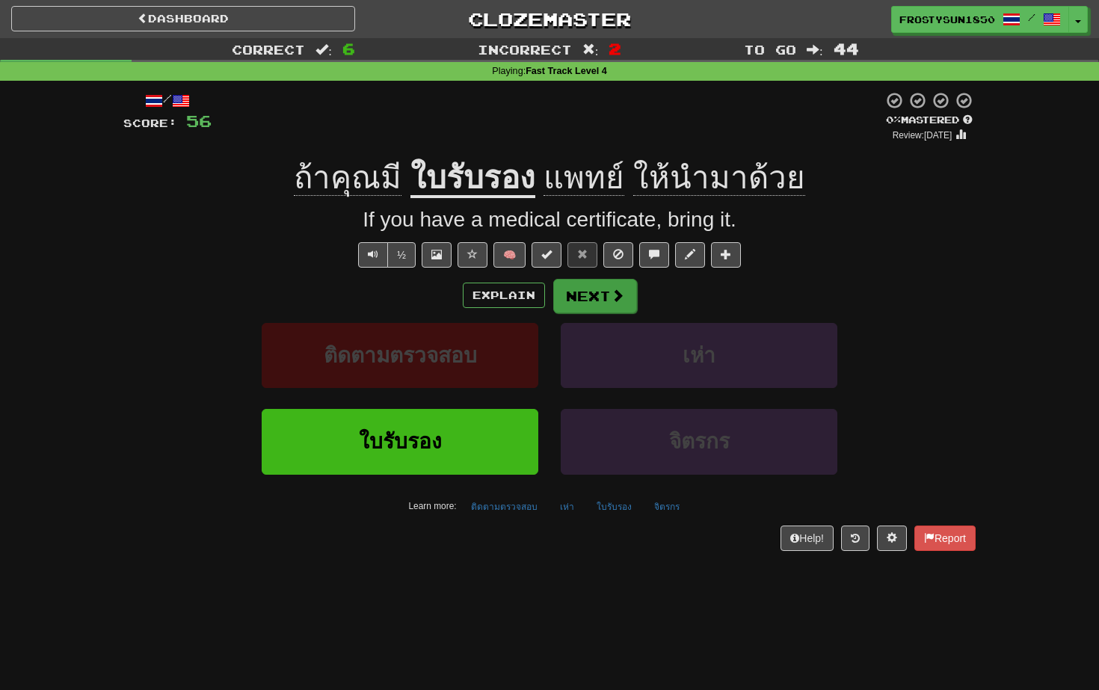
click at [620, 296] on span at bounding box center [617, 295] width 13 height 13
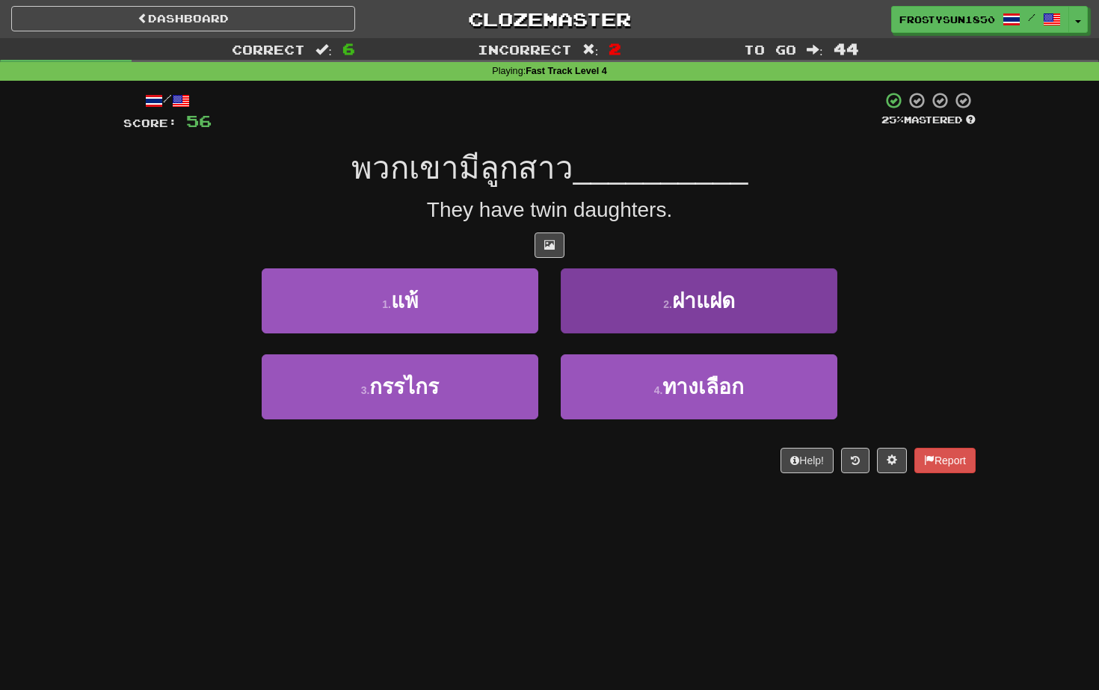
click at [620, 283] on button "2 . ฝาแฝด" at bounding box center [699, 300] width 277 height 65
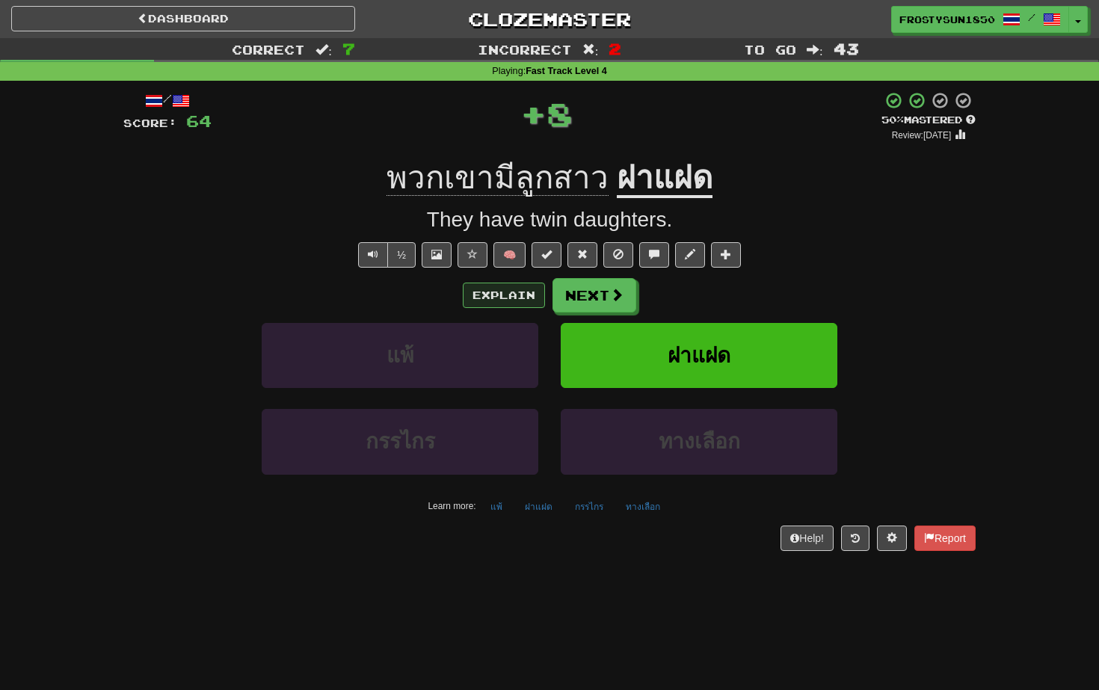
click at [480, 300] on button "Explain" at bounding box center [504, 295] width 82 height 25
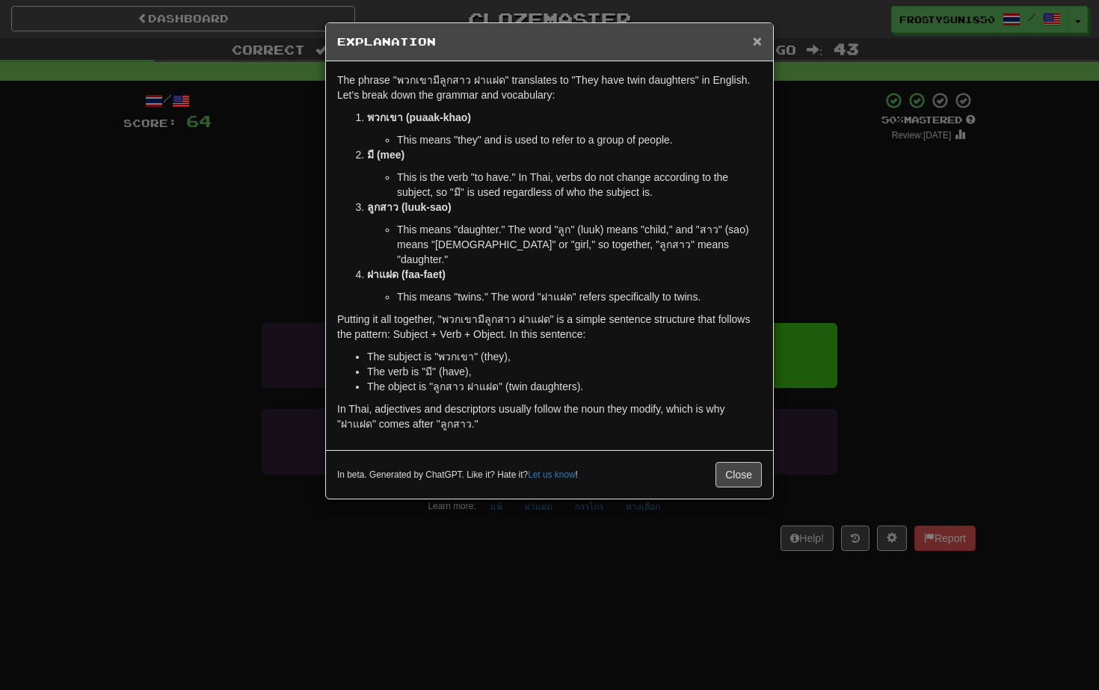
click at [756, 40] on span "×" at bounding box center [757, 40] width 9 height 17
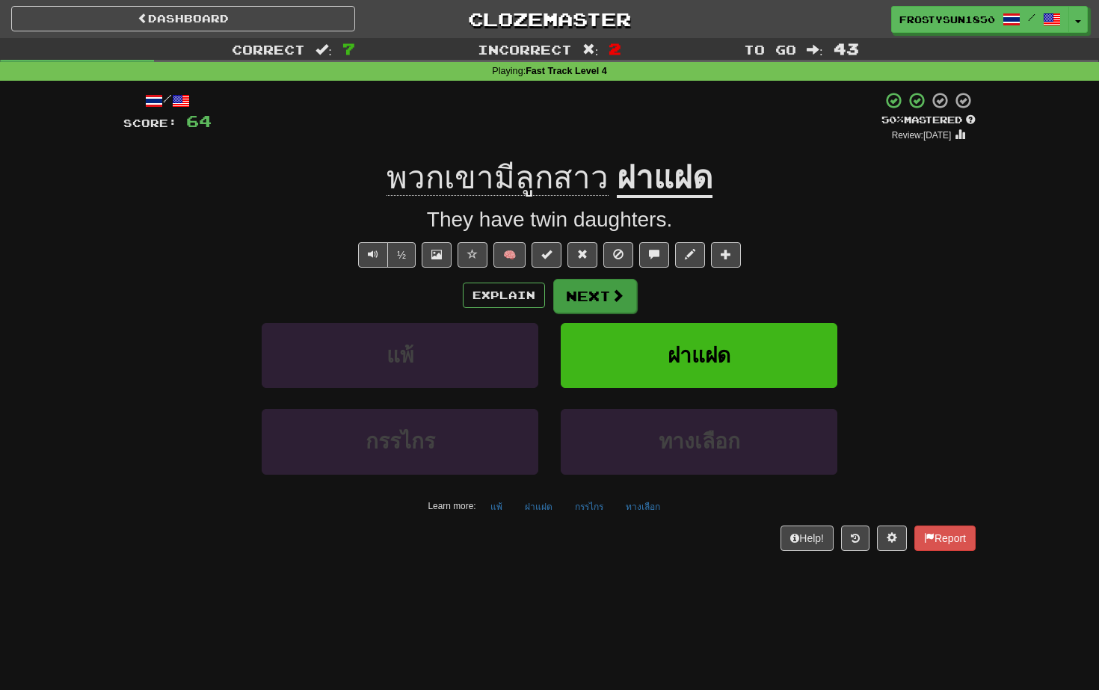
click at [607, 298] on button "Next" at bounding box center [595, 296] width 84 height 34
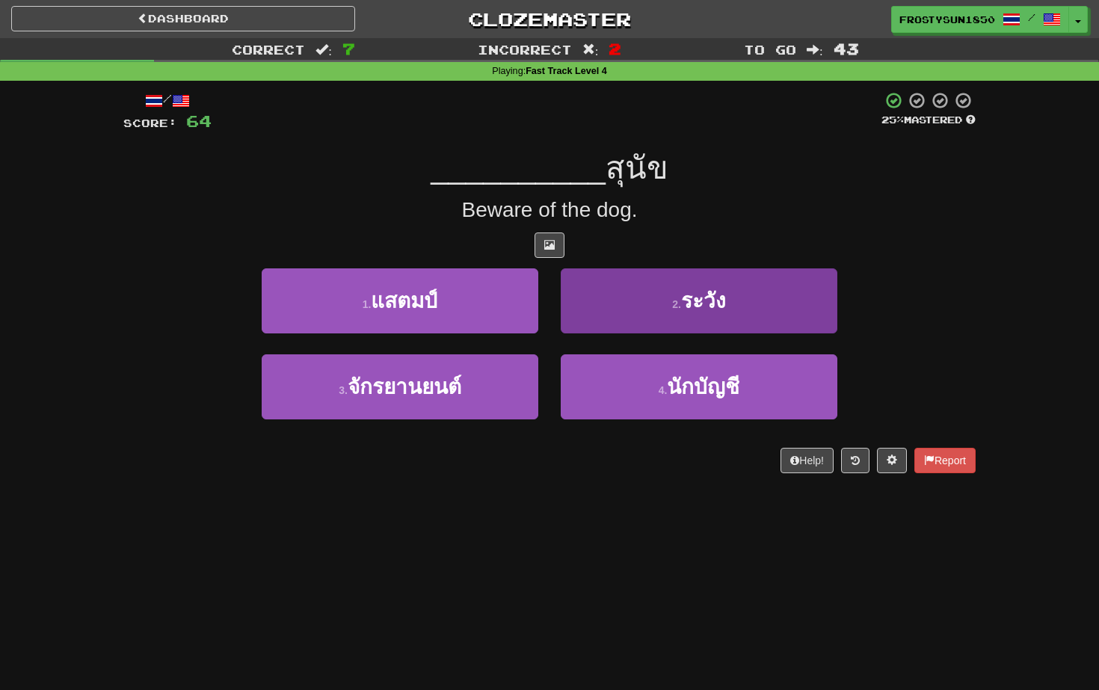
click at [640, 302] on button "2 . ระวัง" at bounding box center [699, 300] width 277 height 65
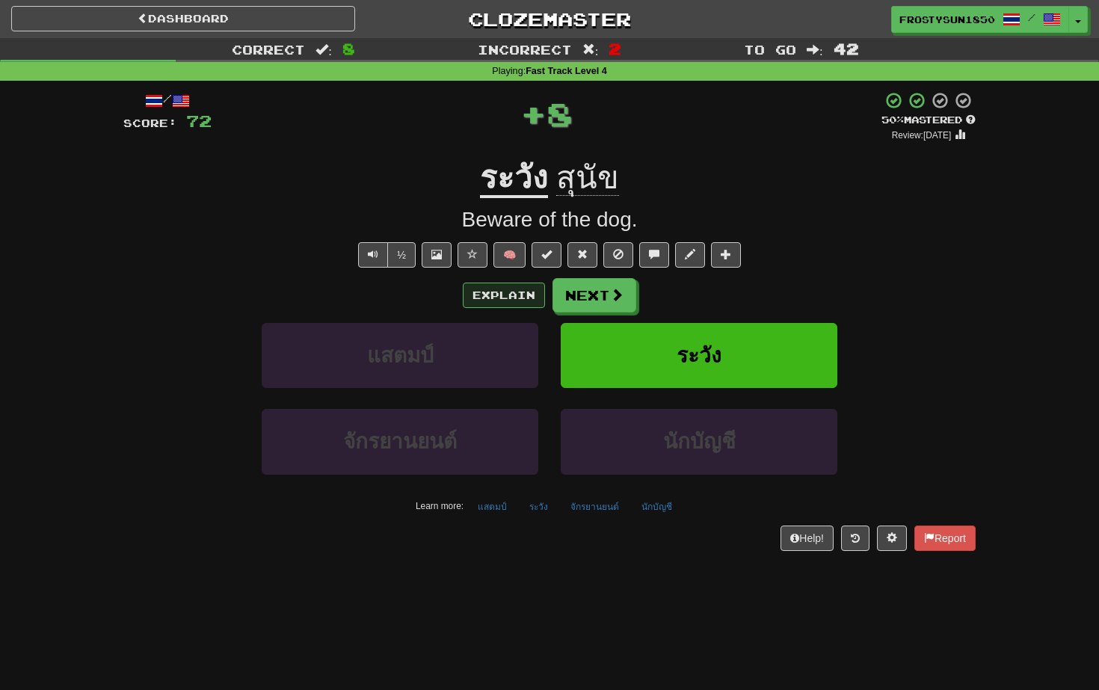
click at [495, 295] on button "Explain" at bounding box center [504, 295] width 82 height 25
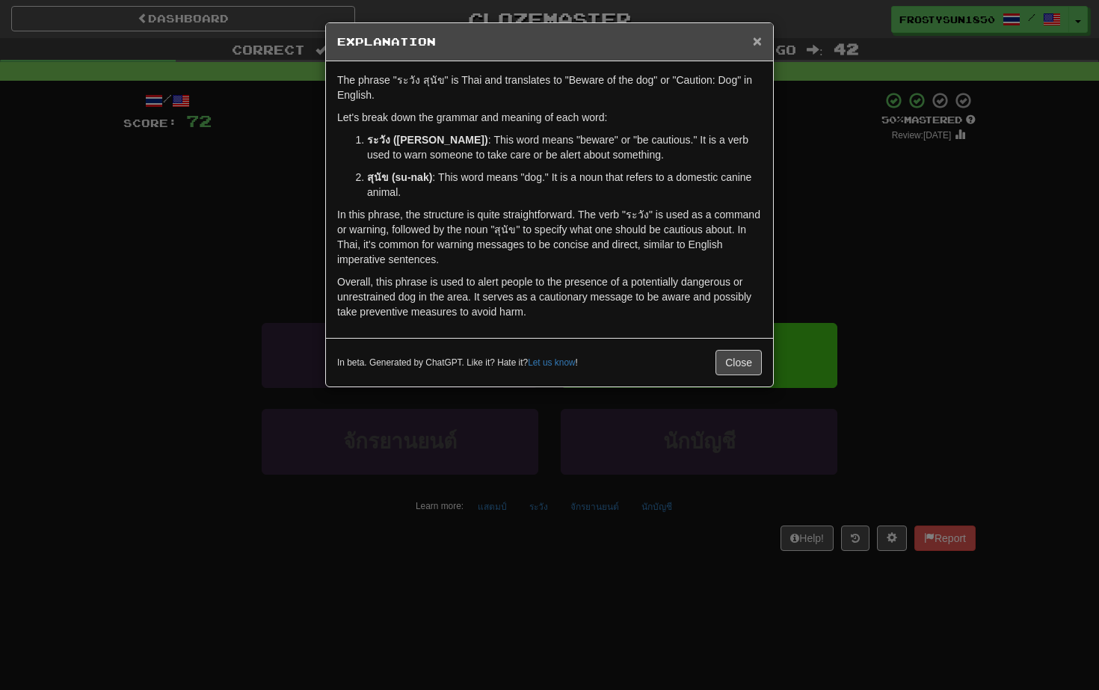
click at [756, 41] on span "×" at bounding box center [757, 40] width 9 height 17
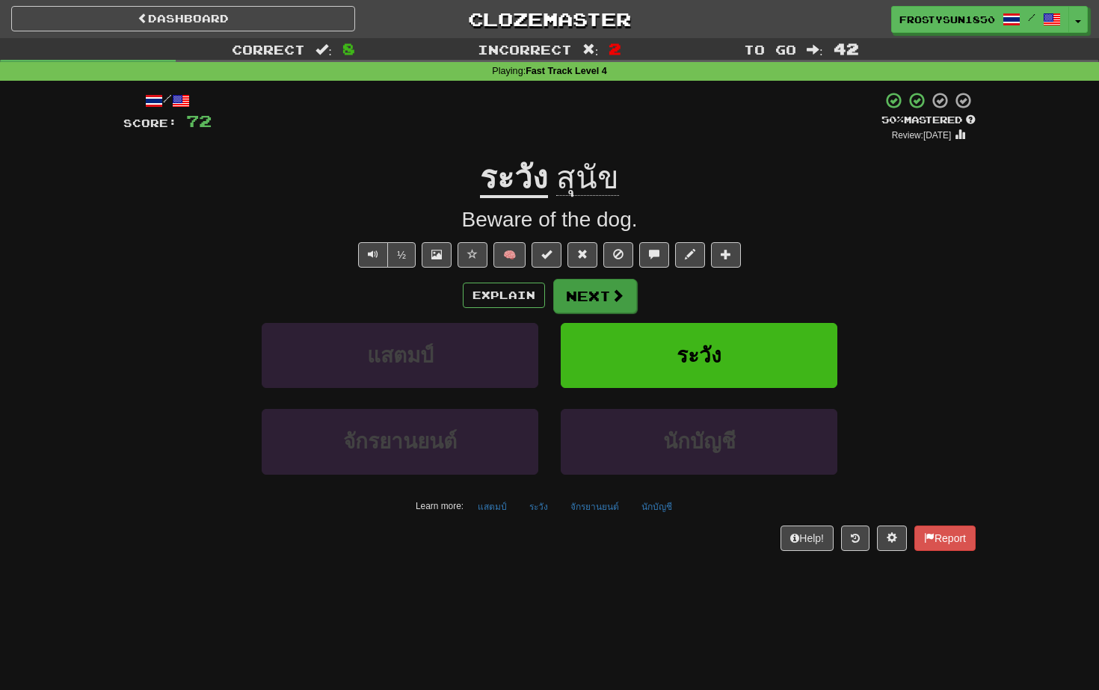
click at [606, 293] on button "Next" at bounding box center [595, 296] width 84 height 34
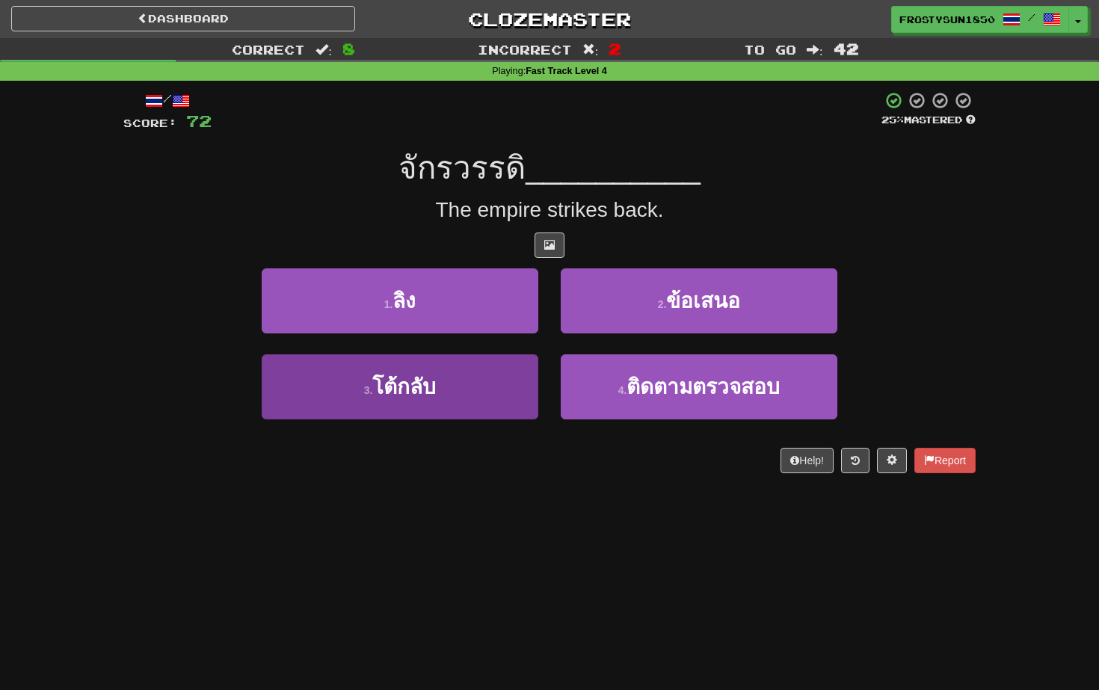
click at [496, 388] on button "3 . โต้กลับ" at bounding box center [400, 386] width 277 height 65
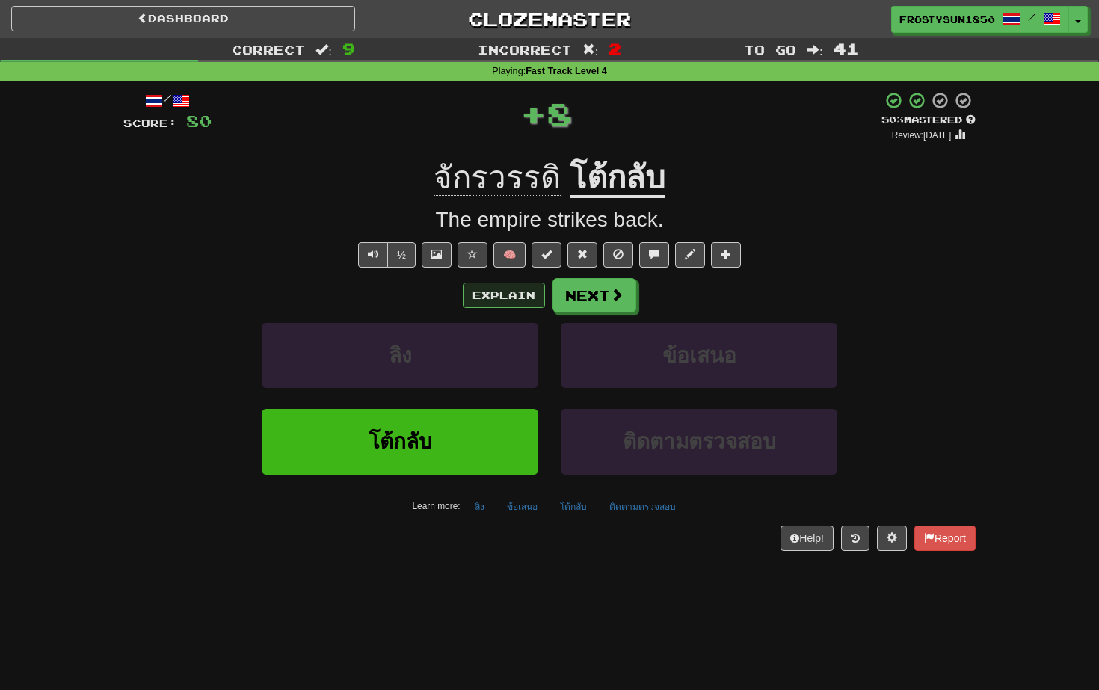
click at [504, 299] on button "Explain" at bounding box center [504, 295] width 82 height 25
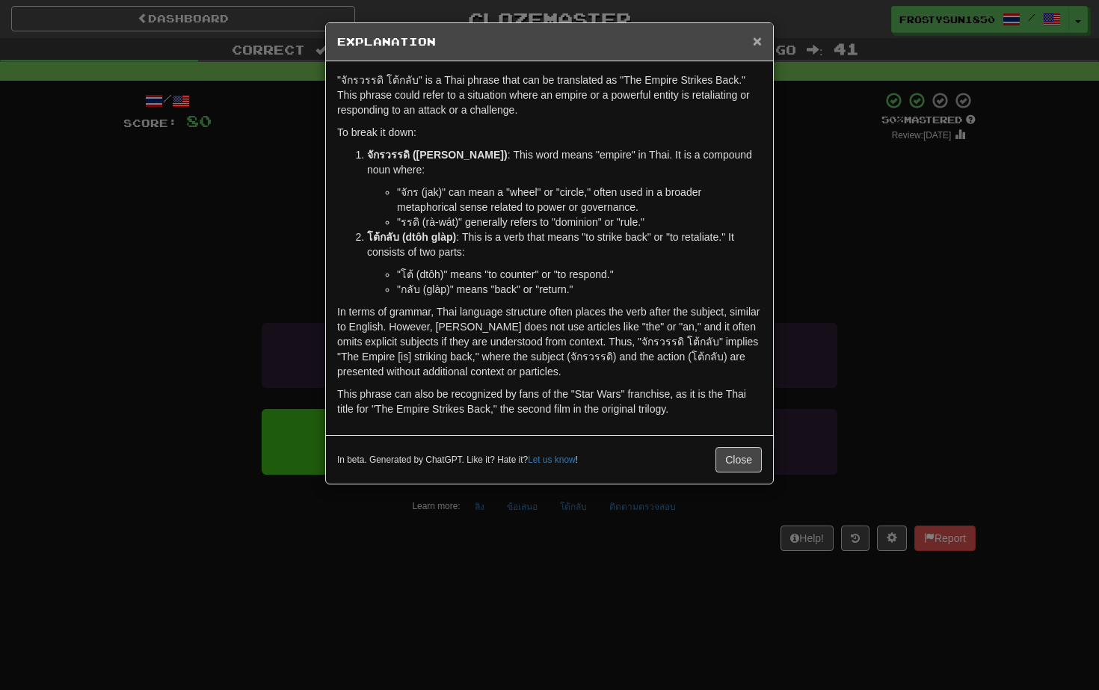
click at [755, 43] on span "×" at bounding box center [757, 40] width 9 height 17
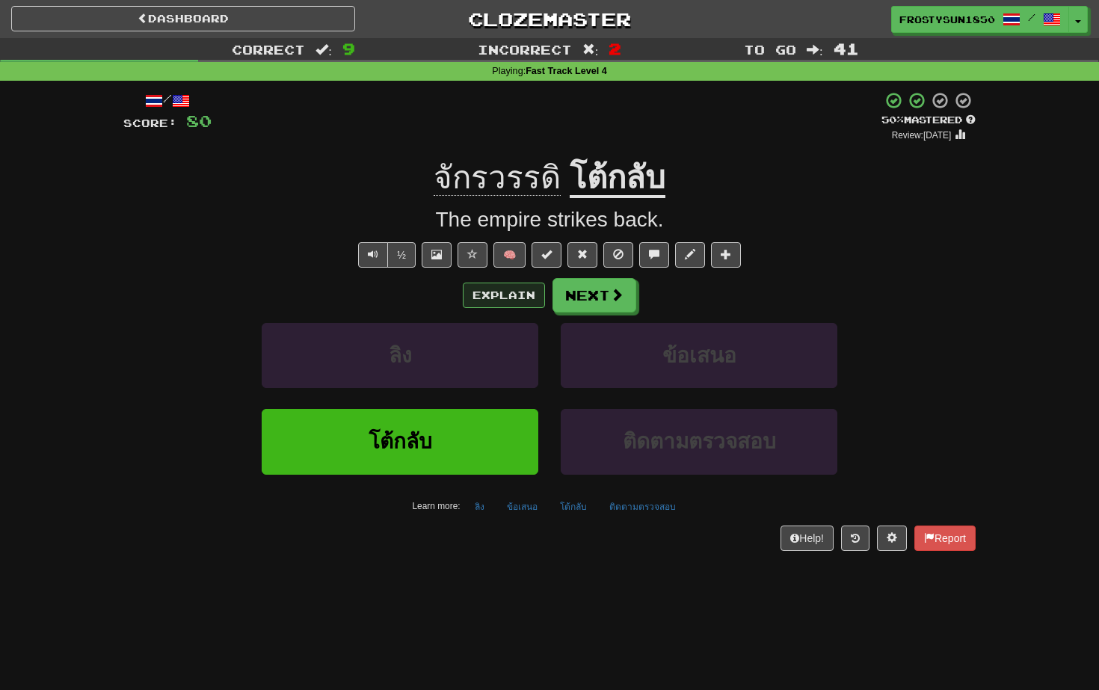
click at [514, 286] on button "Explain" at bounding box center [504, 295] width 82 height 25
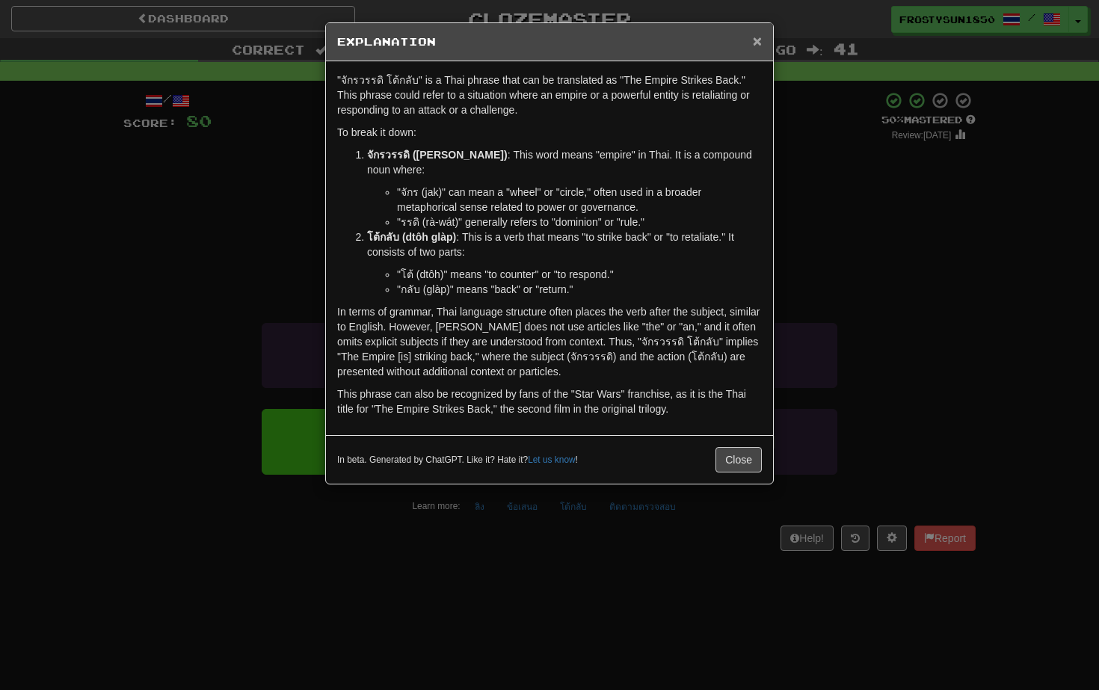
click at [758, 37] on span "×" at bounding box center [757, 40] width 9 height 17
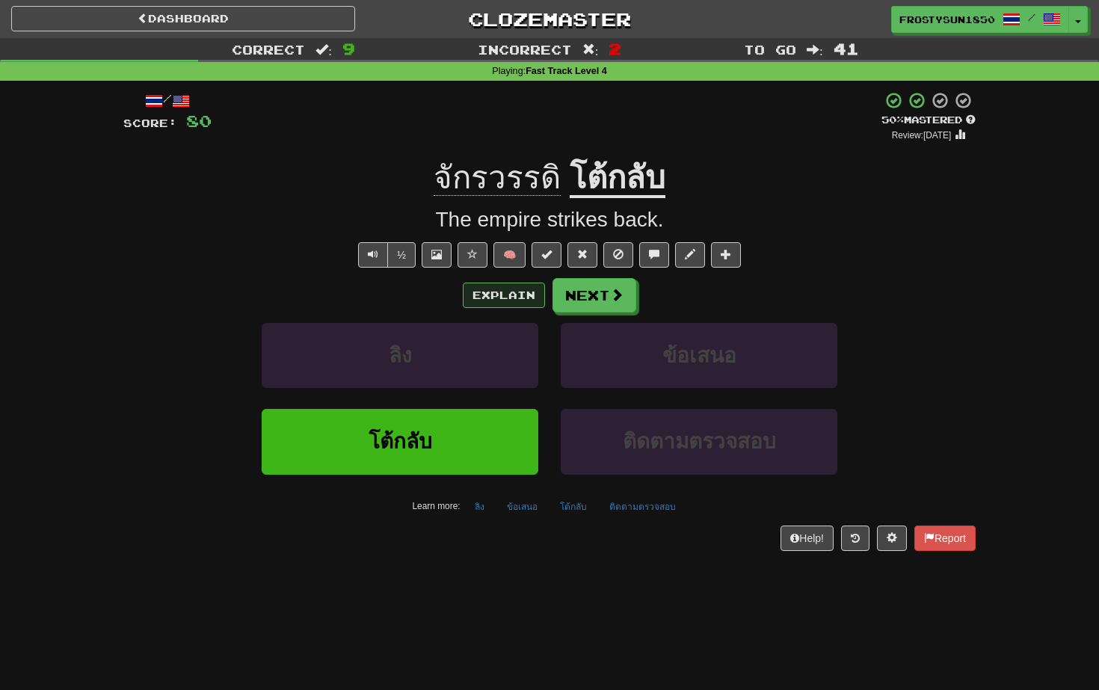
click at [531, 294] on button "Explain" at bounding box center [504, 295] width 82 height 25
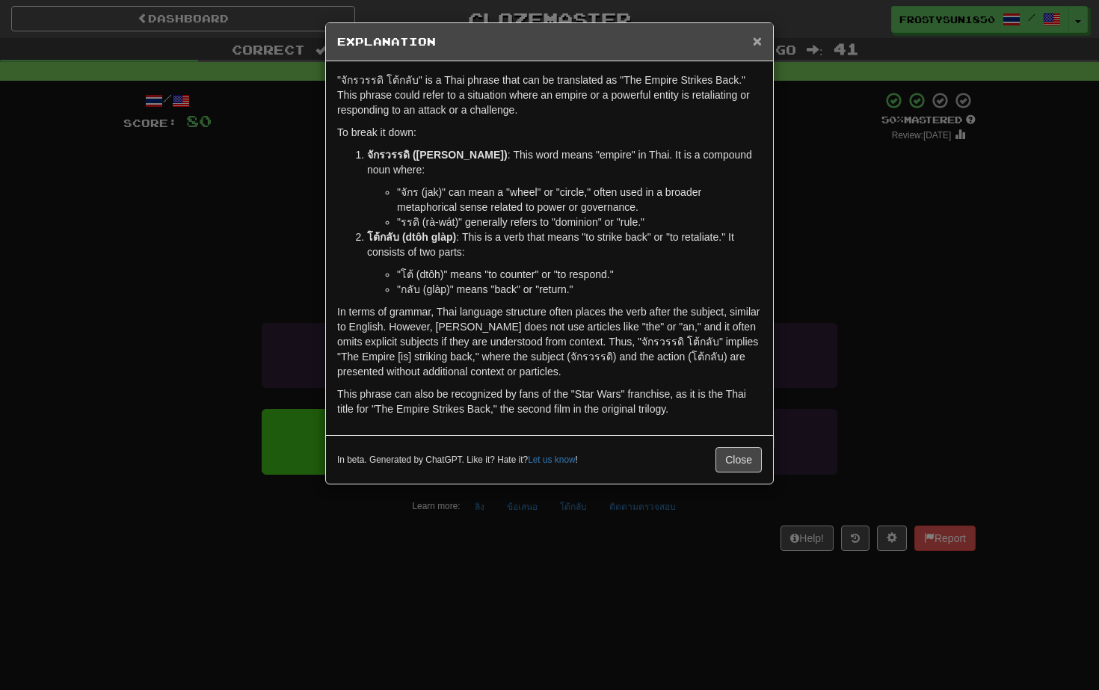
click at [756, 42] on span "×" at bounding box center [757, 40] width 9 height 17
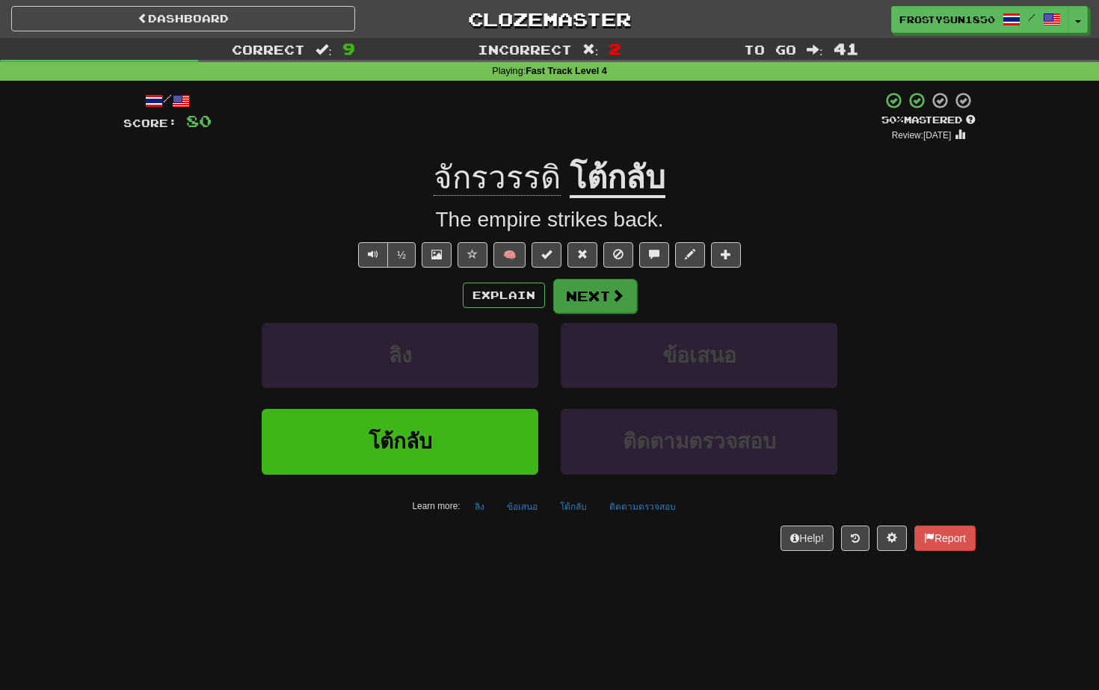
click at [607, 298] on button "Next" at bounding box center [595, 296] width 84 height 34
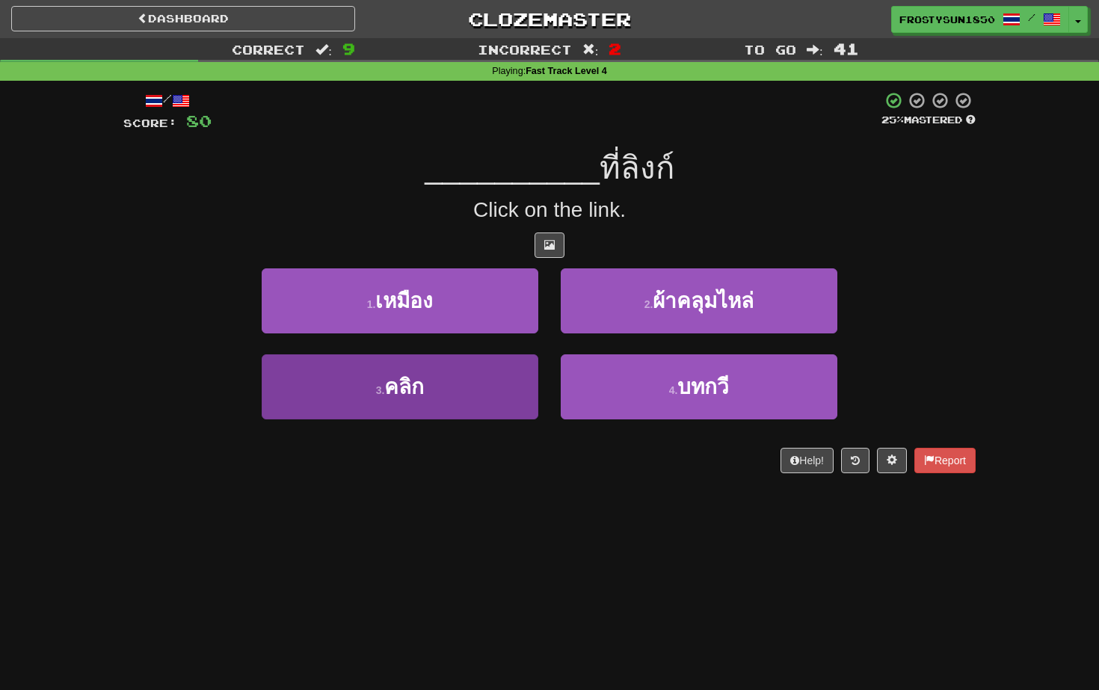
click at [440, 404] on button "3 . คลิก" at bounding box center [400, 386] width 277 height 65
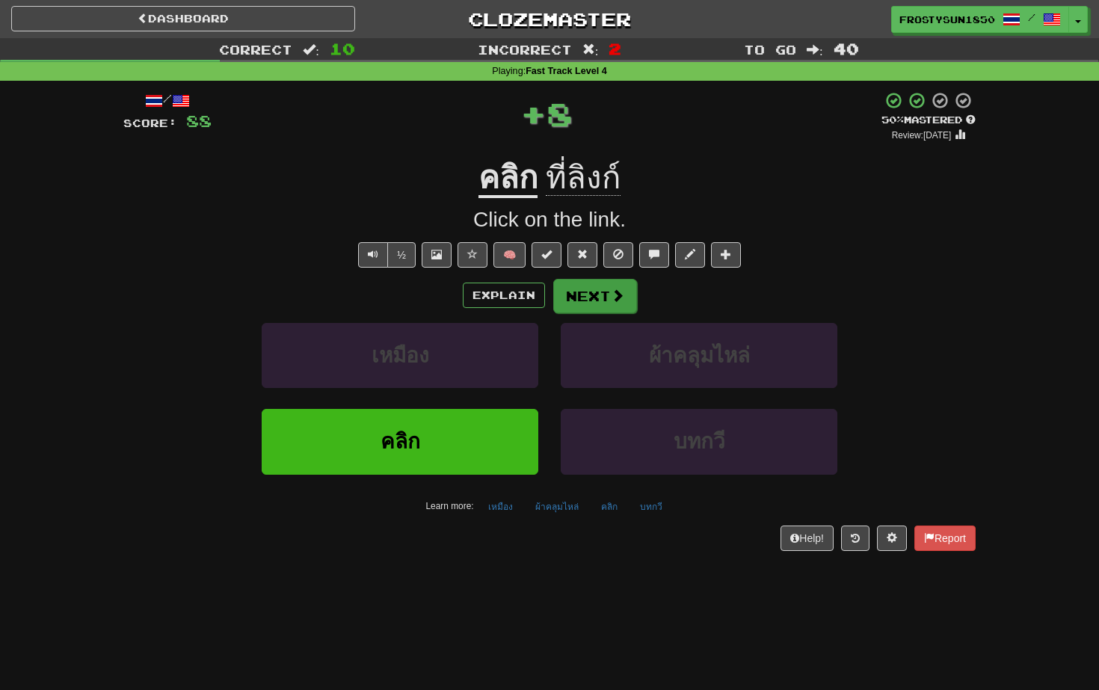
click at [583, 302] on button "Next" at bounding box center [595, 296] width 84 height 34
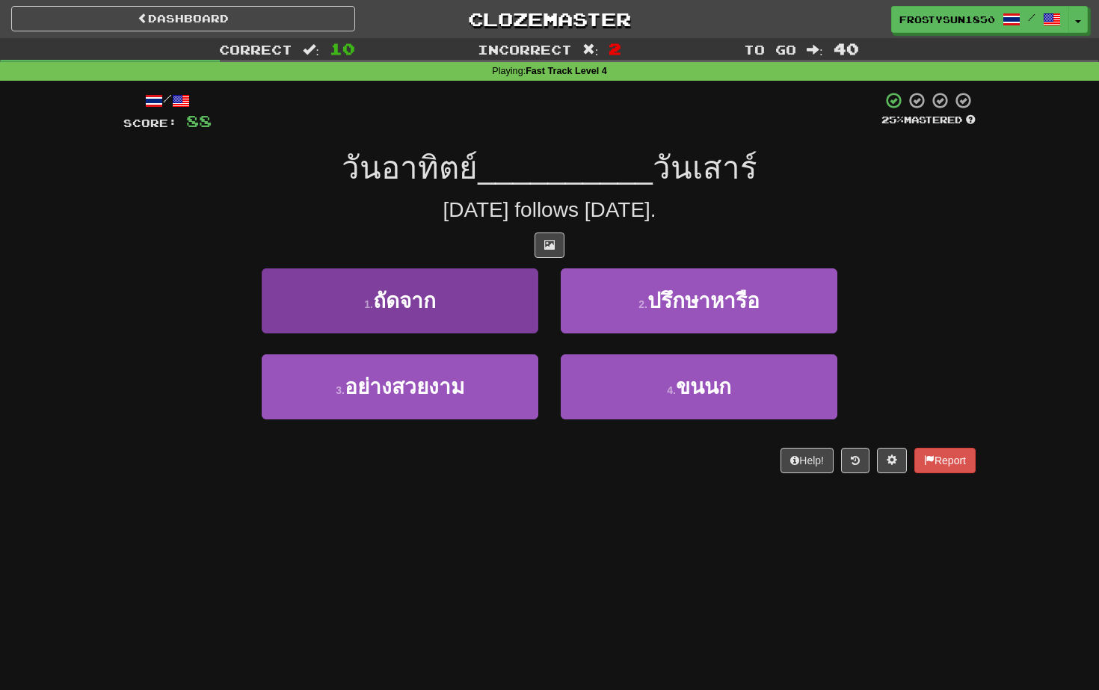
click at [476, 304] on button "1 . ถัดจาก" at bounding box center [400, 300] width 277 height 65
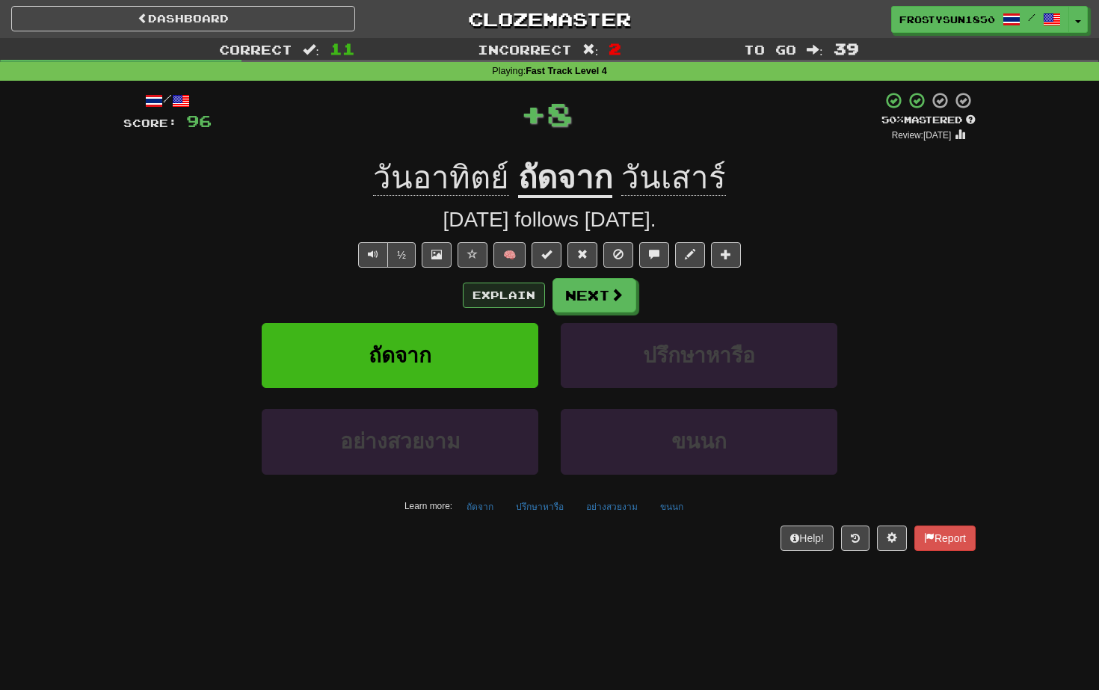
click at [495, 297] on button "Explain" at bounding box center [504, 295] width 82 height 25
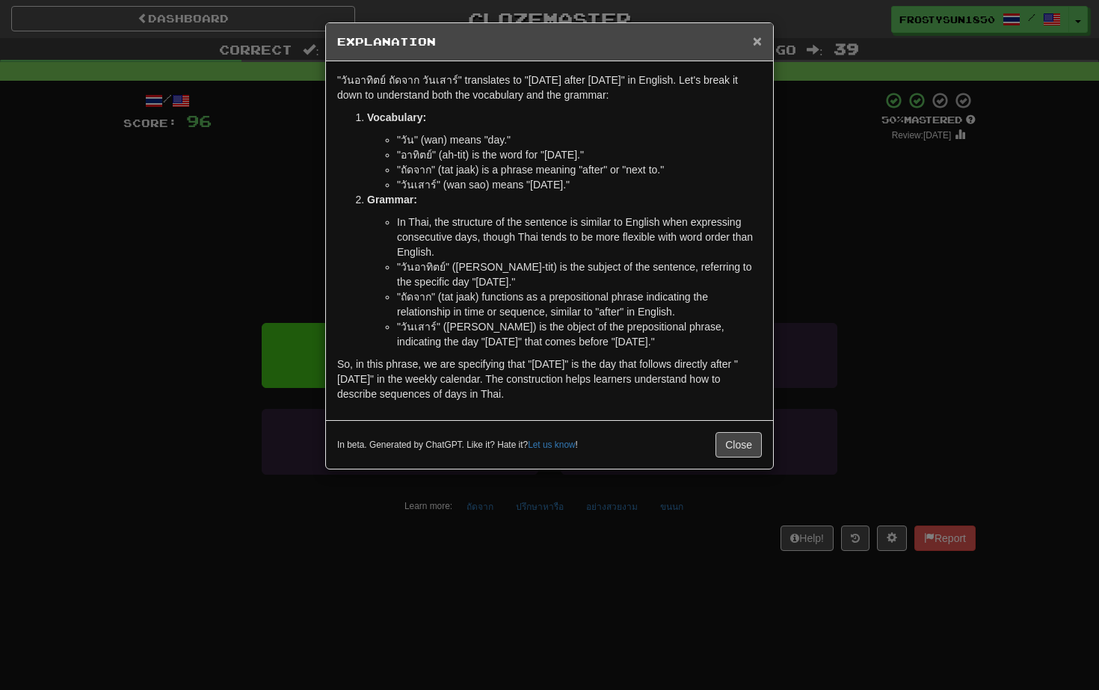
click at [754, 41] on span "×" at bounding box center [757, 40] width 9 height 17
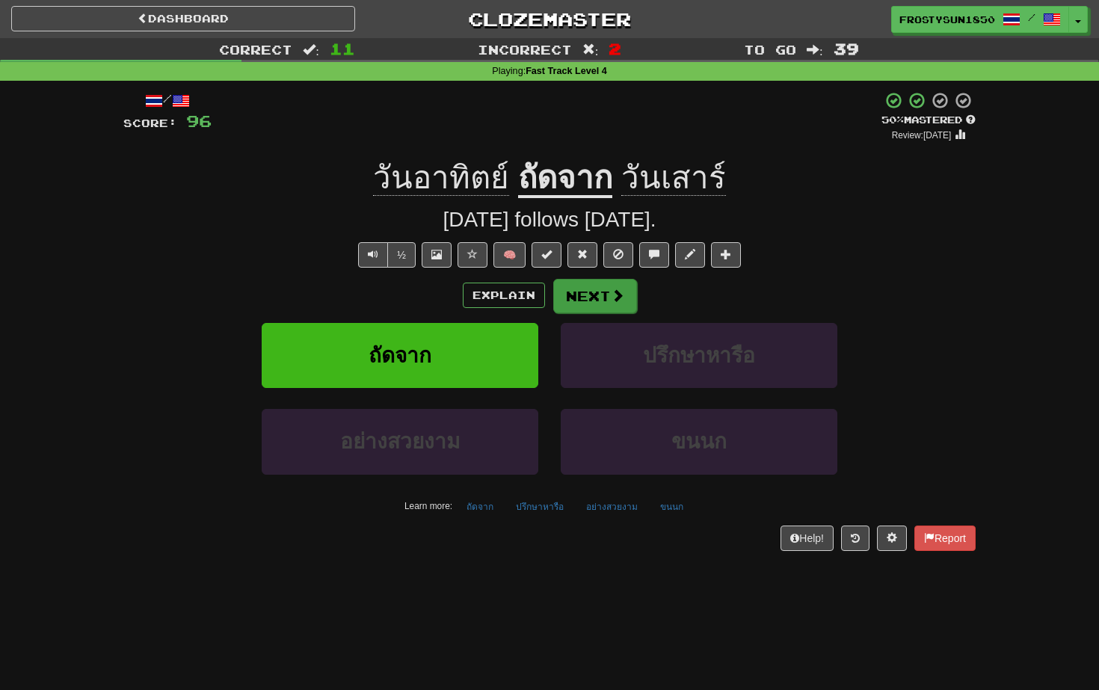
click at [588, 292] on button "Next" at bounding box center [595, 296] width 84 height 34
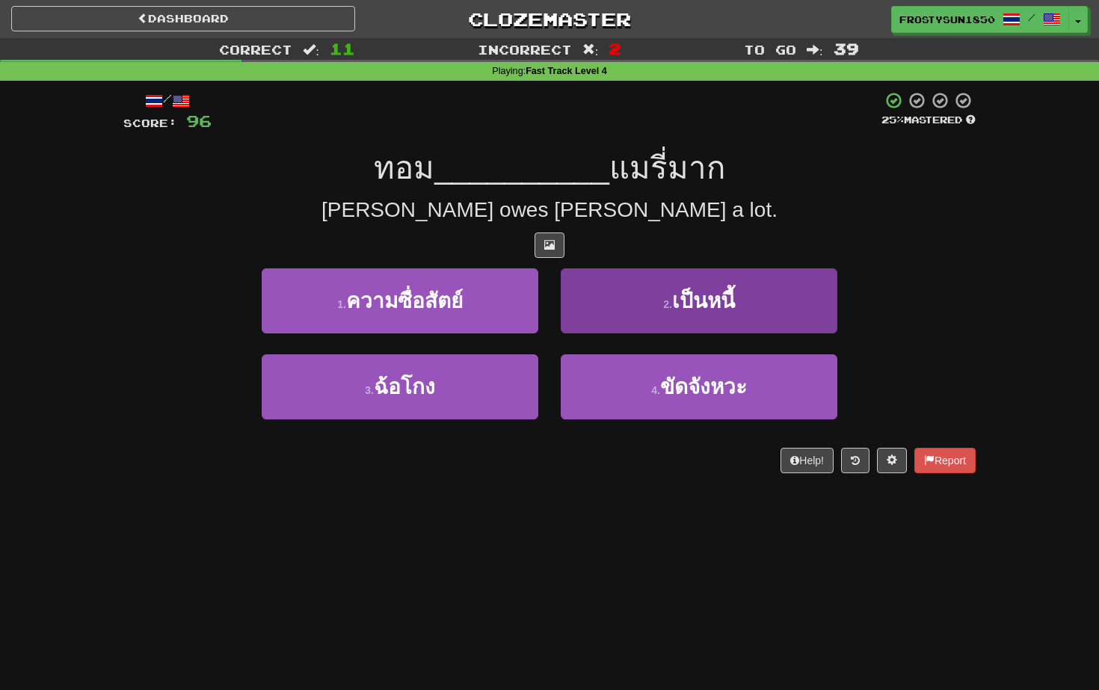
click at [588, 278] on button "2 . เป็นหนี้" at bounding box center [699, 300] width 277 height 65
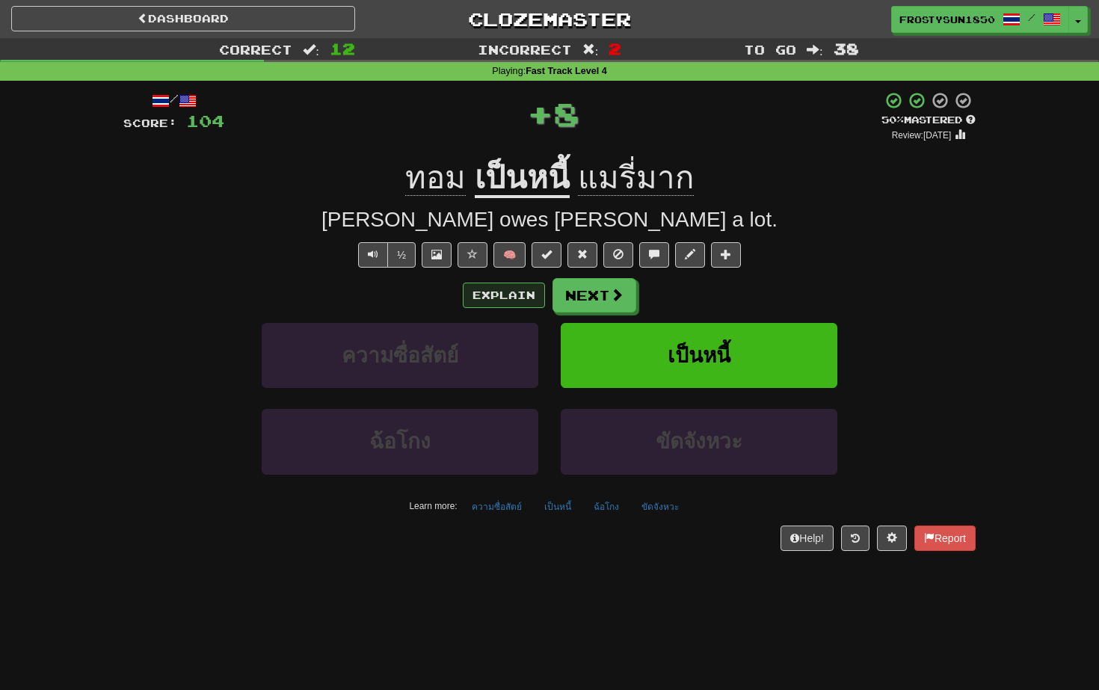
click at [518, 295] on button "Explain" at bounding box center [504, 295] width 82 height 25
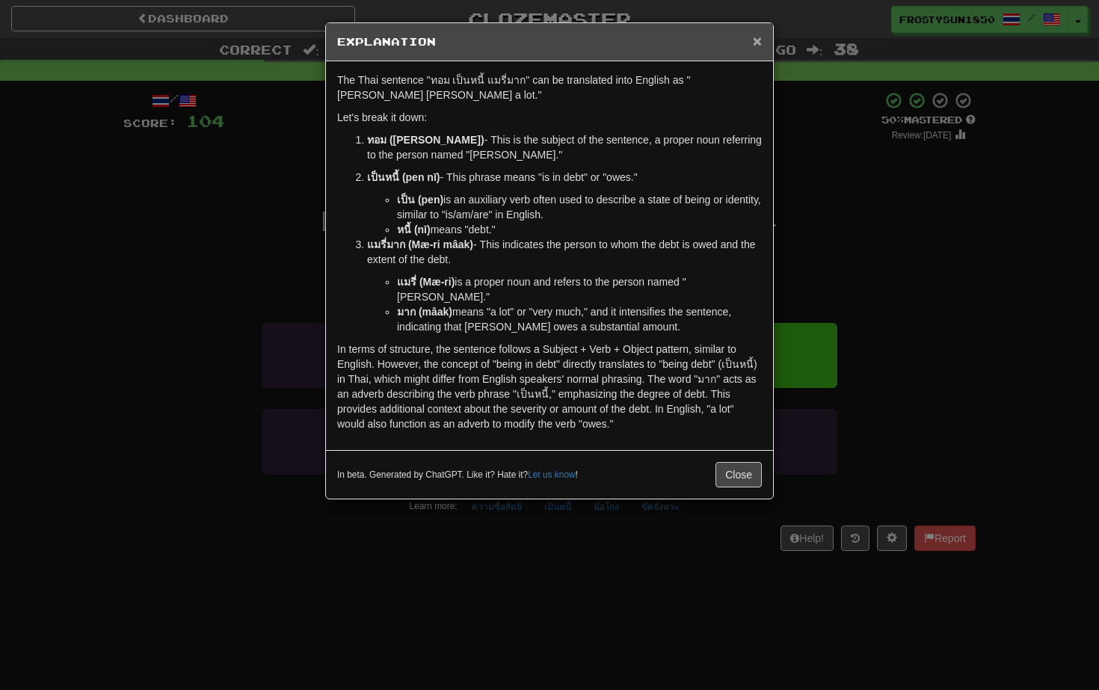
click at [758, 37] on span "×" at bounding box center [757, 40] width 9 height 17
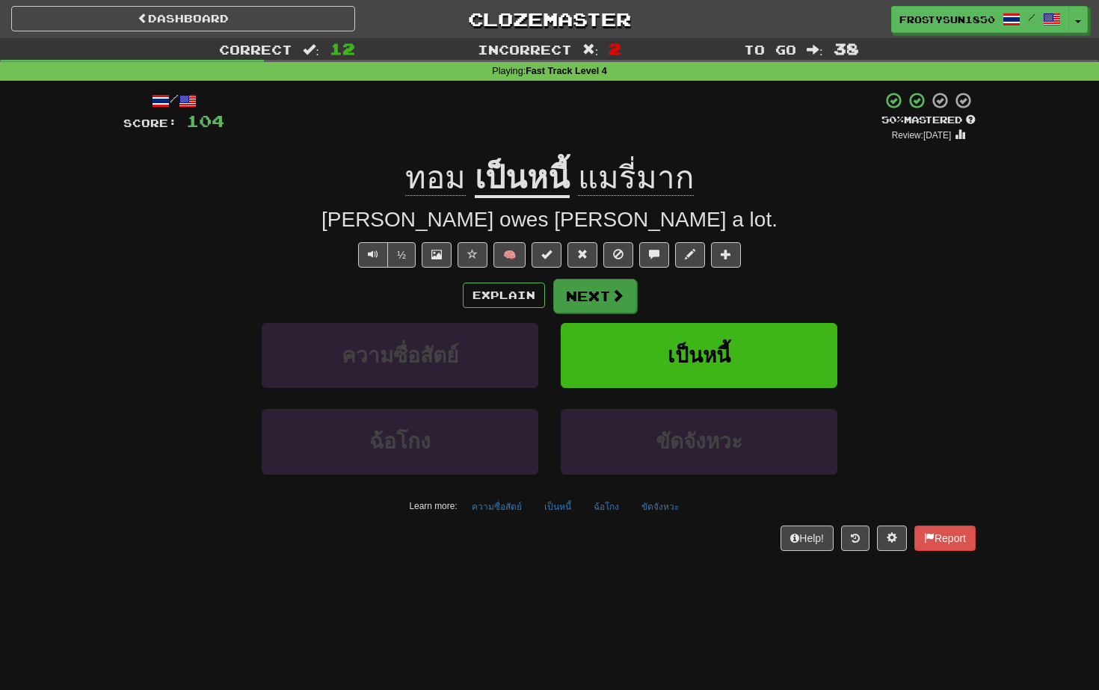
click at [598, 289] on button "Next" at bounding box center [595, 296] width 84 height 34
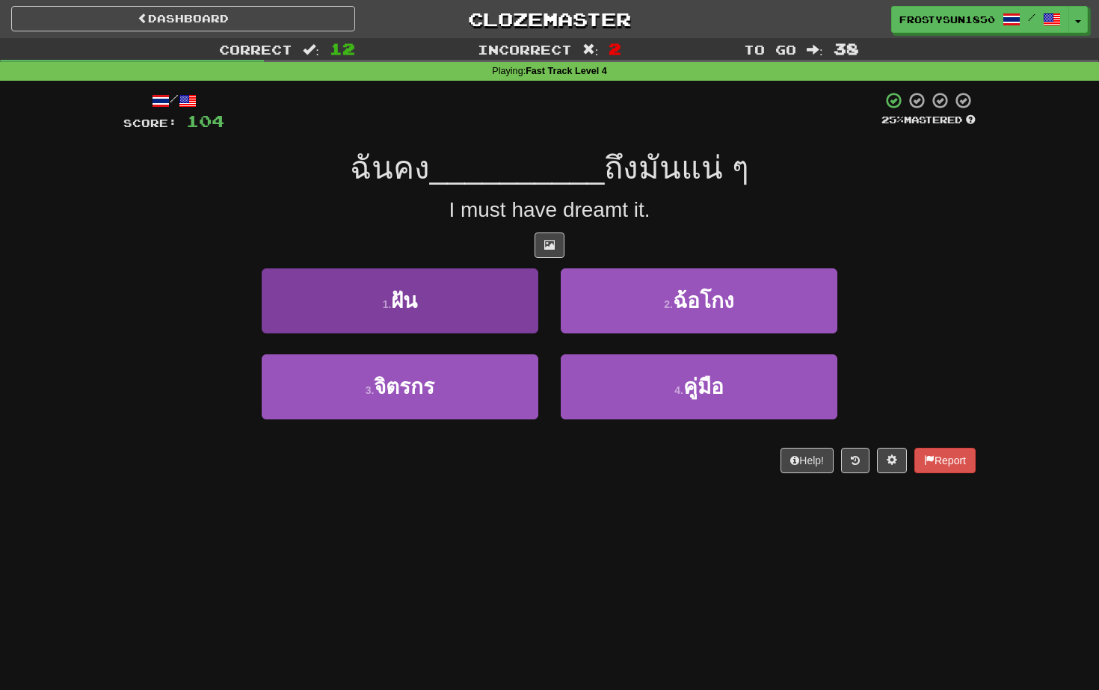
click at [375, 300] on button "1 . ฝัน" at bounding box center [400, 300] width 277 height 65
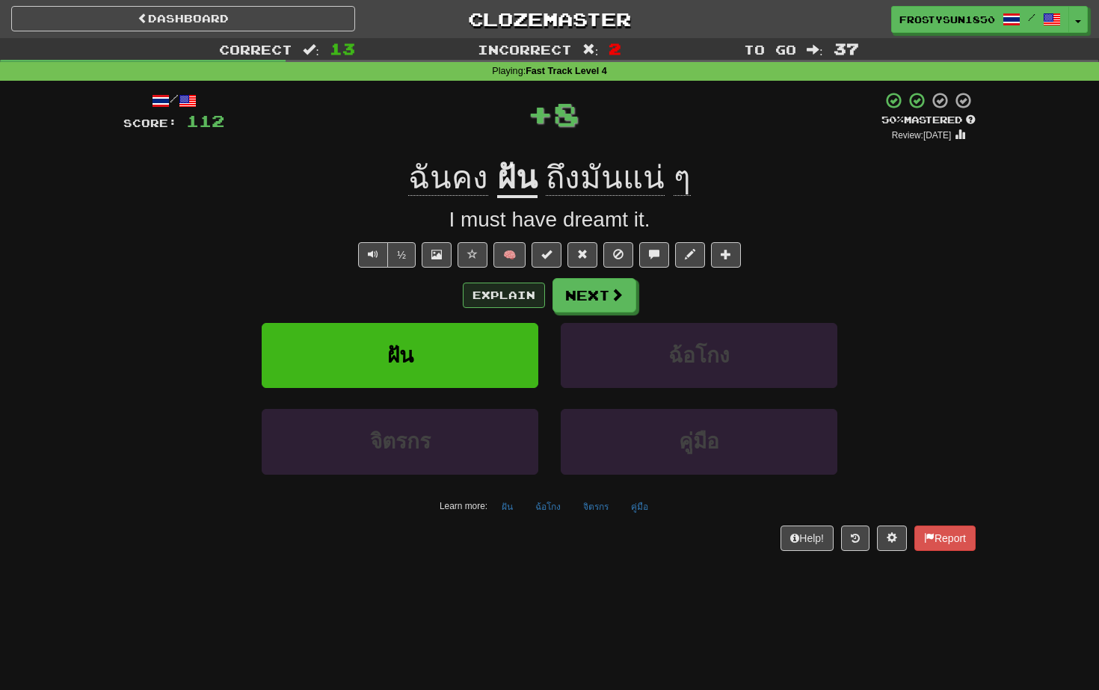
click at [496, 295] on button "Explain" at bounding box center [504, 295] width 82 height 25
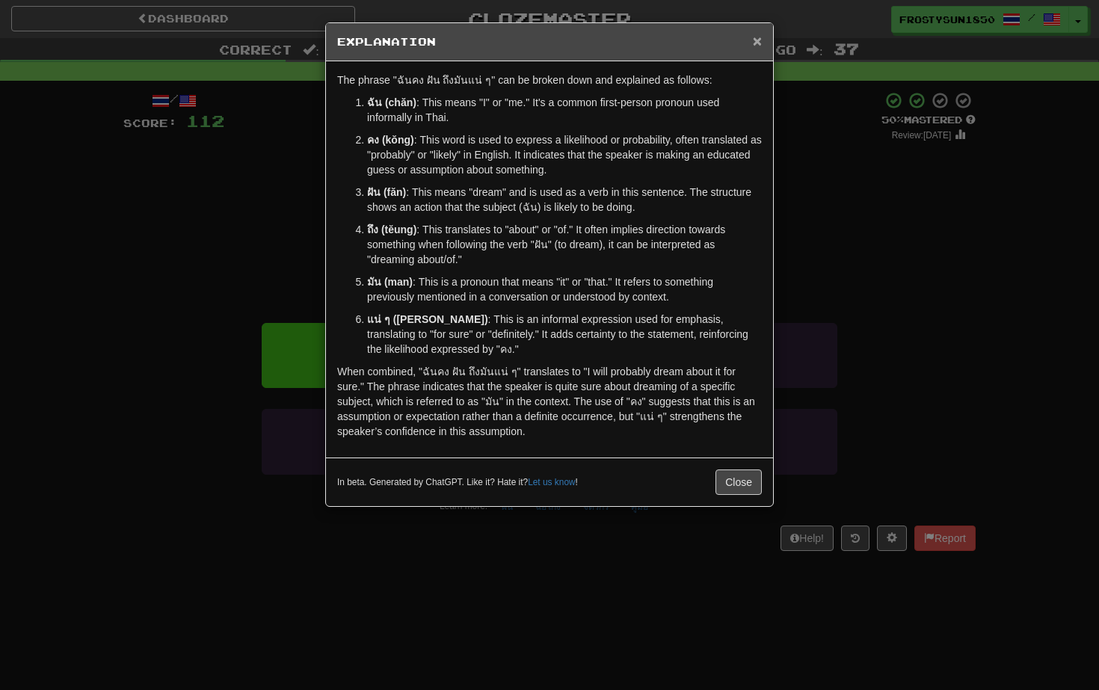
click at [756, 39] on span "×" at bounding box center [757, 40] width 9 height 17
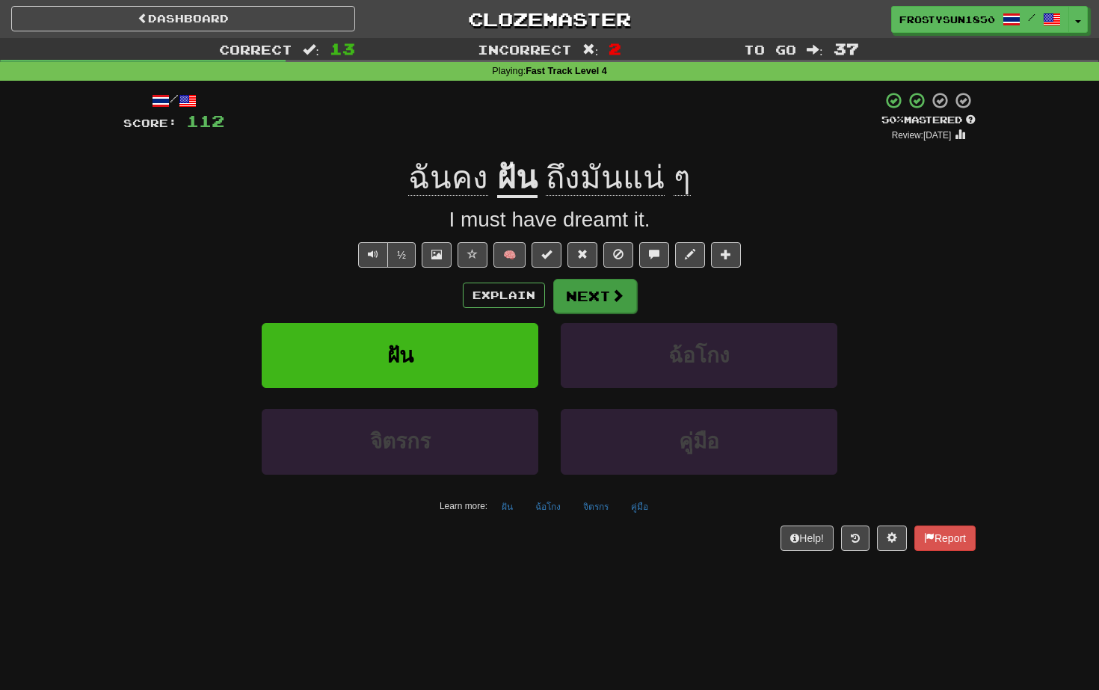
click at [596, 290] on button "Next" at bounding box center [595, 296] width 84 height 34
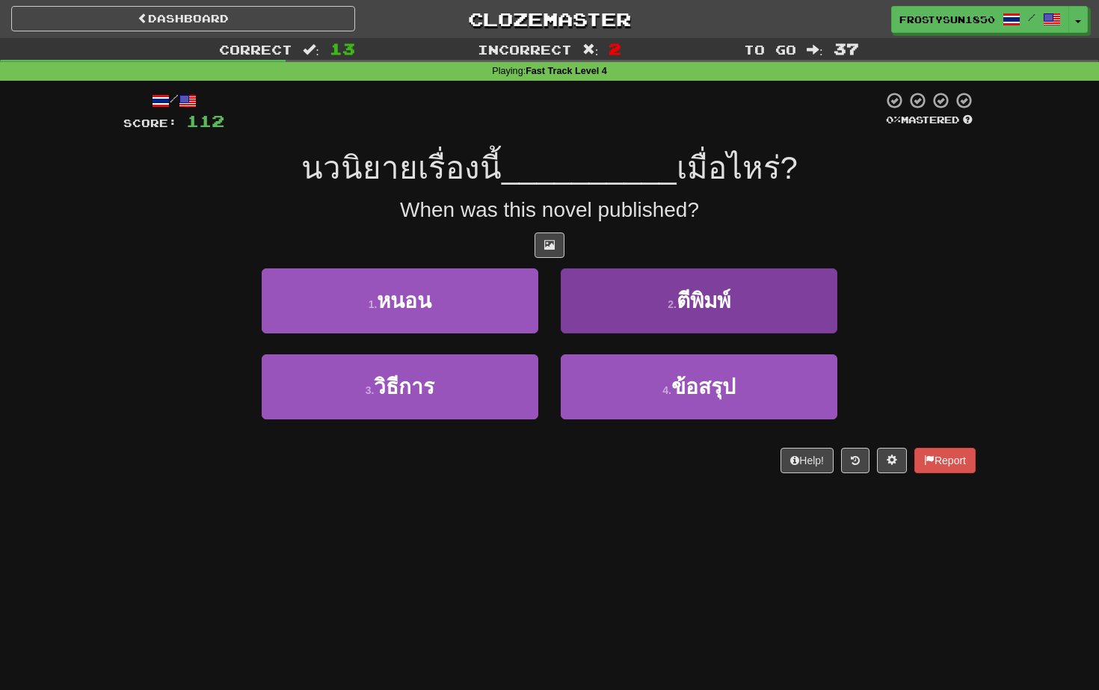
click at [582, 293] on button "2 . [PERSON_NAME]" at bounding box center [699, 300] width 277 height 65
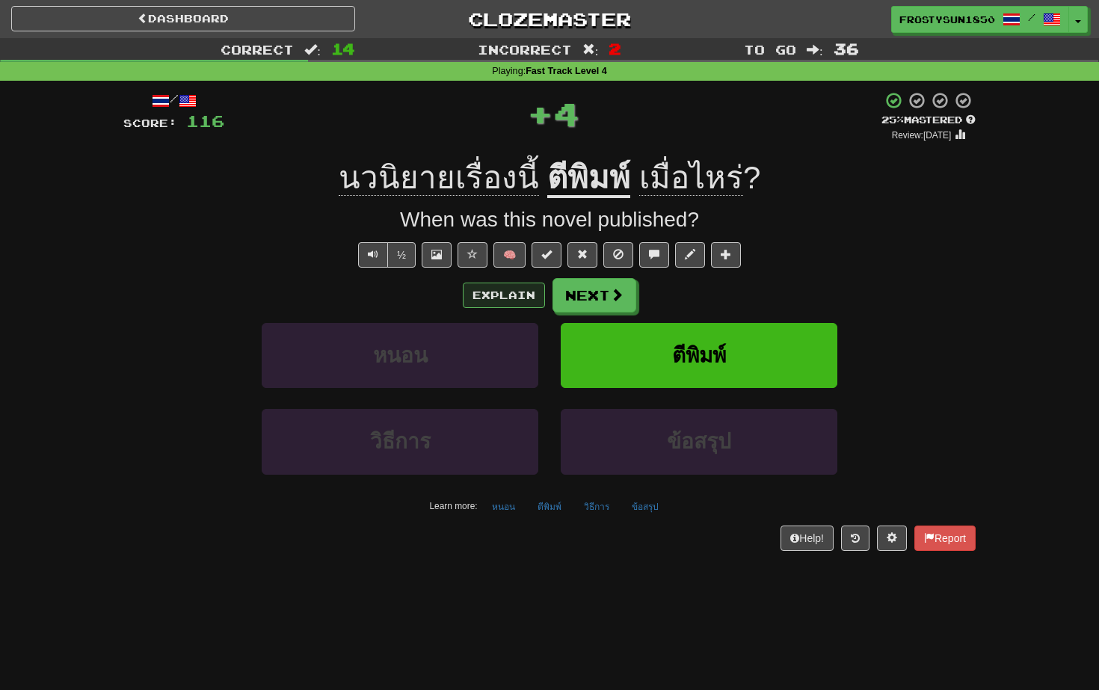
click at [517, 289] on button "Explain" at bounding box center [504, 295] width 82 height 25
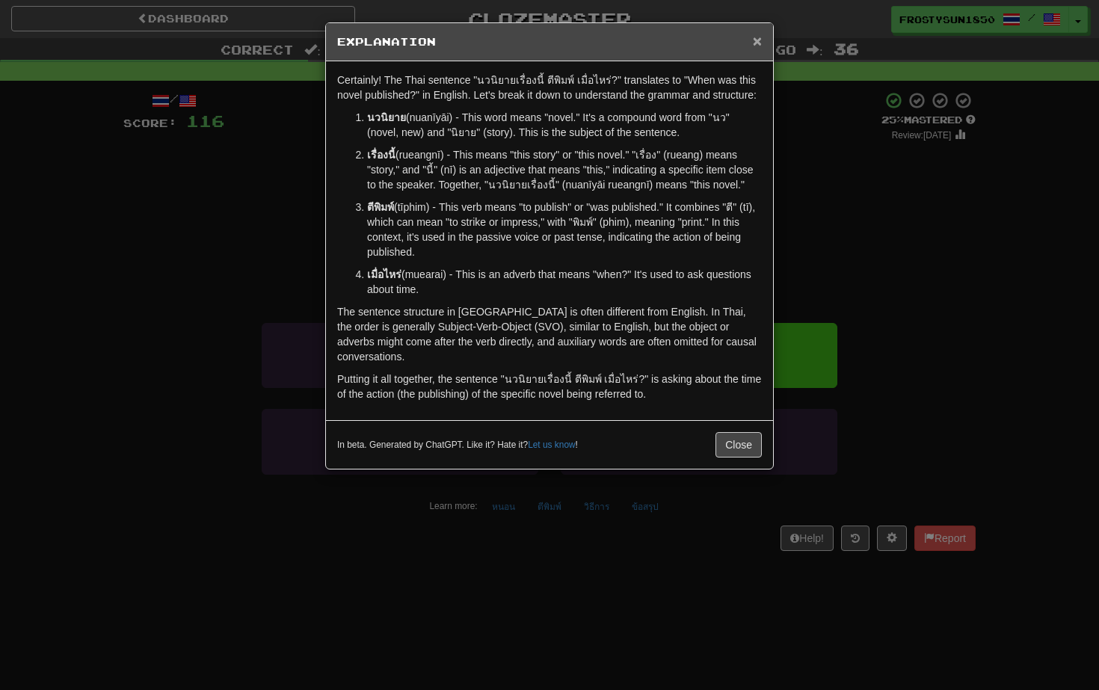
click at [756, 41] on span "×" at bounding box center [757, 40] width 9 height 17
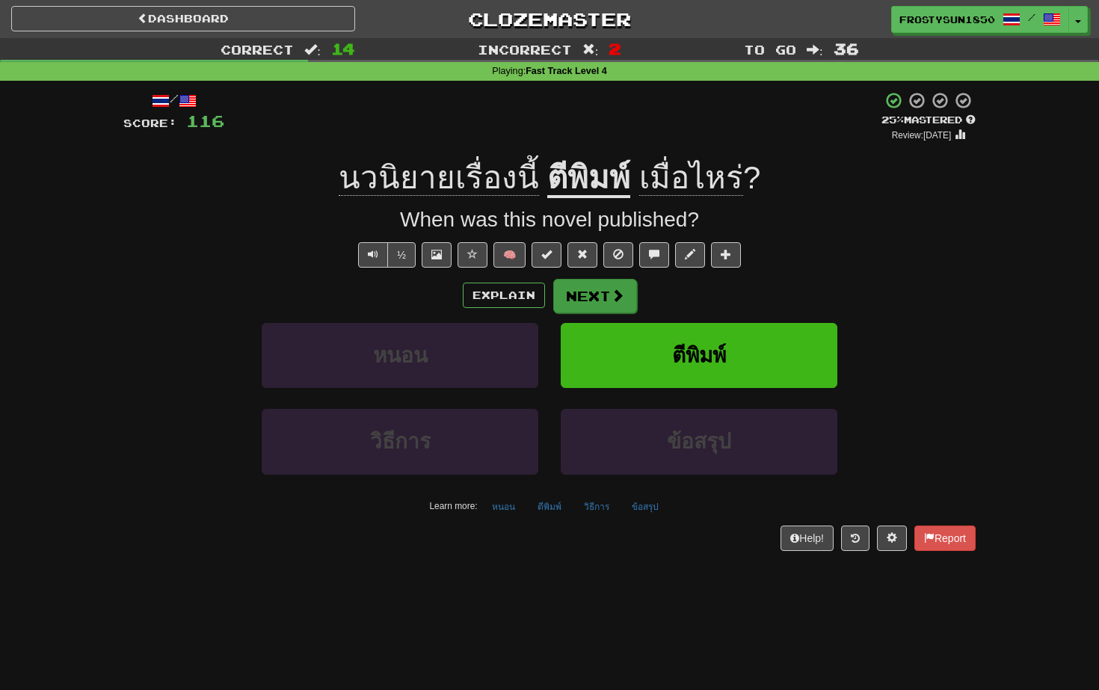
click at [585, 298] on button "Next" at bounding box center [595, 296] width 84 height 34
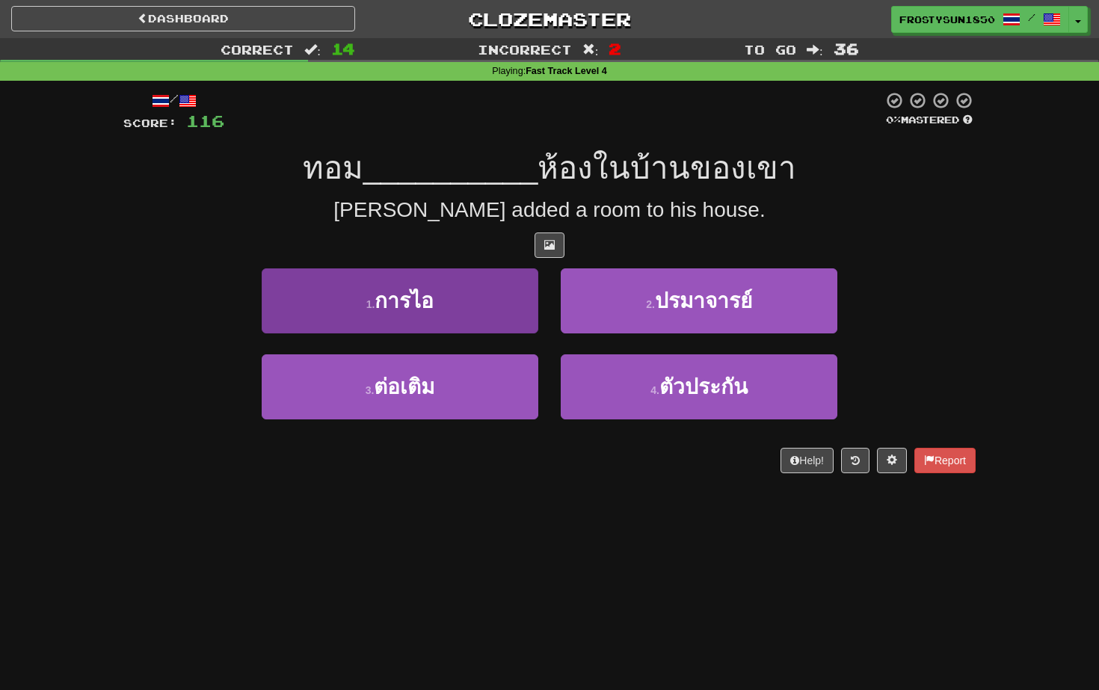
click at [469, 292] on button "1 . การไอ" at bounding box center [400, 300] width 277 height 65
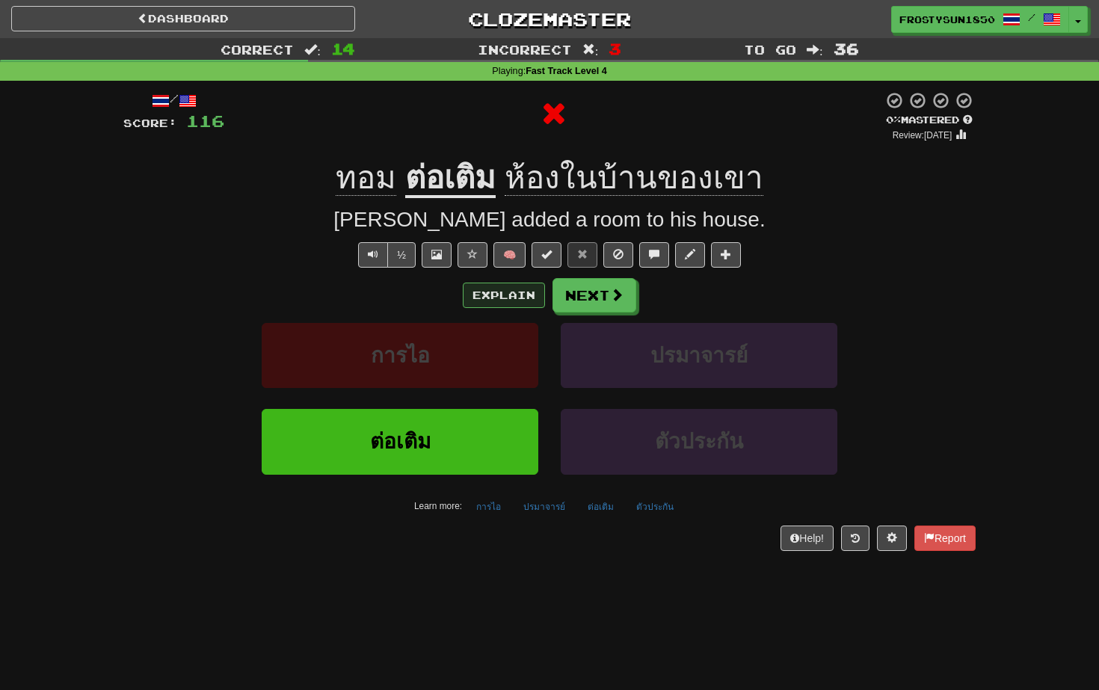
click at [502, 288] on button "Explain" at bounding box center [504, 295] width 82 height 25
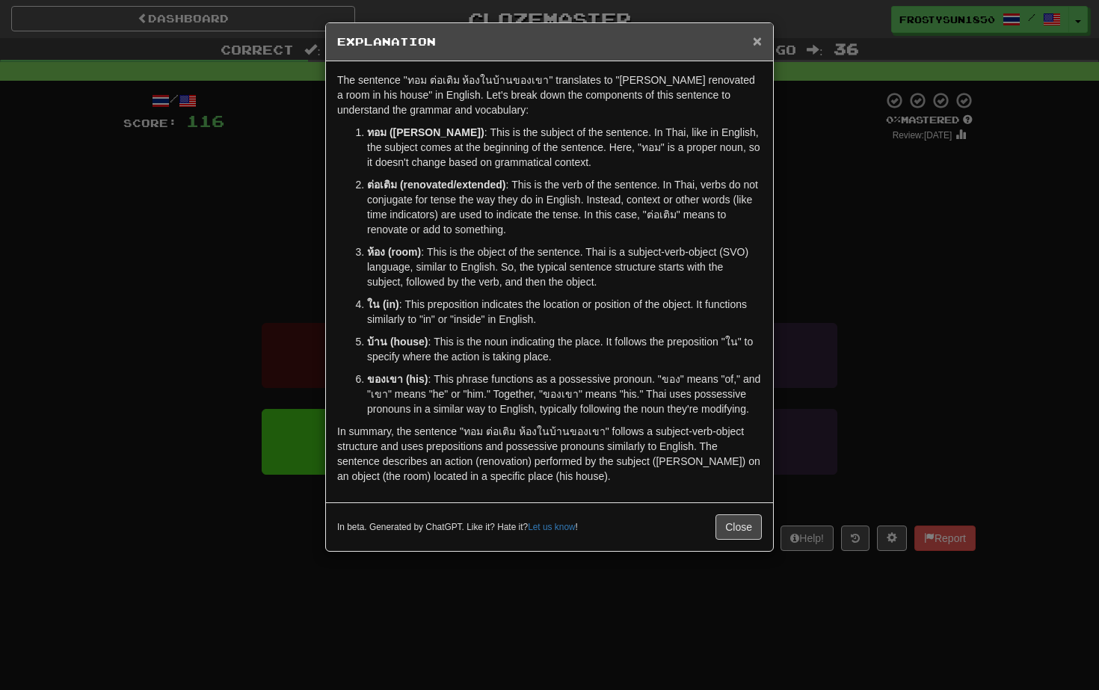
click at [759, 43] on span "×" at bounding box center [757, 40] width 9 height 17
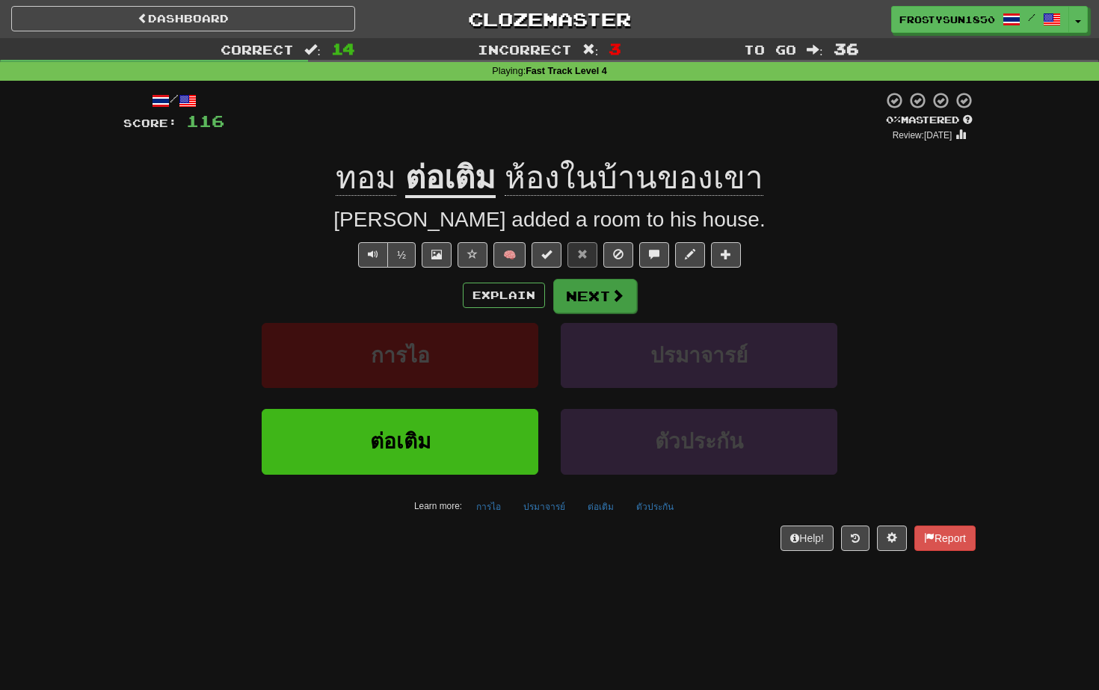
click at [591, 298] on button "Next" at bounding box center [595, 296] width 84 height 34
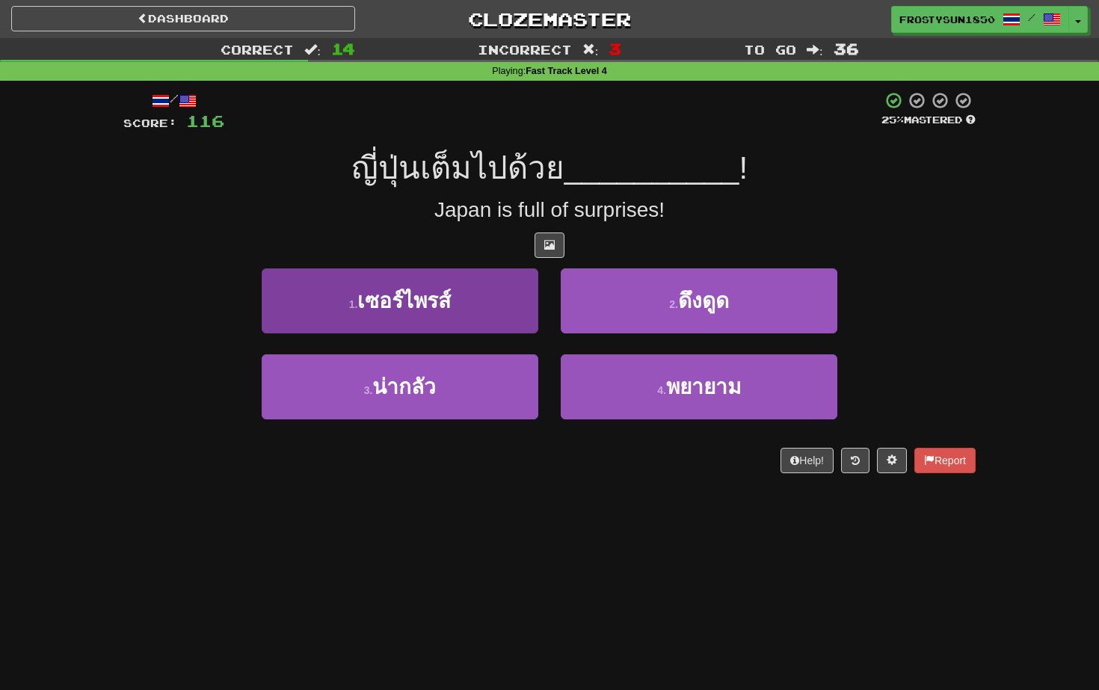
click at [454, 293] on button "1 . เซอร์ไพรส์" at bounding box center [400, 300] width 277 height 65
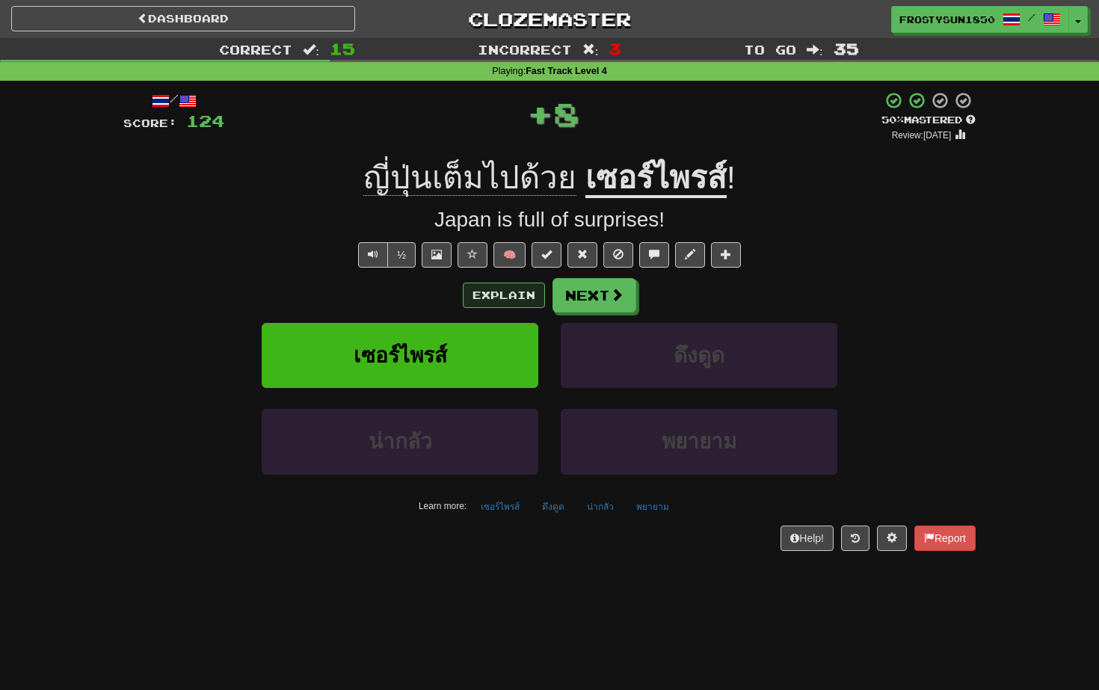
click at [489, 292] on button "Explain" at bounding box center [504, 295] width 82 height 25
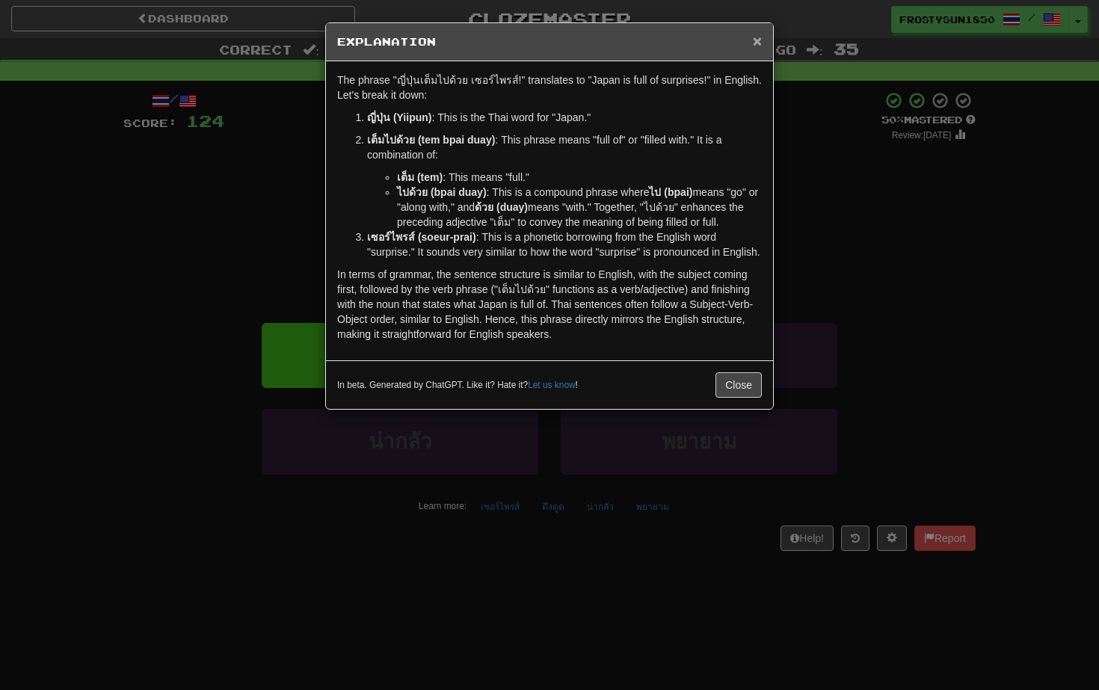
click at [754, 43] on span "×" at bounding box center [757, 40] width 9 height 17
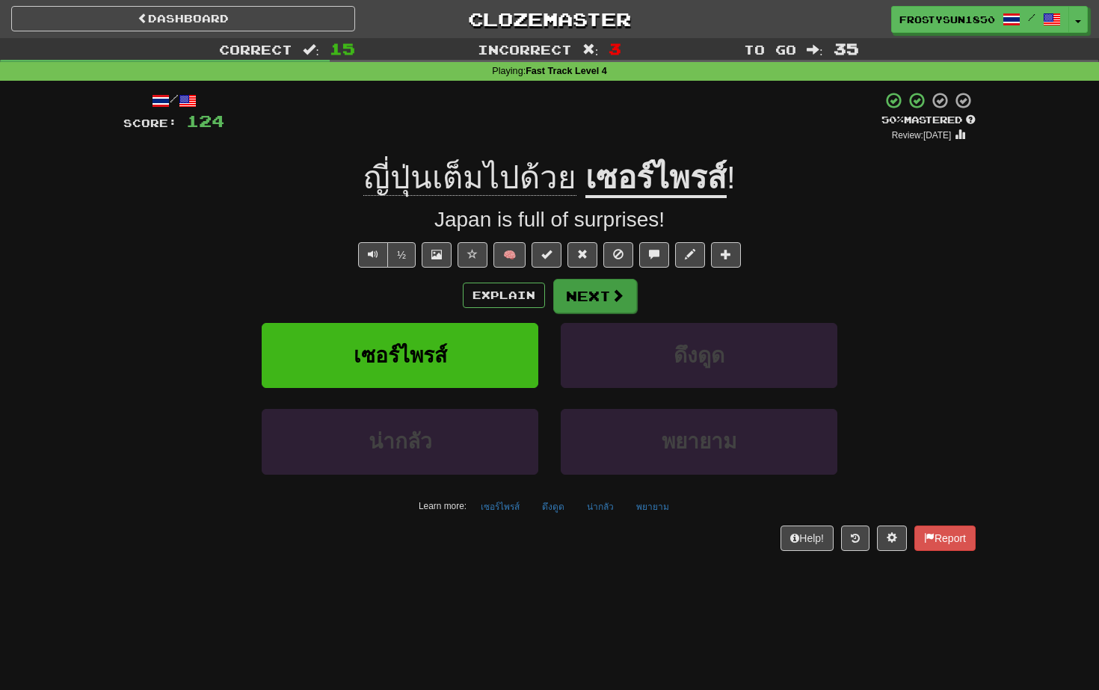
click at [596, 300] on button "Next" at bounding box center [595, 296] width 84 height 34
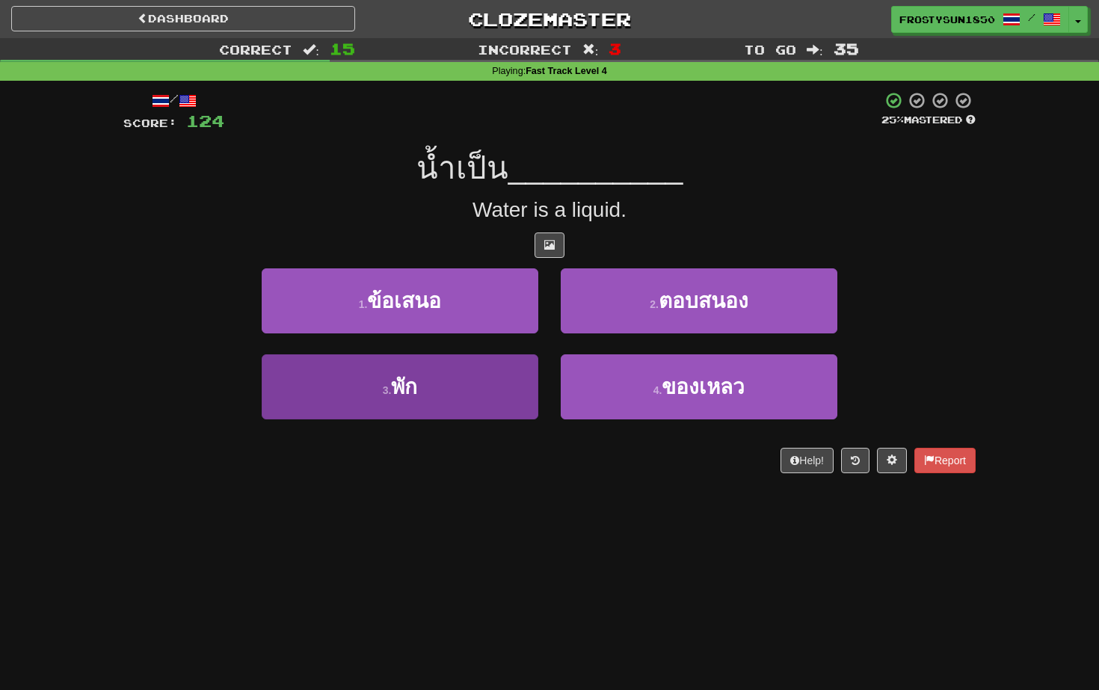
click at [433, 368] on button "3 . พัก" at bounding box center [400, 386] width 277 height 65
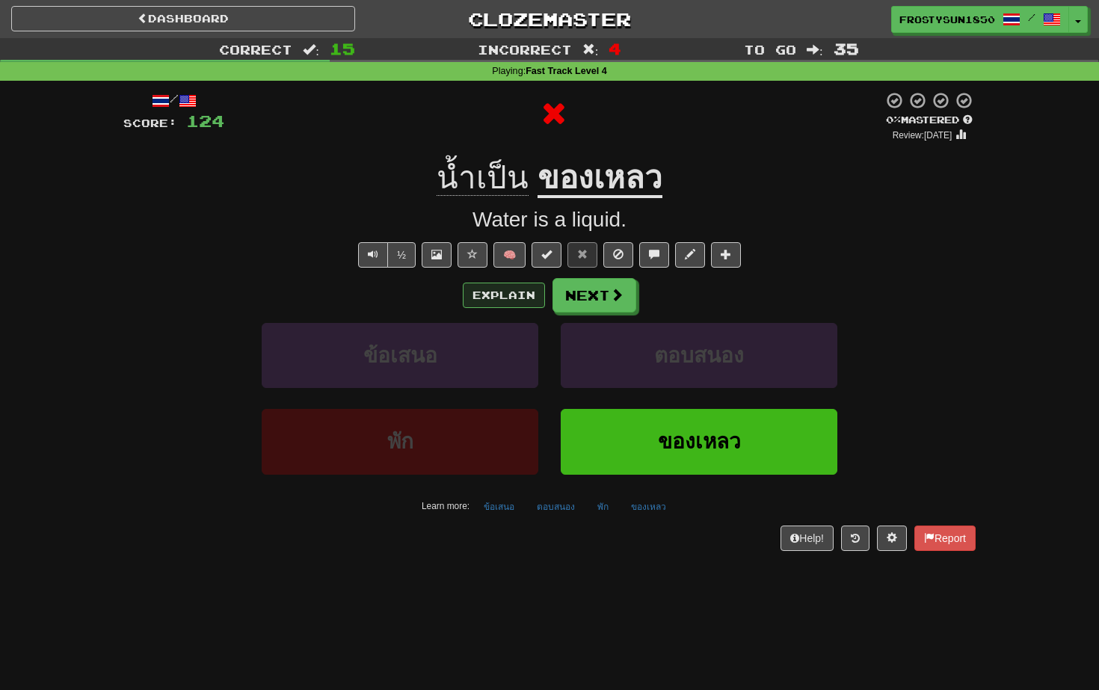
click at [499, 298] on button "Explain" at bounding box center [504, 295] width 82 height 25
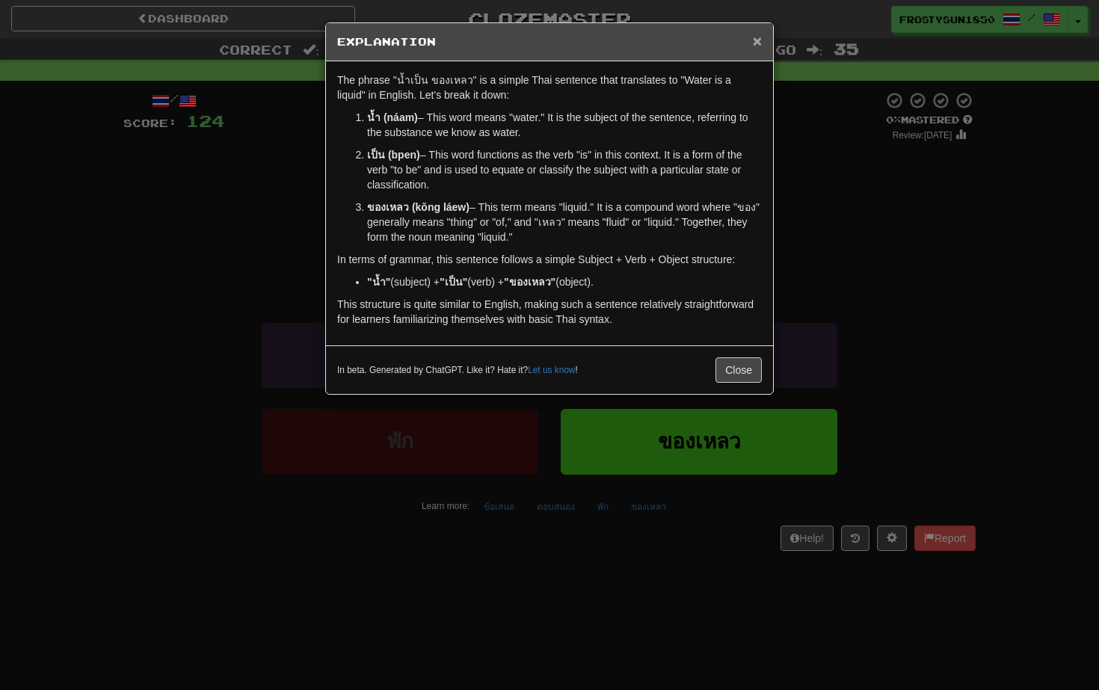
click at [754, 44] on span "×" at bounding box center [757, 40] width 9 height 17
